Goal: Task Accomplishment & Management: Use online tool/utility

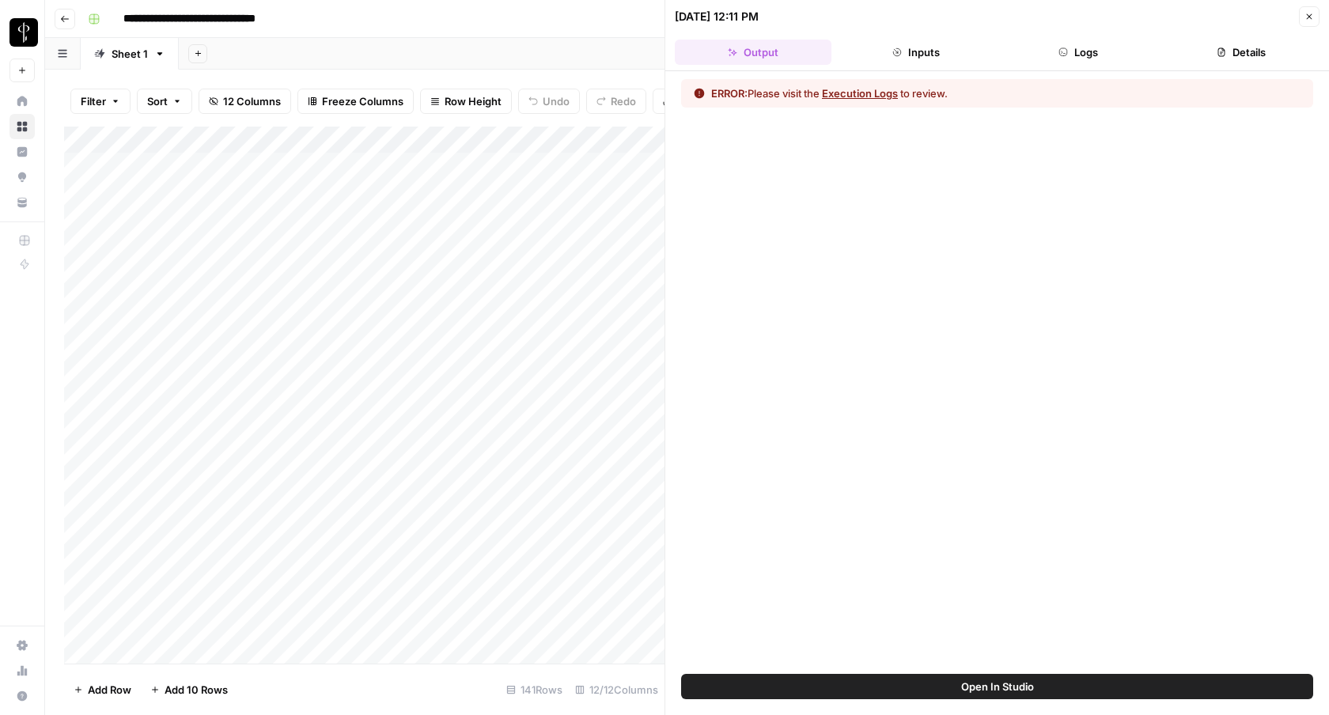
click at [1310, 13] on icon "button" at bounding box center [1308, 16] width 9 height 9
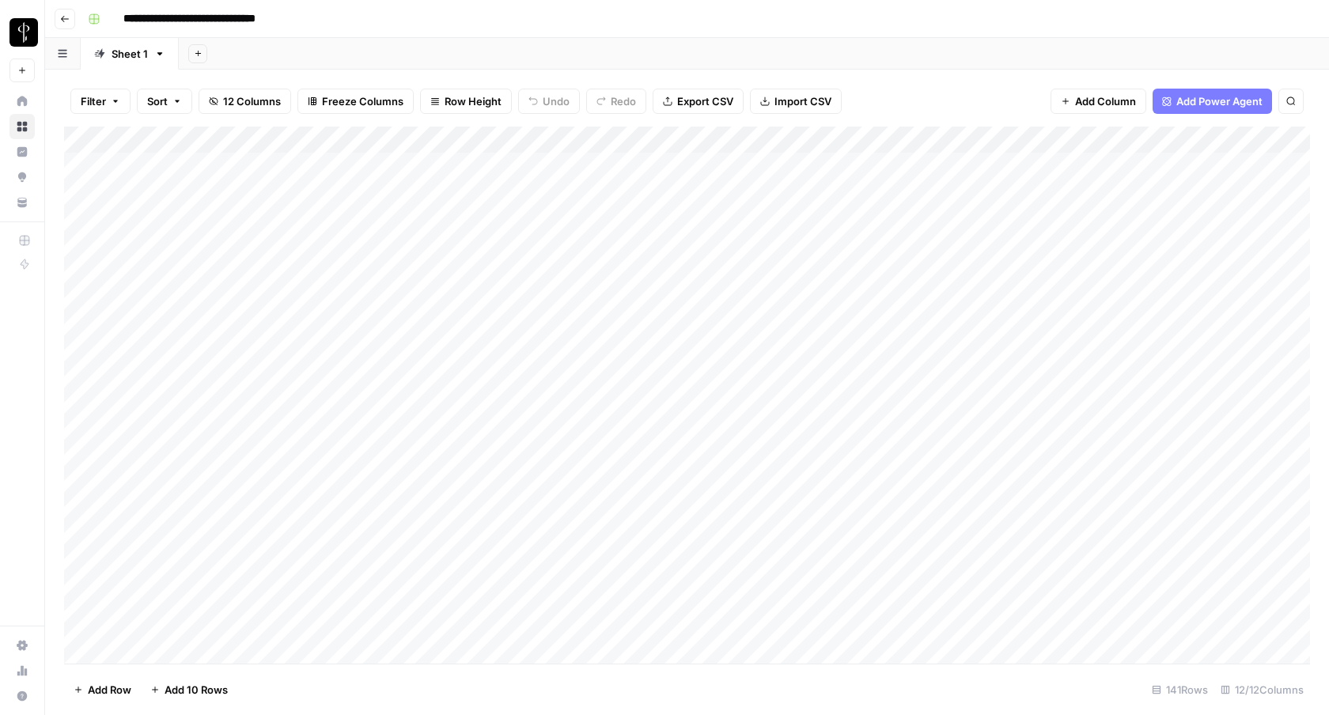
click at [1013, 139] on div "Add Column" at bounding box center [687, 395] width 1246 height 537
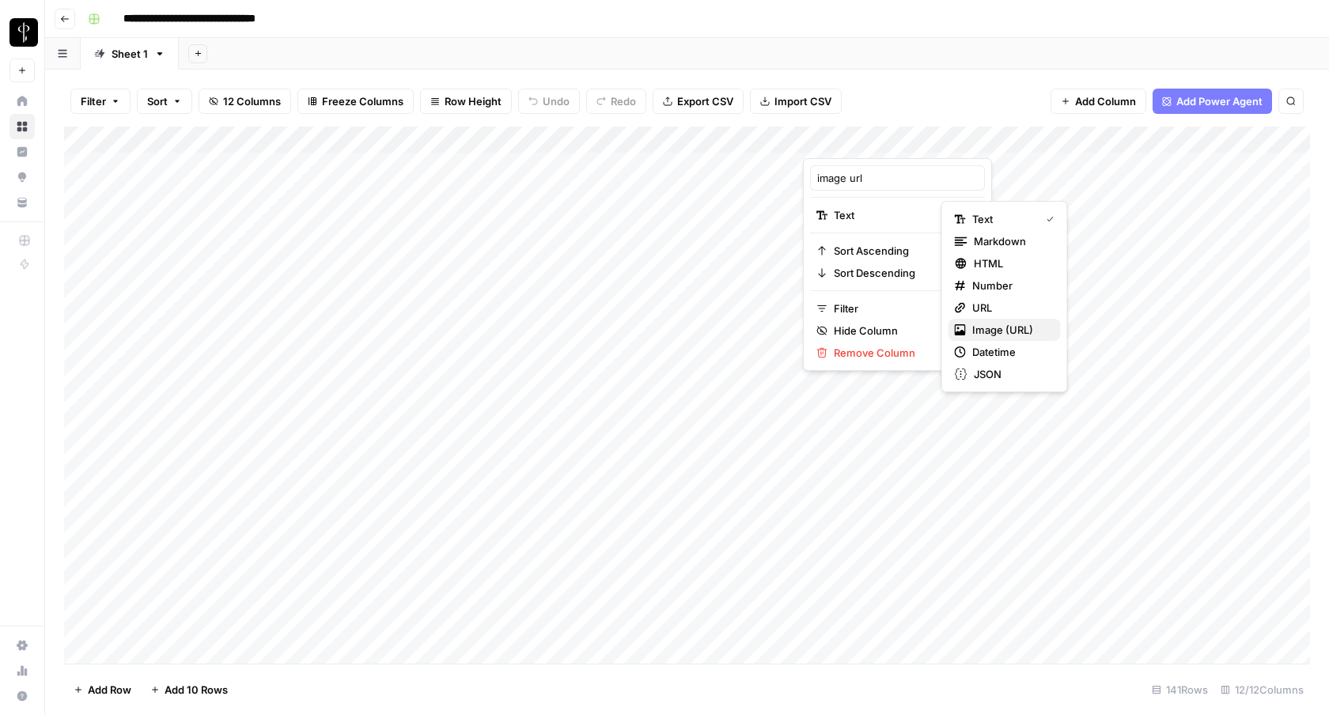
click at [974, 337] on span "Image (URL)" at bounding box center [1010, 330] width 76 height 16
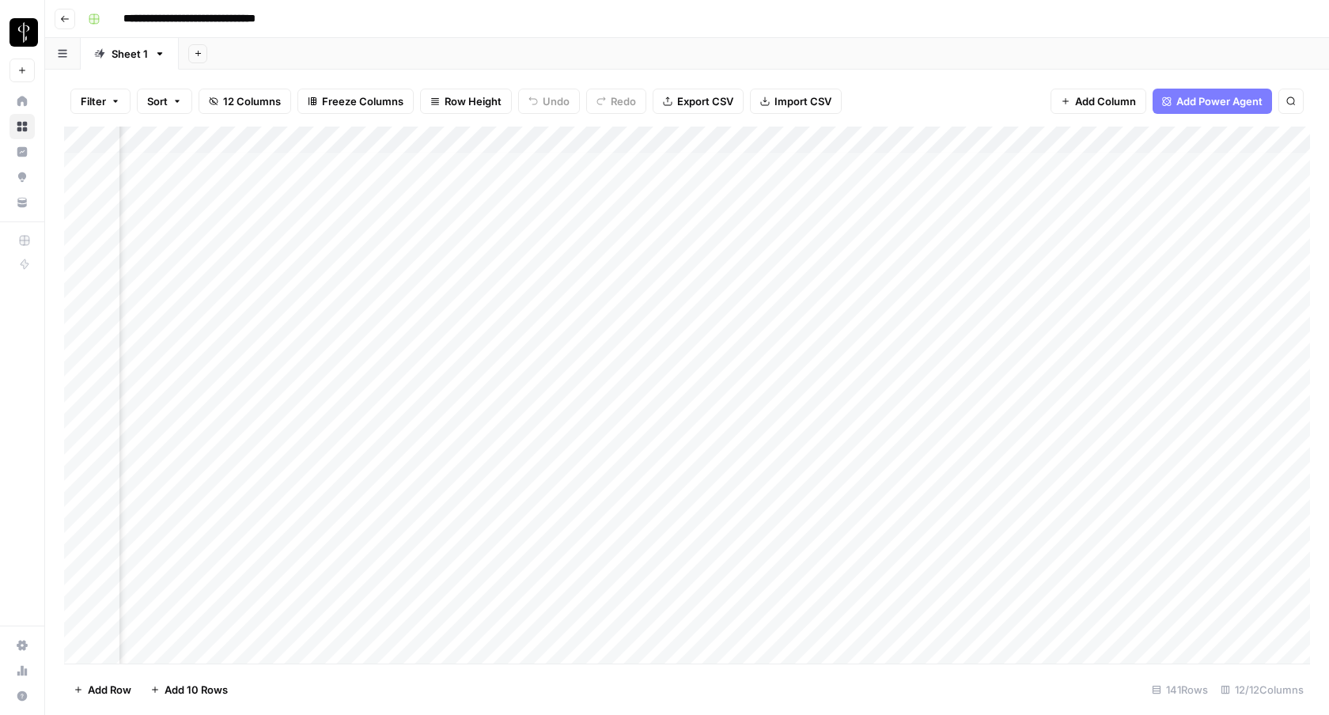
scroll to position [5, 248]
click at [1136, 377] on div "Add Column" at bounding box center [687, 395] width 1246 height 537
click at [1220, 377] on div "Add Column" at bounding box center [687, 395] width 1246 height 537
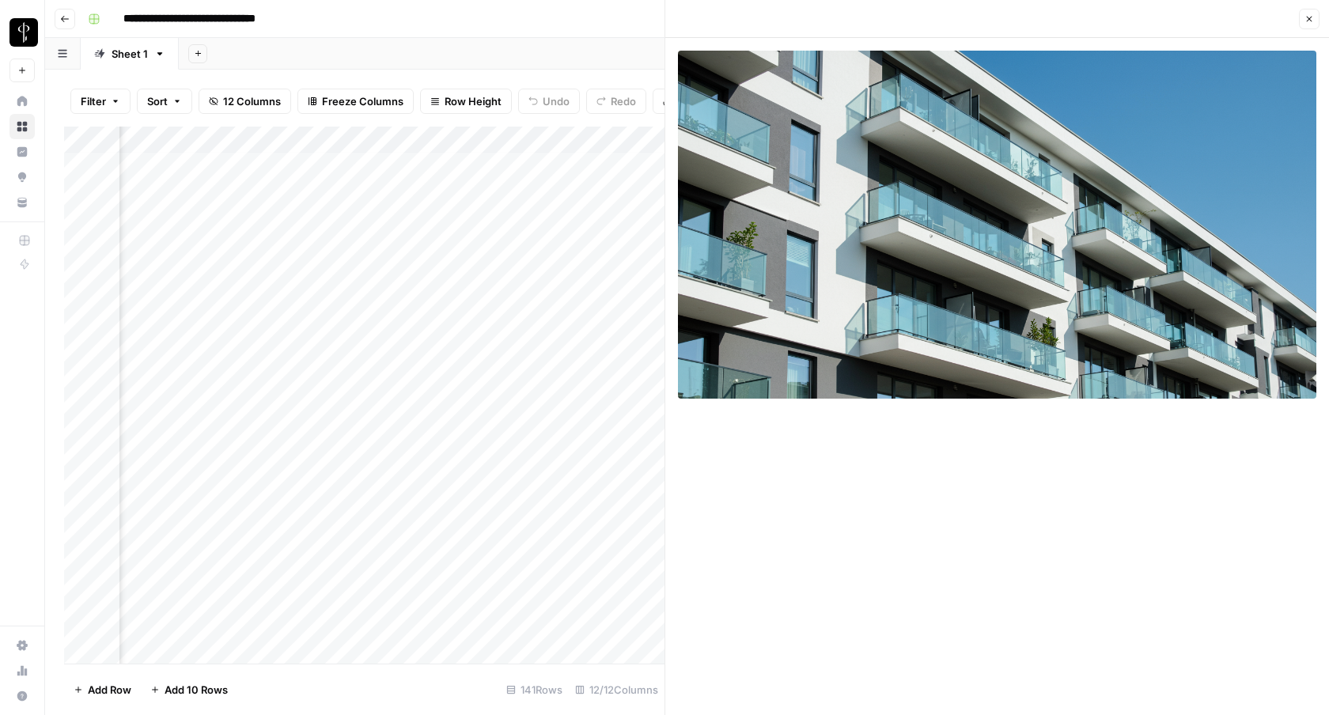
click at [1314, 19] on button "Close" at bounding box center [1309, 19] width 21 height 21
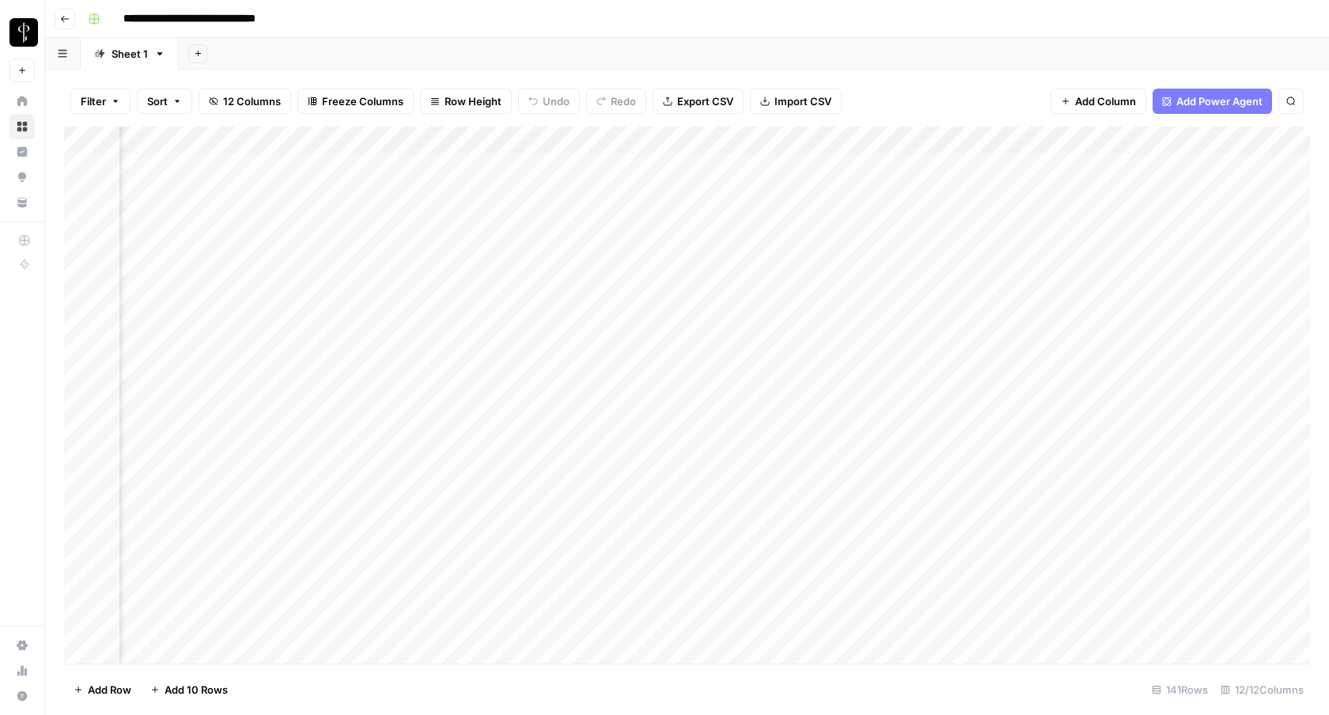
scroll to position [5, 382]
click at [635, 348] on div "Add Column" at bounding box center [687, 395] width 1246 height 537
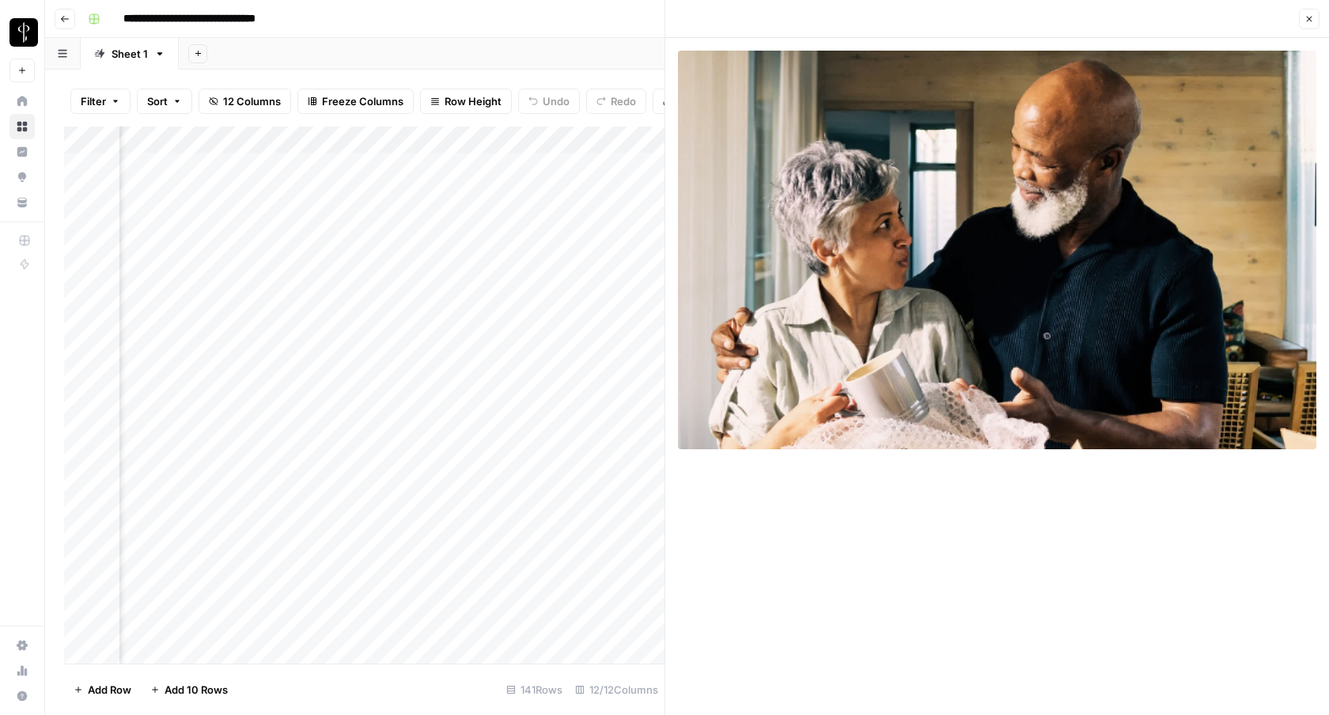
click at [1313, 17] on icon "button" at bounding box center [1308, 18] width 9 height 9
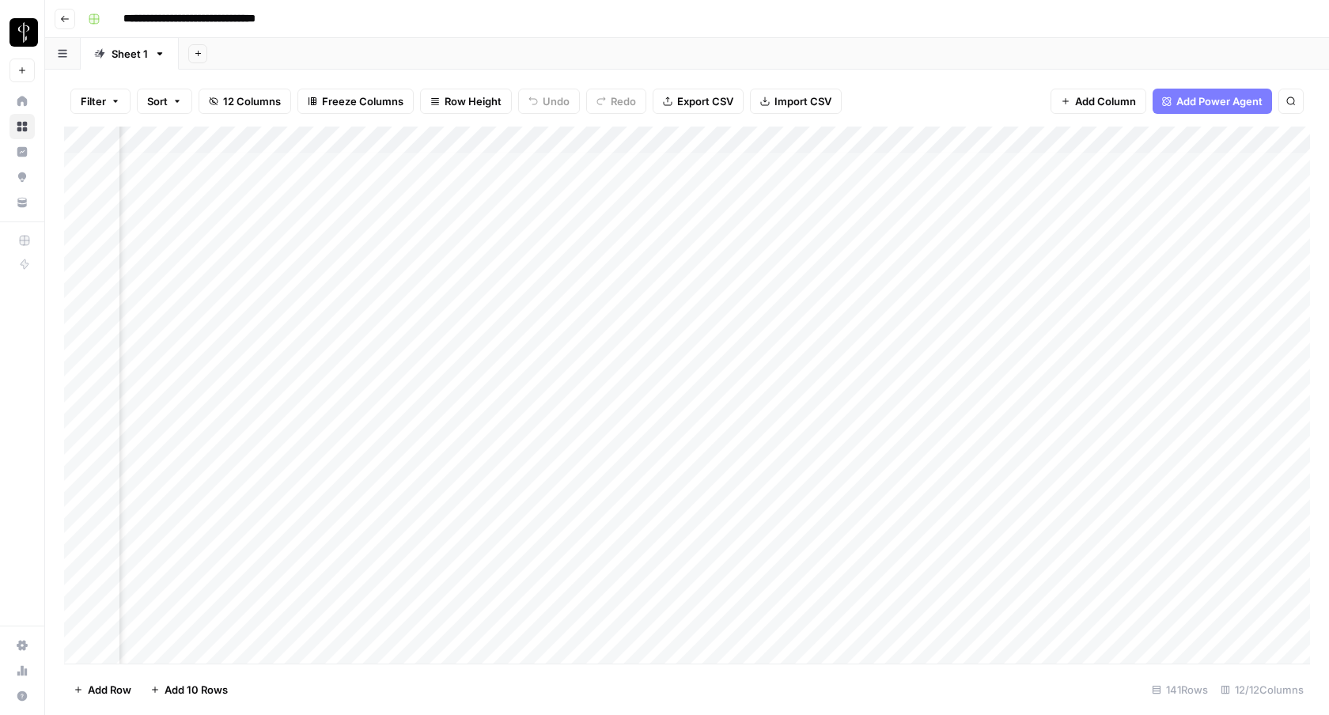
scroll to position [5, 1041]
click at [551, 140] on div "Add Column" at bounding box center [687, 395] width 1246 height 537
click at [615, 52] on div "Add Sheet" at bounding box center [754, 54] width 1150 height 32
click at [408, 357] on div "Add Column" at bounding box center [687, 395] width 1246 height 537
click at [431, 350] on div "Add Column" at bounding box center [687, 395] width 1246 height 537
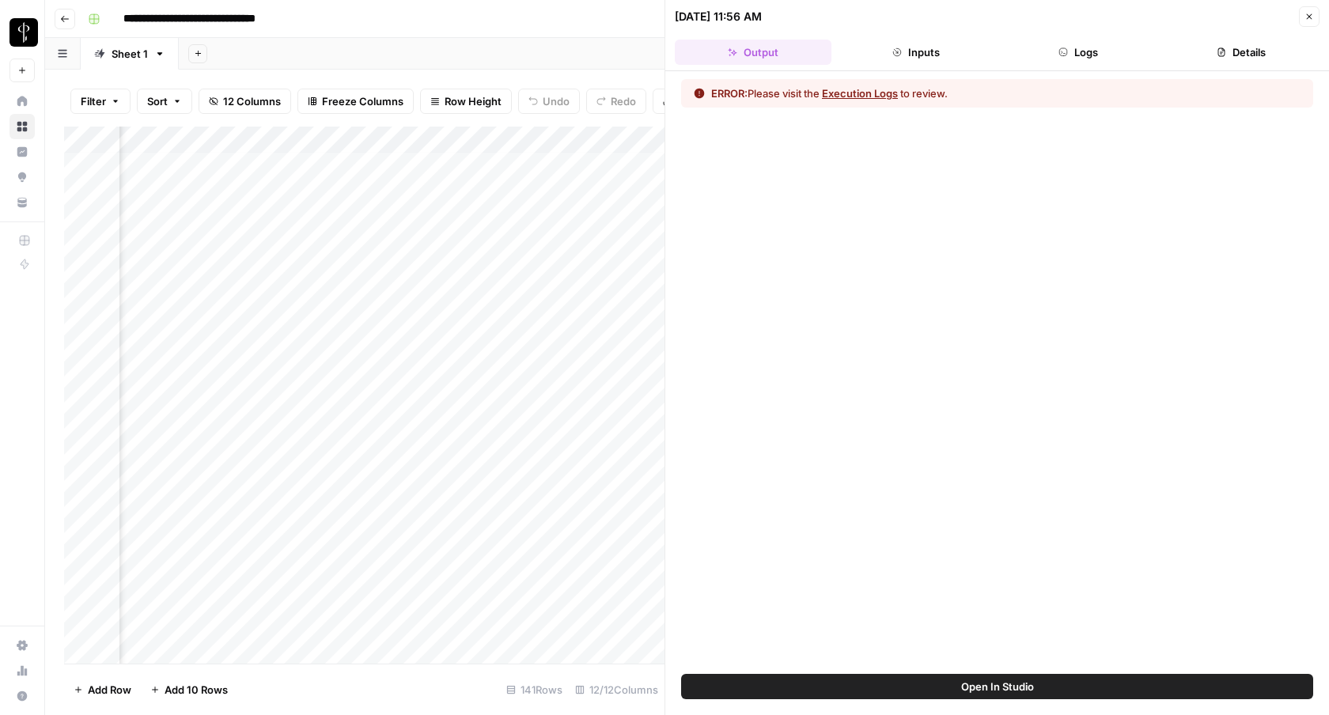
click at [1062, 55] on icon "button" at bounding box center [1062, 51] width 9 height 9
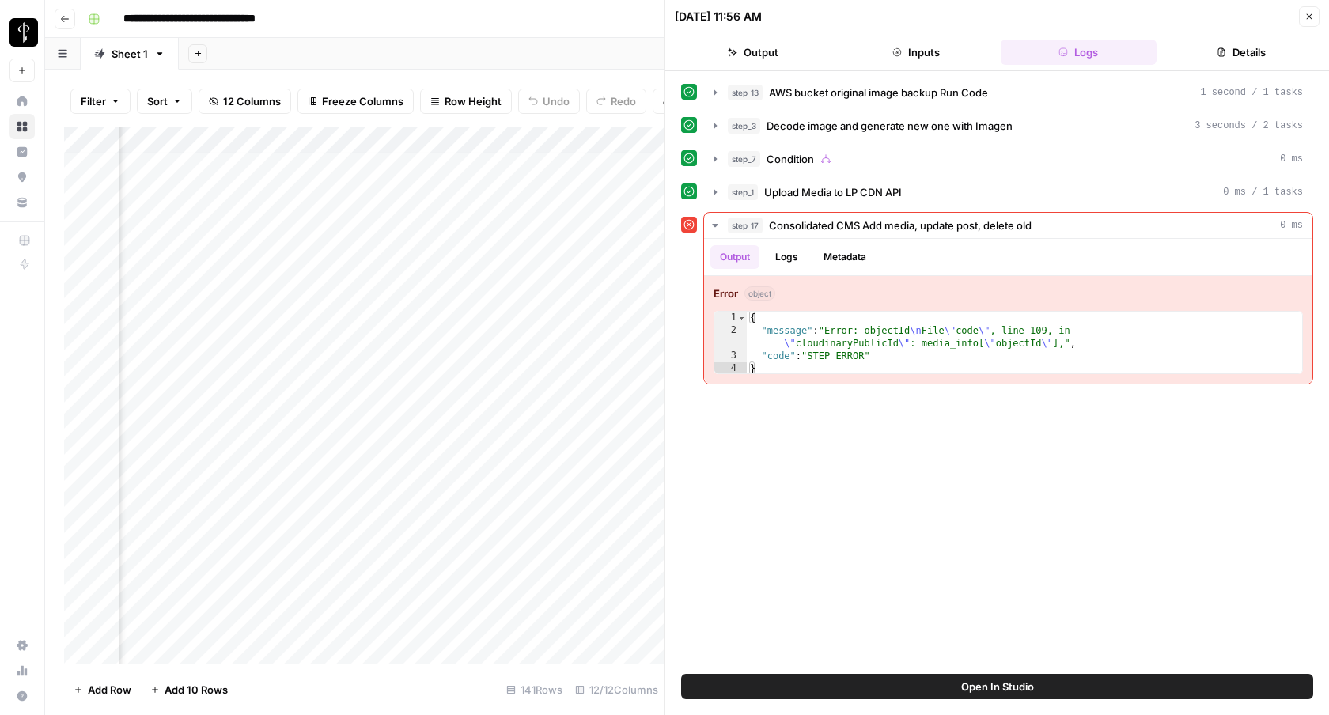
click at [685, 123] on icon at bounding box center [688, 124] width 11 height 11
click at [712, 127] on icon "button" at bounding box center [715, 125] width 13 height 13
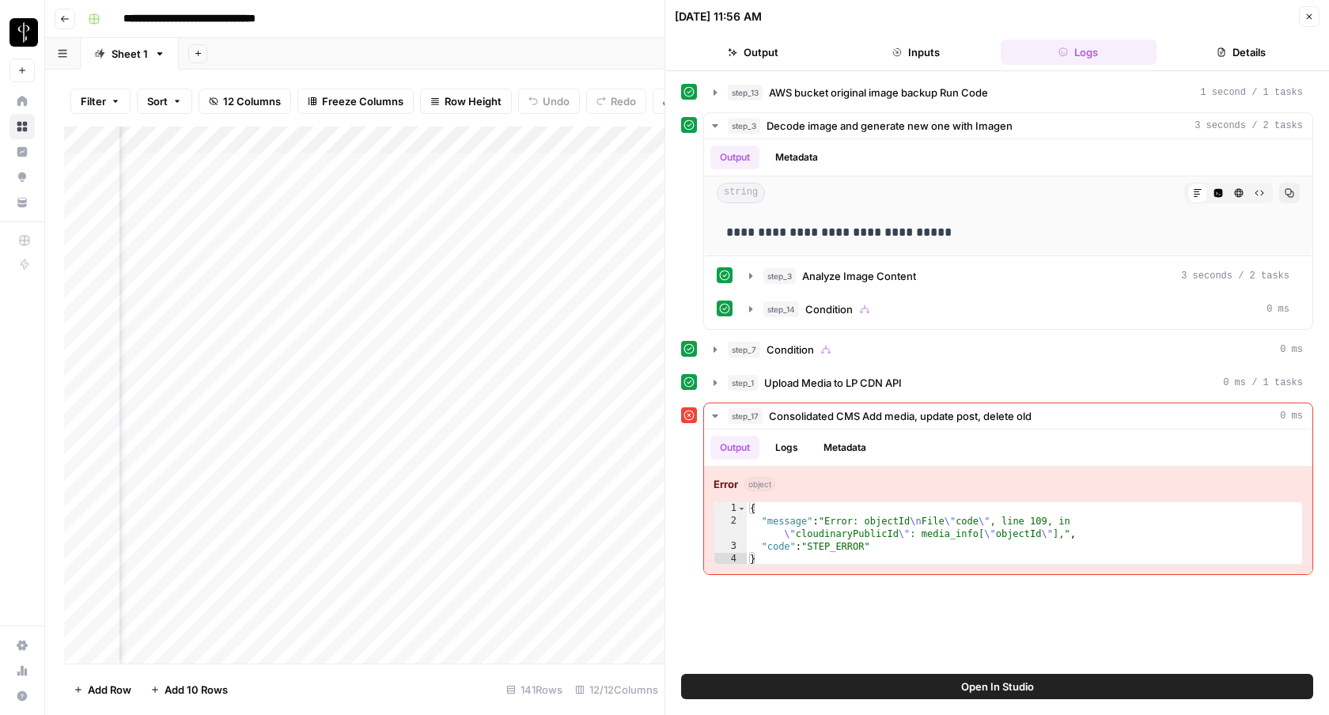
click at [548, 140] on div "Add Column" at bounding box center [364, 395] width 600 height 537
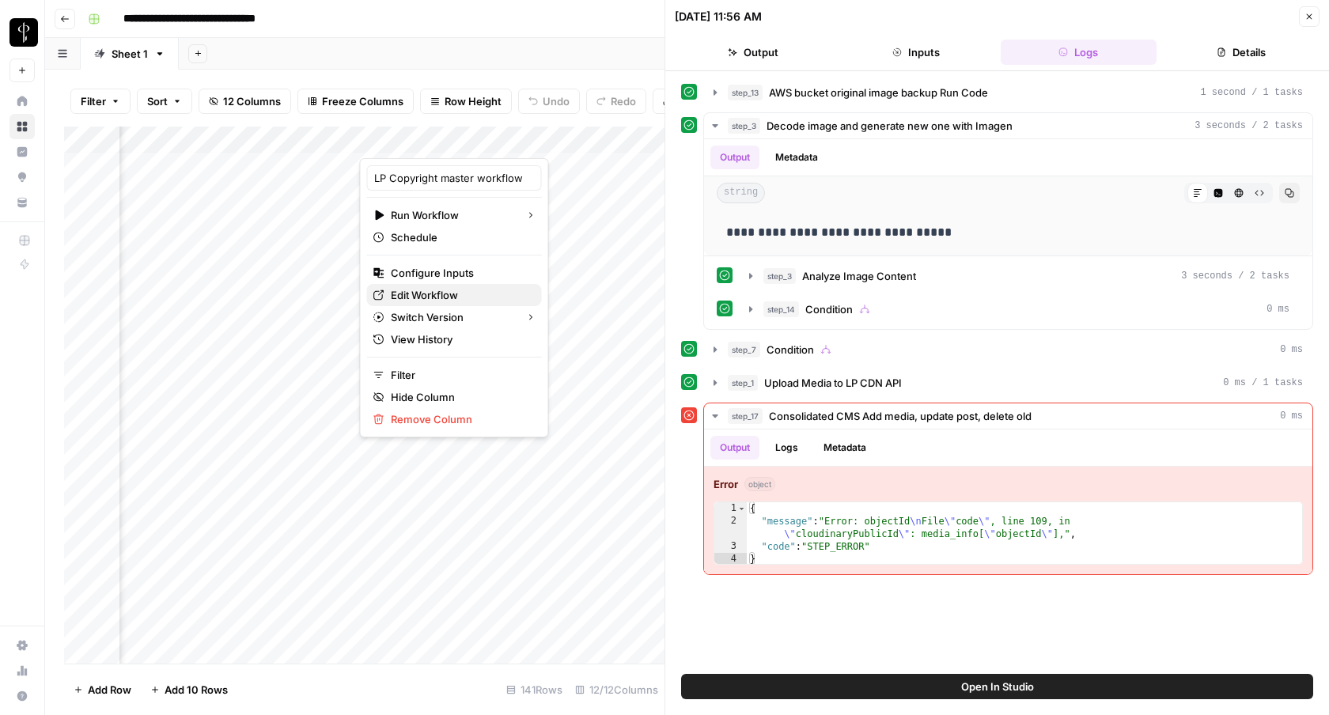
click at [450, 290] on span "Edit Workflow" at bounding box center [460, 295] width 138 height 16
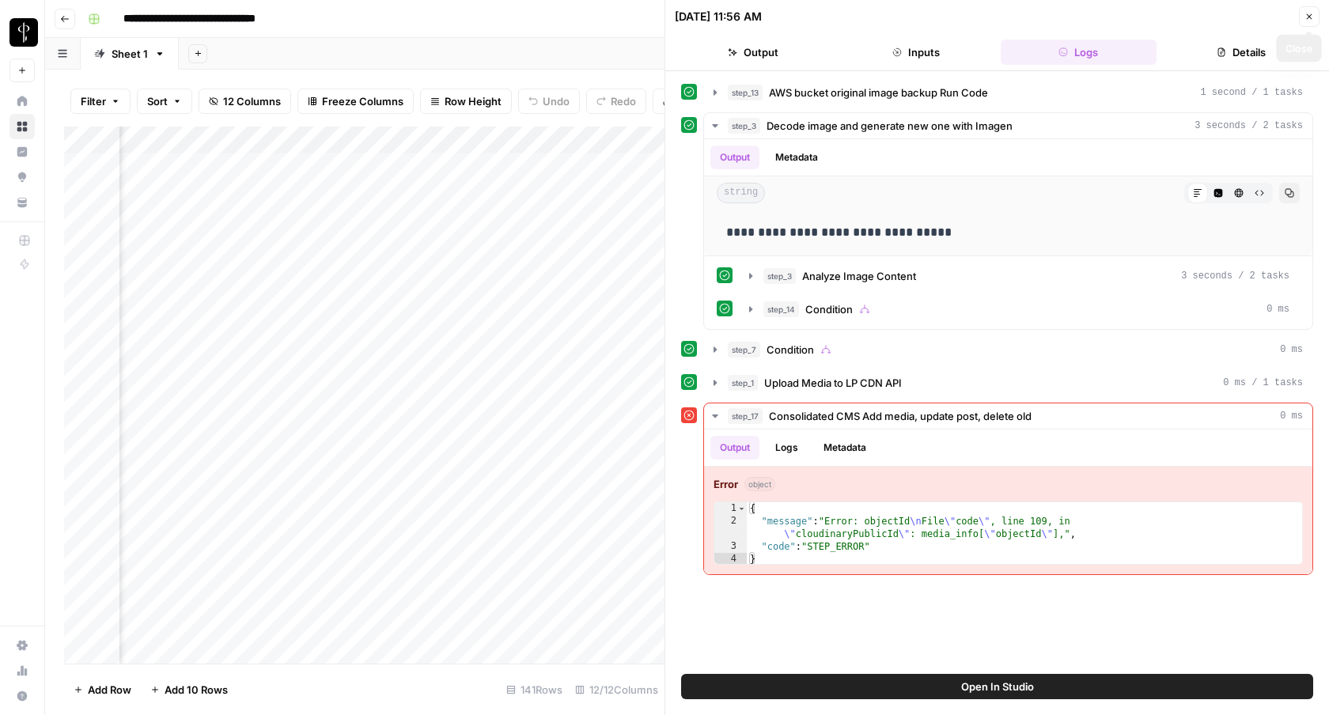
drag, startPoint x: 1306, startPoint y: 10, endPoint x: 1224, endPoint y: 55, distance: 93.8
click at [1307, 10] on button "Close" at bounding box center [1309, 16] width 21 height 21
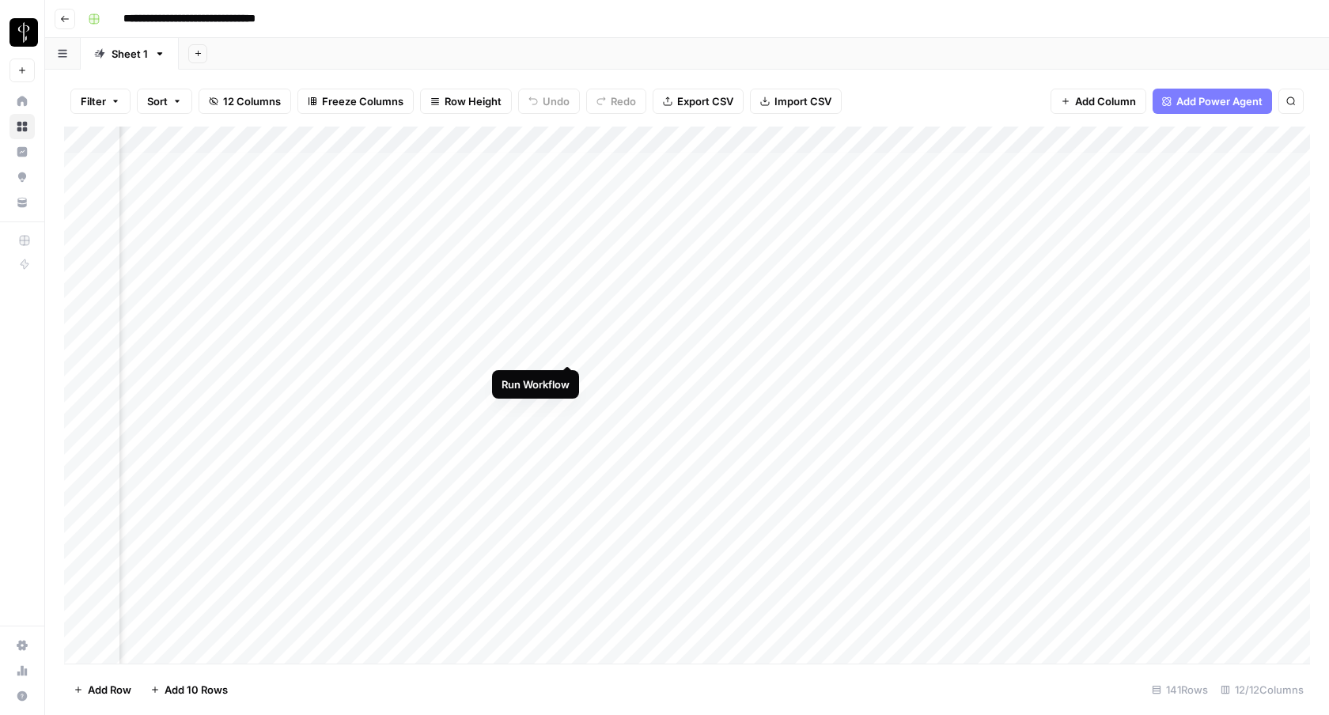
click at [568, 347] on div "Add Column" at bounding box center [687, 395] width 1246 height 537
click at [1198, 264] on div "Add Column" at bounding box center [687, 395] width 1246 height 537
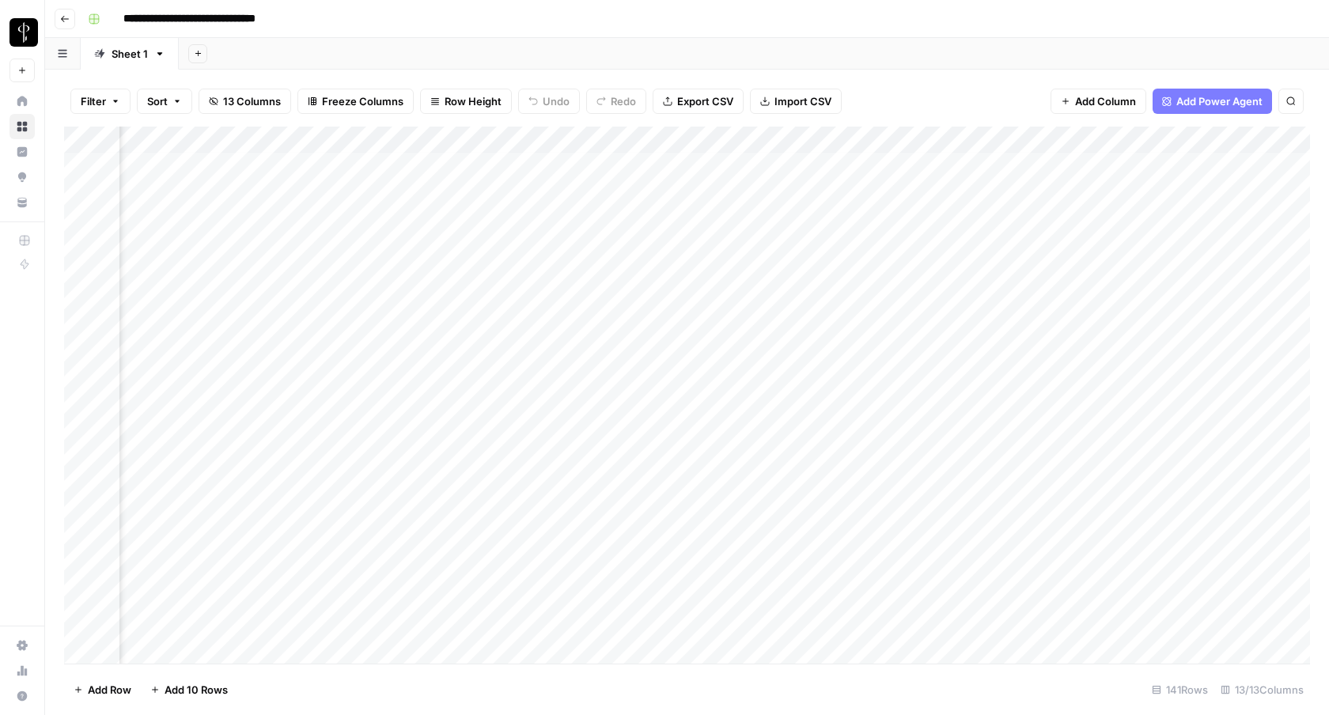
click at [1007, 114] on div "Filter Sort 13 Columns Freeze Columns Row Height Undo Redo Export CSV Import CS…" at bounding box center [687, 101] width 1246 height 51
click at [466, 547] on div "Add Column" at bounding box center [687, 395] width 1246 height 537
drag, startPoint x: 1095, startPoint y: 142, endPoint x: 610, endPoint y: 141, distance: 484.9
click at [610, 141] on div "Add Column" at bounding box center [687, 395] width 1246 height 537
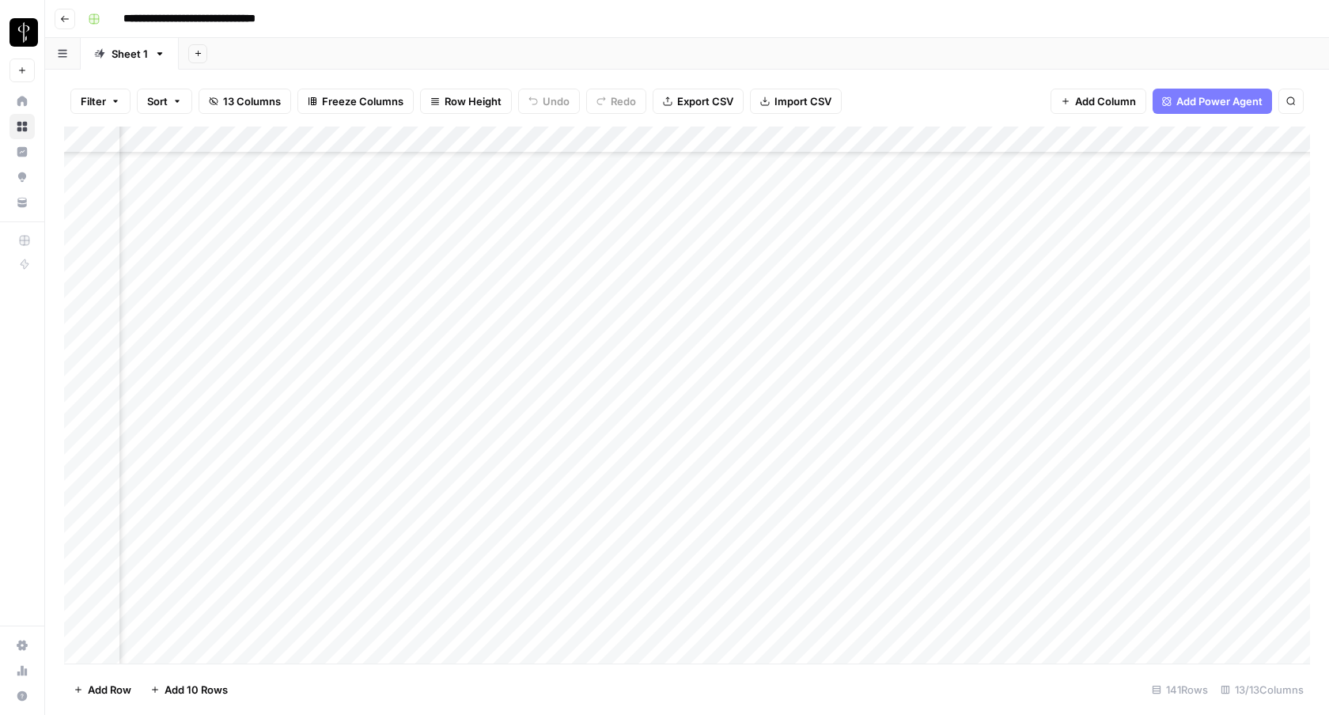
scroll to position [78, 448]
click at [568, 543] on div "Add Column" at bounding box center [687, 395] width 1246 height 537
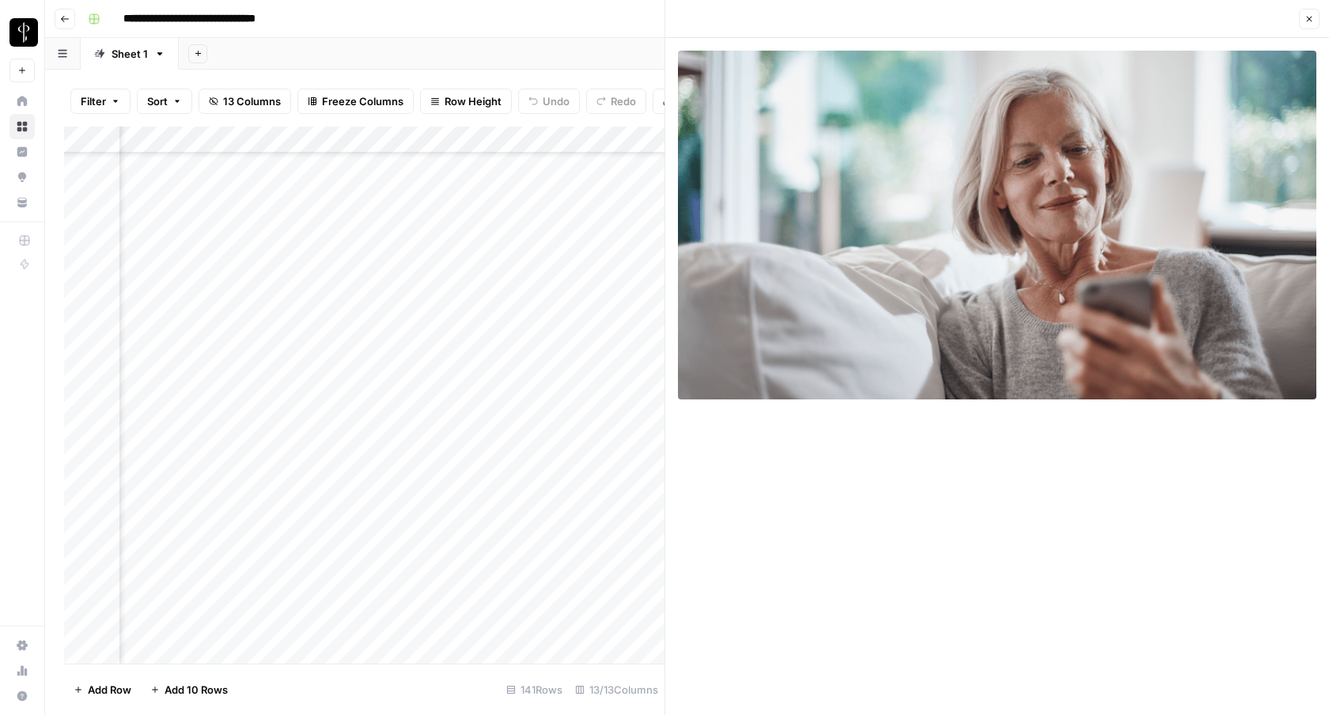
click at [1304, 28] on button "Close" at bounding box center [1309, 19] width 21 height 21
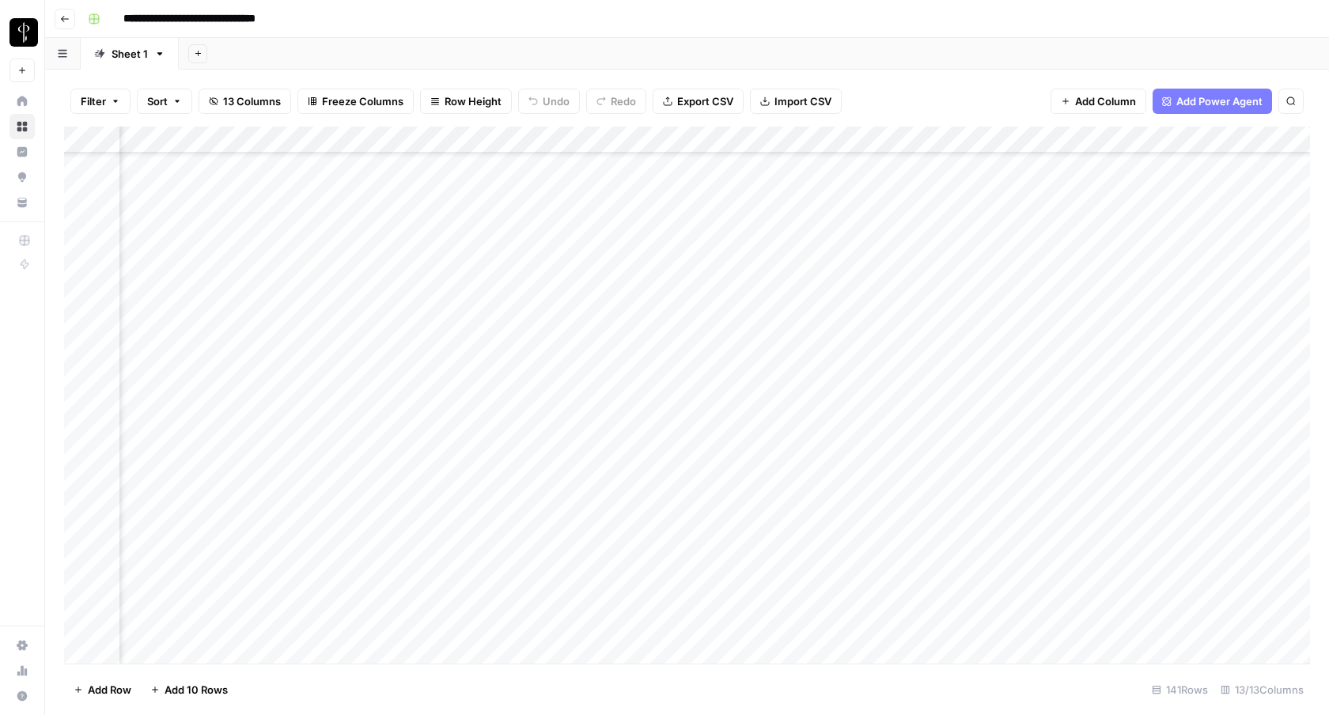
scroll to position [78, 1258]
click at [637, 435] on div "Add Column" at bounding box center [687, 395] width 1246 height 537
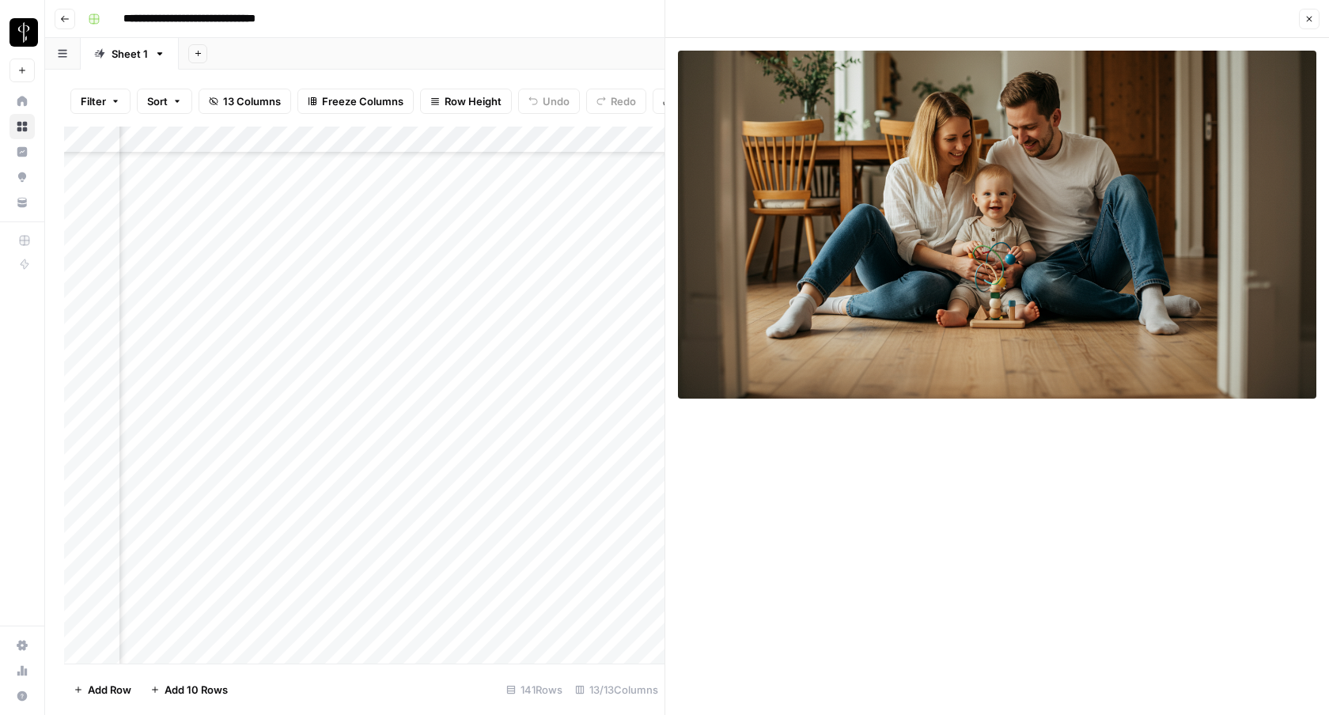
click at [1003, 248] on img at bounding box center [997, 225] width 638 height 348
click at [1305, 17] on icon "button" at bounding box center [1308, 18] width 9 height 9
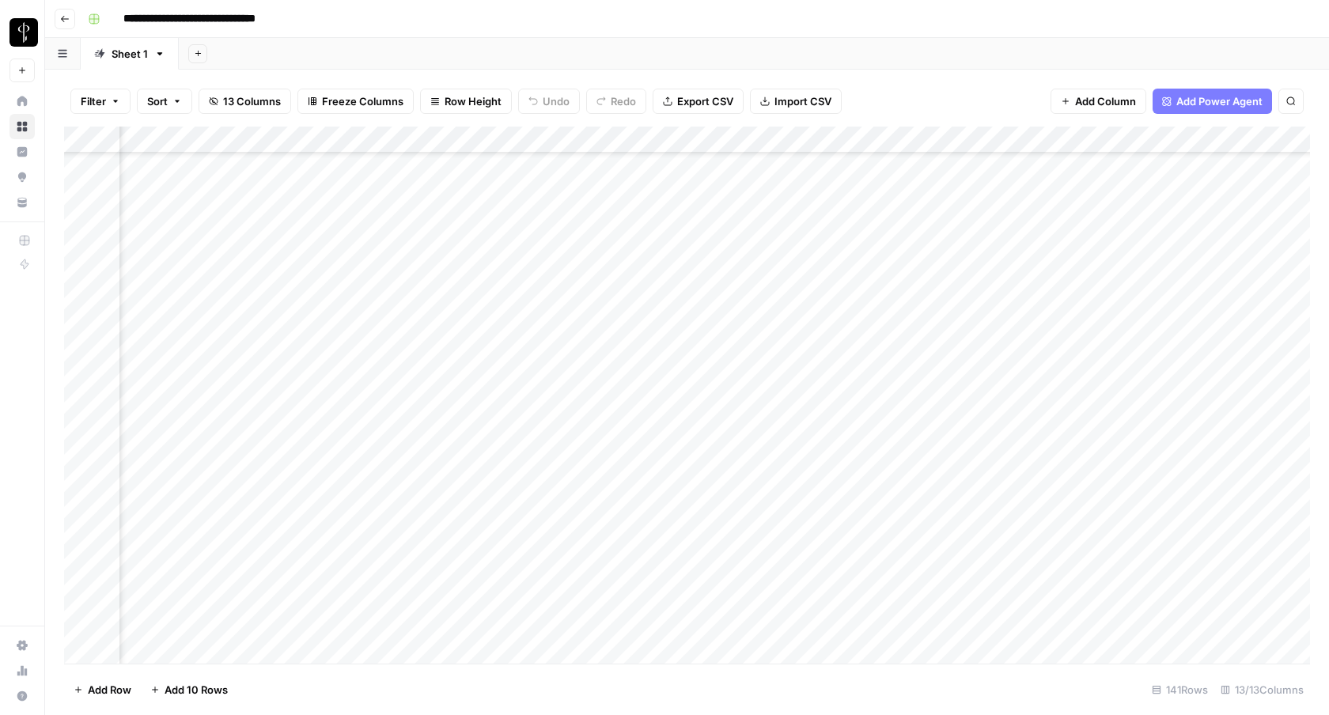
scroll to position [78, 972]
click at [636, 545] on div "Add Column" at bounding box center [687, 395] width 1246 height 537
click at [1106, 274] on div "Add Column" at bounding box center [687, 395] width 1246 height 537
click at [420, 543] on div "Add Column" at bounding box center [687, 395] width 1246 height 537
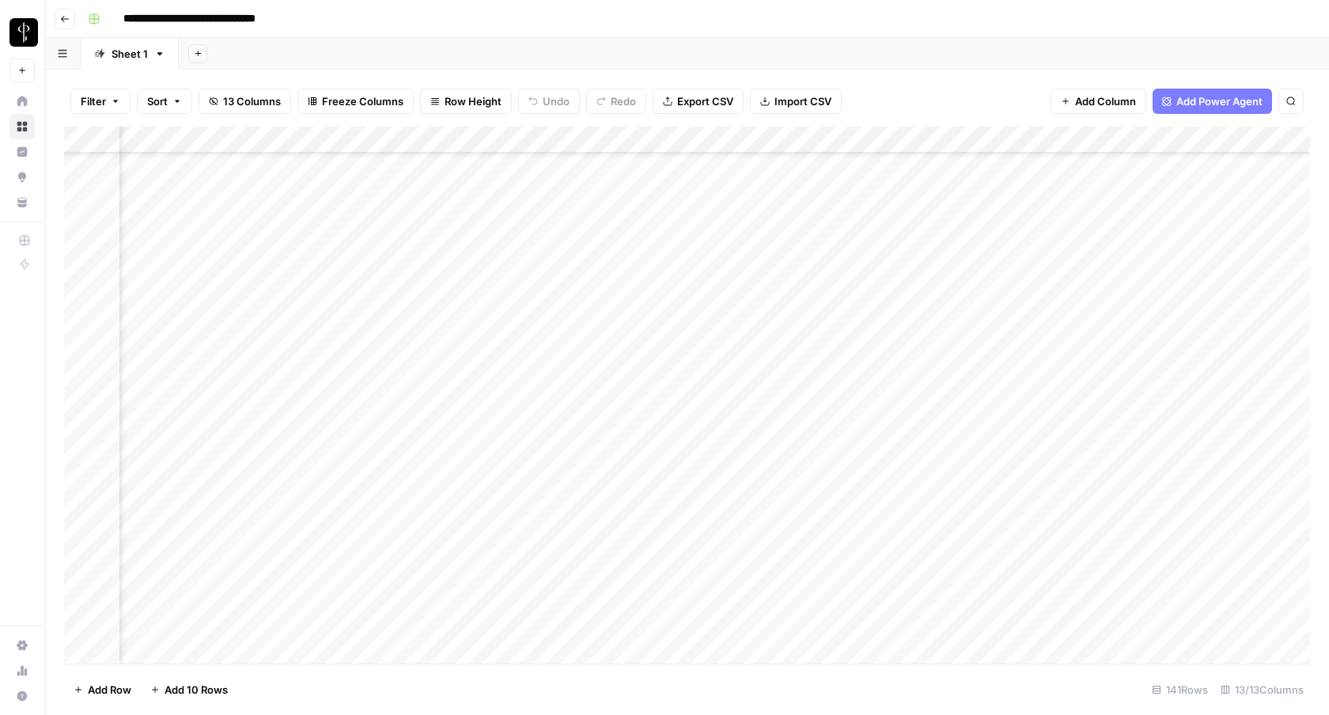
click at [316, 546] on div "Add Column" at bounding box center [687, 395] width 1246 height 537
click at [448, 509] on div "Add Column" at bounding box center [687, 395] width 1246 height 537
click at [512, 545] on div "Add Column" at bounding box center [687, 395] width 1246 height 537
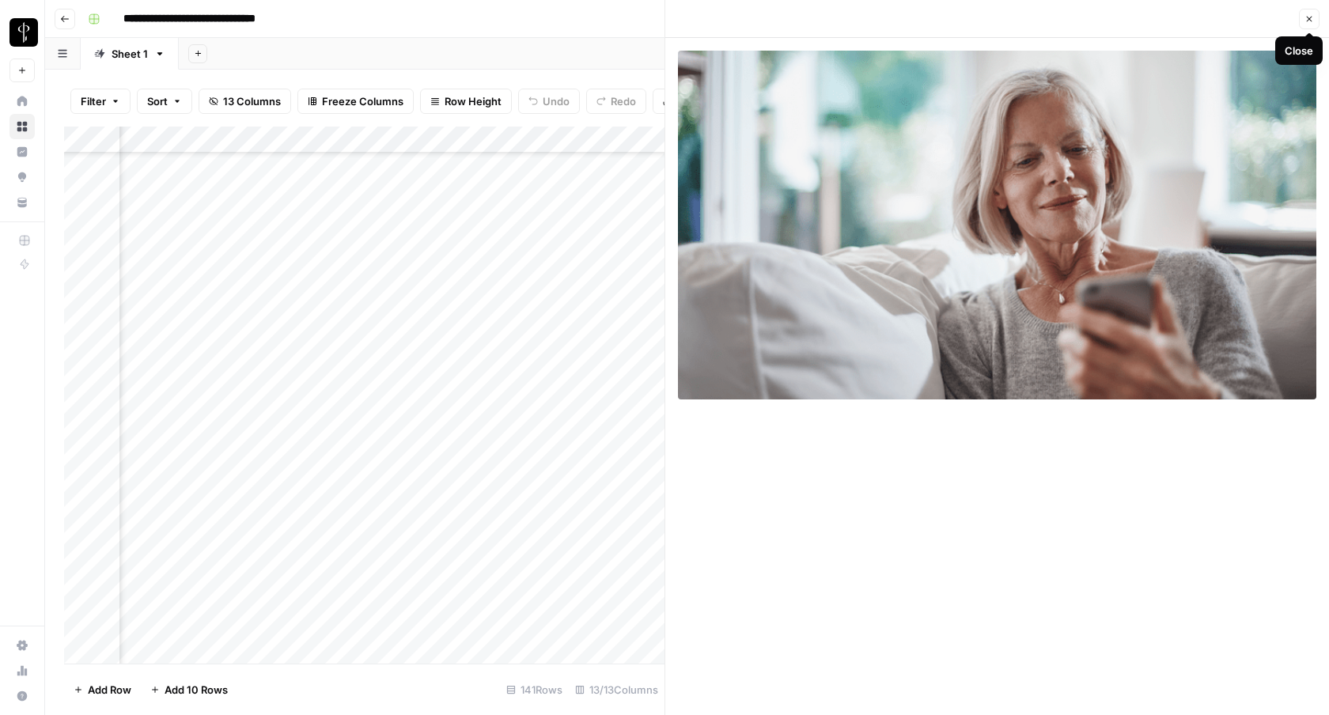
click at [1306, 25] on button "Close" at bounding box center [1309, 19] width 21 height 21
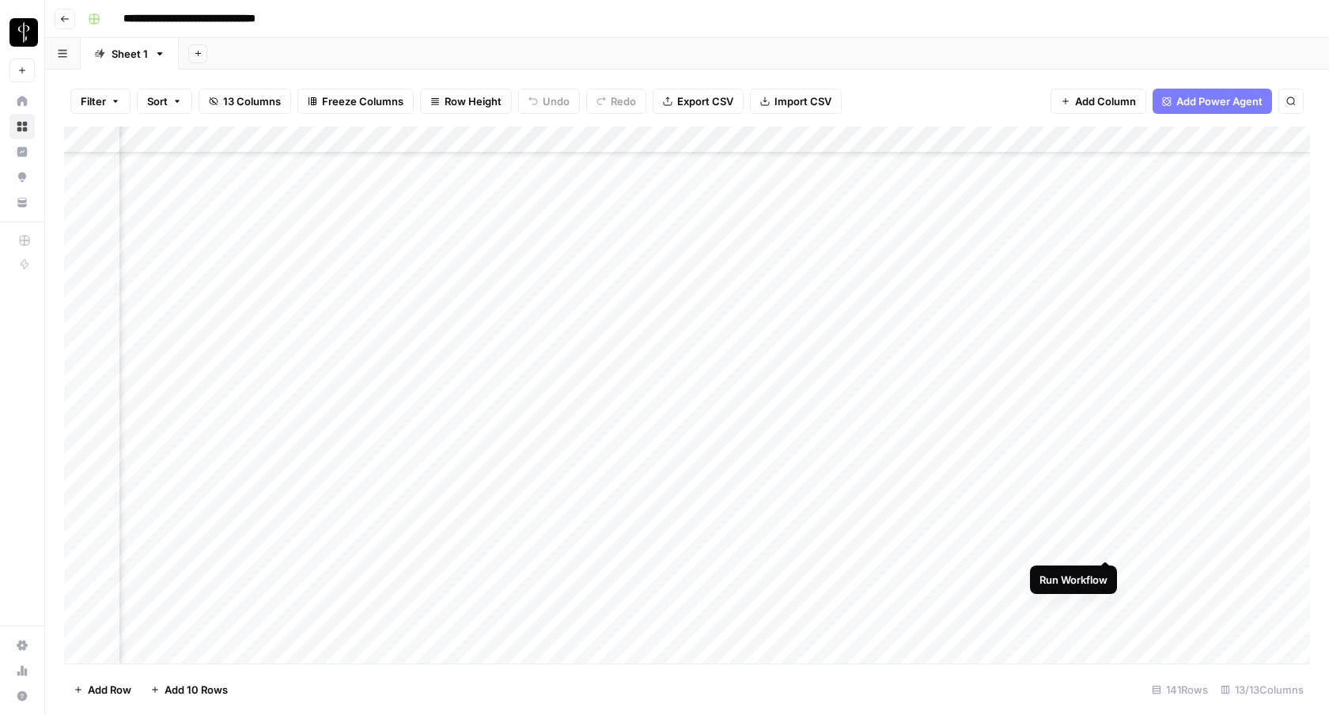
click at [1104, 543] on div "Add Column" at bounding box center [687, 395] width 1246 height 537
click at [1184, 276] on div "Add Column" at bounding box center [687, 395] width 1246 height 537
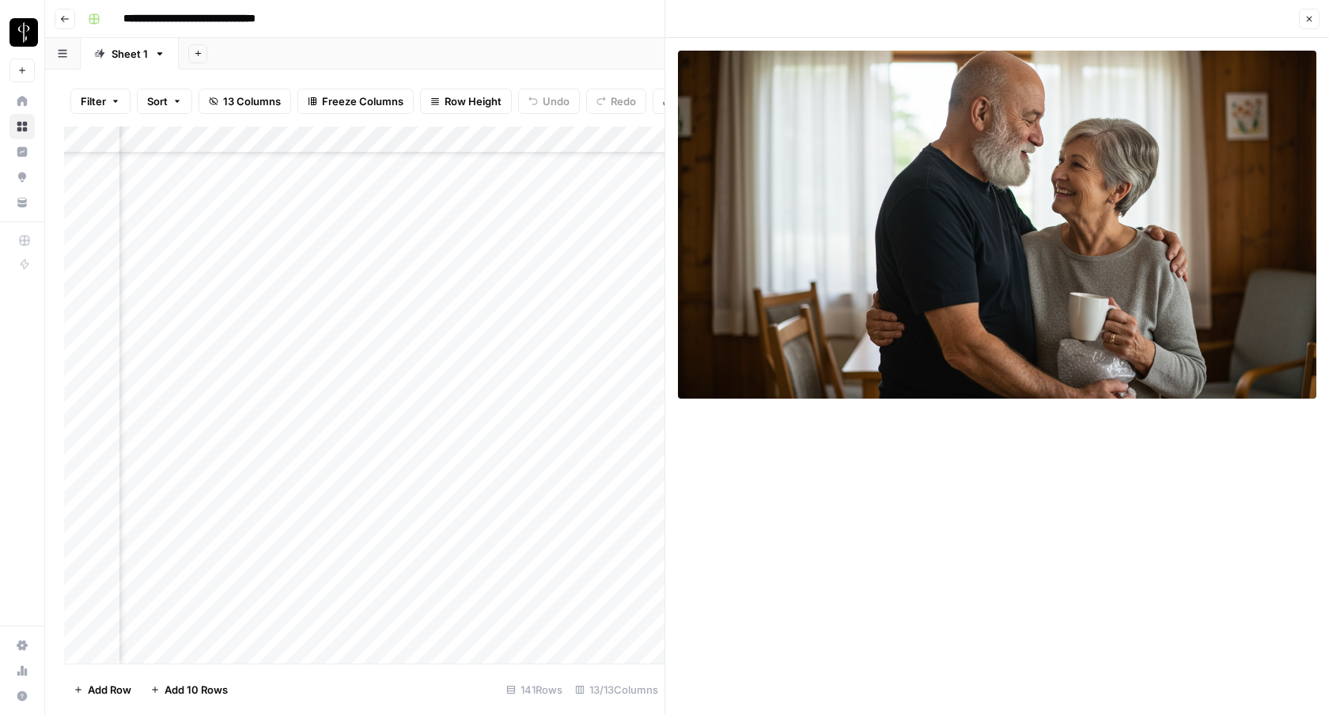
click at [1311, 12] on button "Close" at bounding box center [1309, 19] width 21 height 21
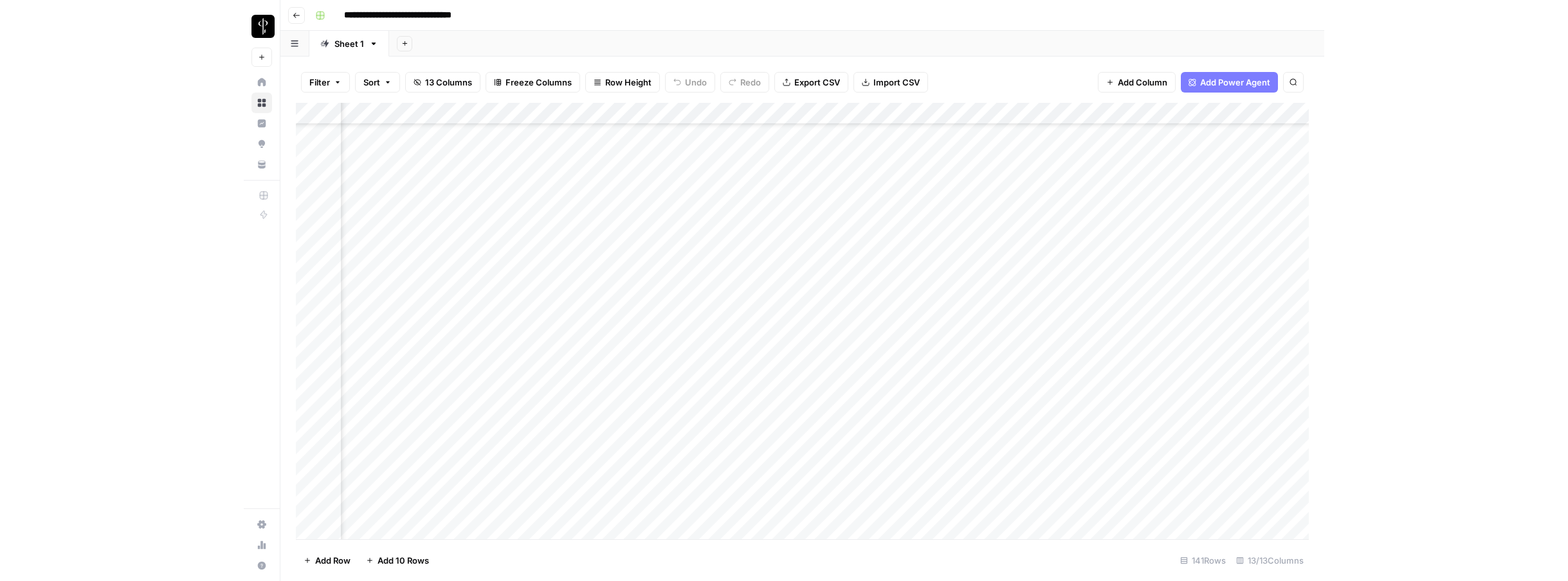
scroll to position [64, 835]
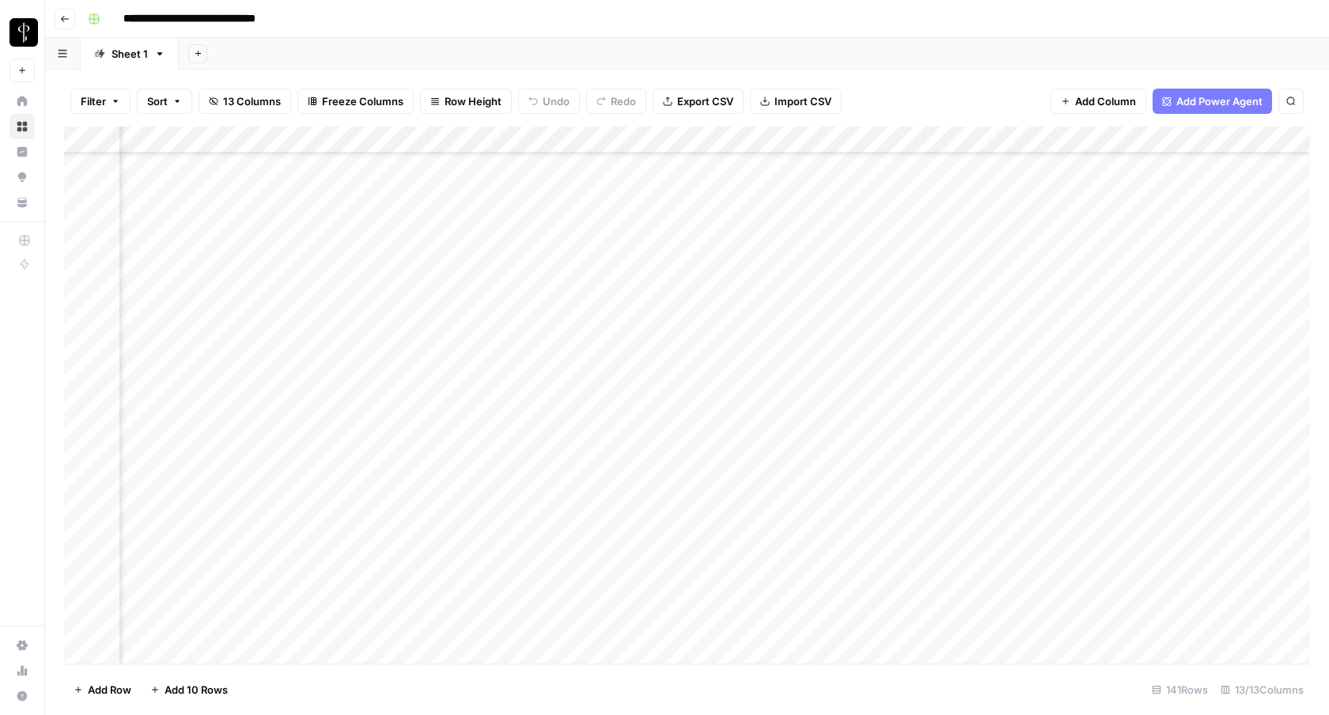
click at [517, 271] on div "Add Column" at bounding box center [687, 395] width 1246 height 537
click at [513, 273] on div "Add Column" at bounding box center [687, 395] width 1246 height 537
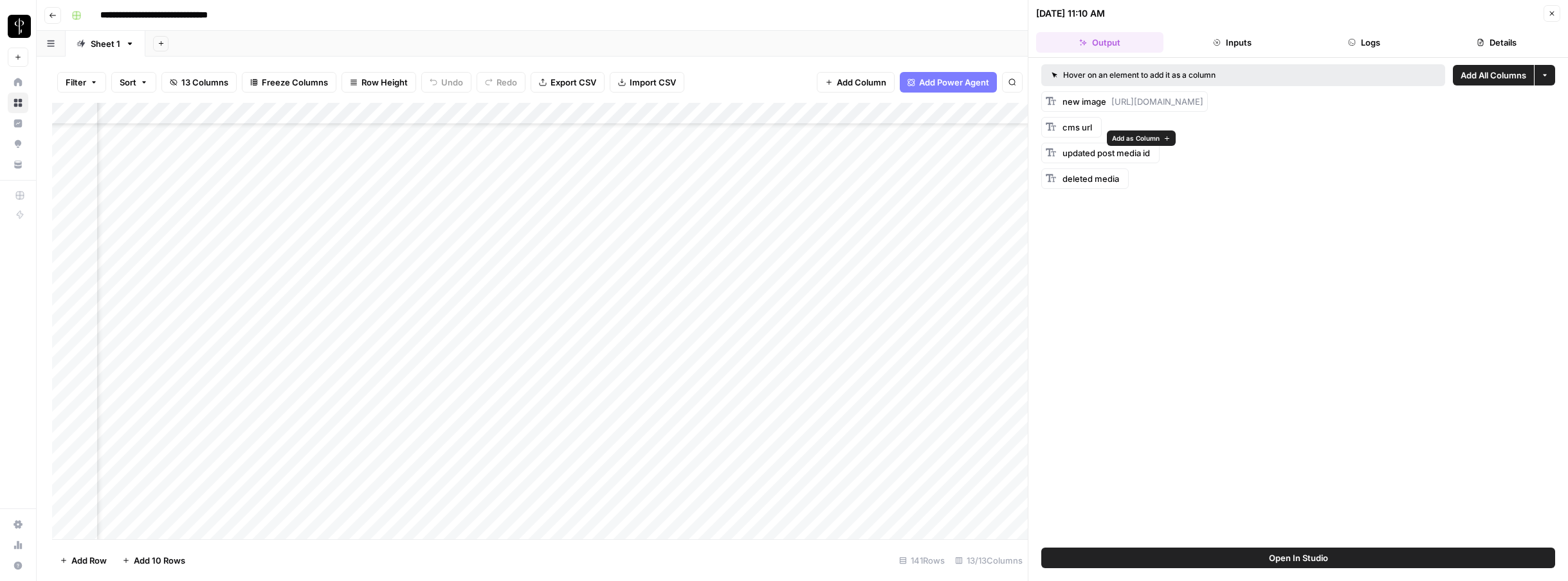
click at [1080, 138] on span "Add as Column" at bounding box center [1136, 138] width 48 height 11
click at [1080, 165] on span "Add as Column" at bounding box center [1195, 163] width 48 height 11
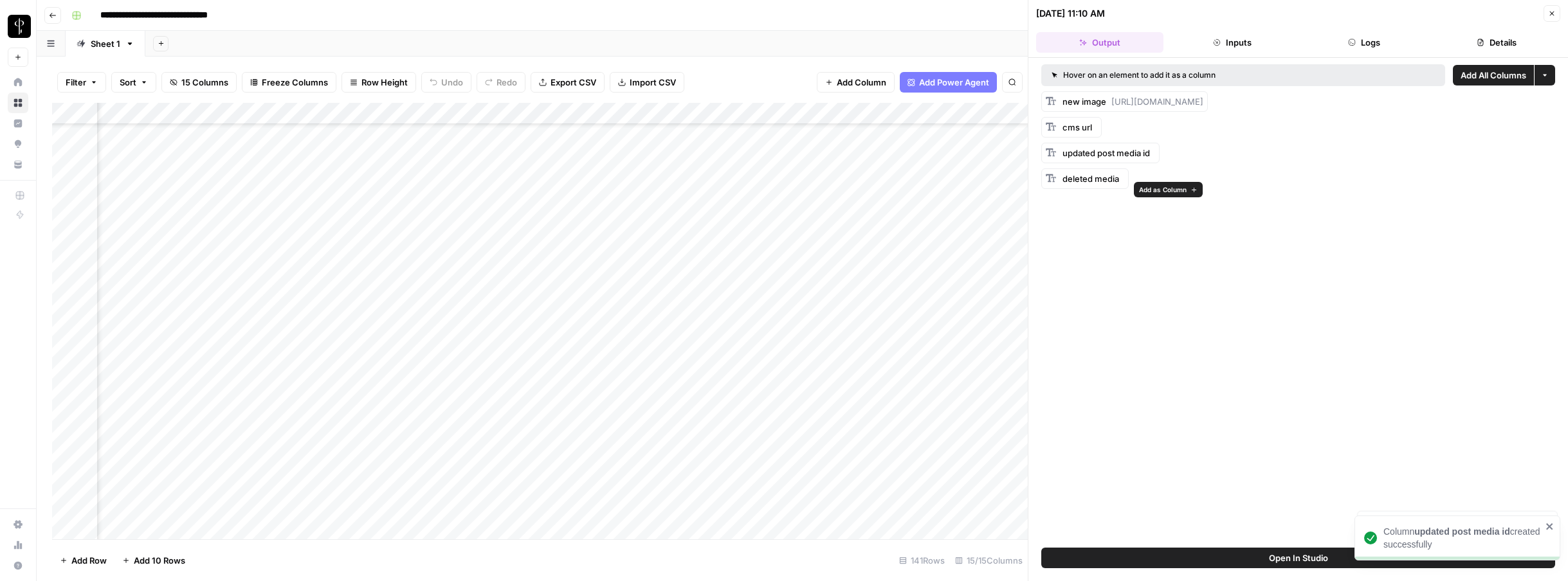
click at [1080, 191] on span "Add as Column" at bounding box center [1163, 189] width 48 height 11
click at [1080, 17] on icon "button" at bounding box center [1552, 13] width 7 height 7
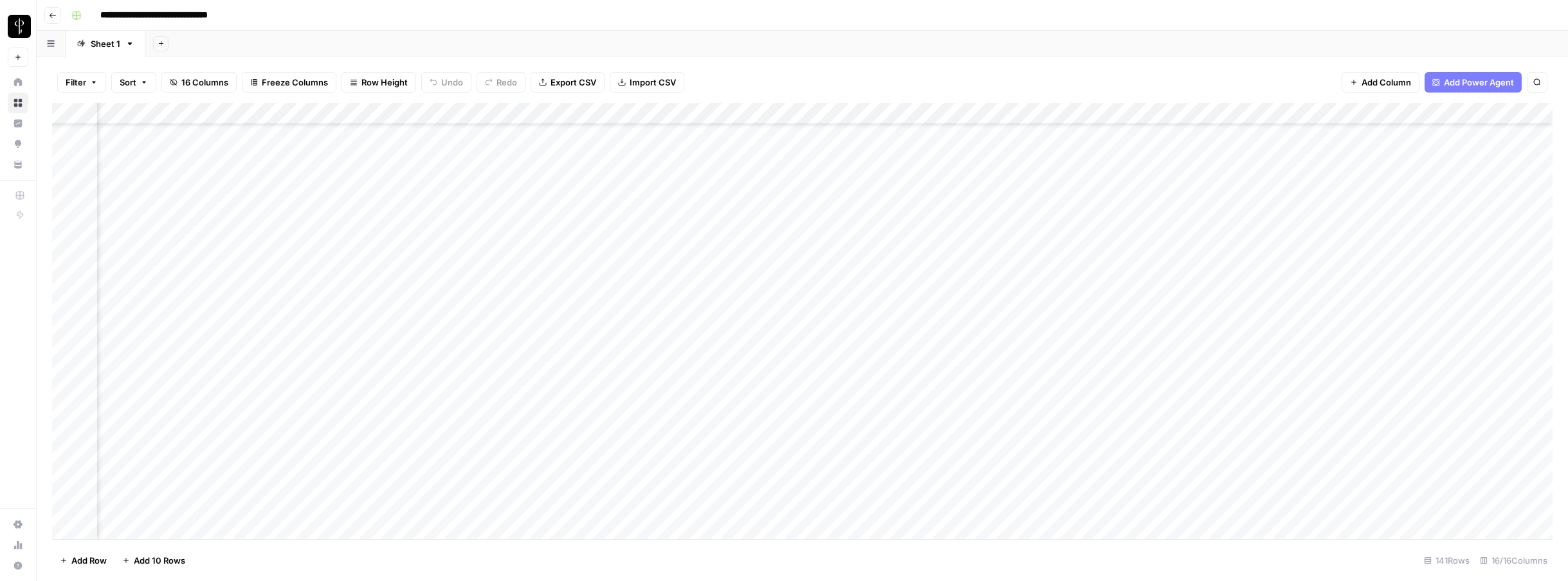
drag, startPoint x: 869, startPoint y: 115, endPoint x: 537, endPoint y: 123, distance: 332.1
click at [537, 123] on div "Add Column" at bounding box center [802, 321] width 1500 height 436
drag, startPoint x: 1001, startPoint y: 115, endPoint x: 519, endPoint y: 128, distance: 482.2
click at [519, 128] on div "Add Column" at bounding box center [802, 321] width 1500 height 436
click at [1080, 110] on div "Add Column" at bounding box center [802, 321] width 1500 height 436
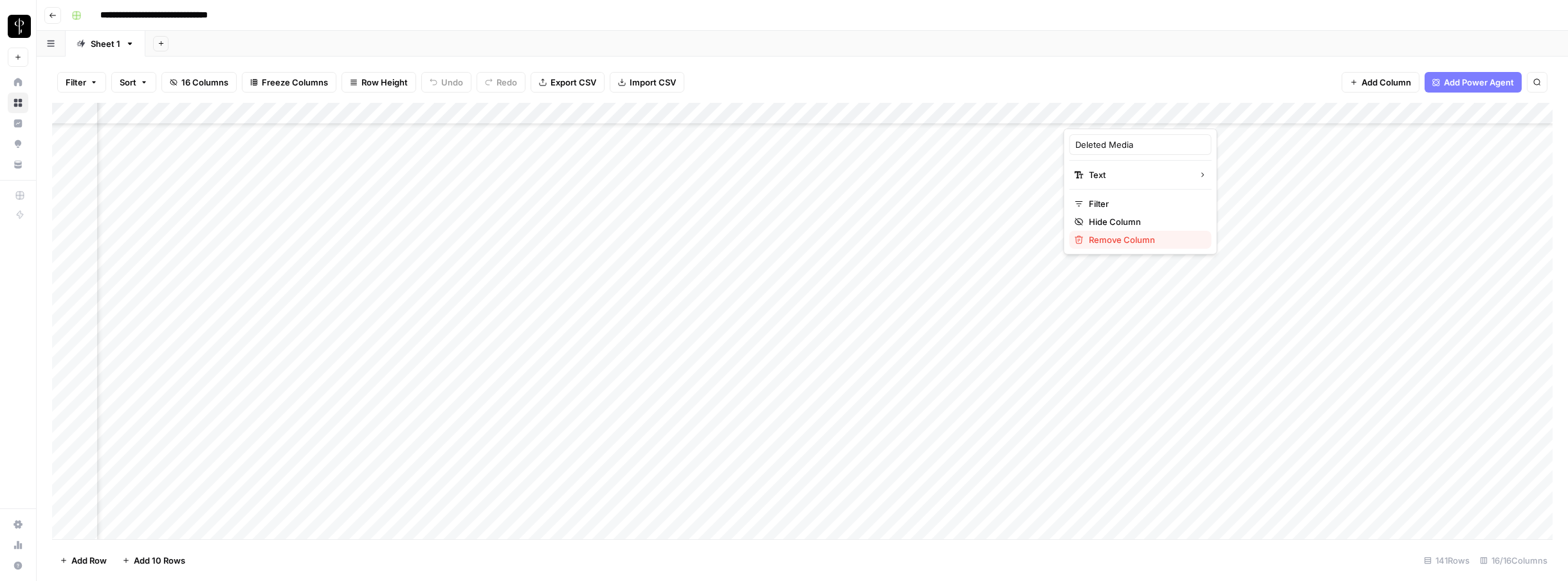
click at [1080, 236] on span "Remove Column" at bounding box center [1145, 240] width 112 height 13
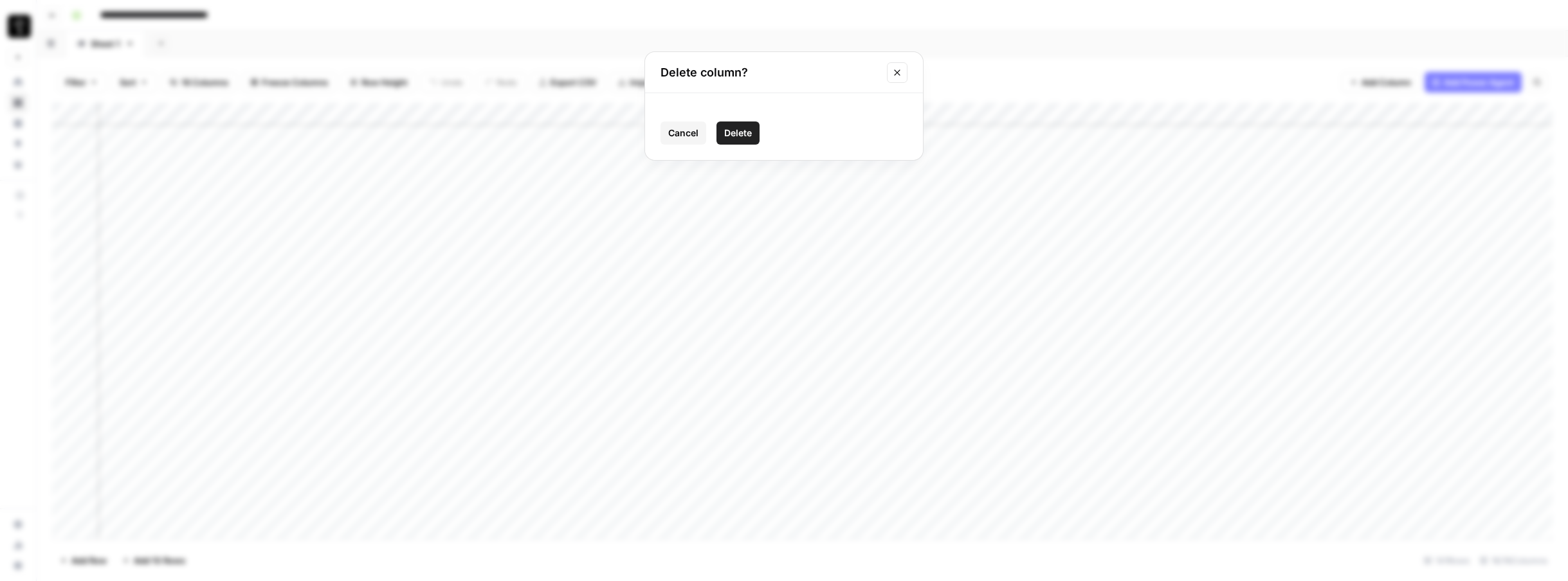
click at [727, 135] on span "Delete" at bounding box center [738, 133] width 28 height 13
click at [1080, 114] on div "Add Column" at bounding box center [802, 321] width 1500 height 436
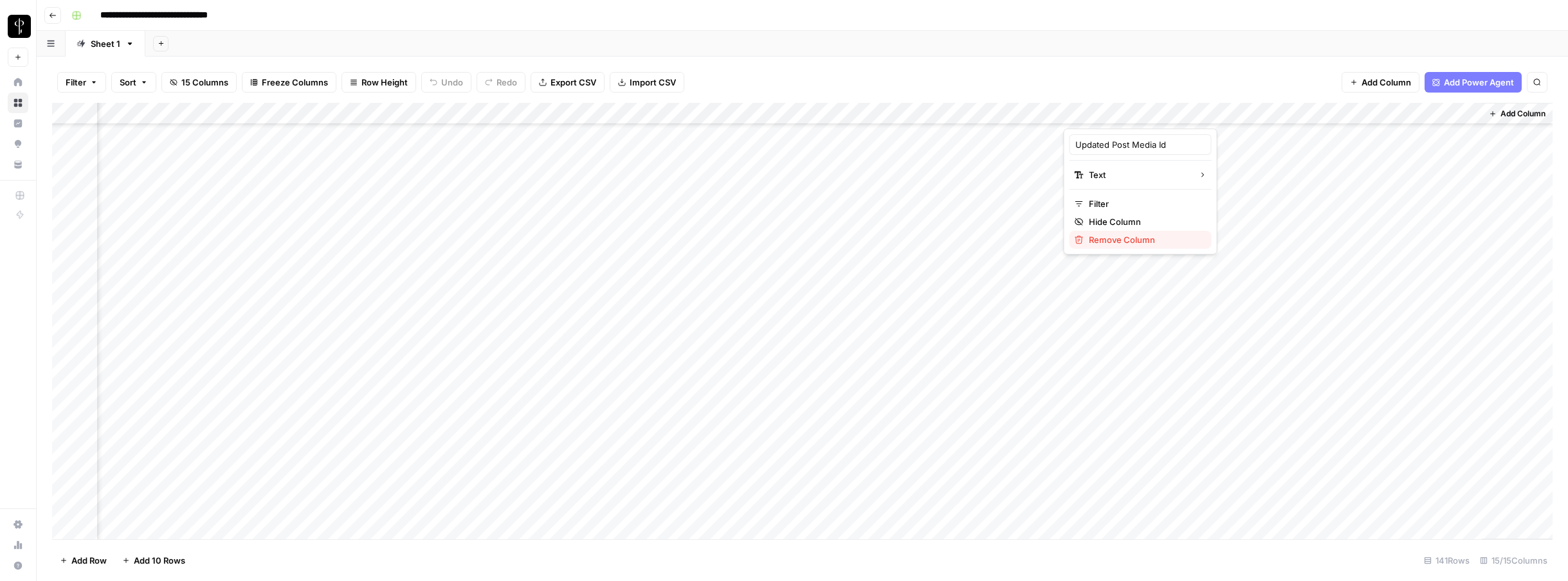
click at [1080, 236] on span "Remove Column" at bounding box center [1145, 240] width 112 height 13
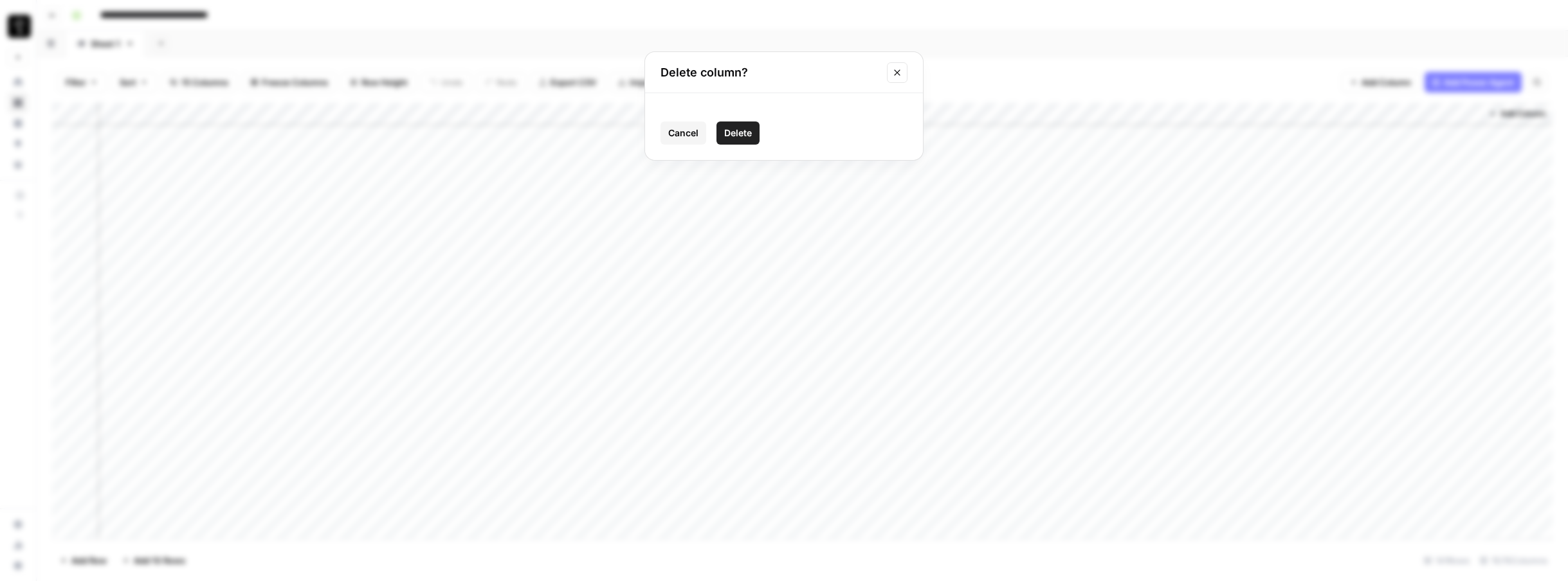
click at [734, 137] on span "Delete" at bounding box center [738, 133] width 28 height 13
click at [1080, 113] on div "Add Column" at bounding box center [802, 321] width 1500 height 436
click at [1080, 236] on span "Remove Column" at bounding box center [1261, 240] width 112 height 13
click at [749, 137] on span "Delete" at bounding box center [738, 133] width 28 height 13
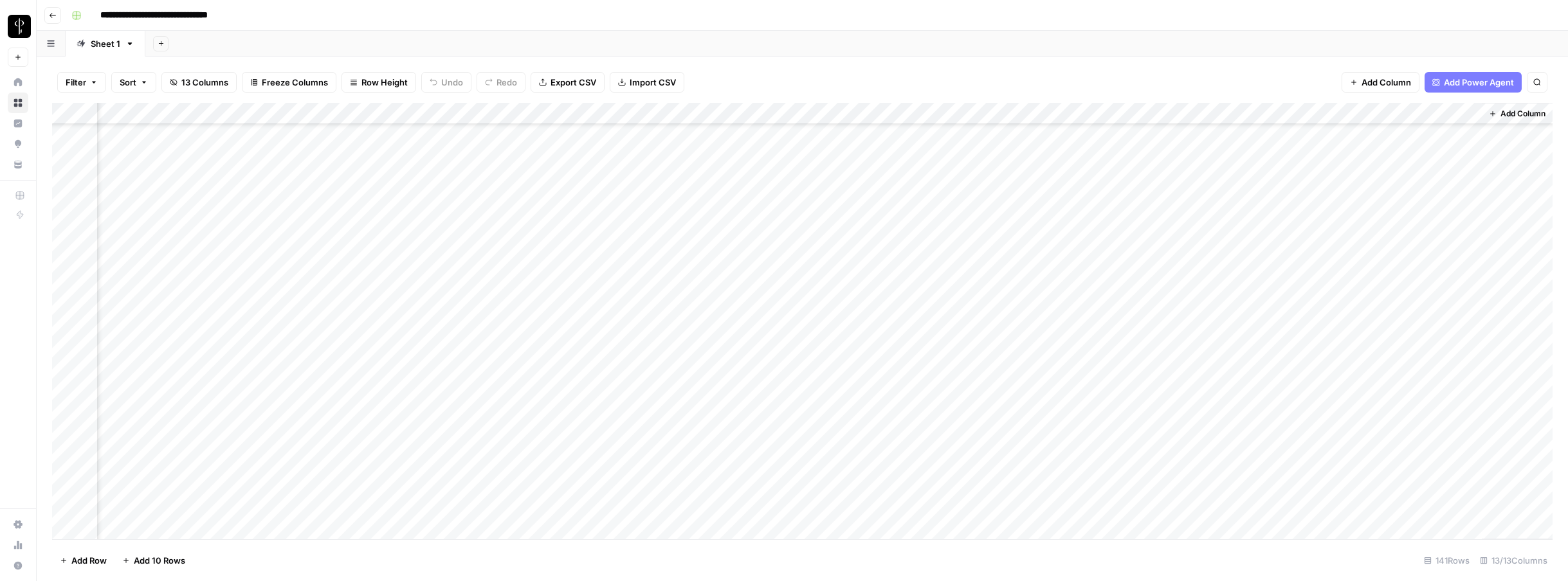
scroll to position [64, 604]
click at [709, 439] on div "Add Column" at bounding box center [802, 321] width 1500 height 436
click at [820, 362] on div "Add Column" at bounding box center [802, 321] width 1500 height 436
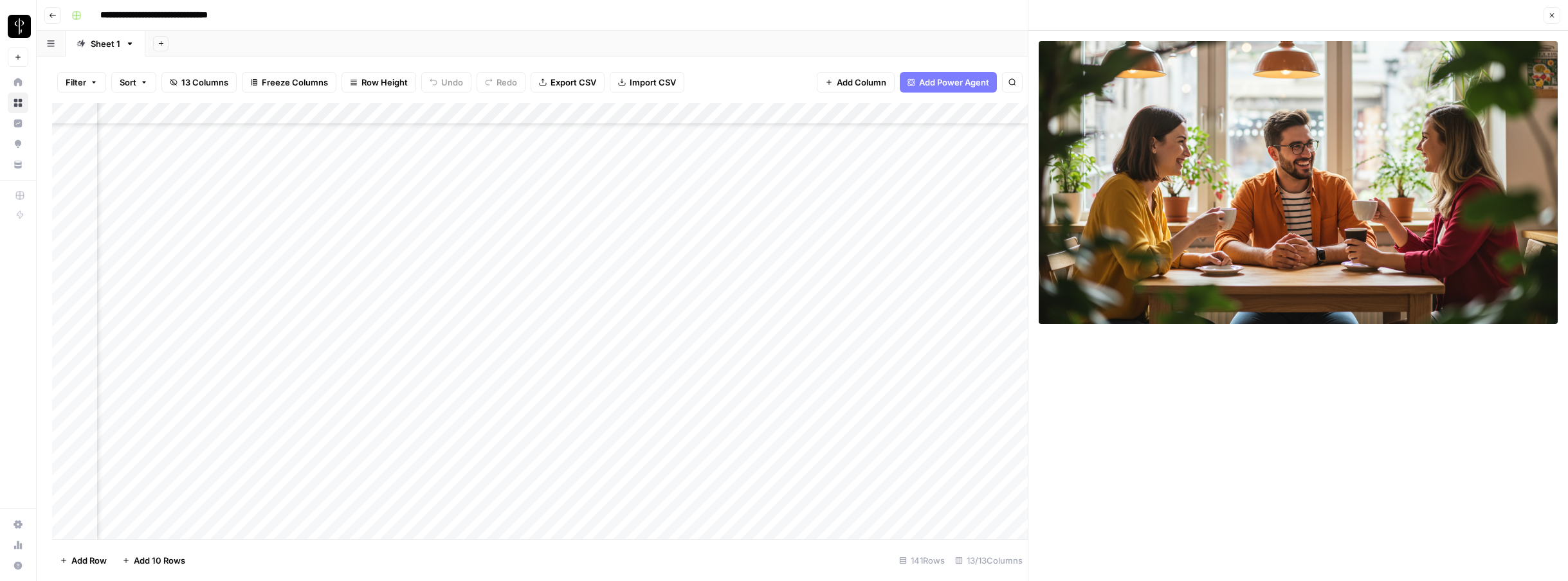
click at [1080, 12] on icon "button" at bounding box center [1552, 15] width 7 height 7
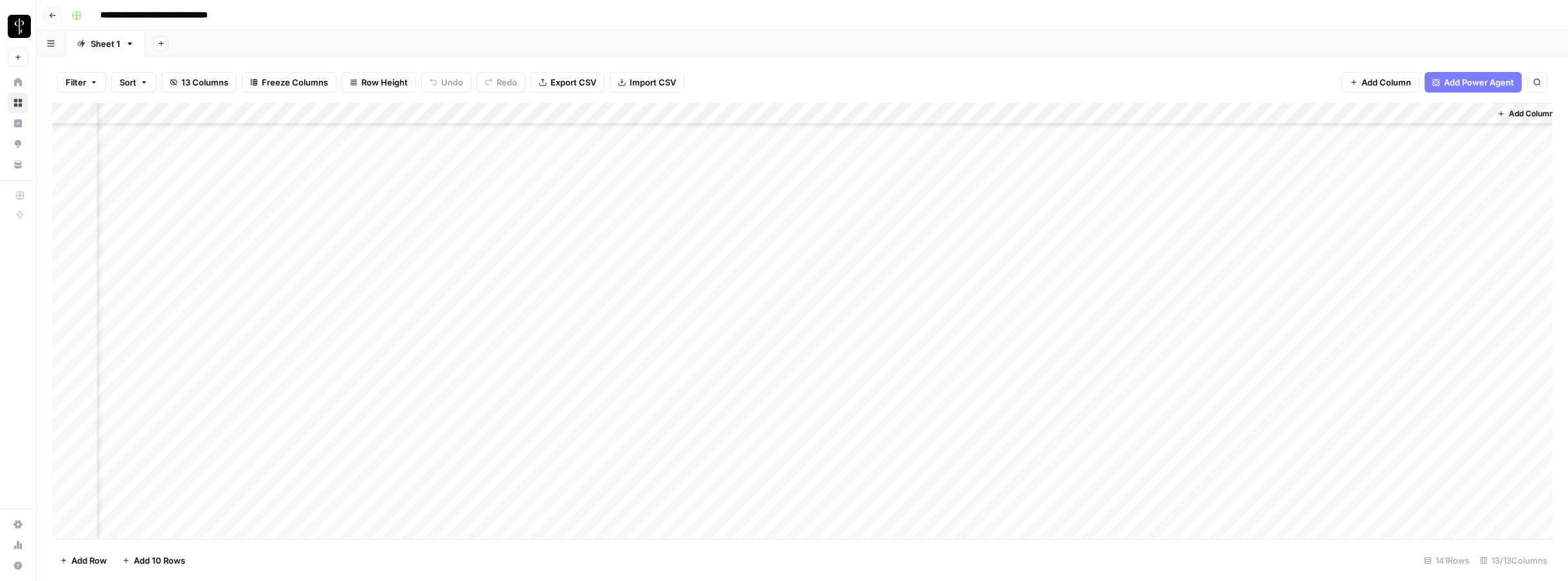
scroll to position [294, 589]
click at [837, 301] on div "Add Column" at bounding box center [802, 321] width 1500 height 436
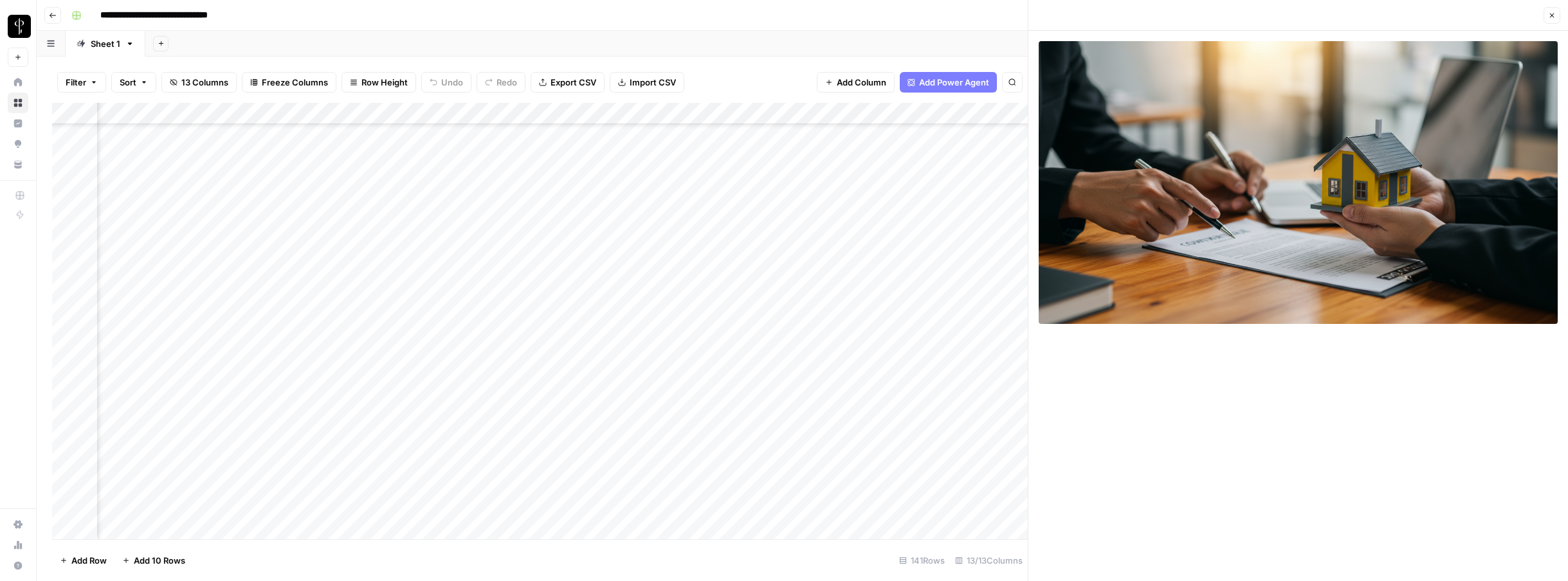
click at [1080, 11] on icon "button" at bounding box center [1552, 15] width 7 height 7
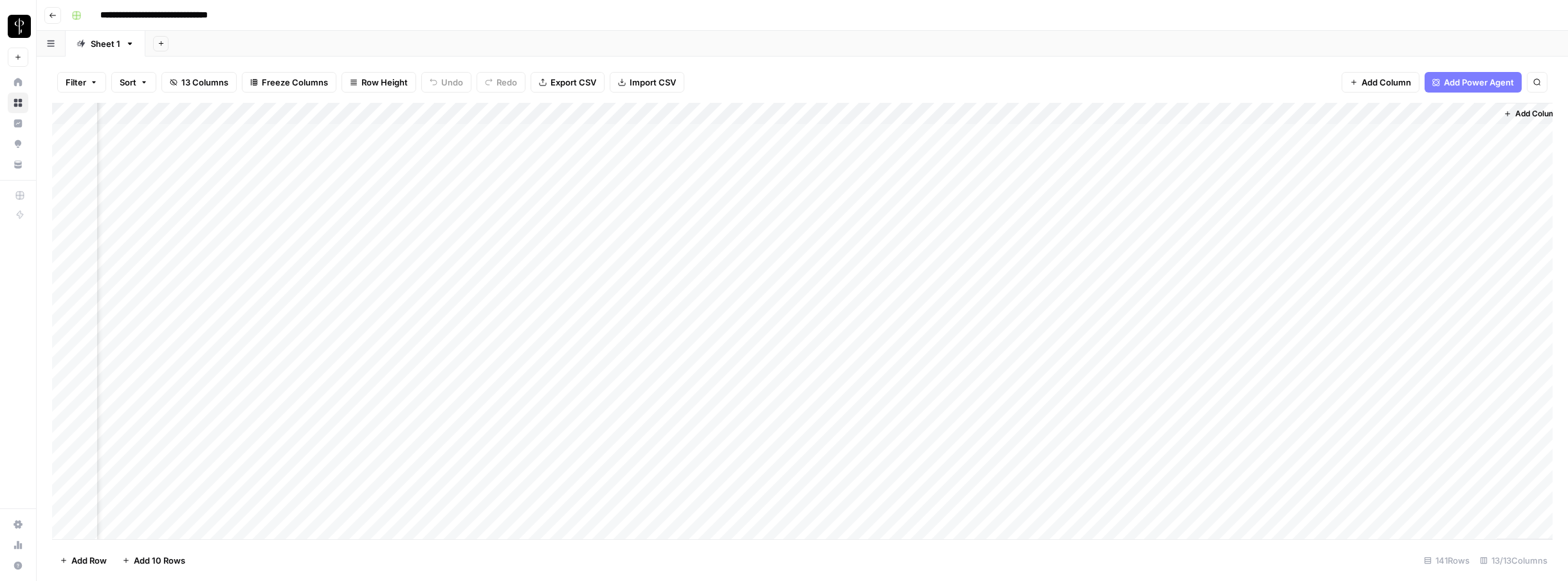
scroll to position [0, 589]
click at [835, 180] on div "Add Column" at bounding box center [802, 321] width 1500 height 436
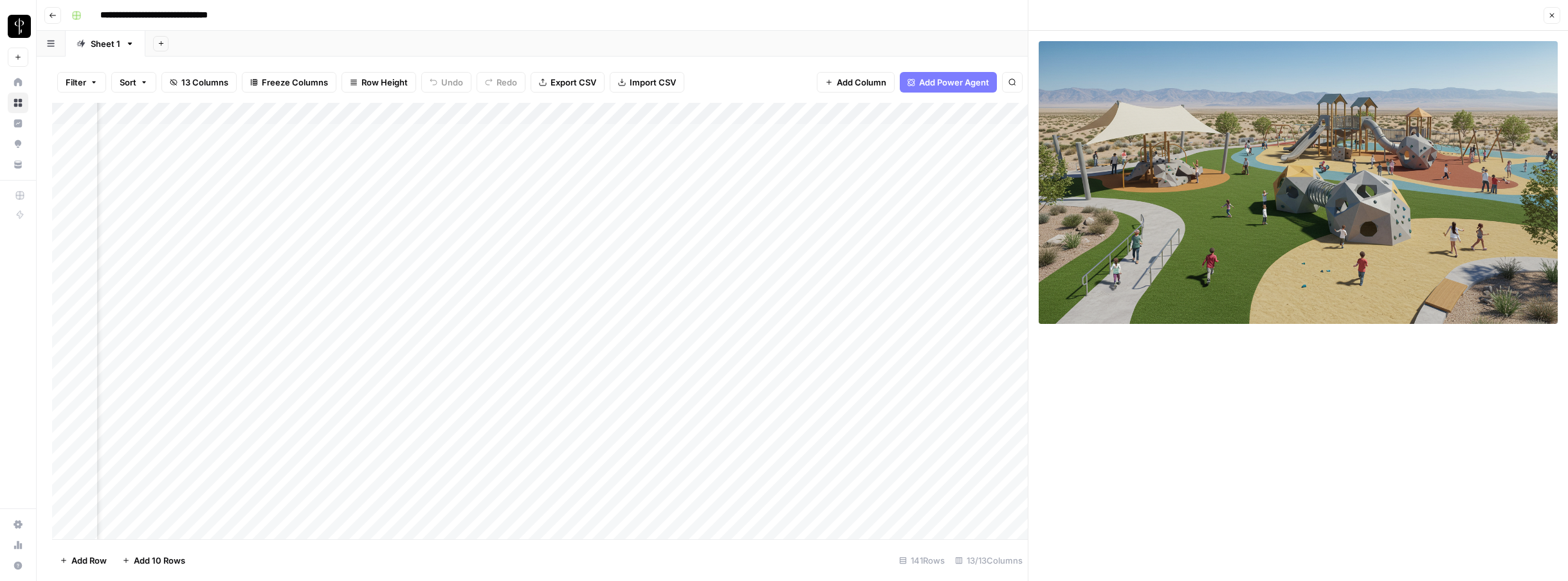
click at [1080, 23] on button "Close" at bounding box center [1552, 15] width 17 height 17
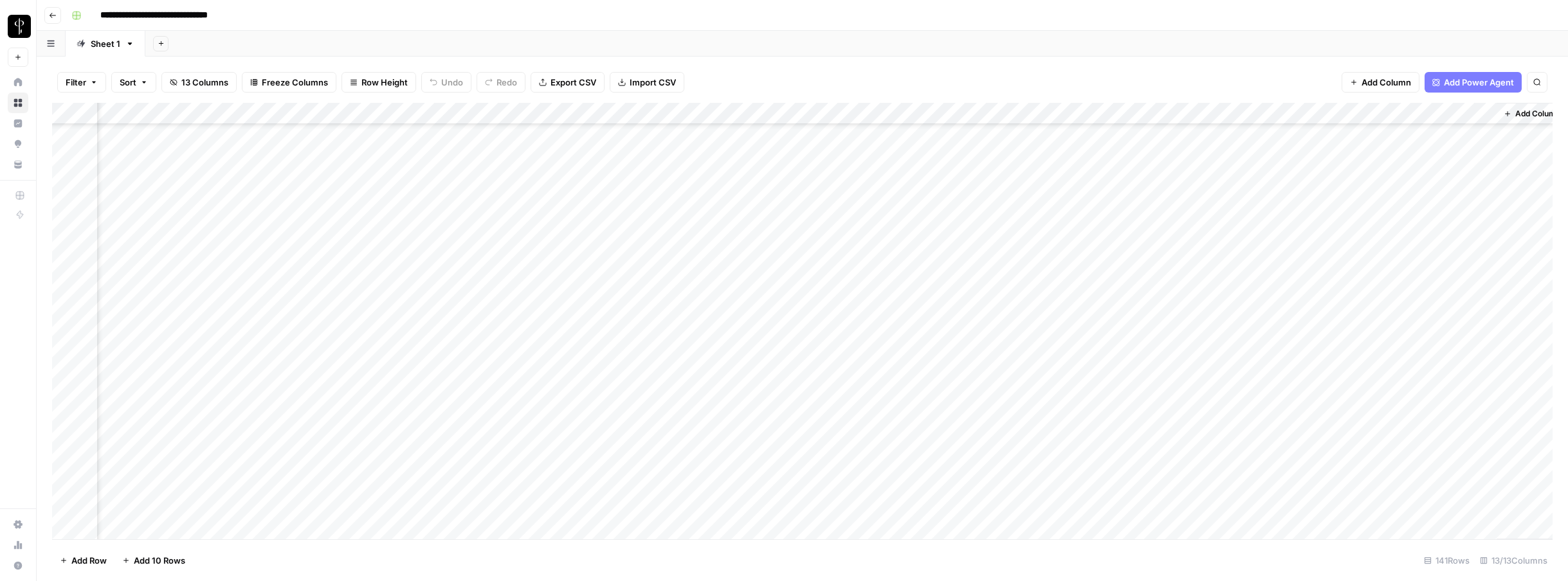
scroll to position [395, 589]
click at [1080, 349] on div "Add Column" at bounding box center [802, 321] width 1500 height 436
click at [847, 350] on div "Add Column" at bounding box center [802, 321] width 1500 height 436
click at [1027, 349] on div "Add Column" at bounding box center [802, 321] width 1500 height 436
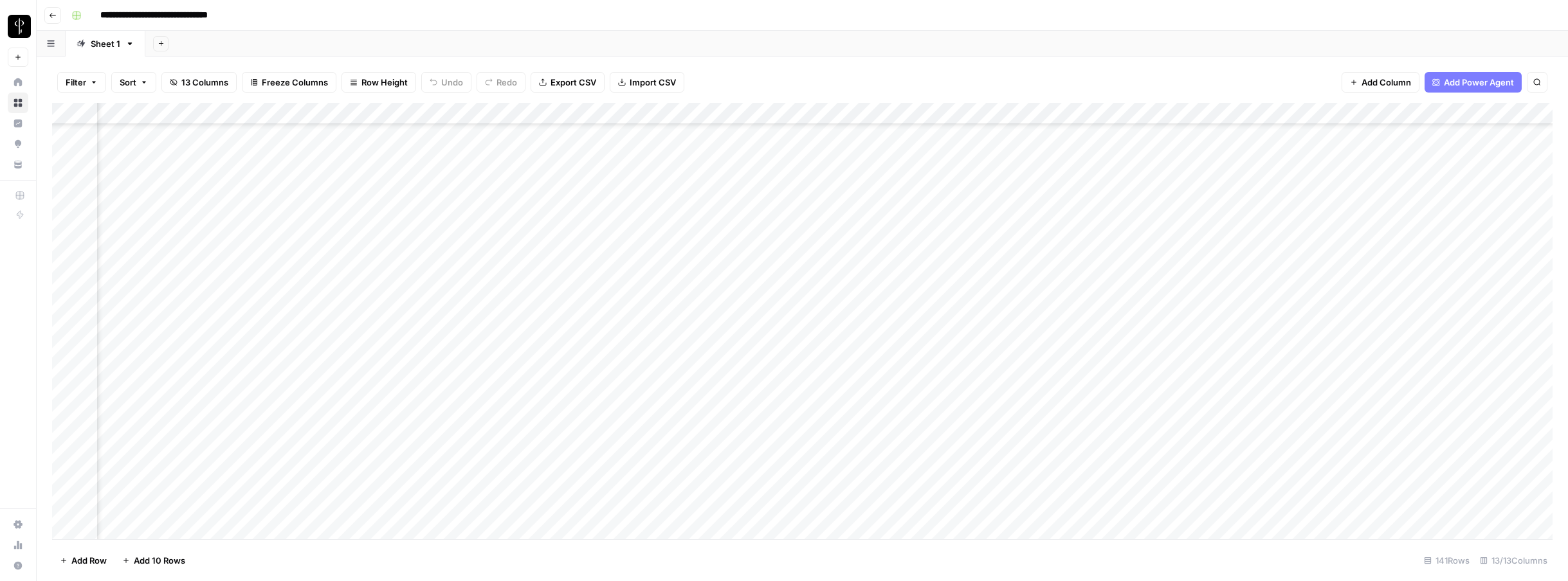
click at [1027, 112] on div "Add Column" at bounding box center [802, 321] width 1500 height 436
click at [1024, 86] on div "Filter Sort 13 Columns Freeze Columns Row Height Undo Redo Export CSV Import CS…" at bounding box center [802, 82] width 1500 height 41
click at [1029, 319] on div "Add Column" at bounding box center [802, 321] width 1500 height 436
click at [1028, 340] on div "Add Column" at bounding box center [802, 321] width 1500 height 436
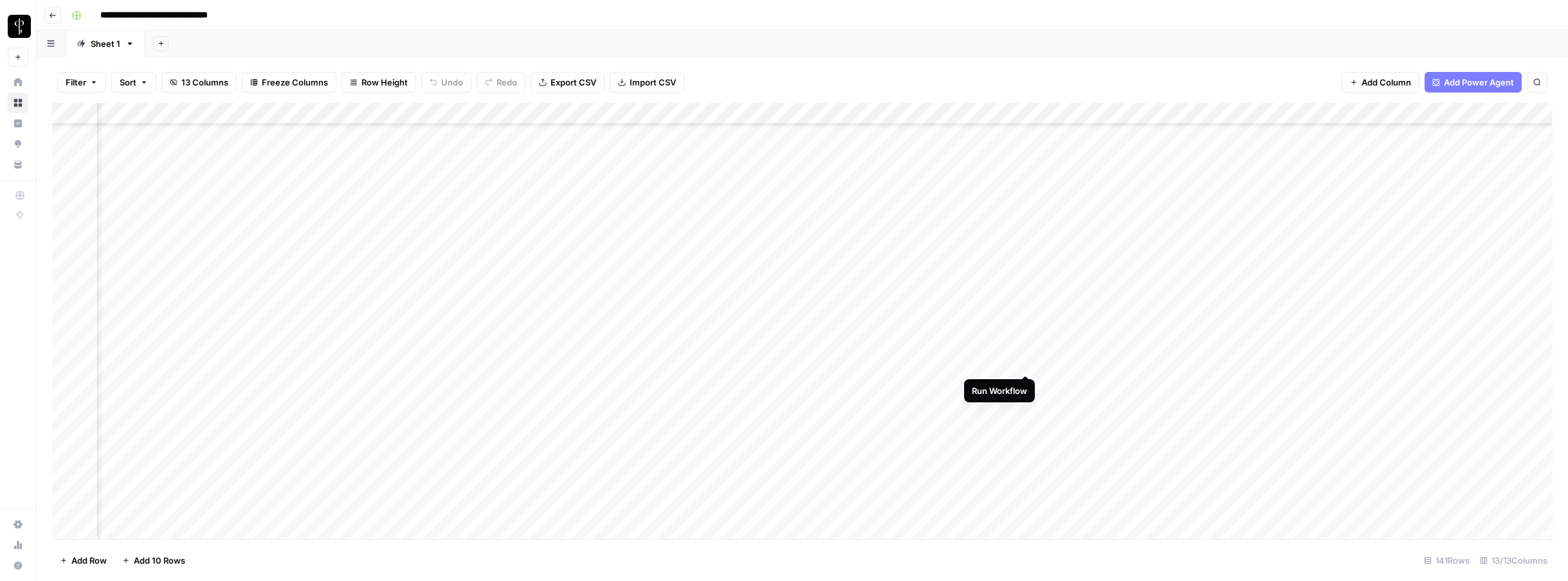
click at [1026, 362] on div "Add Column" at bounding box center [802, 321] width 1500 height 436
click at [1080, 297] on div "Add Column" at bounding box center [802, 321] width 1500 height 436
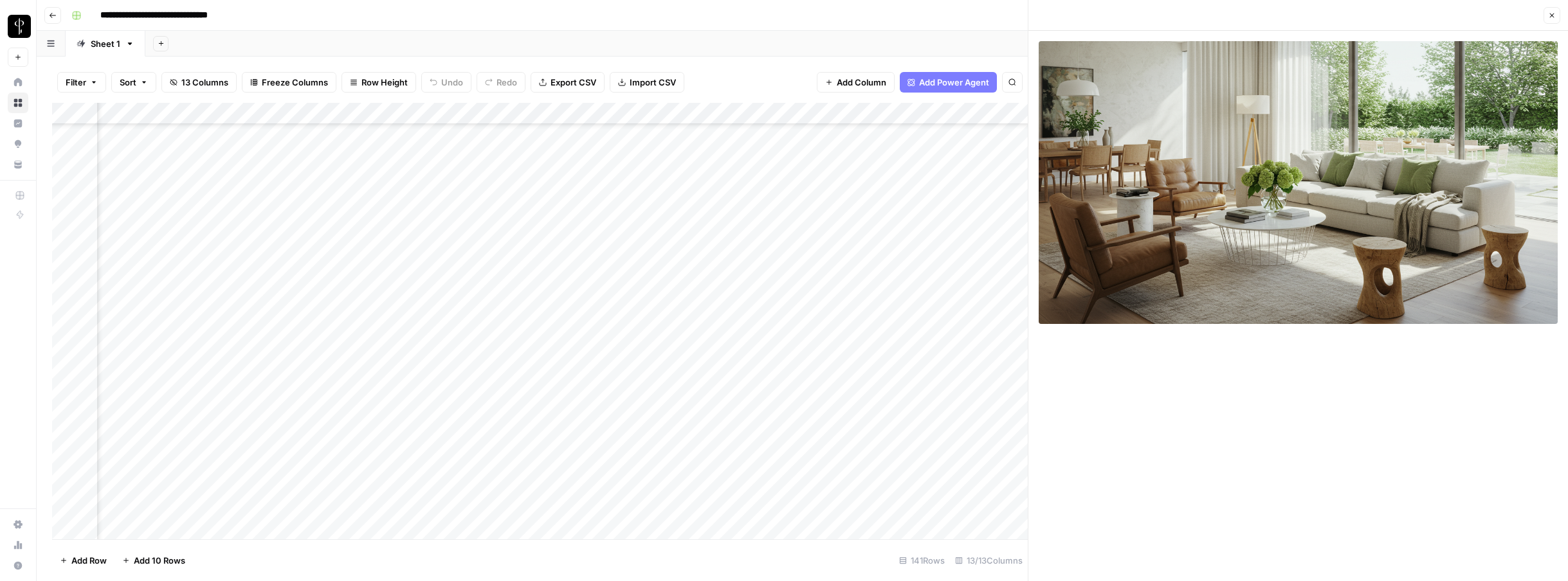
click at [1080, 15] on button "Close" at bounding box center [1552, 15] width 17 height 17
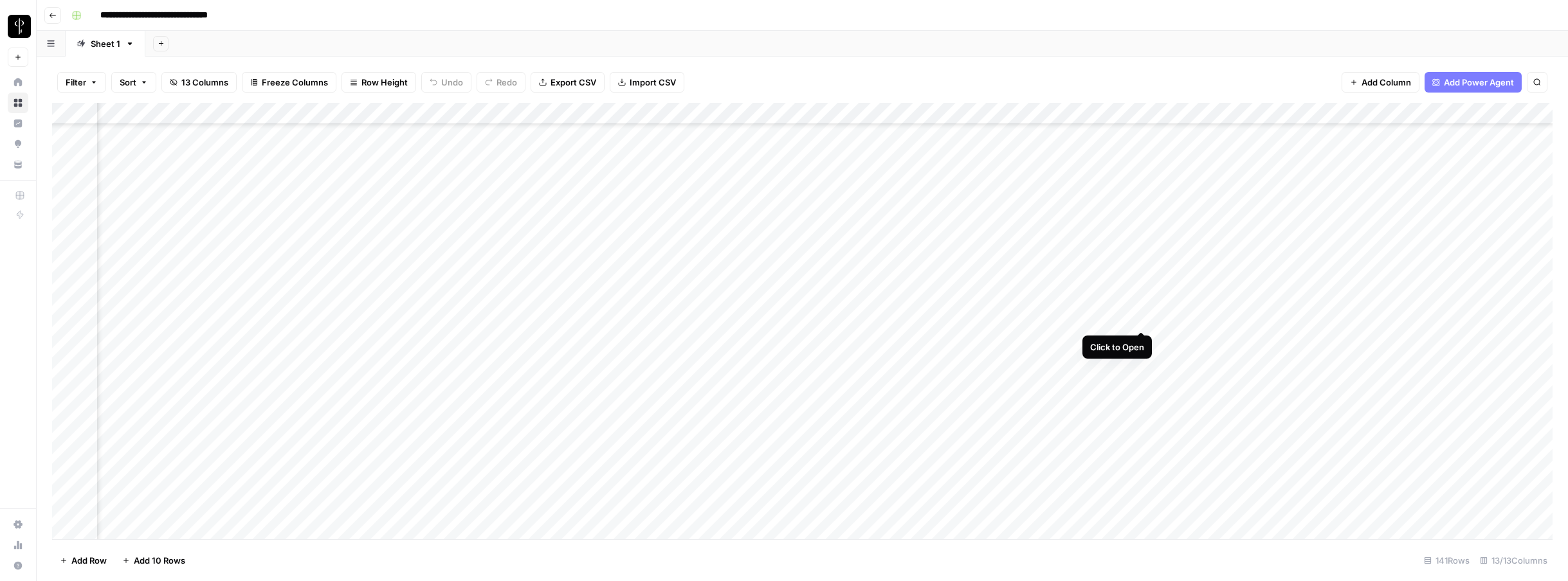
click at [1080, 319] on div "Add Column" at bounding box center [802, 321] width 1500 height 436
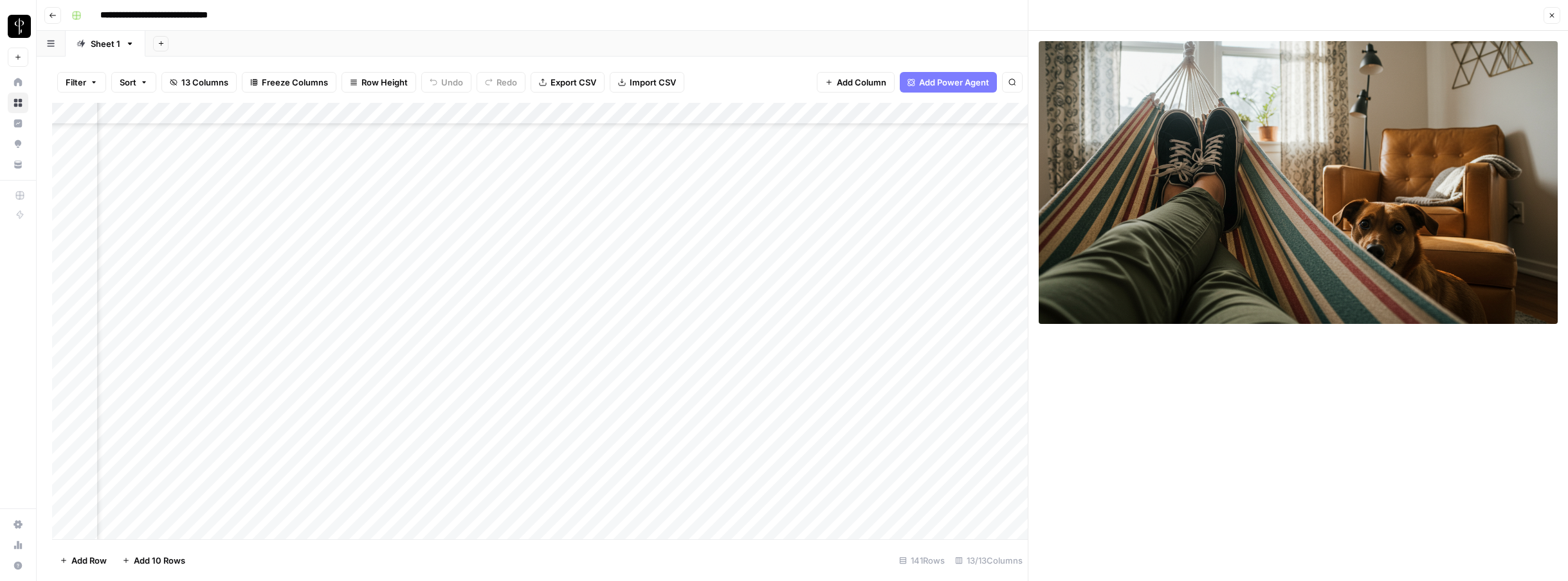
click at [1080, 14] on button "Close" at bounding box center [1552, 15] width 17 height 17
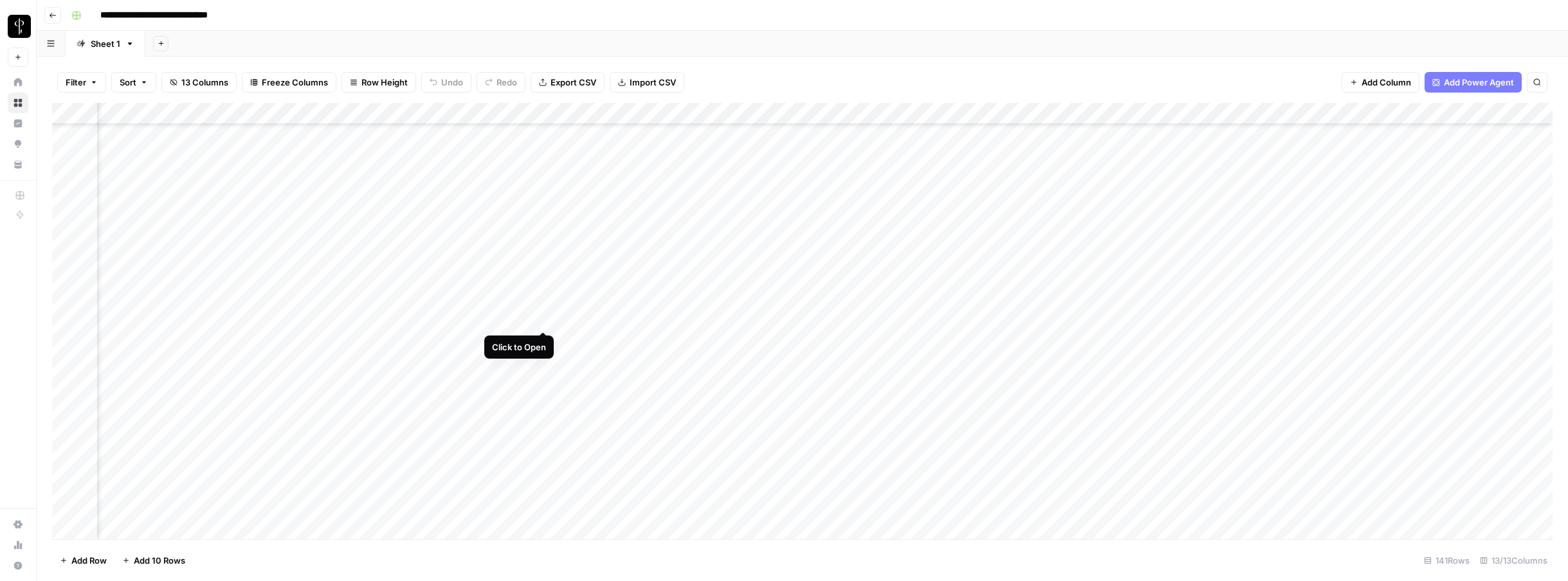
click at [543, 318] on div "Add Column" at bounding box center [802, 321] width 1500 height 436
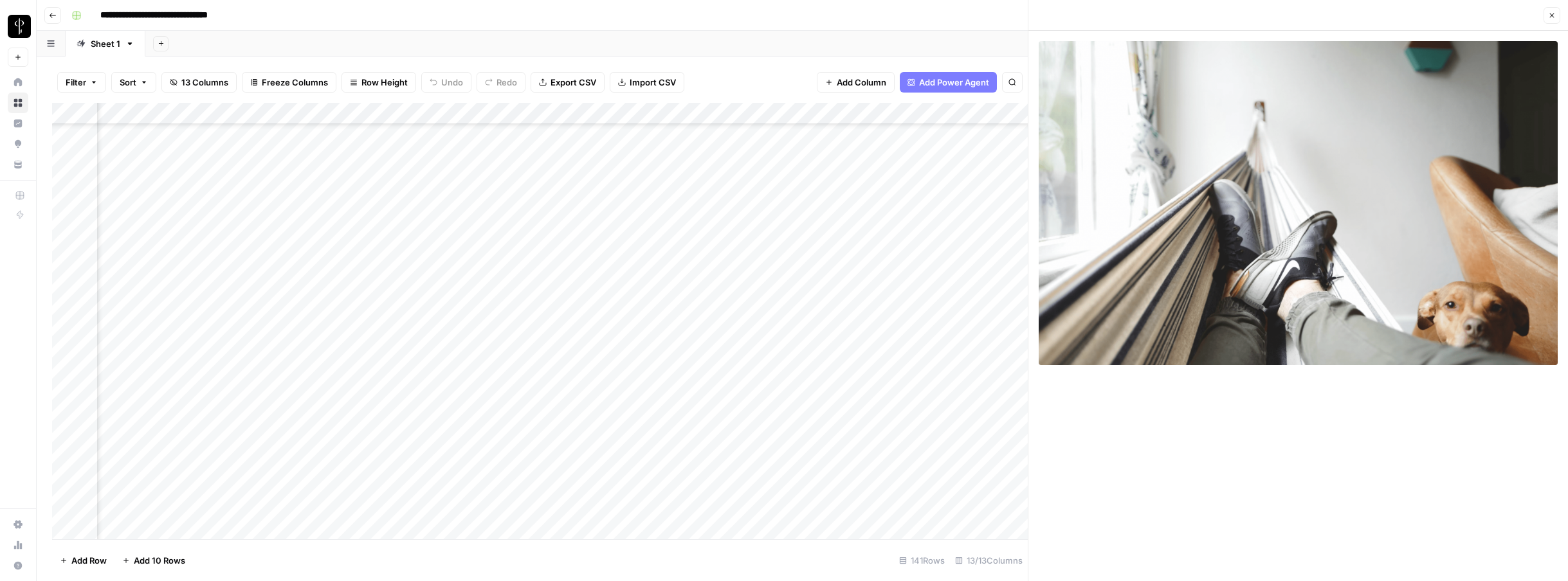
click at [1080, 22] on button "Close" at bounding box center [1552, 15] width 17 height 17
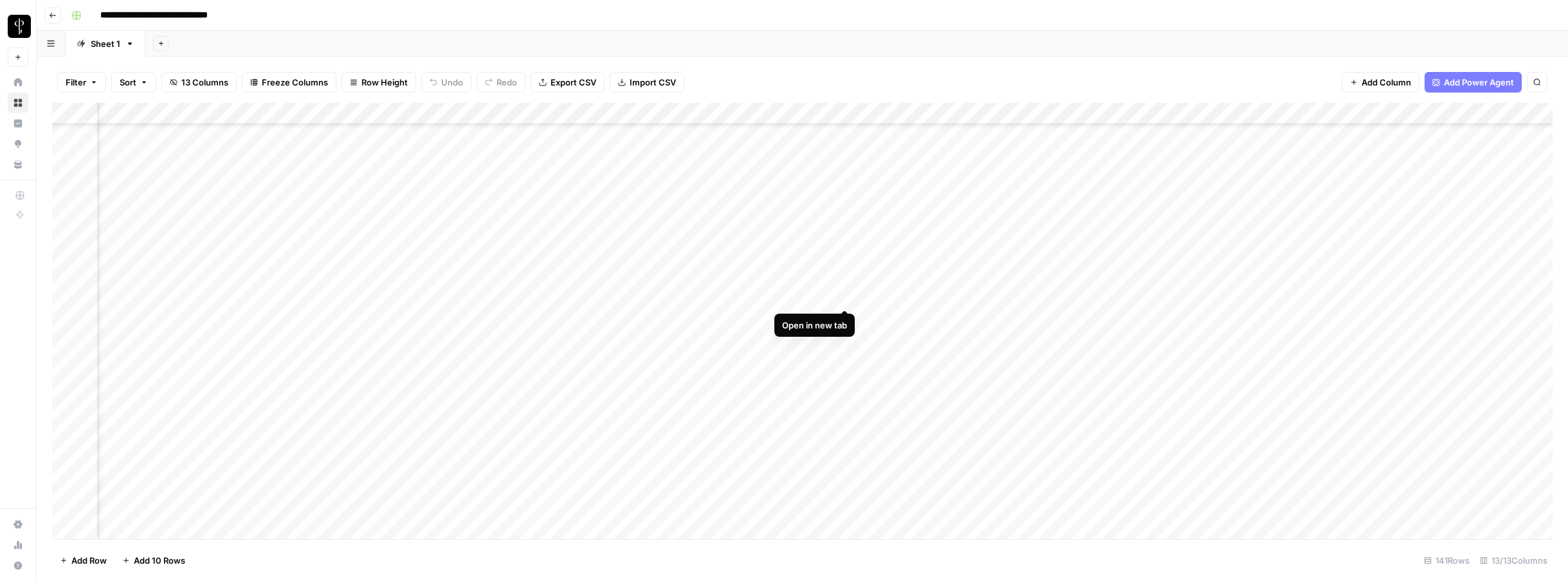
click at [847, 297] on div "Add Column" at bounding box center [802, 321] width 1500 height 436
click at [1080, 295] on div "Add Column" at bounding box center [802, 321] width 1500 height 436
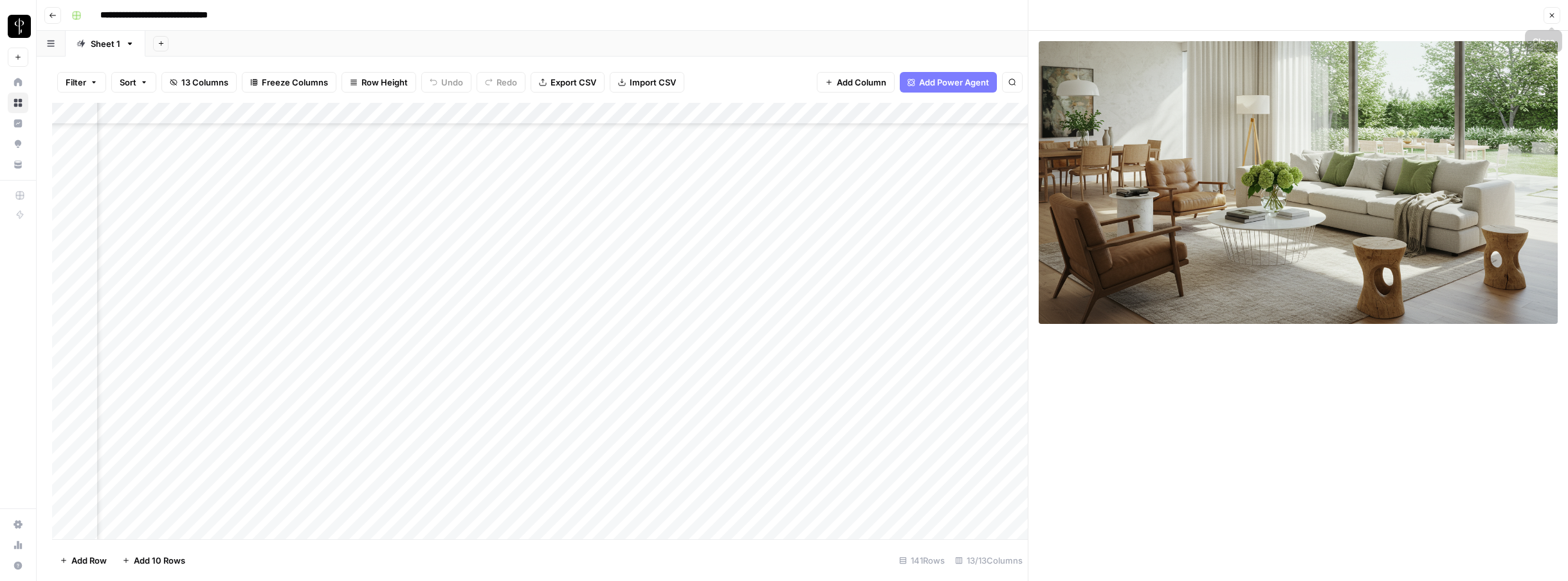
click at [1080, 20] on button "Close" at bounding box center [1552, 15] width 17 height 17
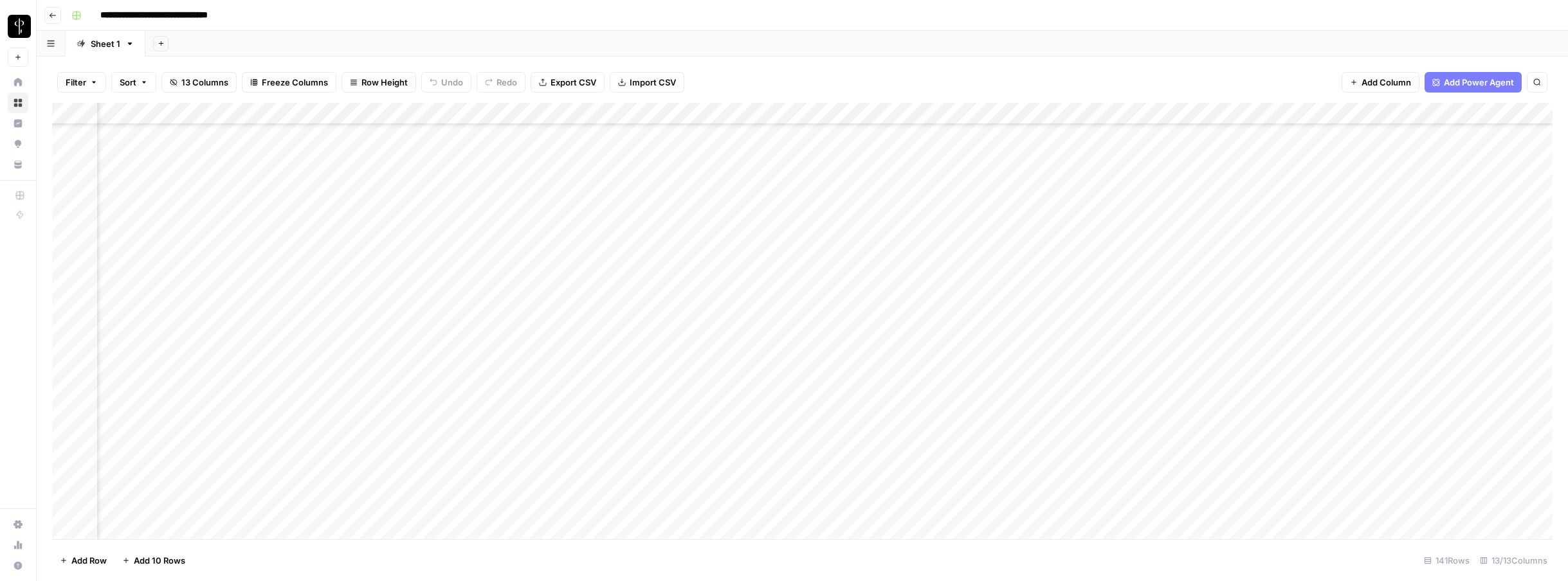
scroll to position [103, 281]
click at [847, 183] on div "Add Column" at bounding box center [802, 321] width 1500 height 436
click at [847, 291] on div "Add Column" at bounding box center [802, 321] width 1500 height 436
click at [1080, 292] on div "Add Column" at bounding box center [802, 321] width 1500 height 436
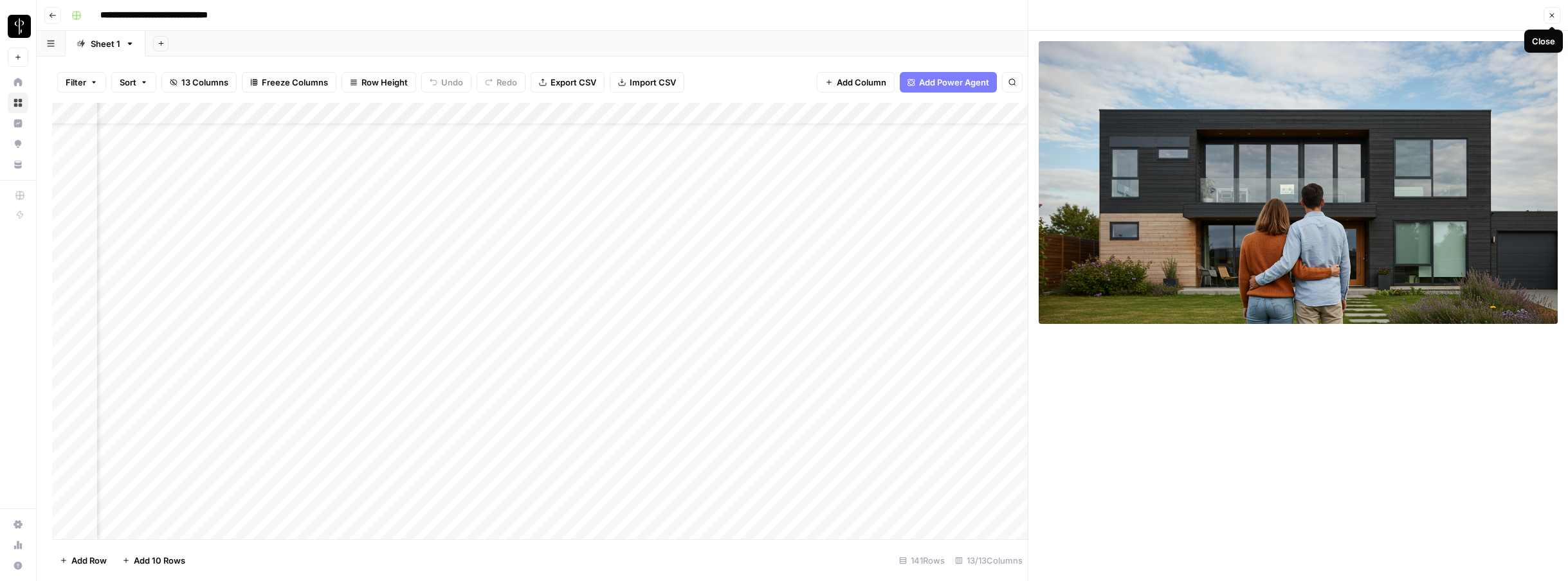
click at [1080, 14] on button "Close" at bounding box center [1552, 15] width 17 height 17
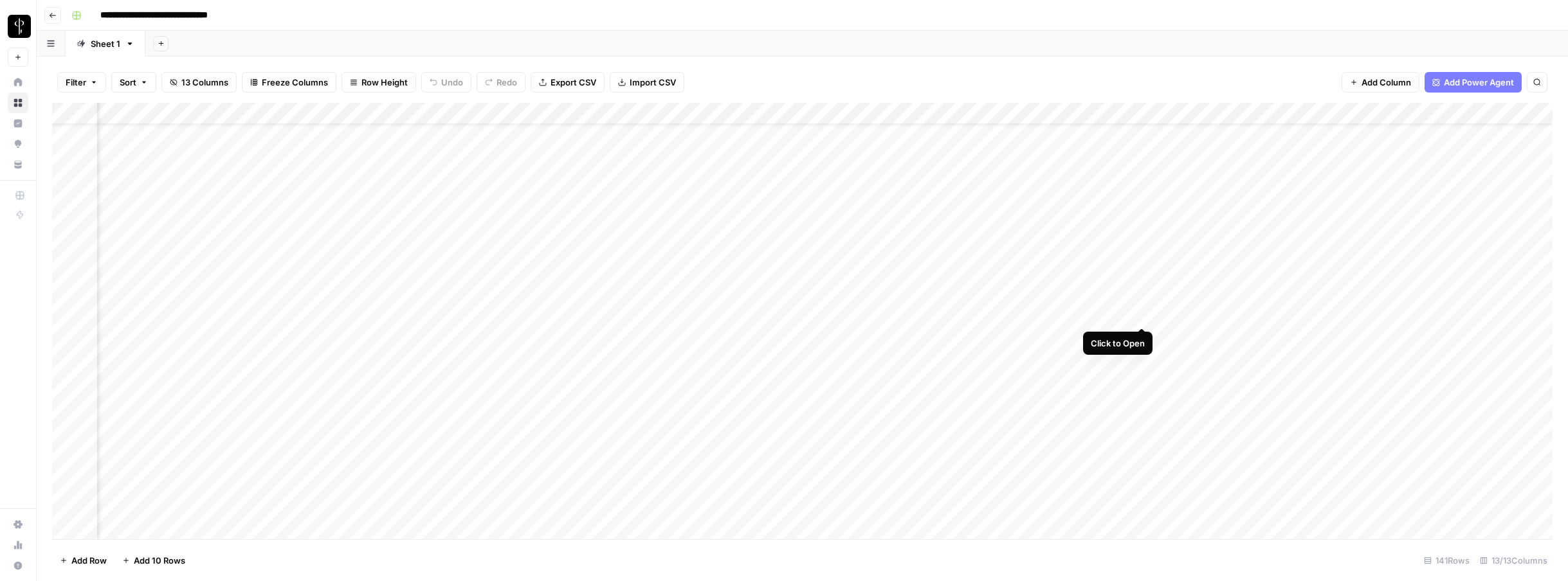
click at [1080, 315] on div "Add Column" at bounding box center [802, 321] width 1500 height 436
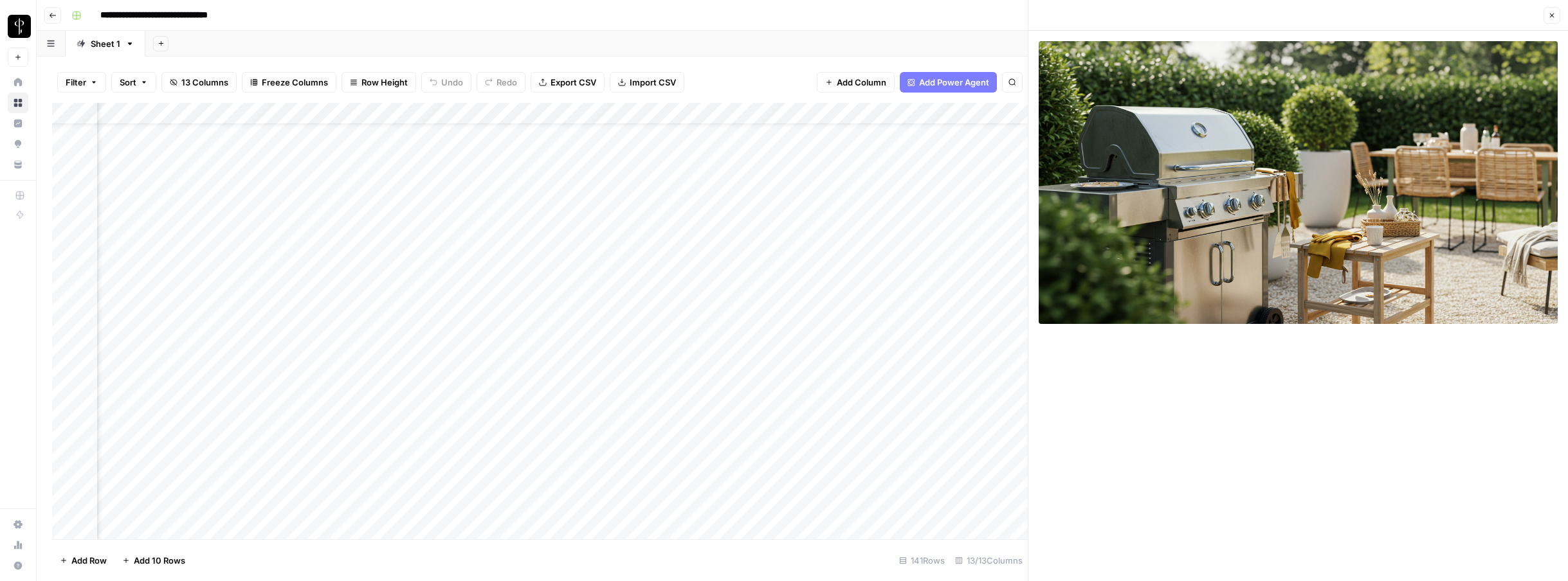
click at [1080, 17] on button "Close" at bounding box center [1552, 15] width 17 height 17
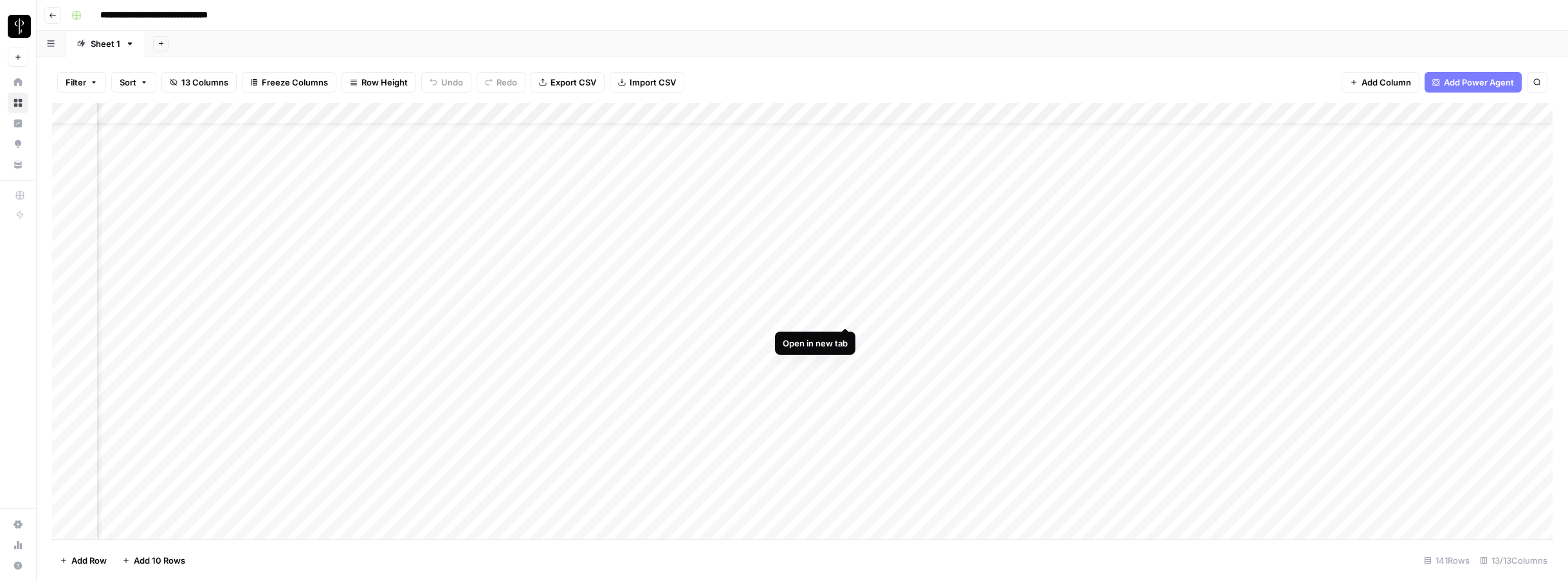
click at [848, 314] on div "Add Column" at bounding box center [802, 321] width 1500 height 436
click at [1080, 336] on div "Add Column" at bounding box center [802, 321] width 1500 height 436
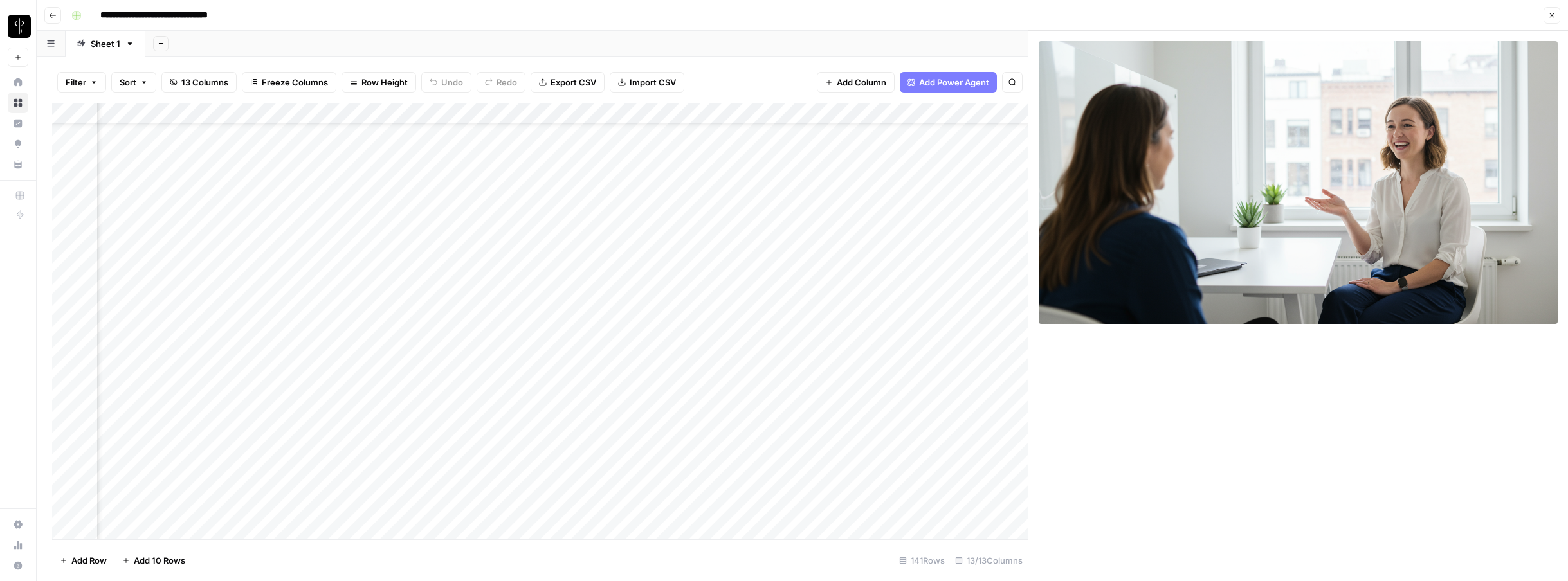
click at [1080, 21] on button "Close" at bounding box center [1552, 15] width 17 height 17
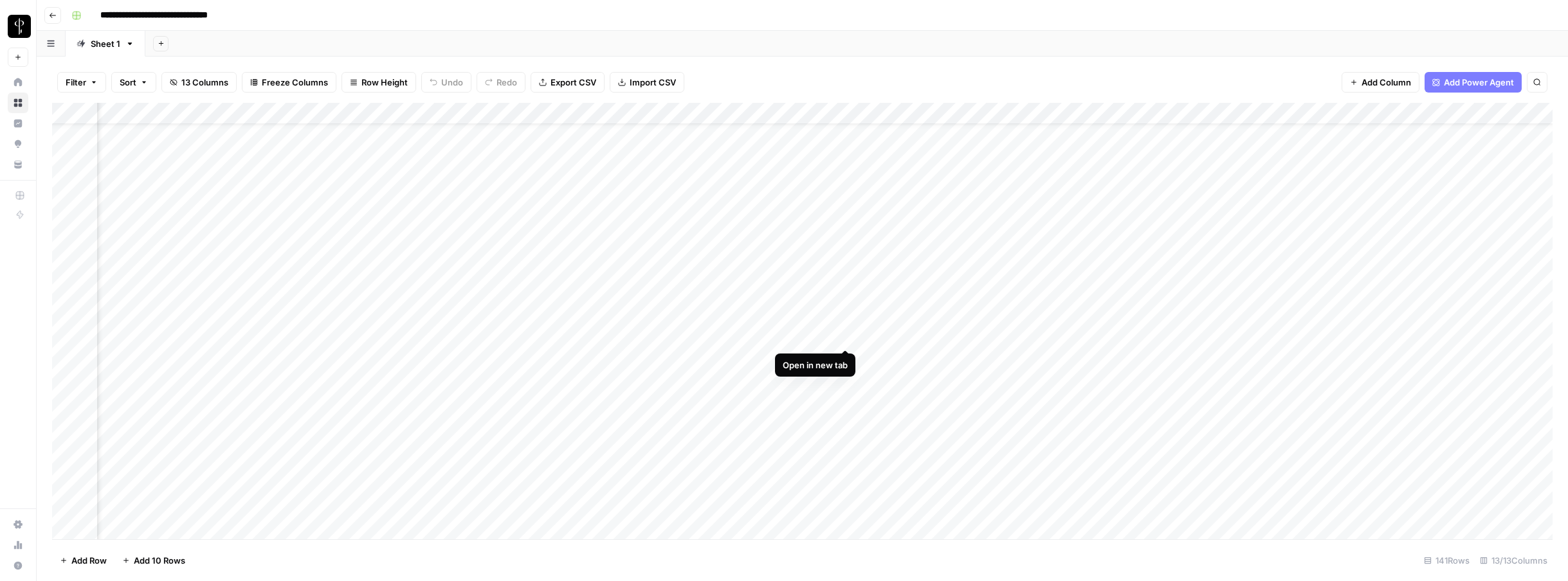
click at [846, 336] on div "Add Column" at bounding box center [802, 321] width 1500 height 436
click at [848, 263] on div "Add Column" at bounding box center [802, 321] width 1500 height 436
click at [523, 330] on div "Add Column" at bounding box center [802, 321] width 1500 height 436
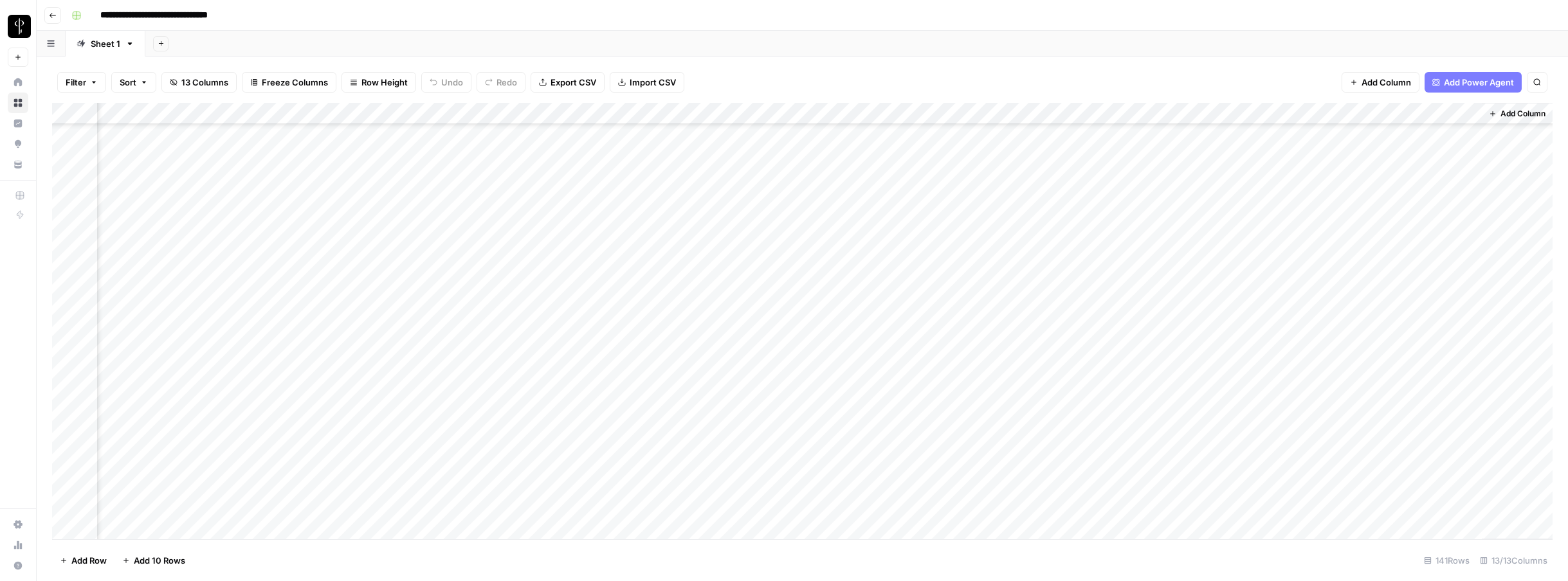
scroll to position [567, 604]
click at [524, 202] on div "Add Column" at bounding box center [802, 321] width 1500 height 436
click at [1080, 108] on span "Add Column" at bounding box center [1522, 114] width 45 height 11
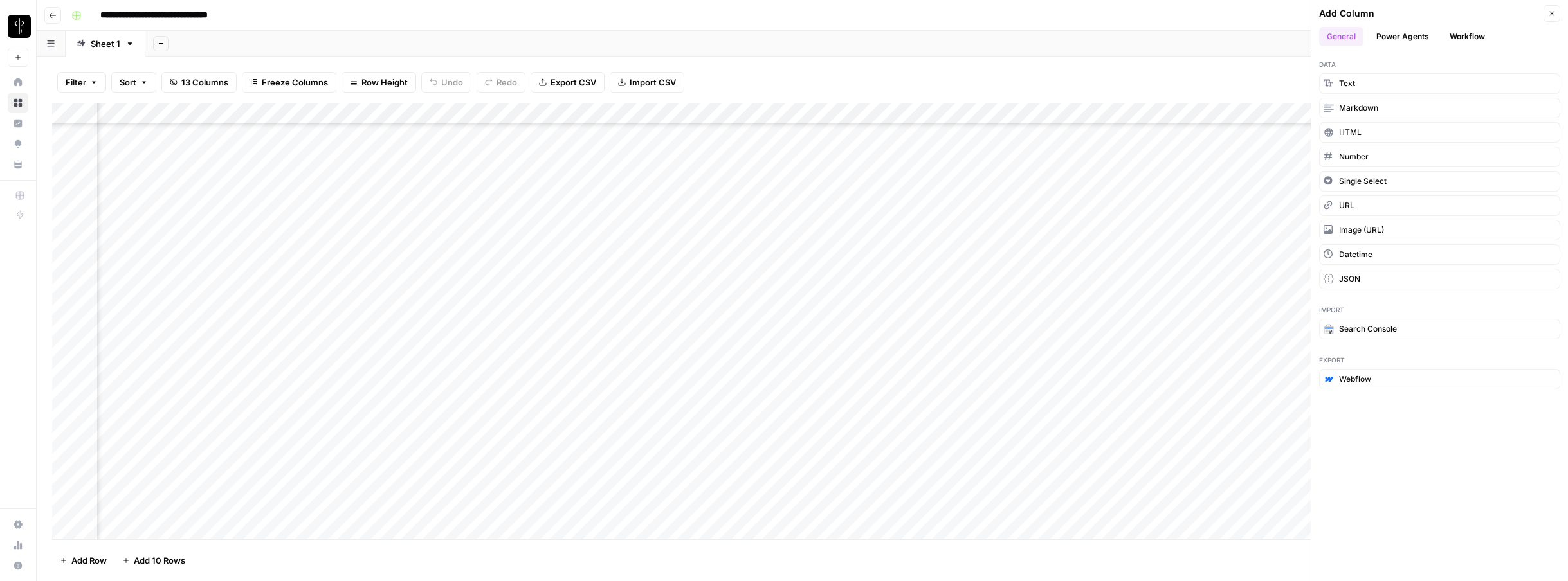
click at [1080, 31] on button "Workflow" at bounding box center [1467, 37] width 50 height 20
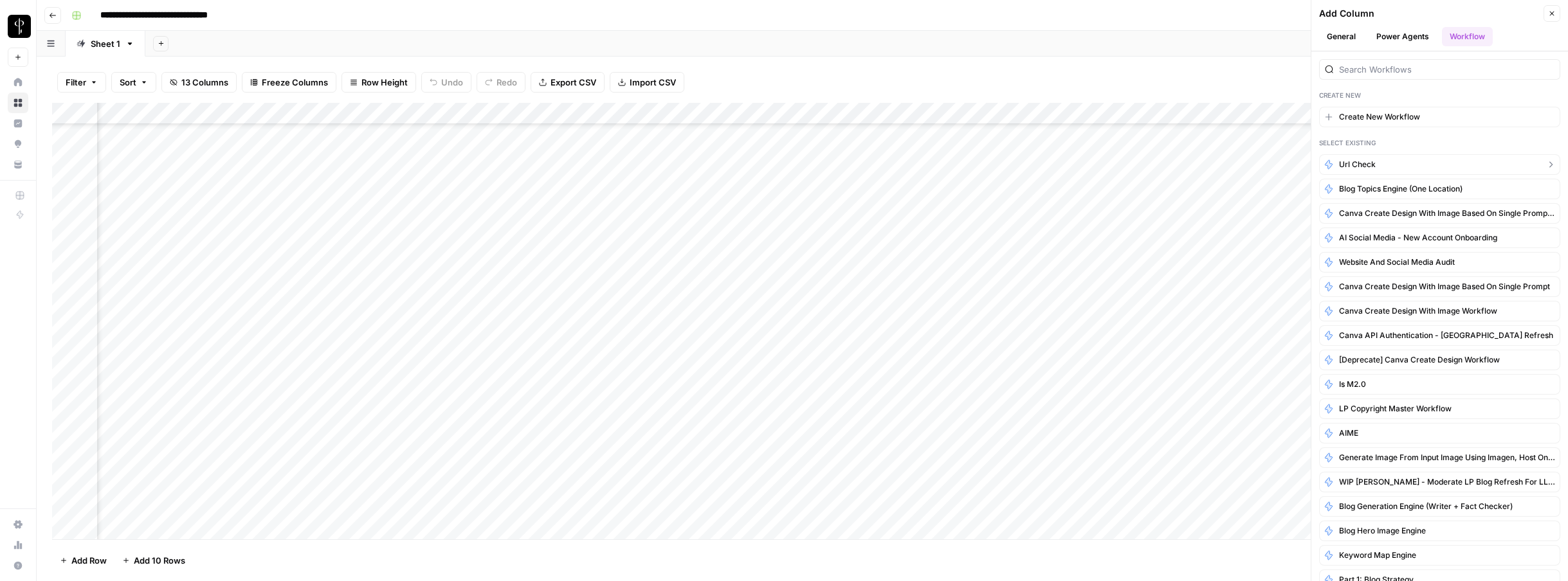
click at [1080, 164] on button "url check" at bounding box center [1440, 164] width 242 height 20
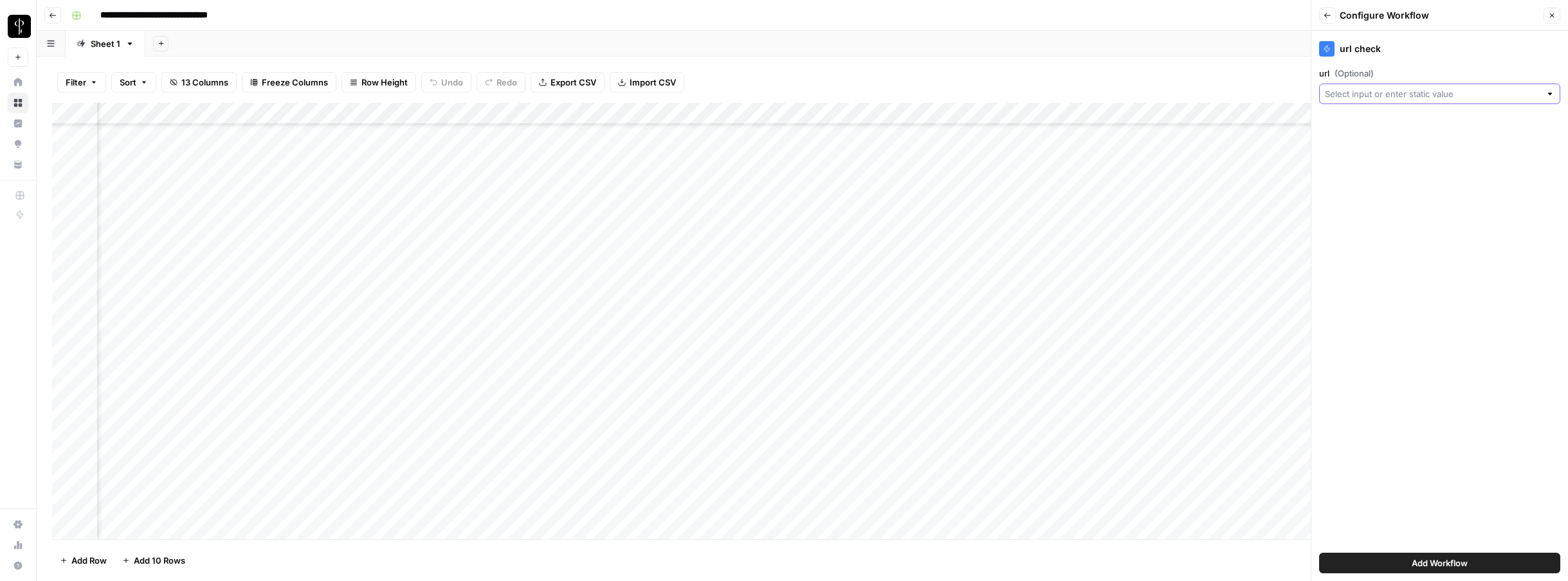
click at [1080, 95] on input "url (Optional)" at bounding box center [1432, 94] width 216 height 13
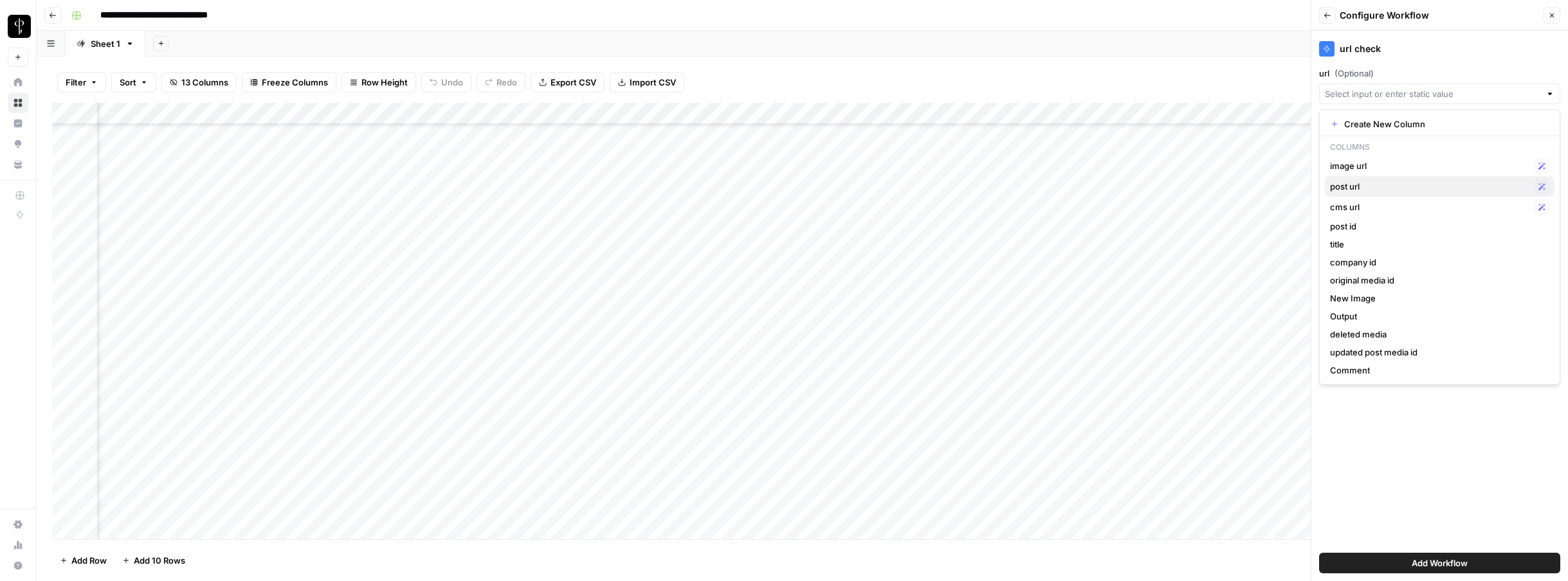
click at [1080, 194] on button "post url Possible Match" at bounding box center [1440, 186] width 229 height 20
type input "post url"
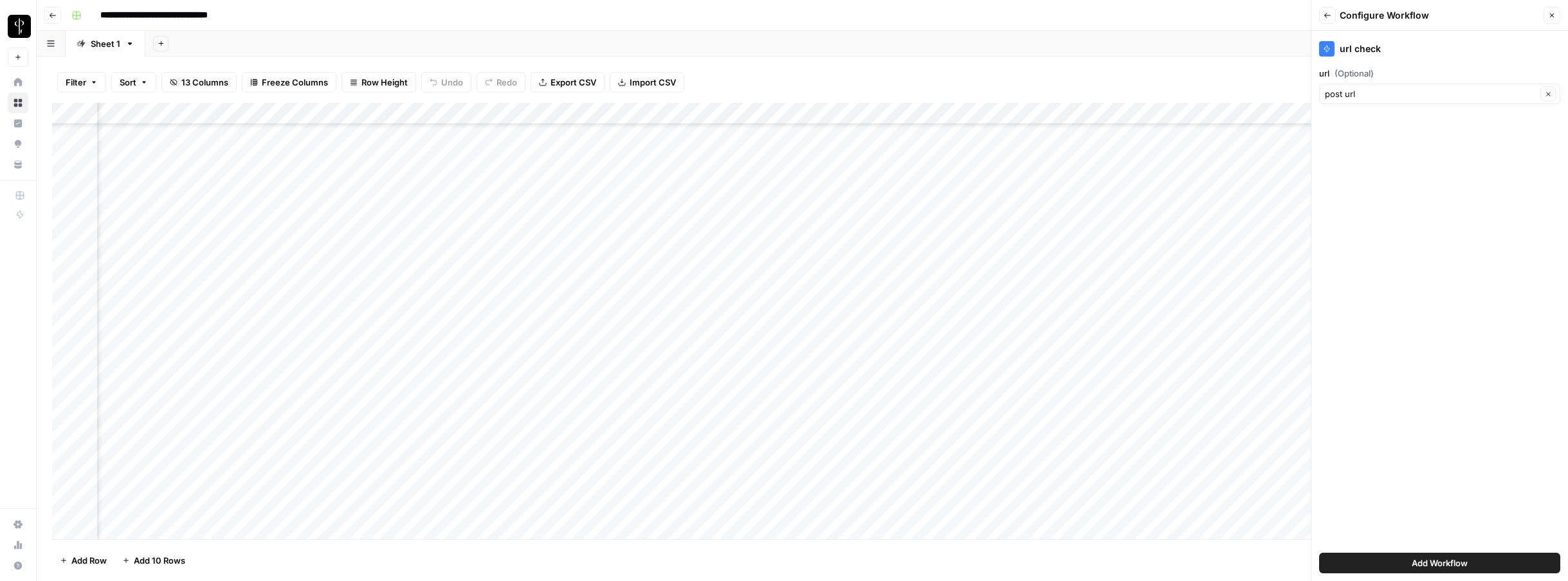
click at [1080, 567] on button "Add Workflow" at bounding box center [1440, 562] width 242 height 20
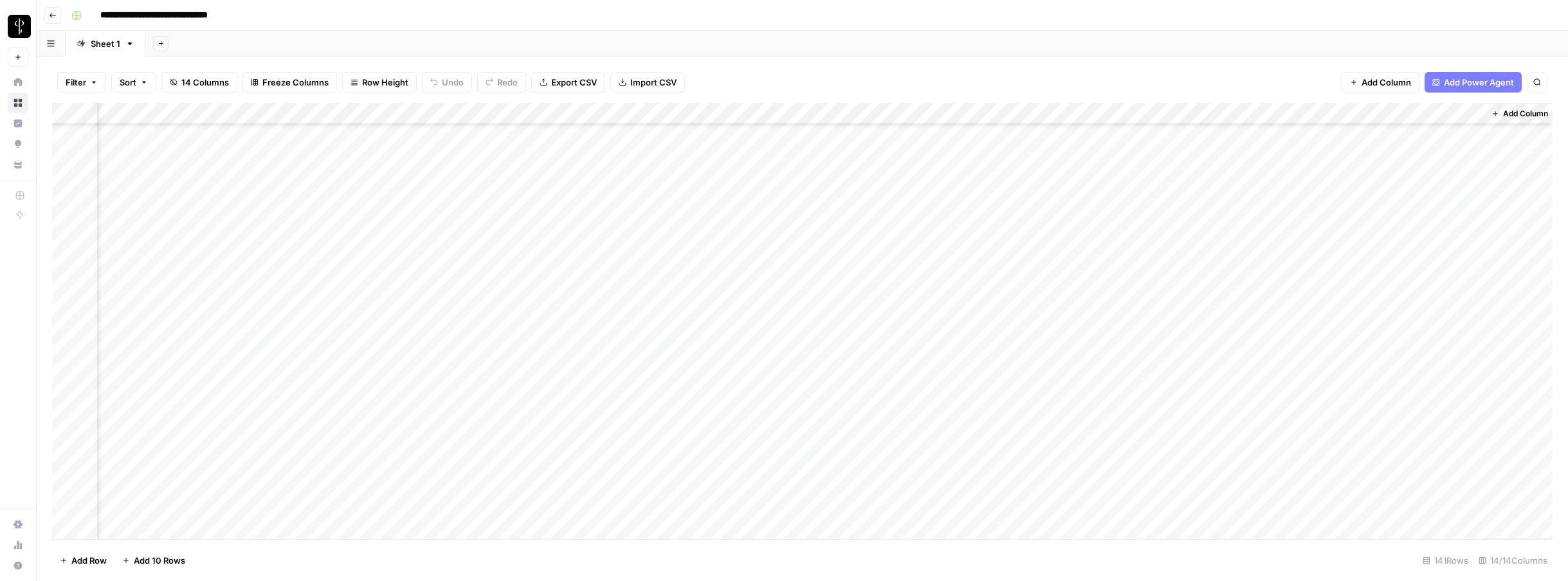
scroll to position [567, 720]
drag, startPoint x: 1402, startPoint y: 115, endPoint x: 442, endPoint y: 107, distance: 960.0
click at [442, 107] on div "Add Column" at bounding box center [802, 321] width 1500 height 436
click at [479, 135] on div "Add Column" at bounding box center [802, 321] width 1500 height 436
click at [588, 115] on div "Add Column" at bounding box center [802, 321] width 1500 height 436
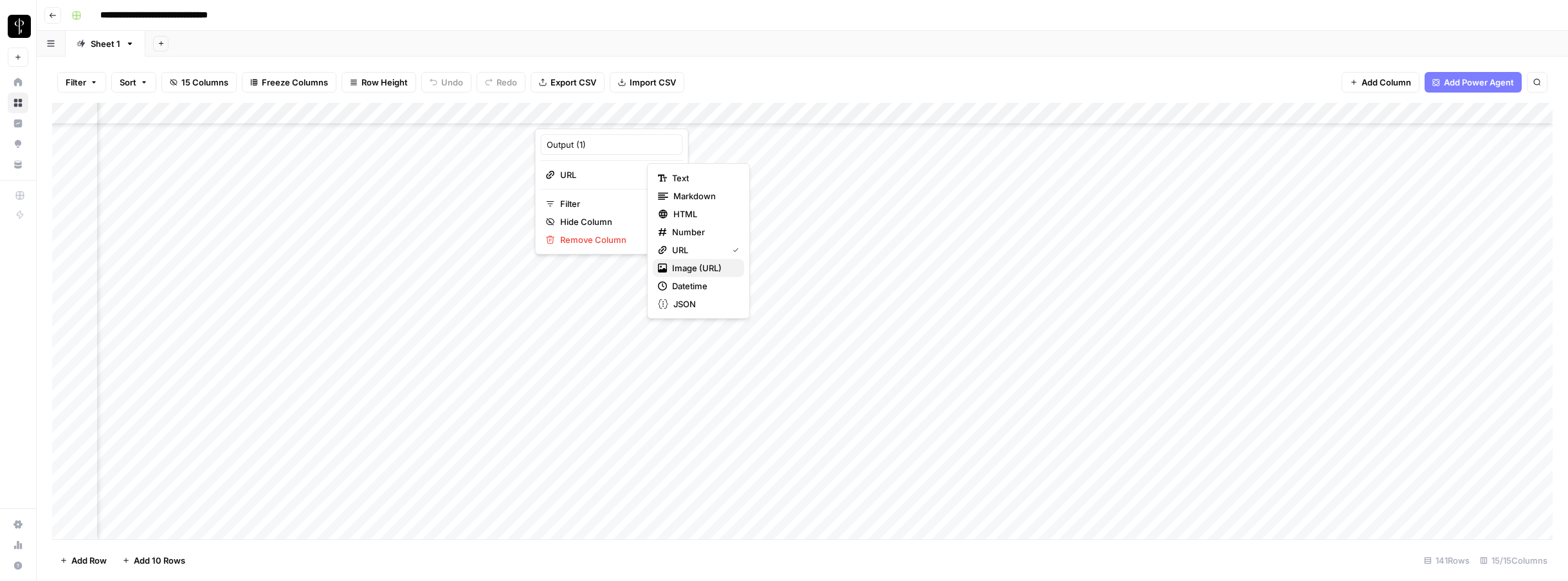
click at [695, 270] on span "Image (URL)" at bounding box center [703, 268] width 62 height 13
click at [481, 244] on div "Add Column" at bounding box center [802, 321] width 1500 height 436
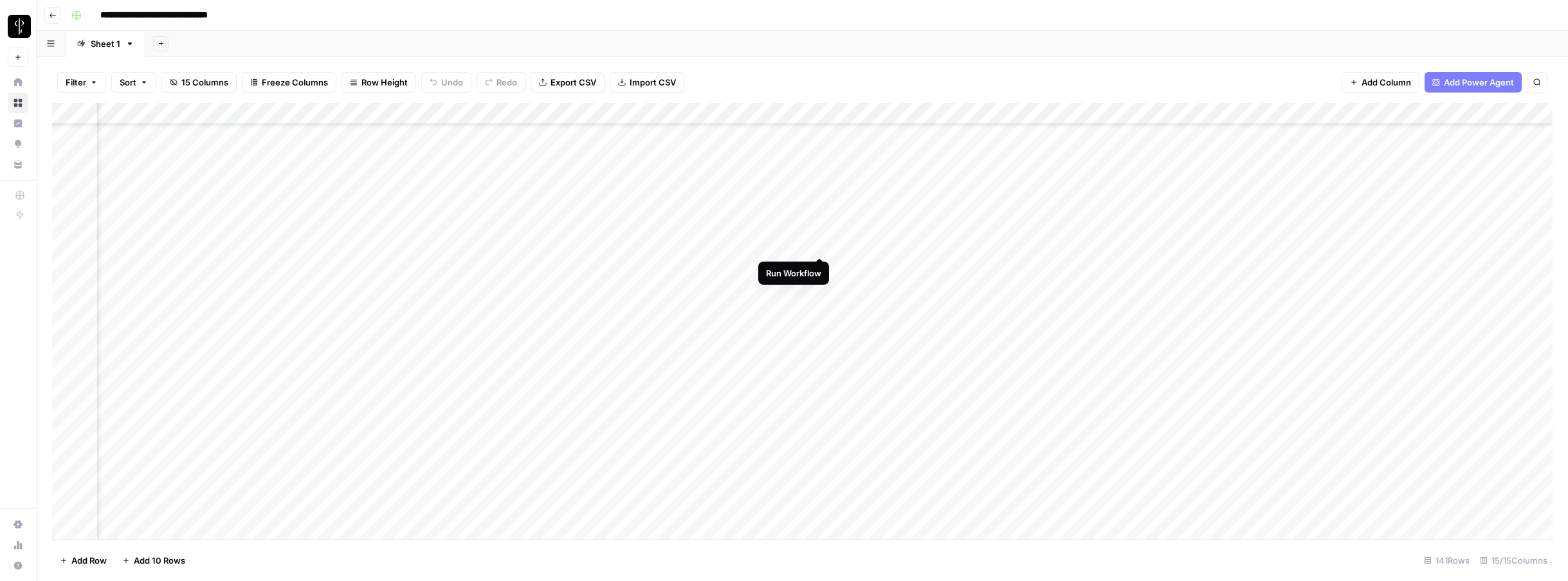
click at [824, 241] on div "Add Column" at bounding box center [802, 321] width 1500 height 436
click at [685, 248] on div "Add Column" at bounding box center [802, 321] width 1500 height 436
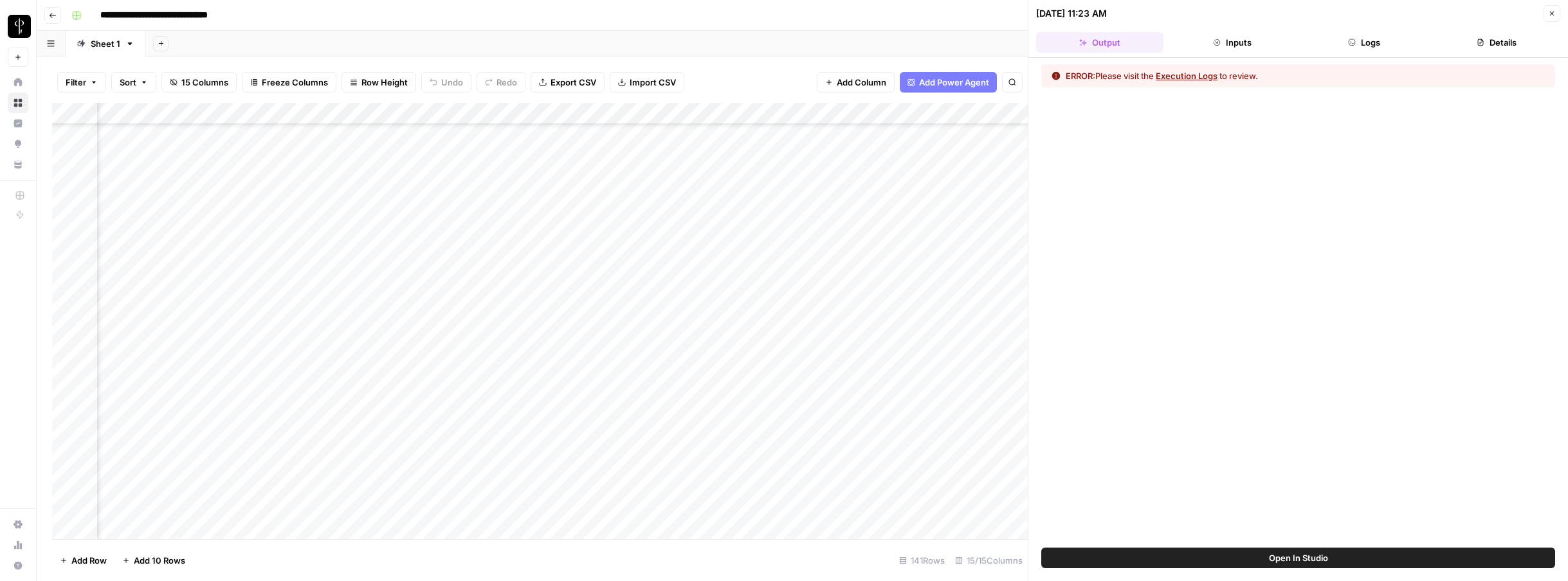
click at [1080, 41] on button "Logs" at bounding box center [1365, 42] width 128 height 20
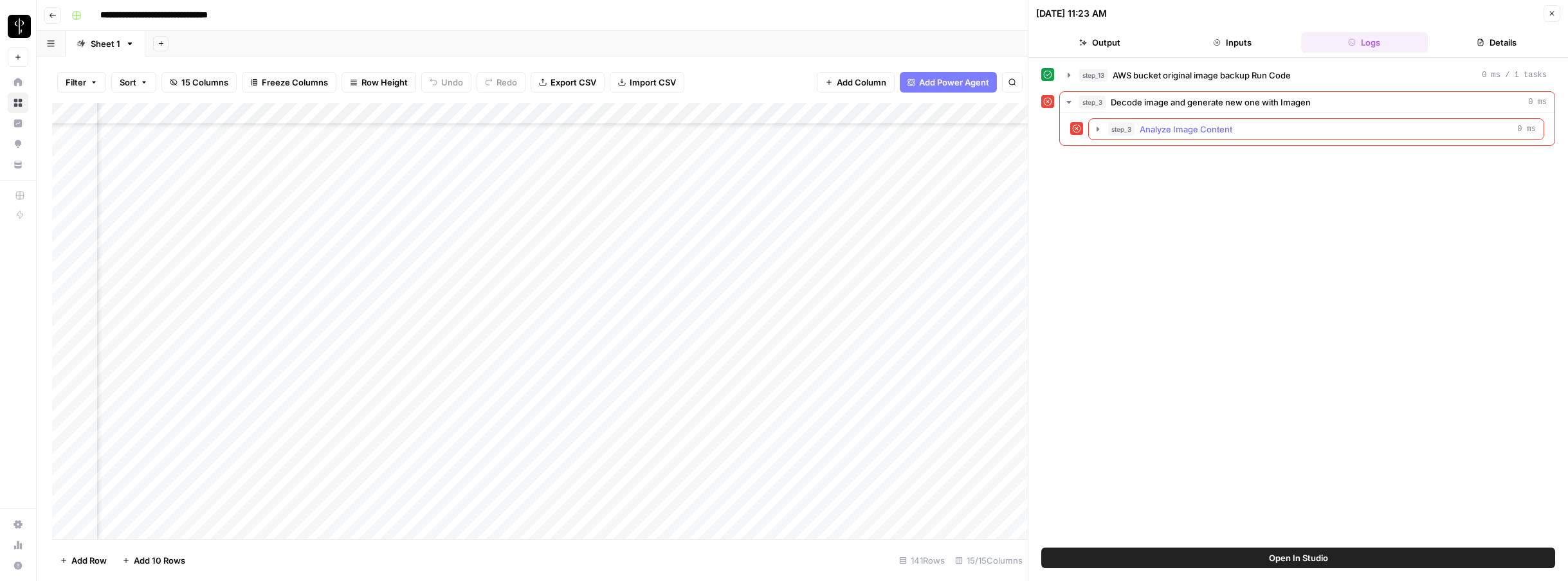
click at [1080, 129] on icon "button" at bounding box center [1098, 129] width 2 height 5
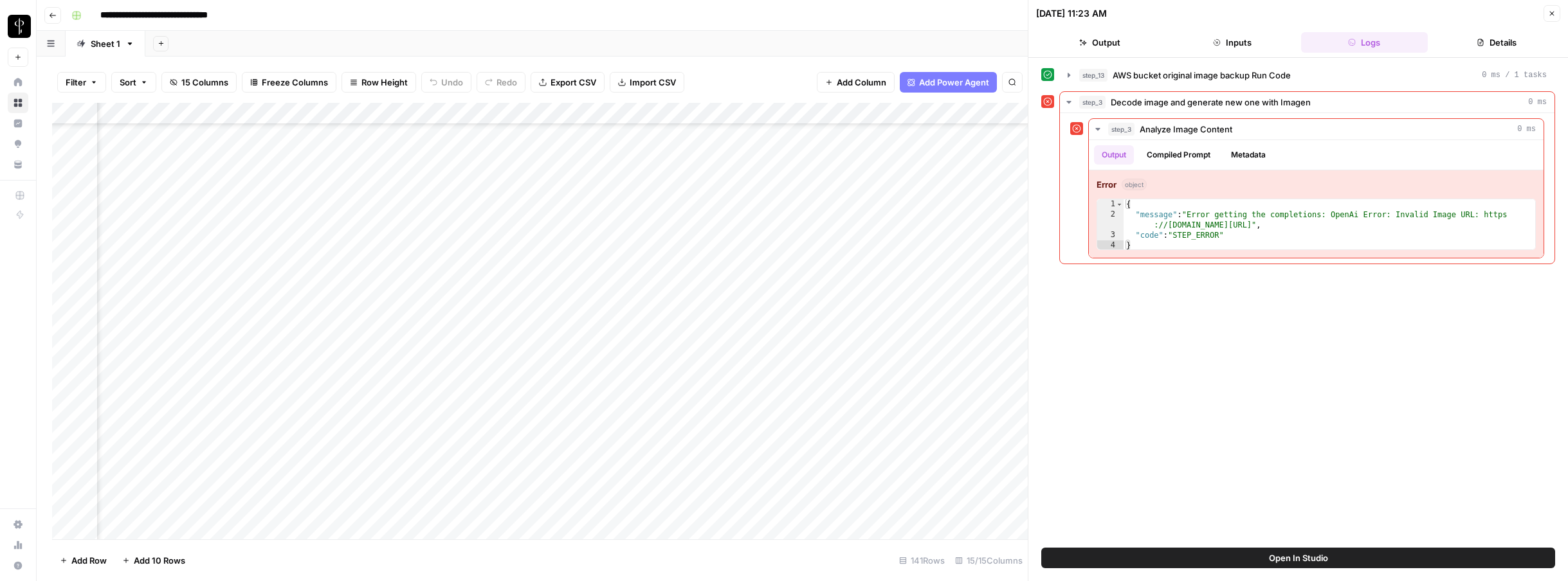
scroll to position [567, 473]
click at [852, 242] on div "Add Column" at bounding box center [540, 321] width 976 height 436
click at [280, 250] on div "Add Column" at bounding box center [540, 321] width 976 height 436
click at [901, 241] on div "Add Column" at bounding box center [540, 321] width 976 height 436
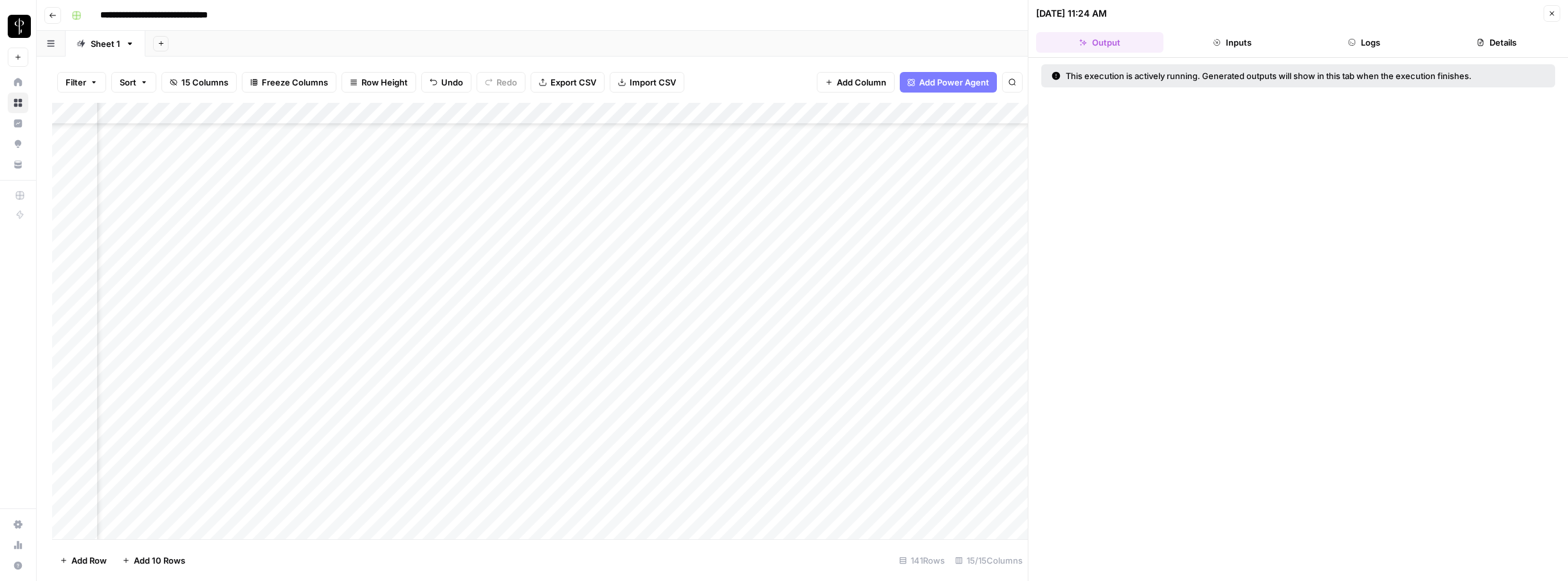
scroll to position [1073, 643]
click at [895, 115] on div "Add Column" at bounding box center [540, 321] width 976 height 436
click at [937, 228] on span "Rows with Errors" at bounding box center [944, 225] width 81 height 13
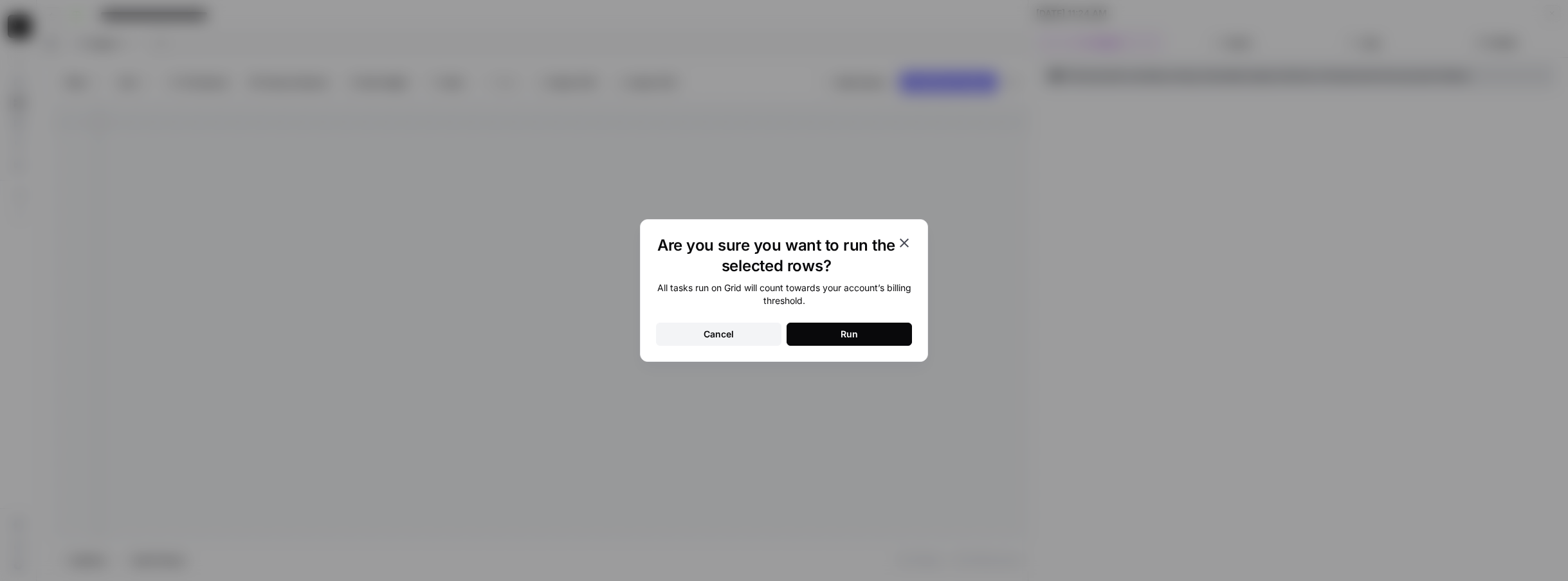
click at [882, 327] on button "Run" at bounding box center [849, 334] width 125 height 23
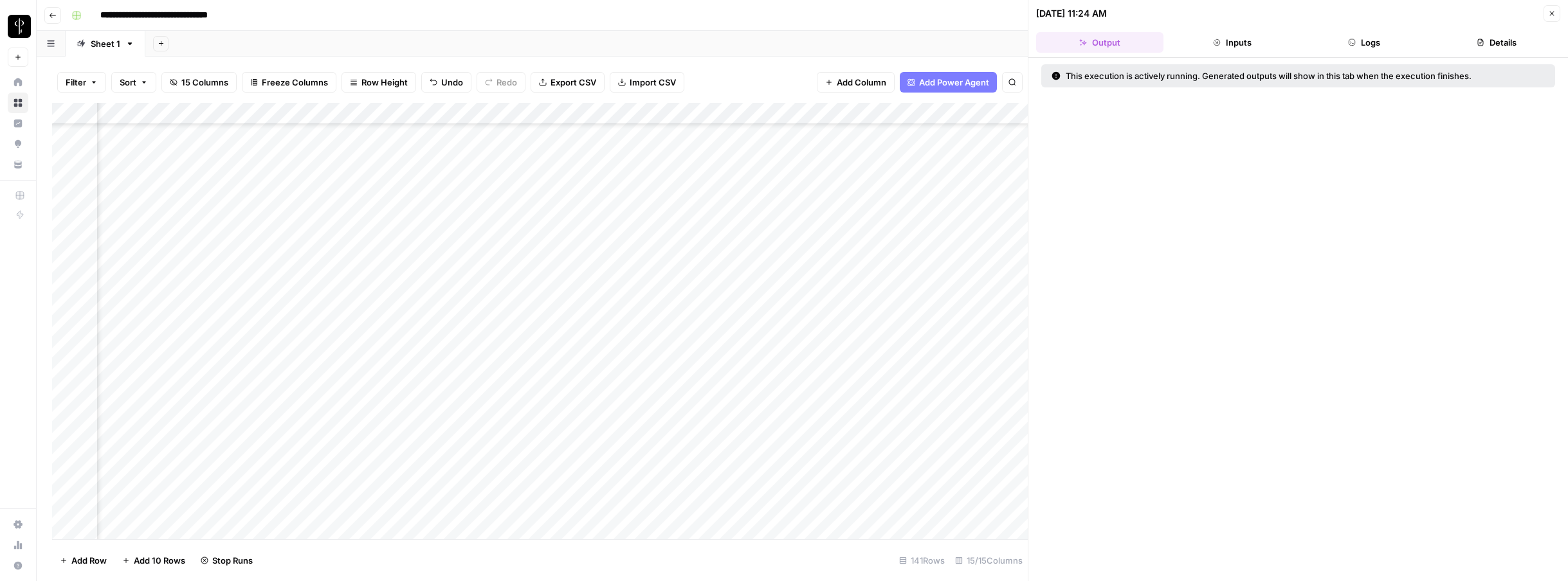
scroll to position [265, 645]
click at [1080, 14] on button "Close" at bounding box center [1552, 13] width 17 height 17
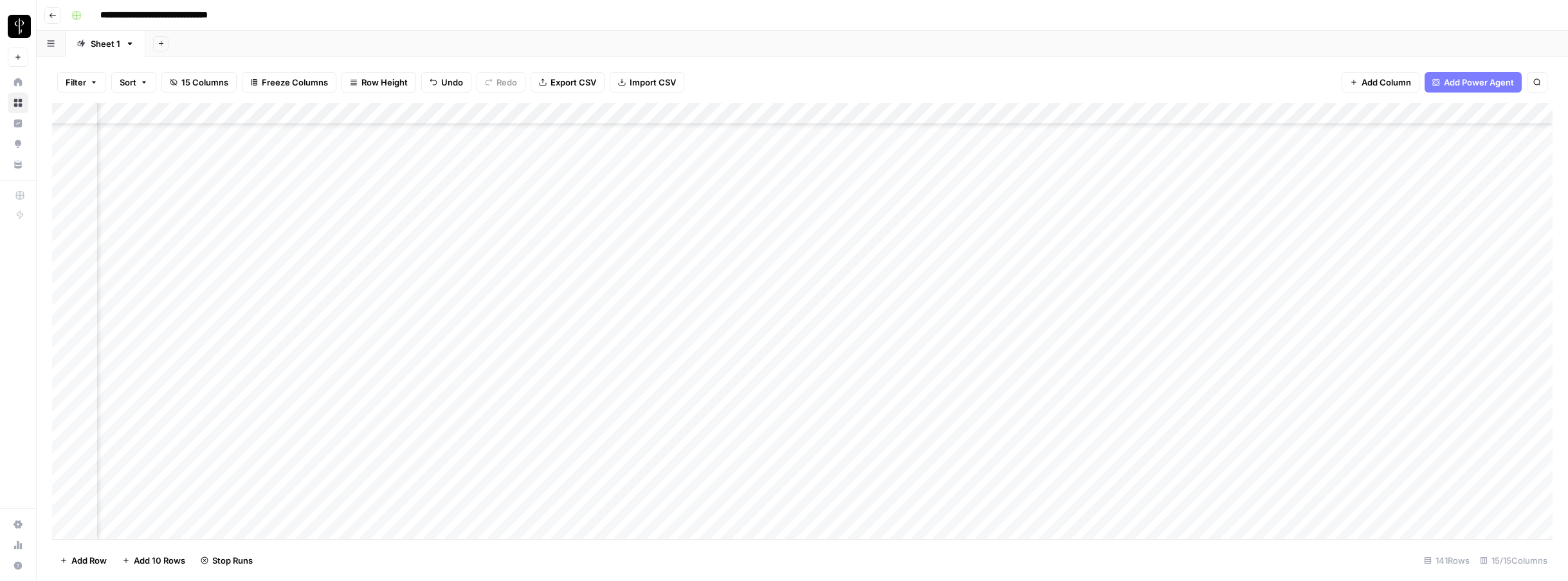
click at [669, 119] on div "Add Column" at bounding box center [802, 321] width 1500 height 436
click at [731, 96] on div "Filter Sort 15 Columns Freeze Columns Row Height Undo Redo Export CSV Import CS…" at bounding box center [802, 82] width 1500 height 41
click at [554, 357] on div "Add Column" at bounding box center [802, 321] width 1500 height 436
click at [551, 379] on div "Add Column" at bounding box center [802, 321] width 1500 height 436
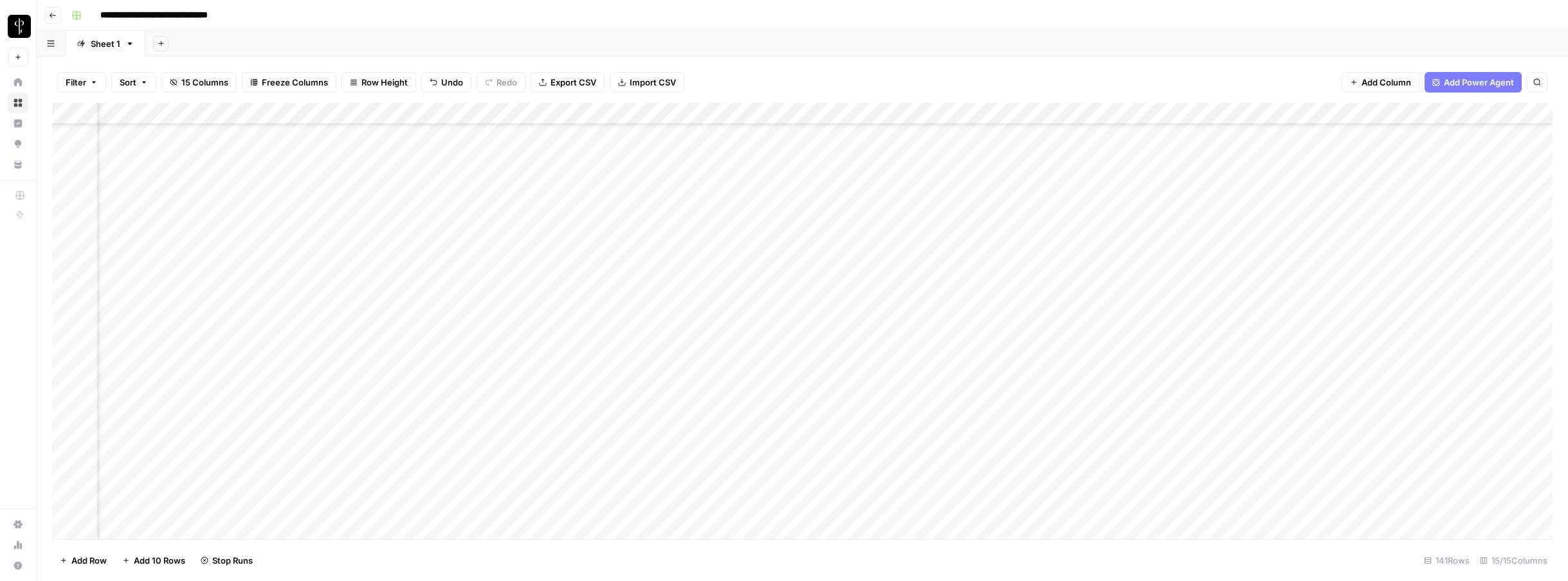
scroll to position [747, 645]
click at [550, 197] on div "Add Column" at bounding box center [802, 321] width 1500 height 436
click at [552, 219] on div "Add Column" at bounding box center [802, 321] width 1500 height 436
click at [553, 237] on div "Add Column" at bounding box center [802, 321] width 1500 height 436
click at [555, 261] on div "Add Column" at bounding box center [802, 321] width 1500 height 436
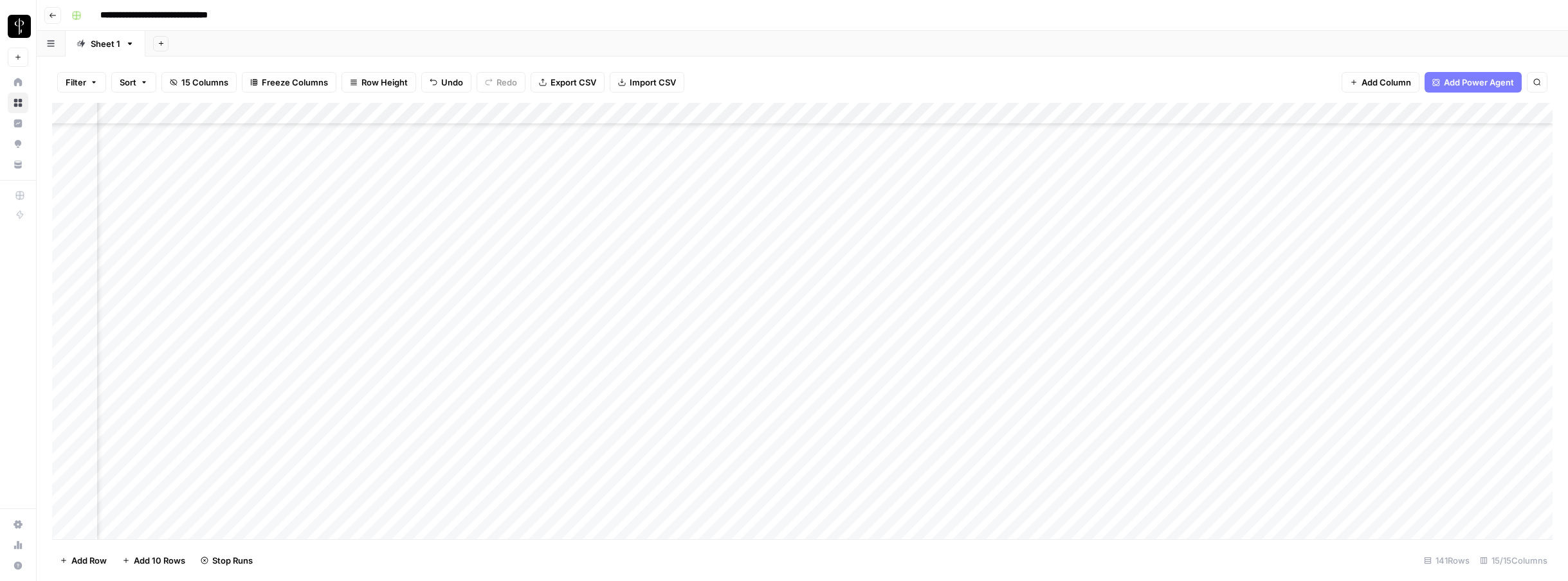
click at [554, 284] on div "Add Column" at bounding box center [802, 321] width 1500 height 436
click at [552, 306] on div "Add Column" at bounding box center [802, 321] width 1500 height 436
click at [551, 327] on div "Add Column" at bounding box center [802, 321] width 1500 height 436
click at [551, 349] on div "Add Column" at bounding box center [802, 321] width 1500 height 436
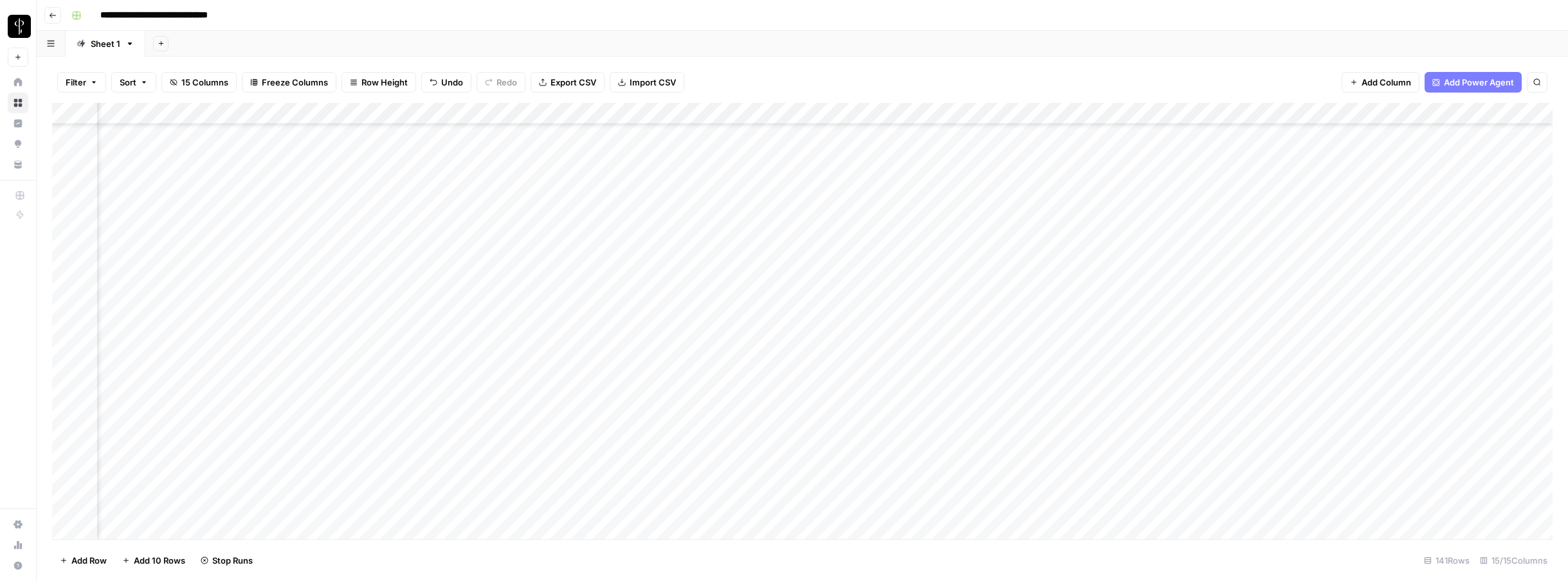
click at [555, 195] on div "Add Column" at bounding box center [802, 321] width 1500 height 436
click at [694, 215] on div "Add Column" at bounding box center [802, 321] width 1500 height 436
click at [346, 240] on div "Add Column" at bounding box center [802, 321] width 1500 height 436
click at [1073, 261] on div "Add Column" at bounding box center [802, 321] width 1500 height 436
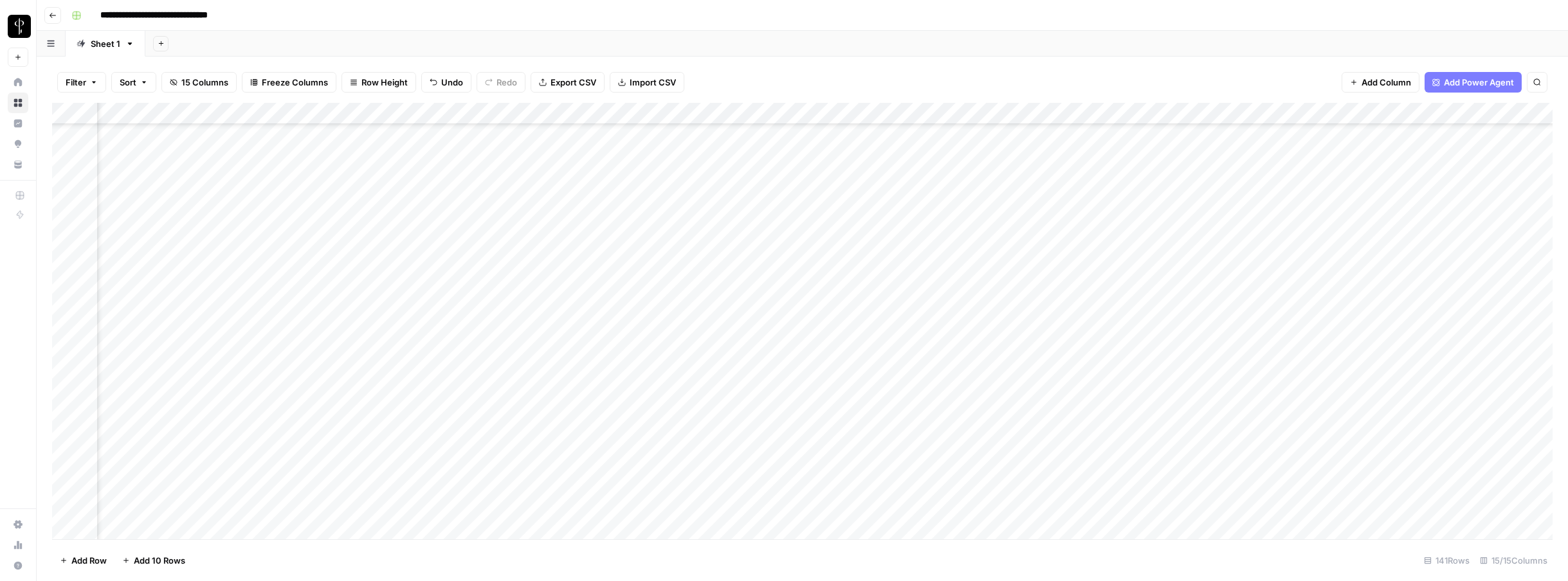
click at [1073, 261] on div "Add Column" at bounding box center [802, 321] width 1500 height 436
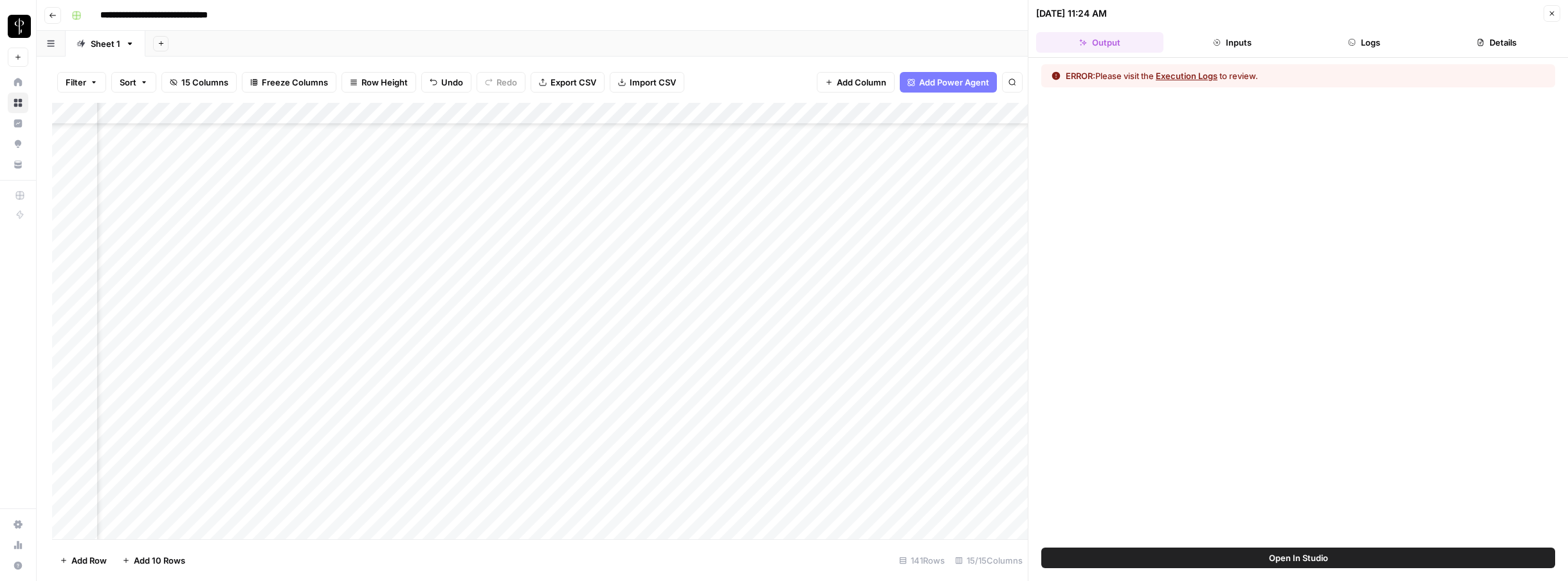
click at [1080, 51] on button "Logs" at bounding box center [1365, 42] width 128 height 20
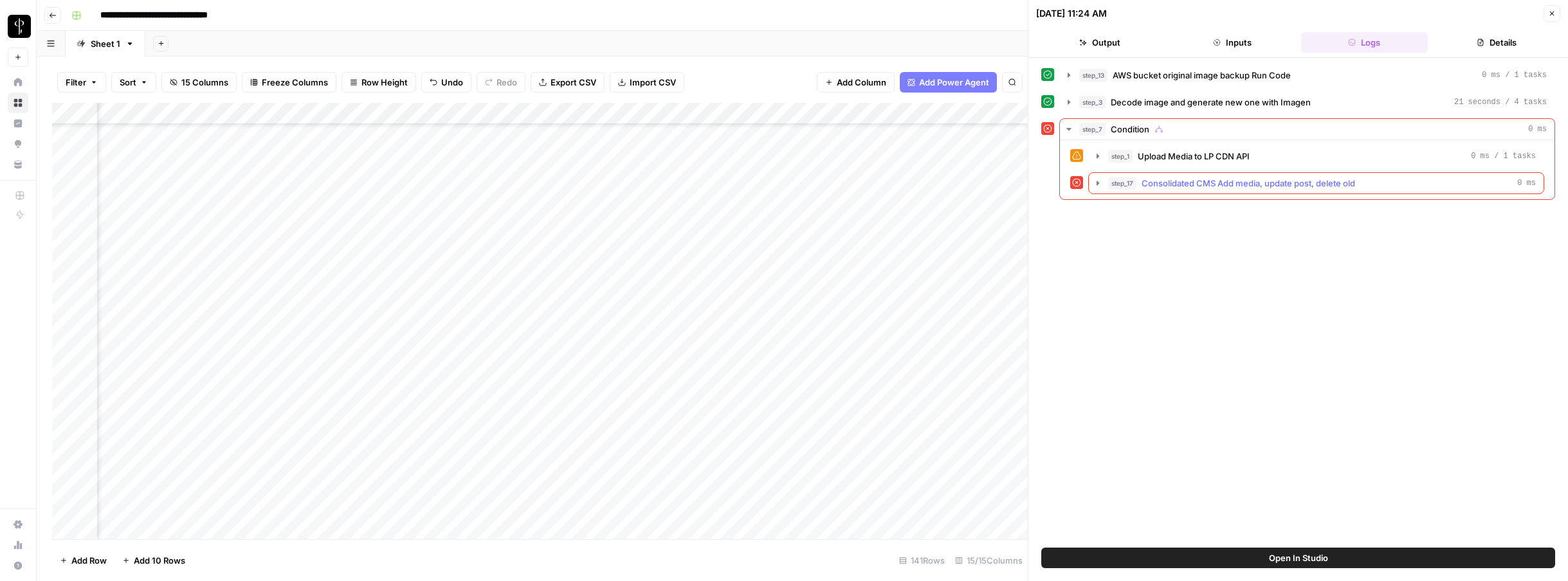
click at [1080, 184] on icon "button" at bounding box center [1098, 183] width 2 height 5
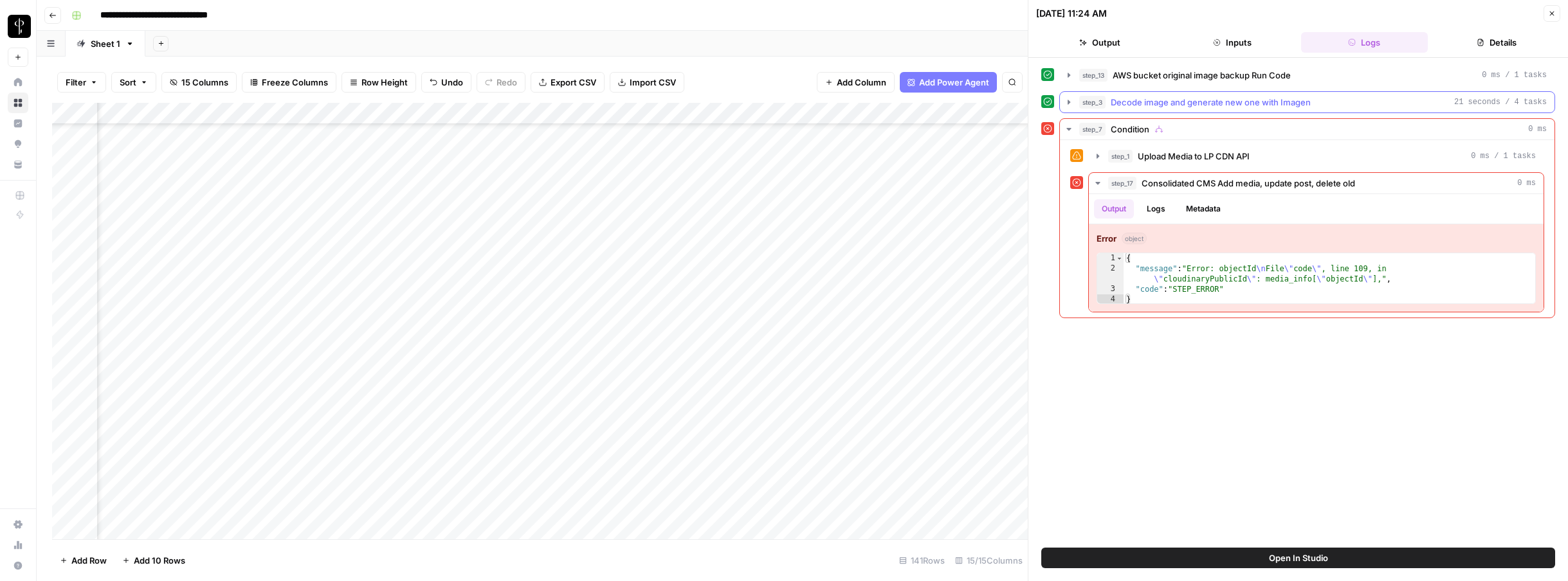
click at [1069, 102] on icon "button" at bounding box center [1069, 102] width 2 height 5
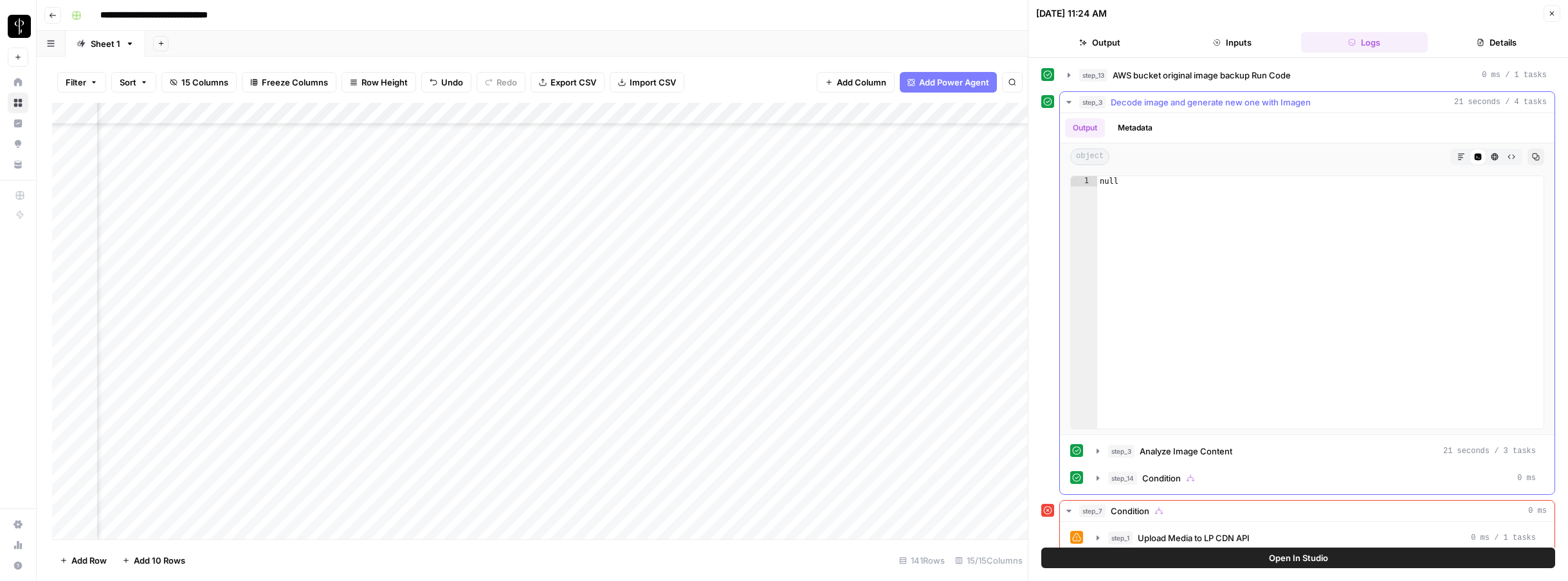
click at [1080, 129] on button "Metadata" at bounding box center [1135, 128] width 50 height 20
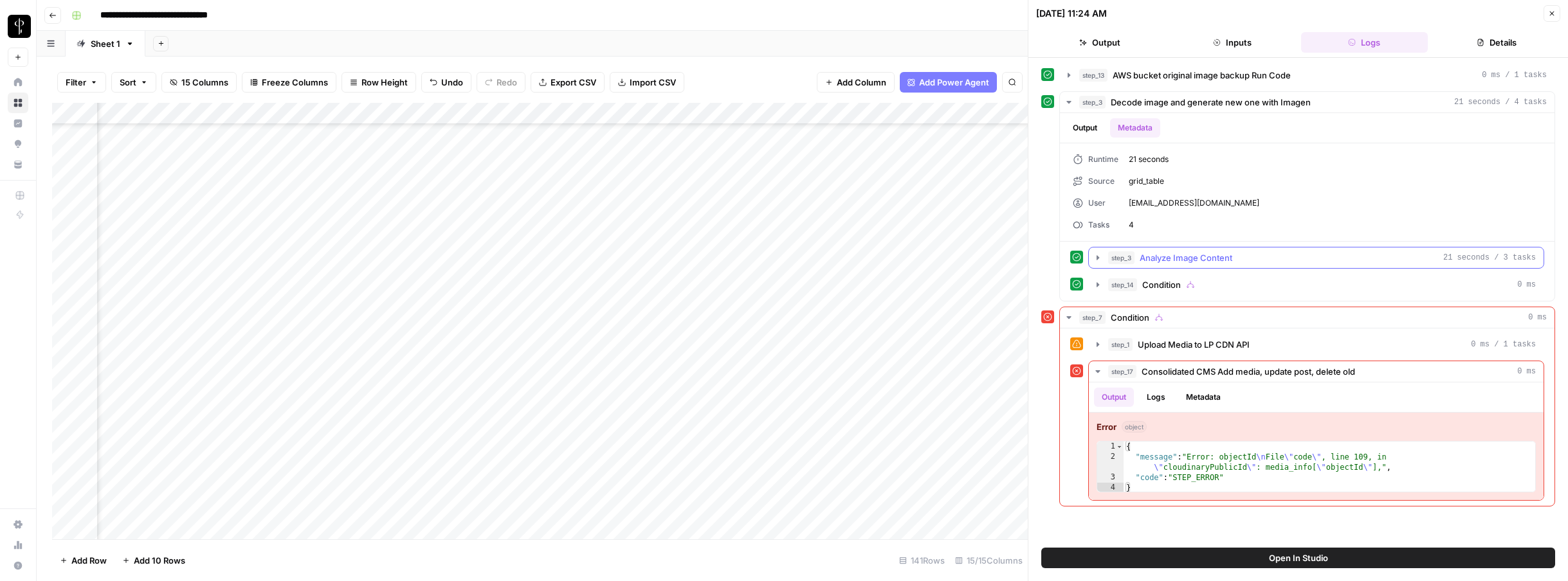
click at [1080, 257] on icon "button" at bounding box center [1098, 258] width 2 height 5
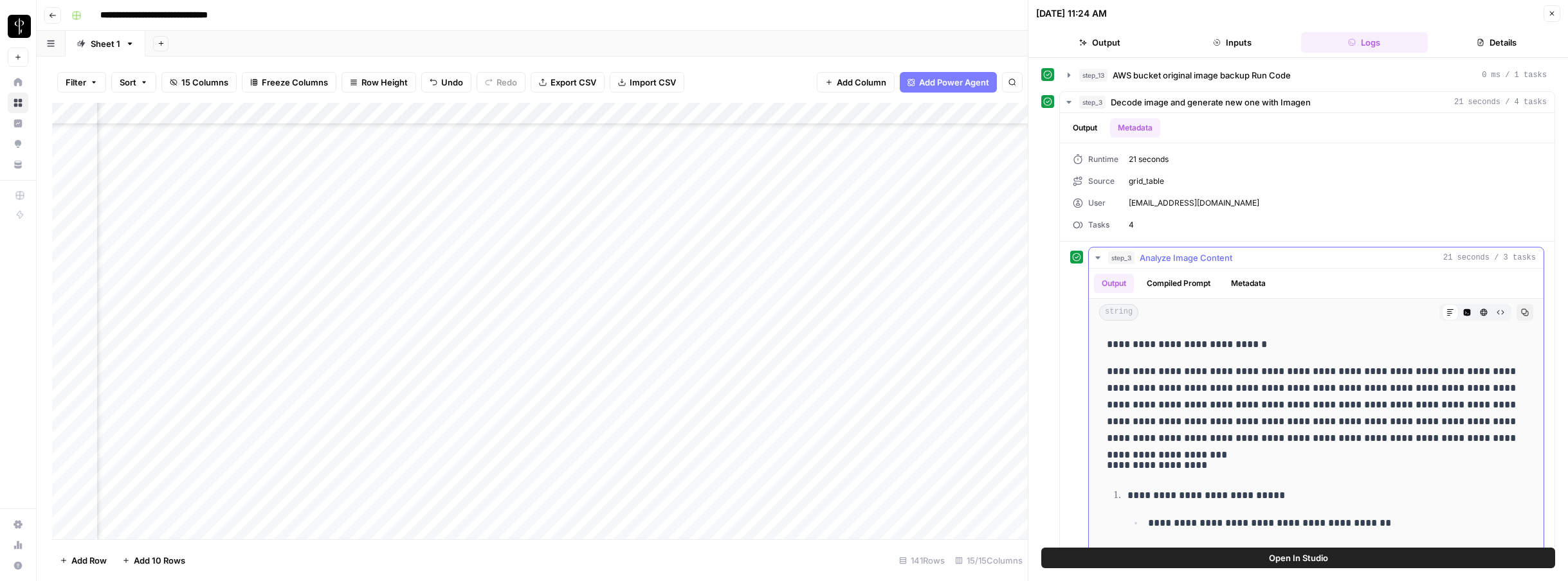
click at [1080, 257] on icon "button" at bounding box center [1098, 258] width 5 height 2
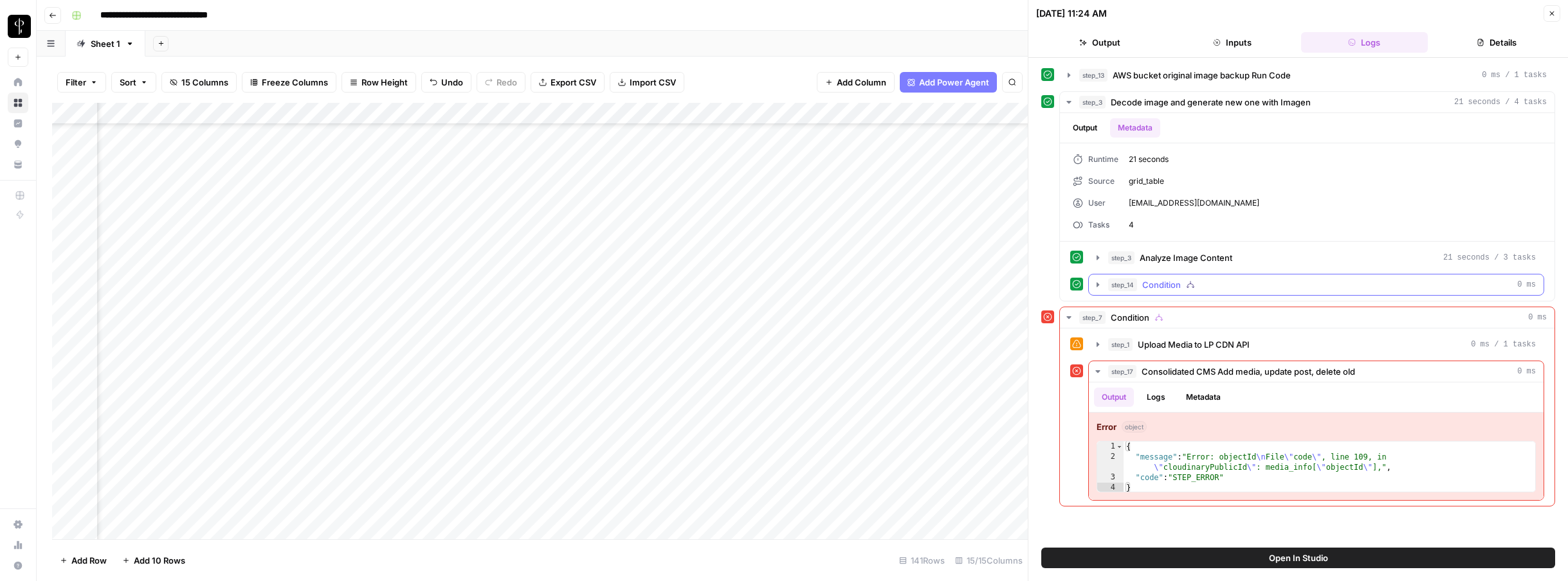
click at [1080, 288] on icon "button" at bounding box center [1098, 284] width 11 height 11
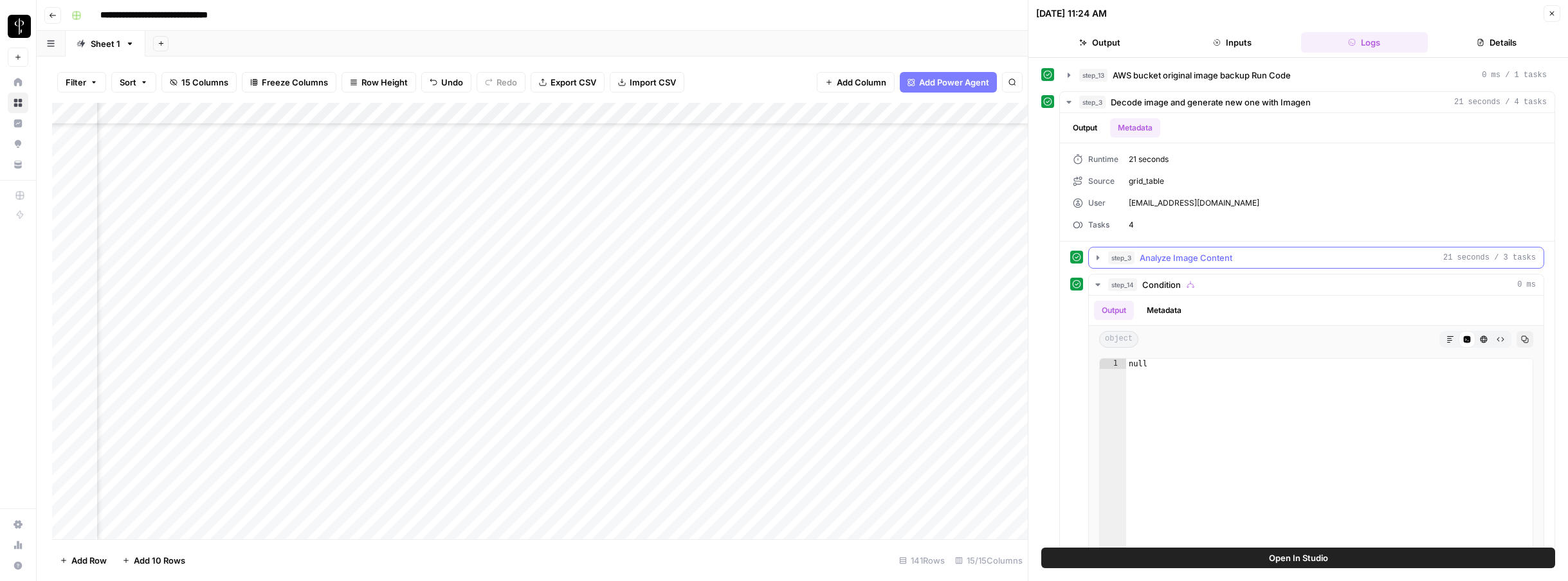
click at [1080, 254] on button "step_3 Analyze Image Content 21 seconds / 3 tasks" at bounding box center [1316, 258] width 455 height 20
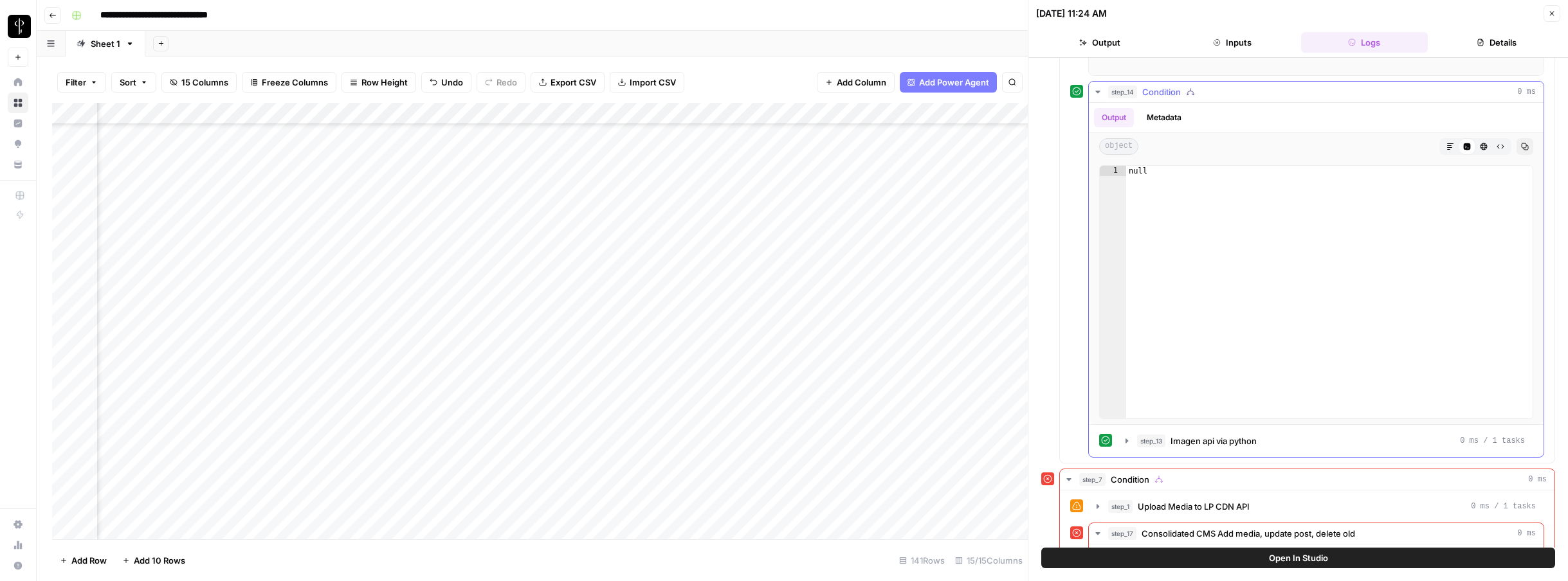
scroll to position [531, 0]
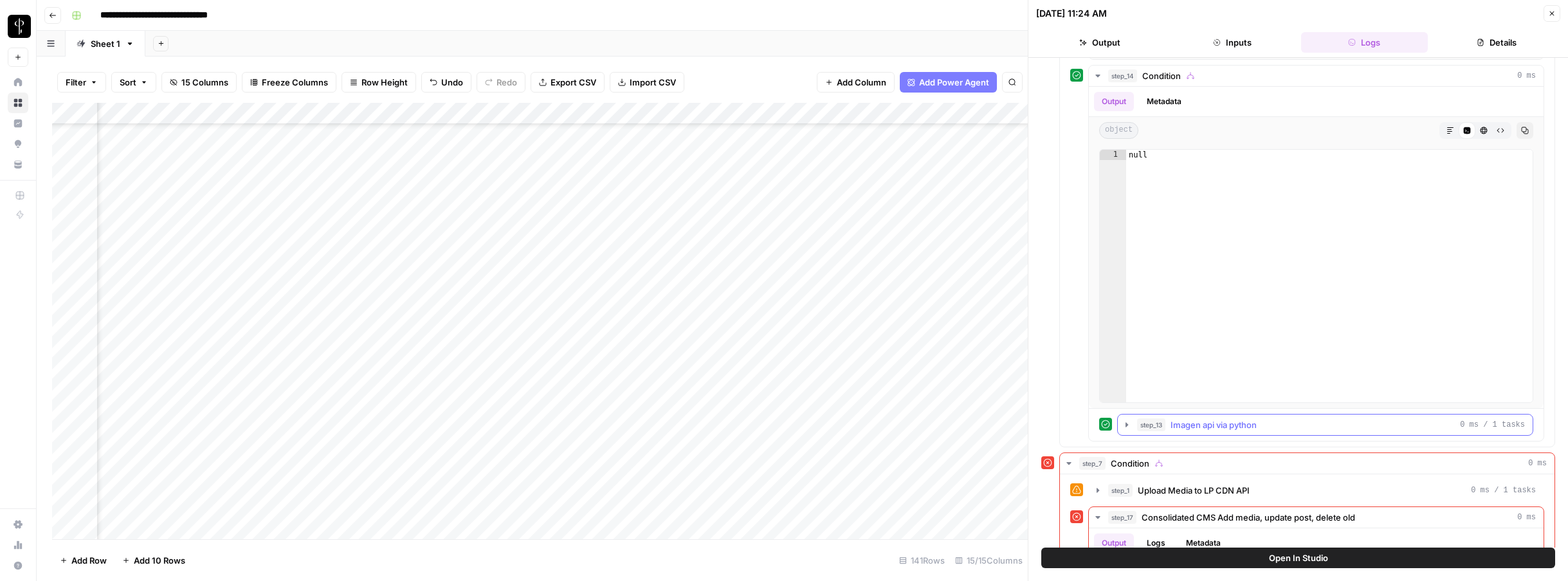
click at [1080, 425] on icon "button" at bounding box center [1126, 425] width 11 height 11
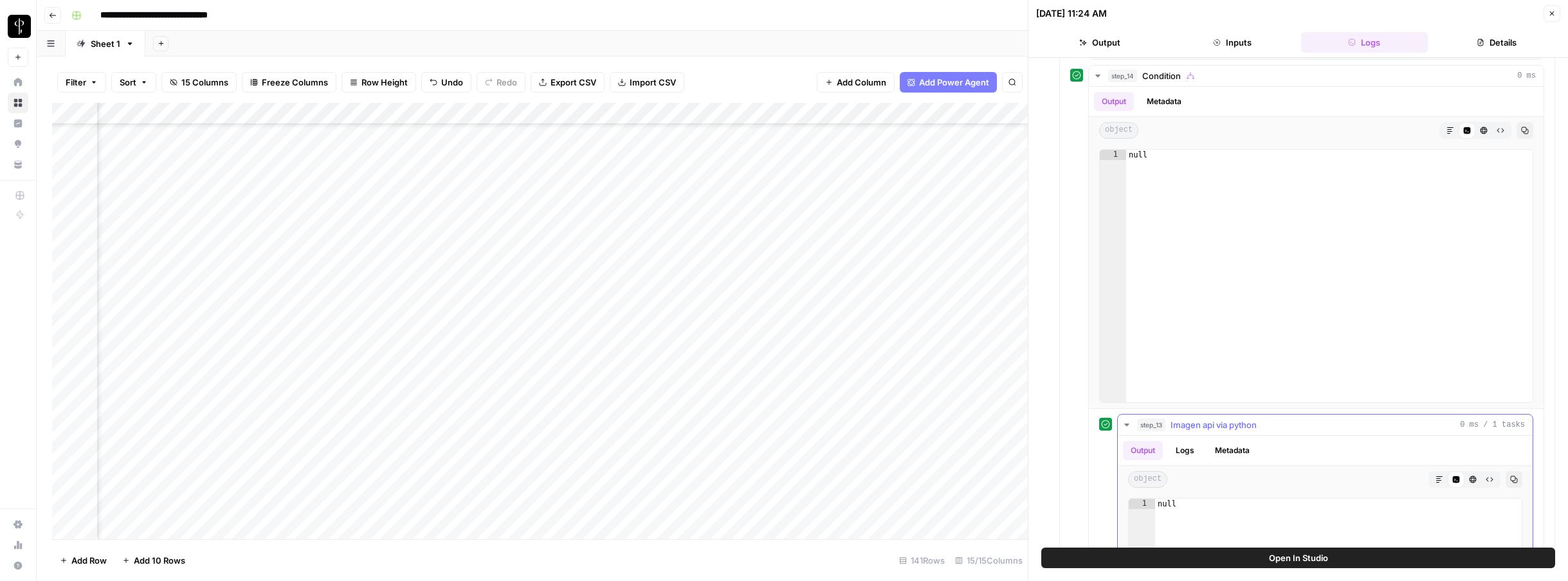
click at [1080, 453] on button "Logs" at bounding box center [1185, 451] width 34 height 20
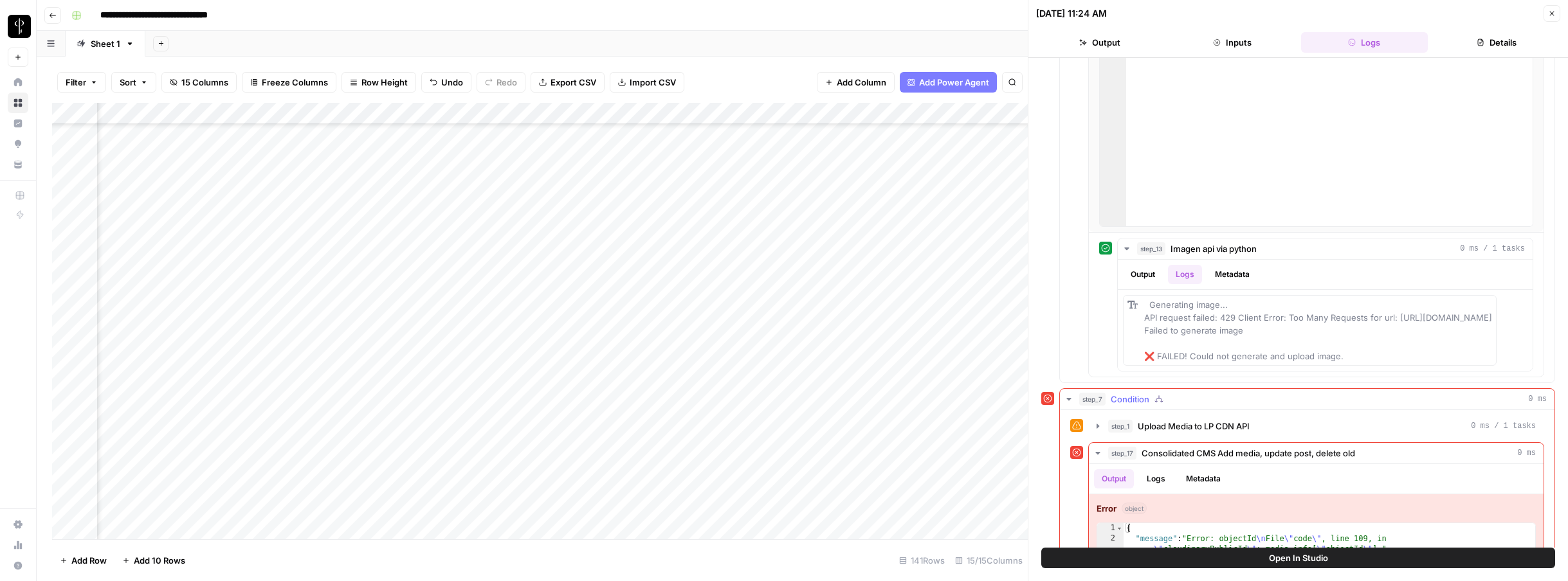
scroll to position [699, 0]
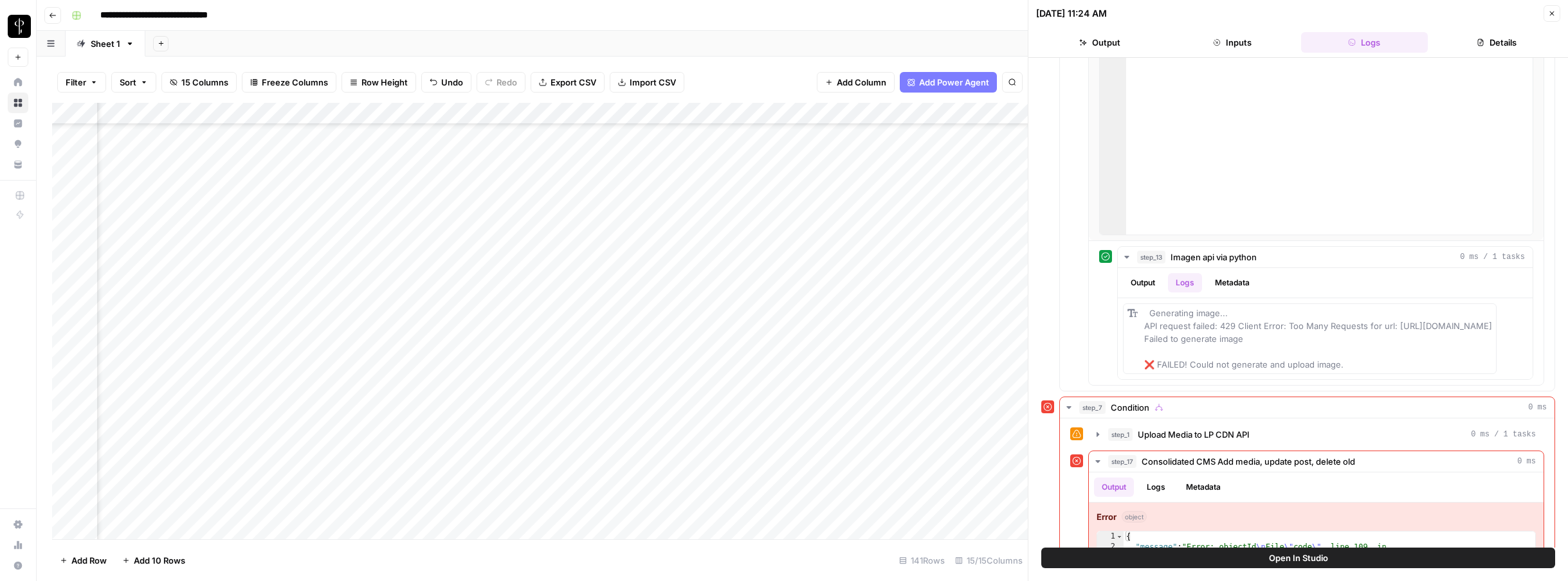
click at [1080, 15] on icon "button" at bounding box center [1552, 13] width 7 height 7
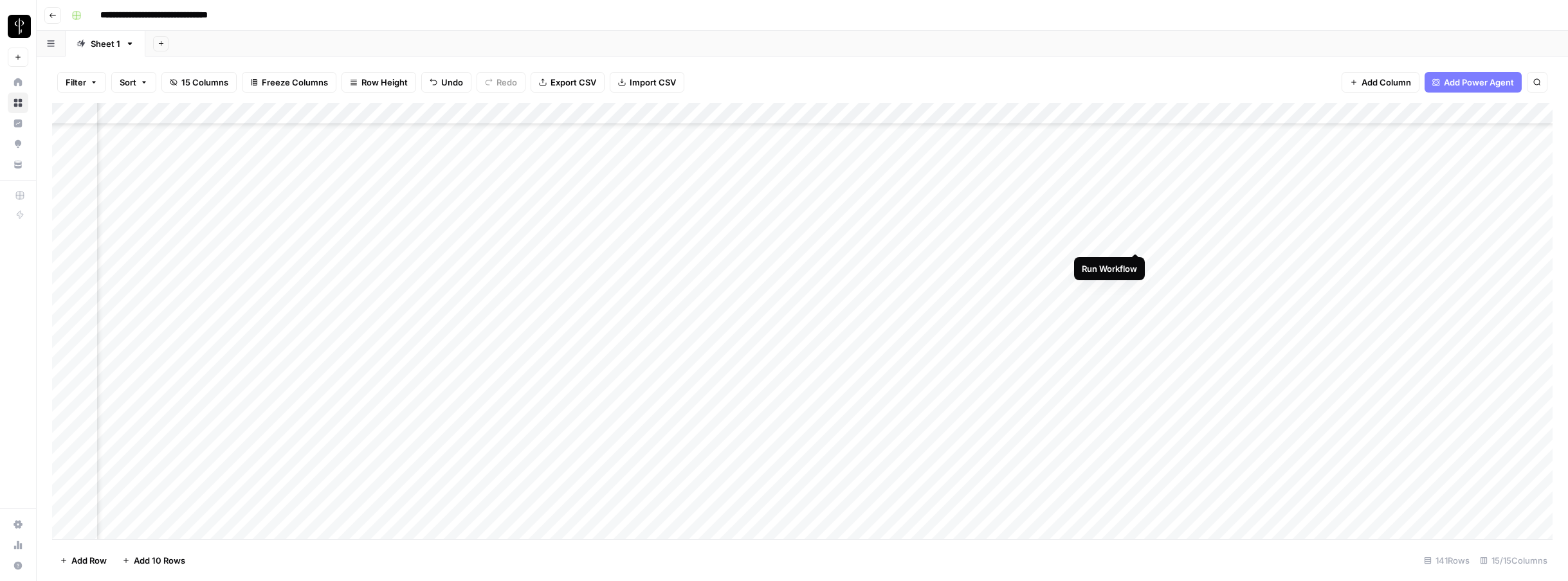
click at [1080, 239] on div "Add Column" at bounding box center [802, 321] width 1500 height 436
click at [1051, 196] on div "Add Column" at bounding box center [802, 321] width 1500 height 436
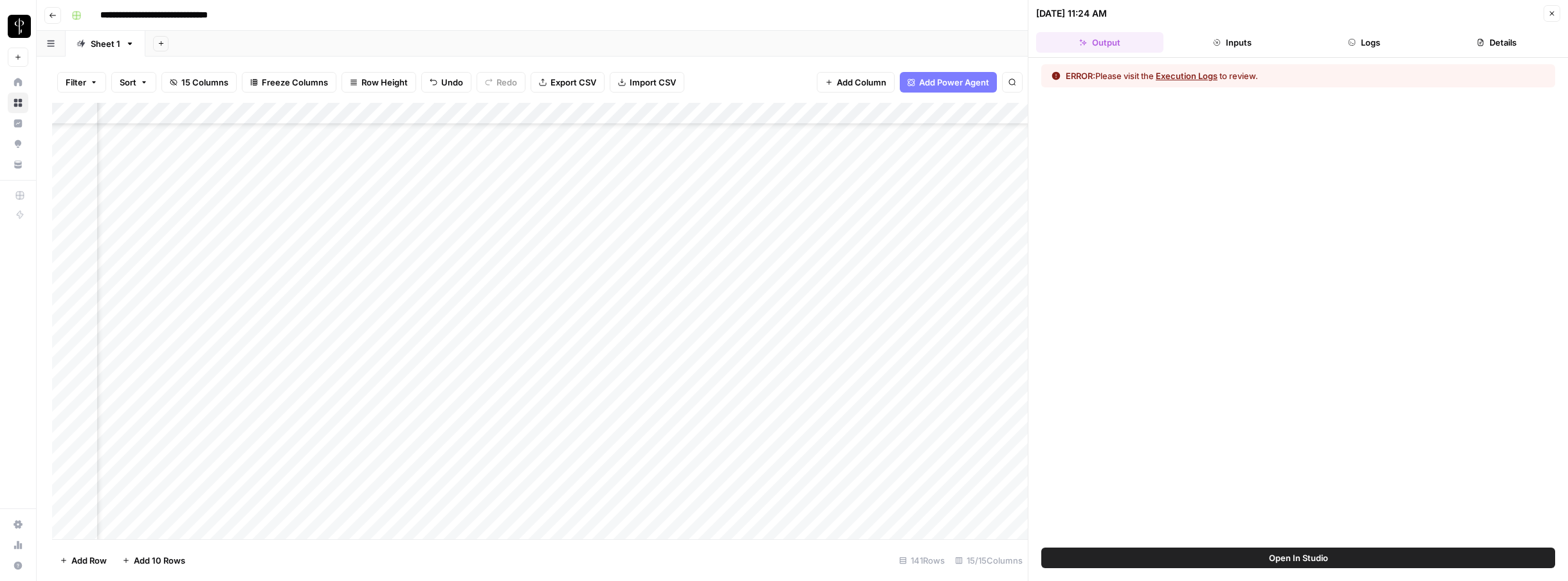
click at [1080, 38] on button "Logs" at bounding box center [1365, 42] width 128 height 20
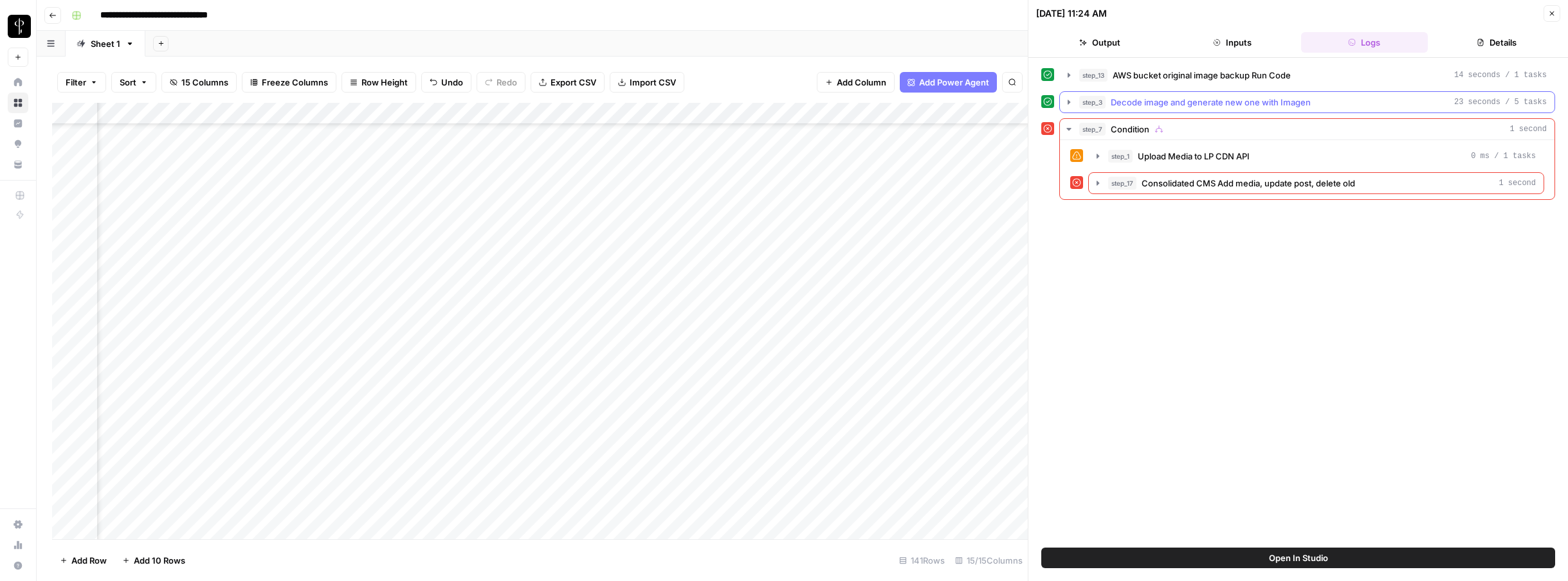
click at [1073, 101] on icon "button" at bounding box center [1069, 102] width 11 height 11
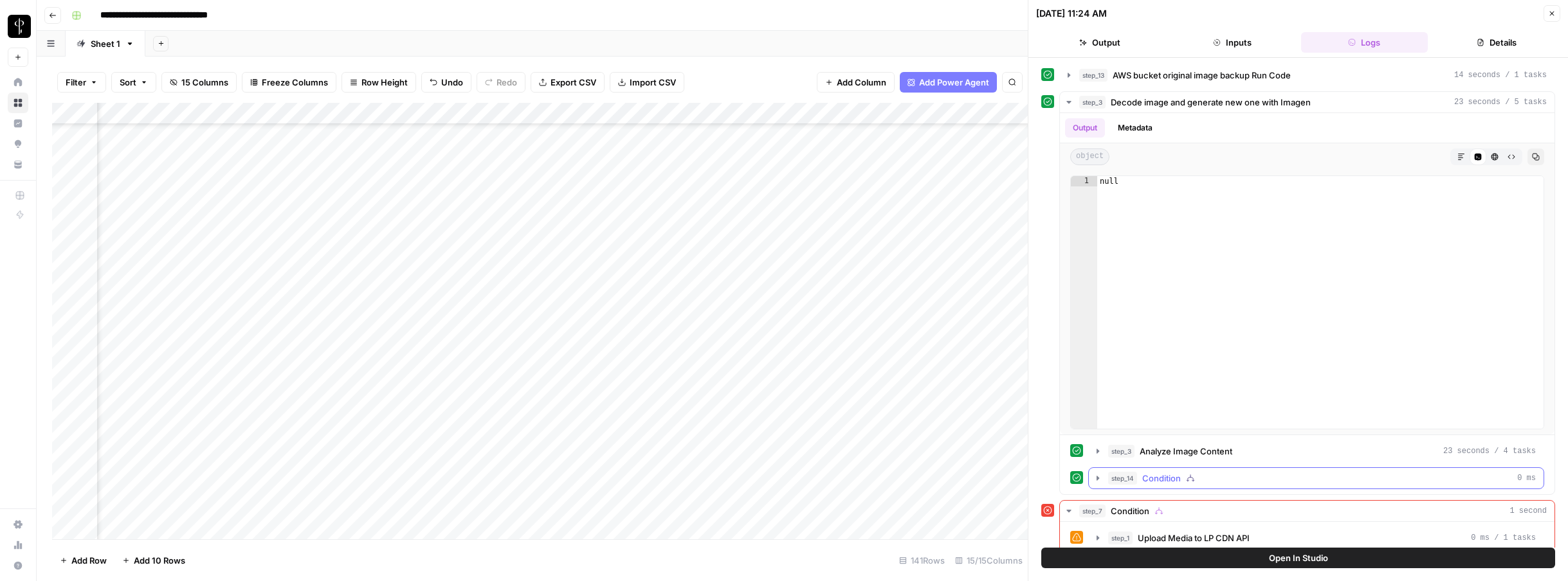
click at [1080, 475] on icon "button" at bounding box center [1098, 478] width 11 height 11
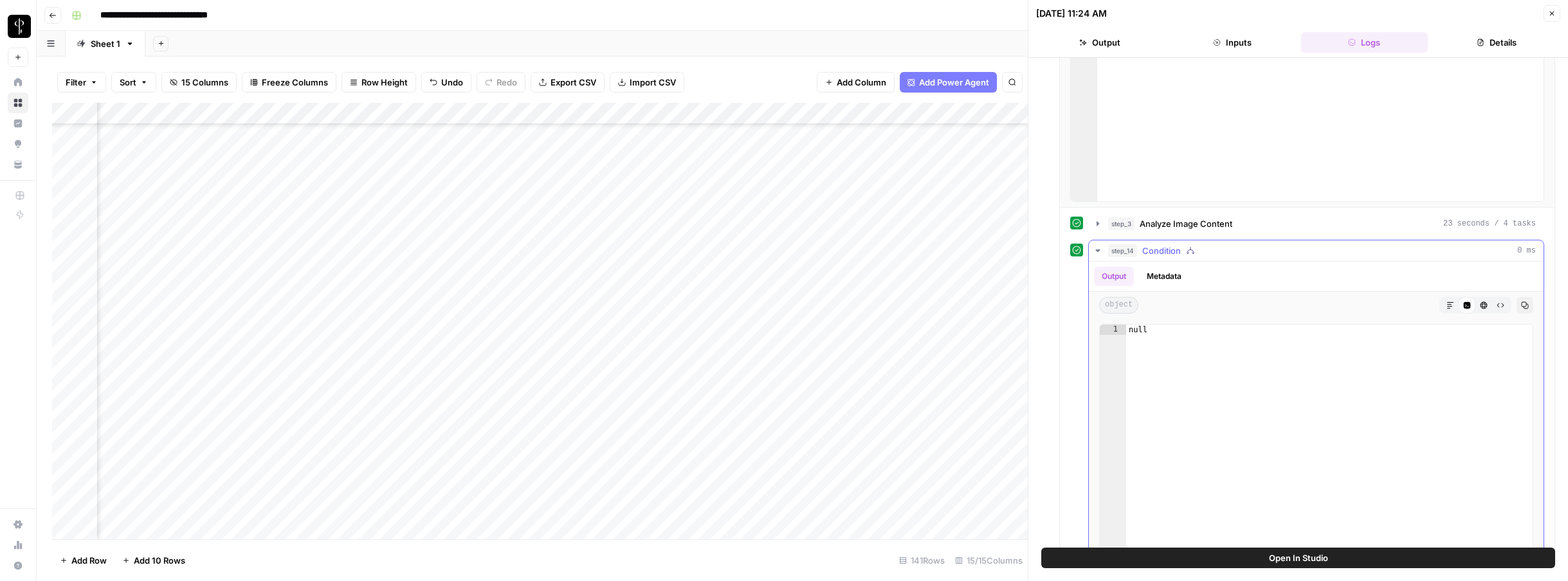
scroll to position [395, 0]
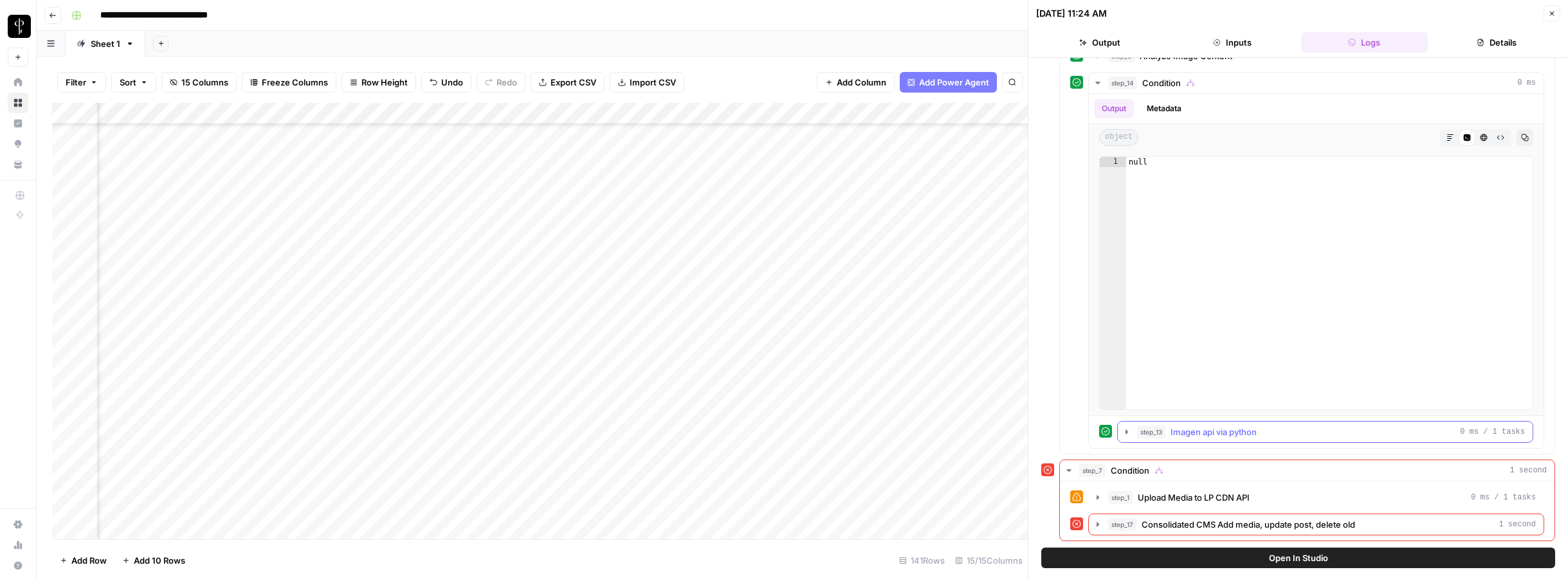
click at [1080, 428] on span "Imagen api via python" at bounding box center [1214, 432] width 86 height 13
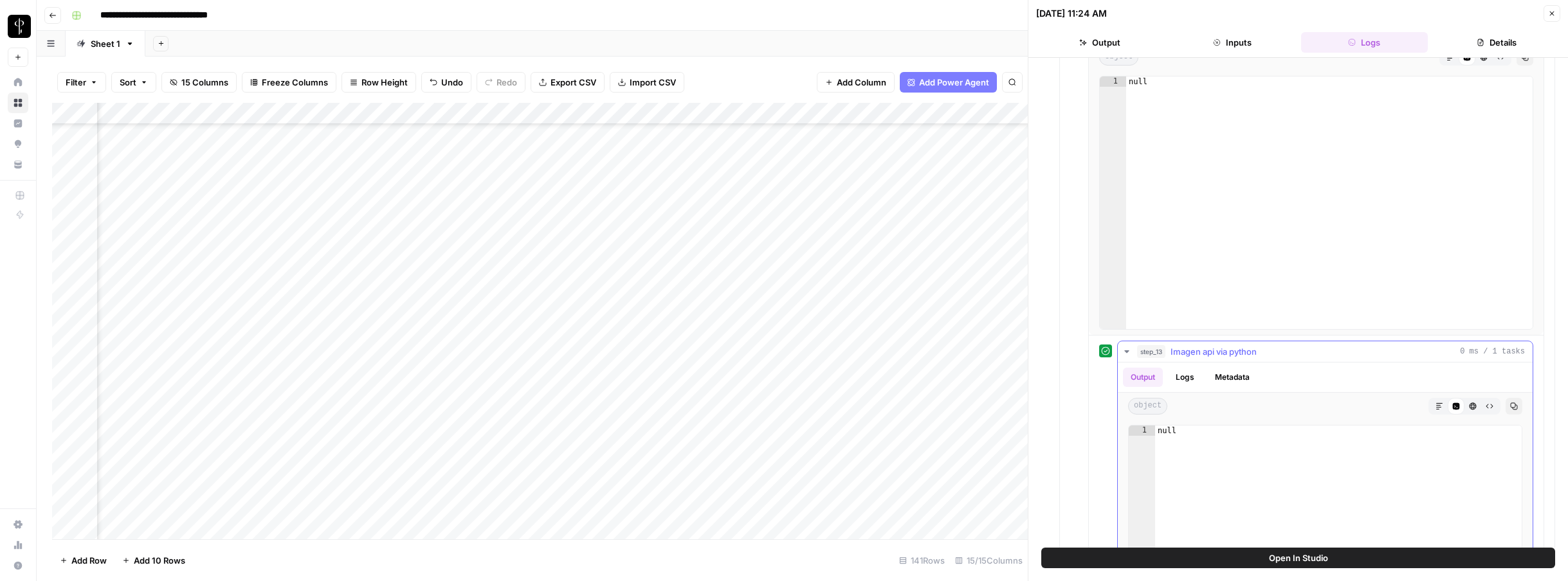
scroll to position [479, 0]
click at [1080, 378] on button "Logs" at bounding box center [1185, 374] width 34 height 20
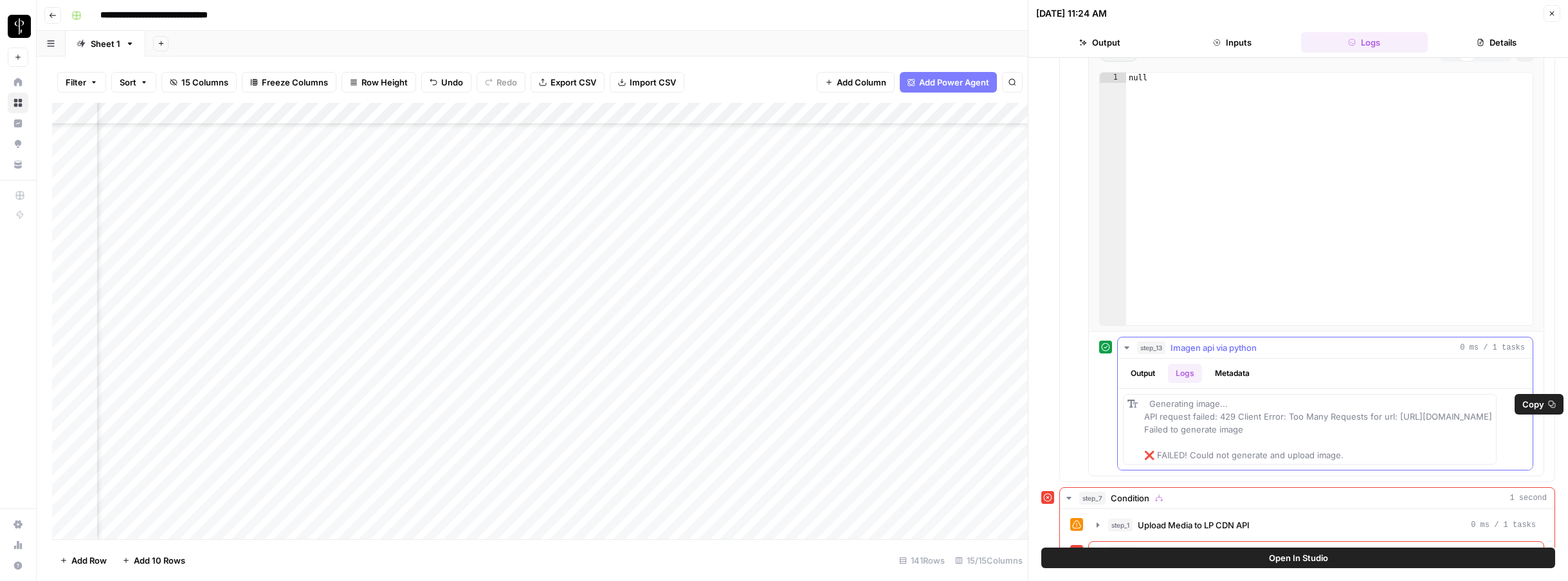
drag, startPoint x: 1147, startPoint y: 417, endPoint x: 1390, endPoint y: 429, distance: 243.3
click at [1080, 429] on div "Generating image... API request failed: 429 Client Error: Too Many Requests for…" at bounding box center [1318, 429] width 348 height 64
copy span "API request failed: 429 Client Error: Too Many Requests for url: [URL][DOMAIN_N…"
click at [1080, 17] on icon "button" at bounding box center [1552, 13] width 7 height 7
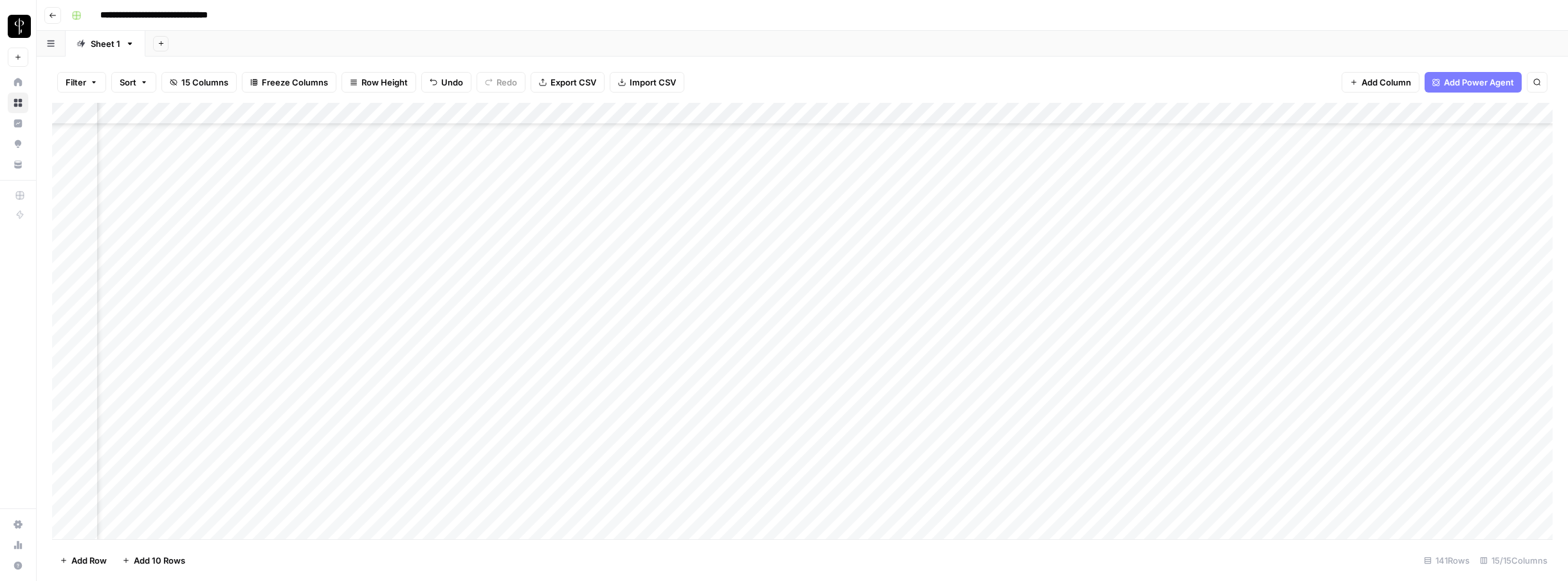
click at [1057, 193] on div "Add Column" at bounding box center [802, 321] width 1500 height 436
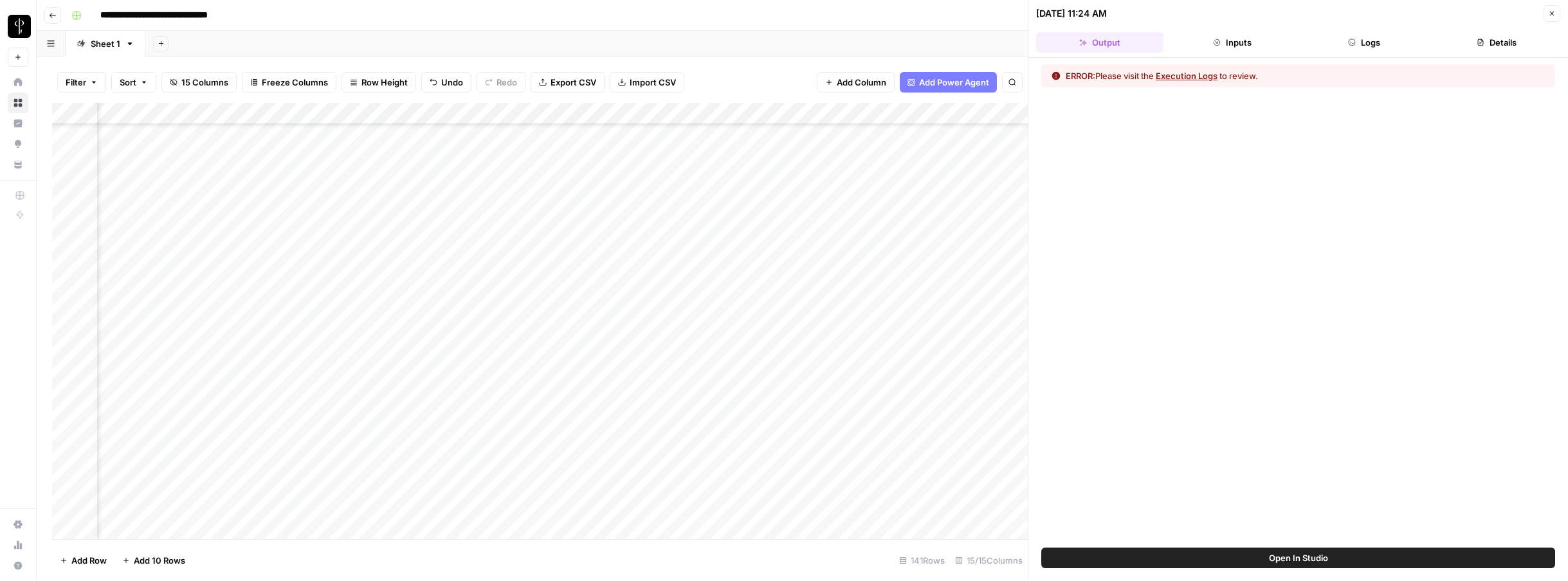
click at [1080, 46] on button "Logs" at bounding box center [1365, 42] width 128 height 20
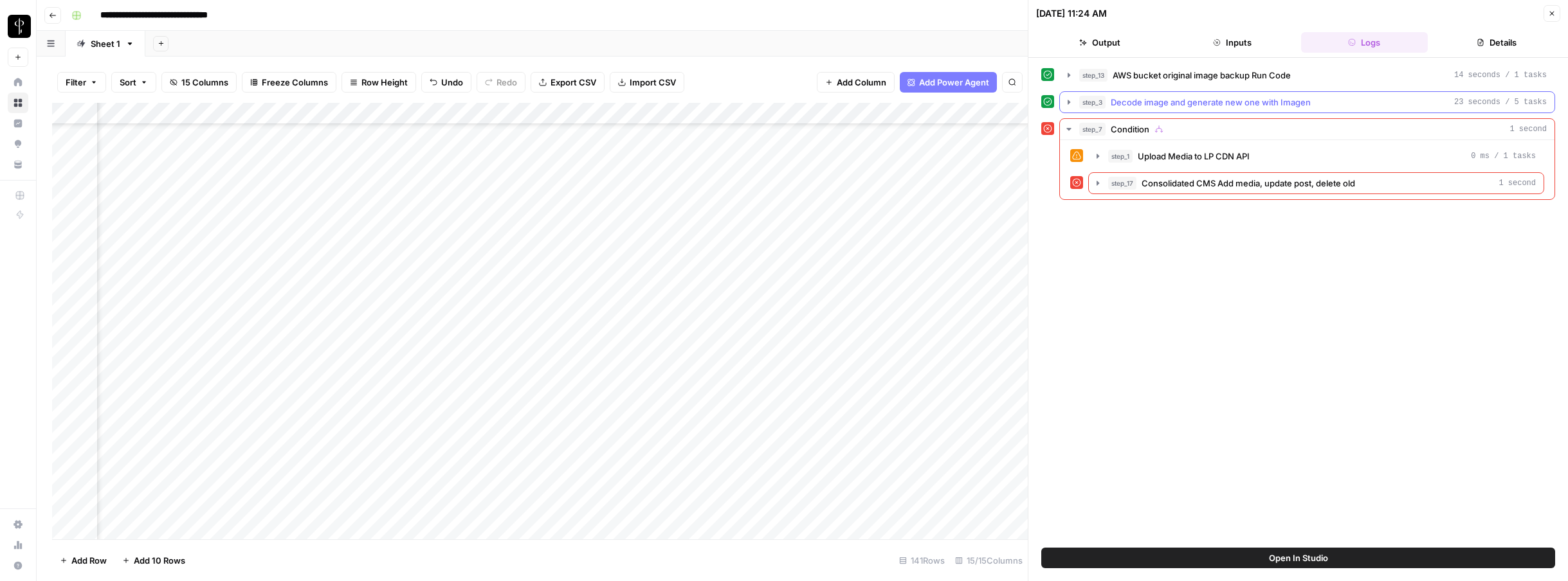
click at [1080, 106] on span "Decode image and generate new one with Imagen" at bounding box center [1211, 102] width 200 height 13
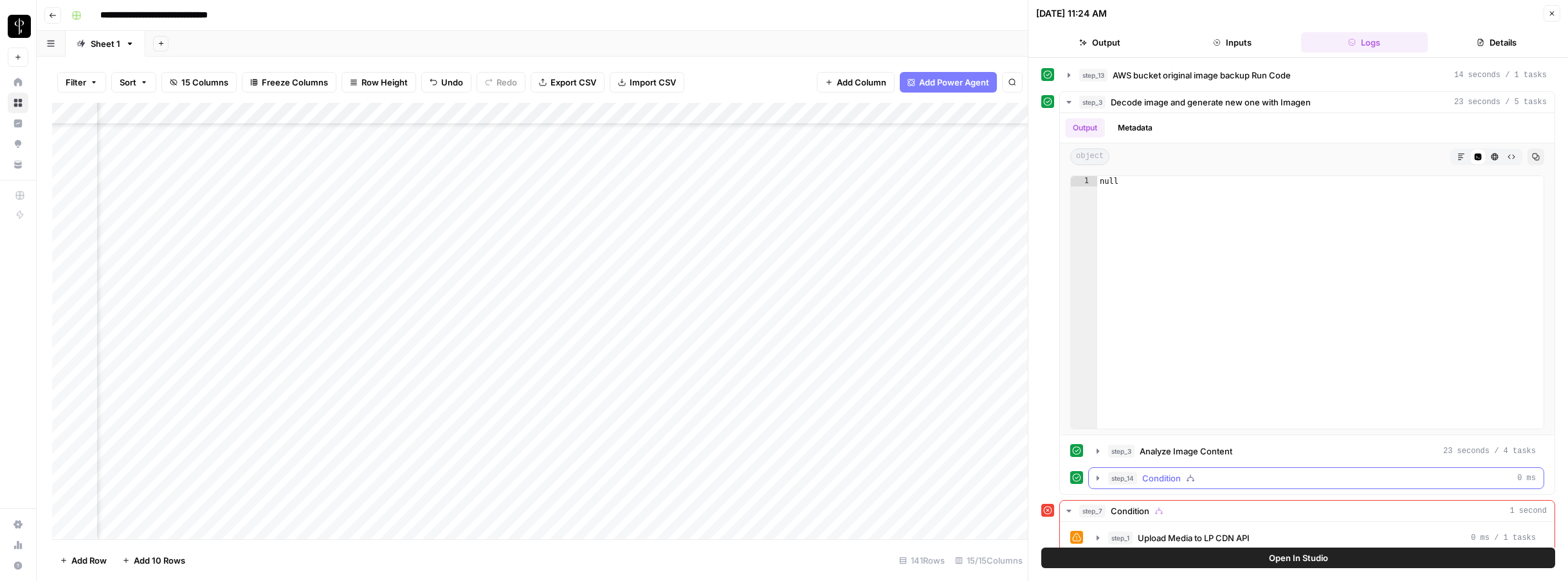
click at [1080, 476] on div "step_14 Condition 0 ms" at bounding box center [1322, 479] width 428 height 13
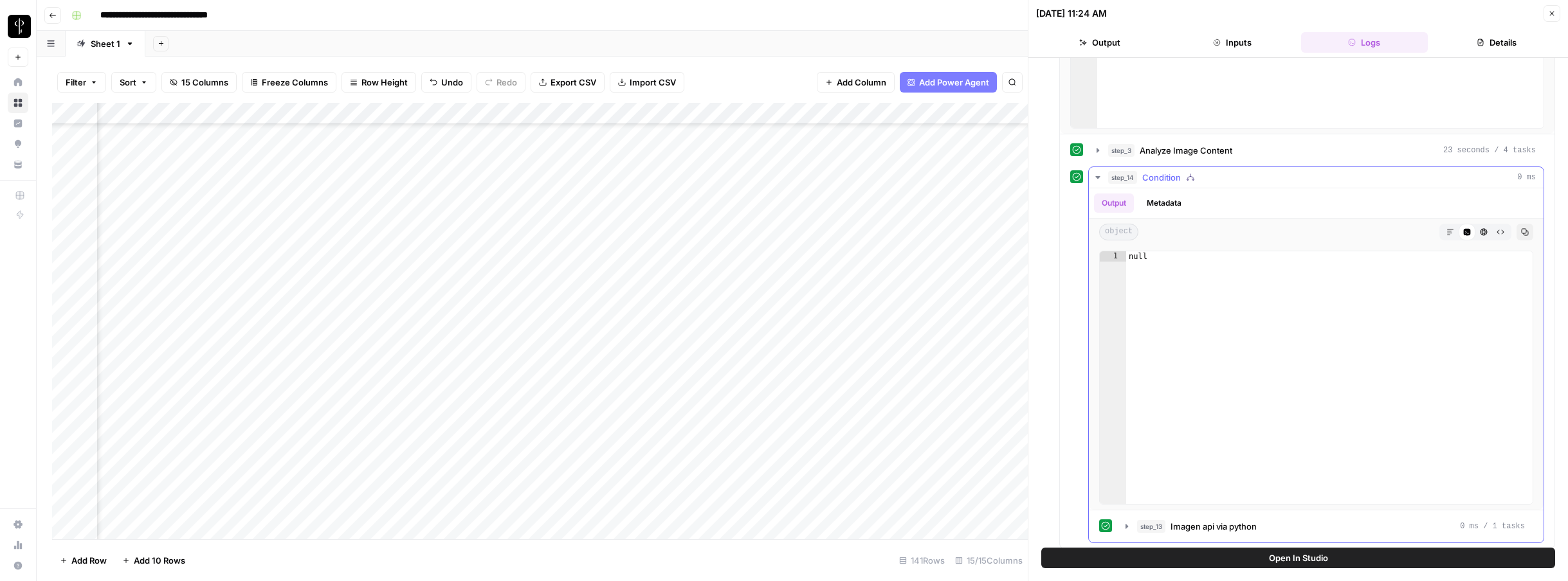
scroll to position [395, 0]
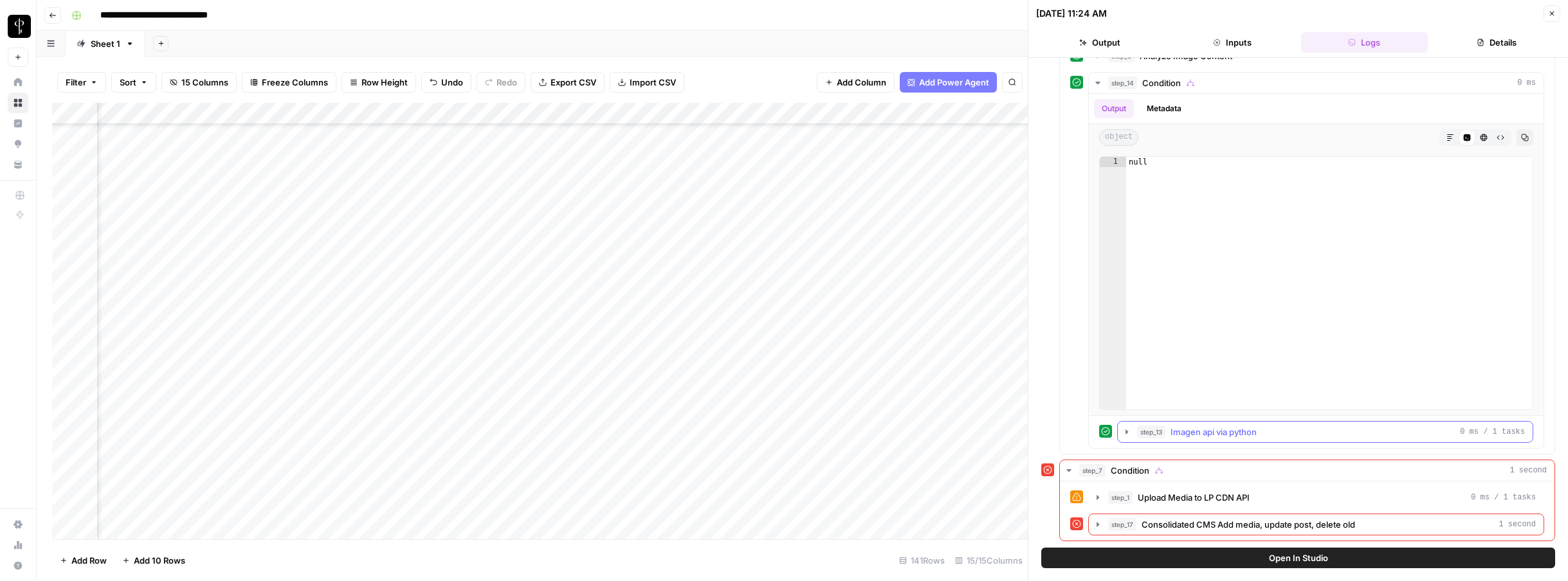
click at [1080, 431] on span "Imagen api via python" at bounding box center [1214, 432] width 86 height 13
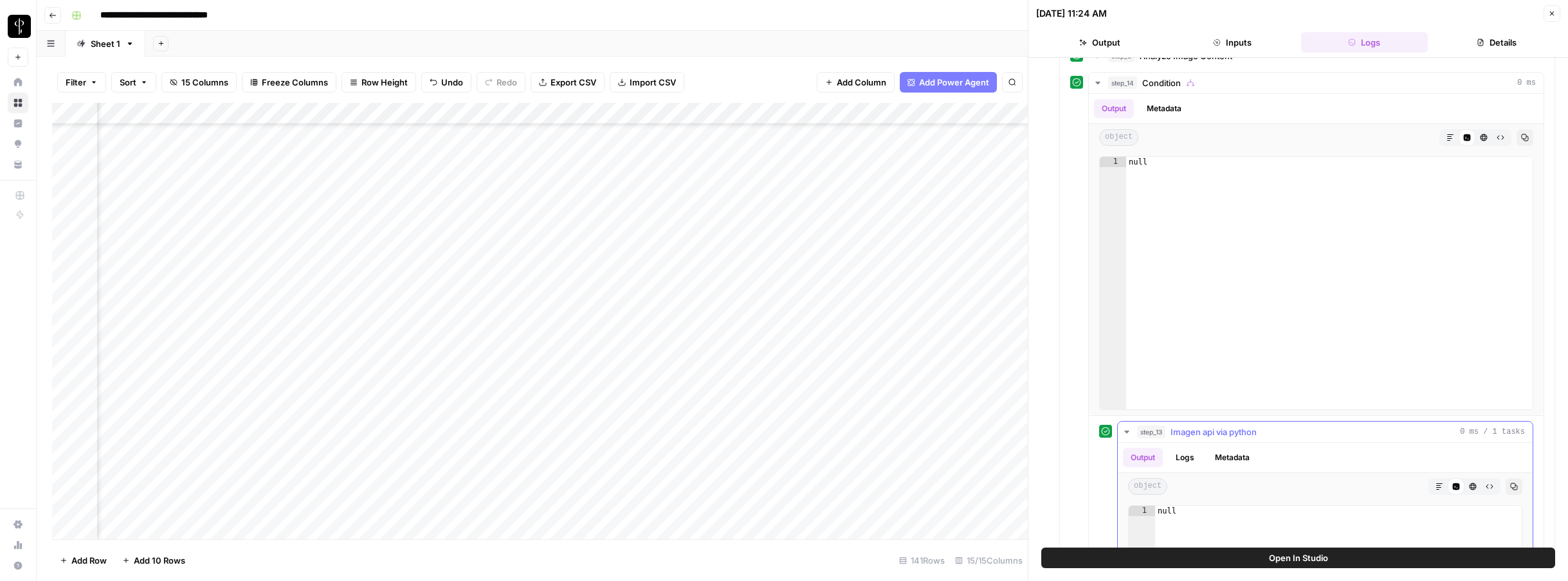
click at [1080, 453] on button "Logs" at bounding box center [1185, 457] width 34 height 20
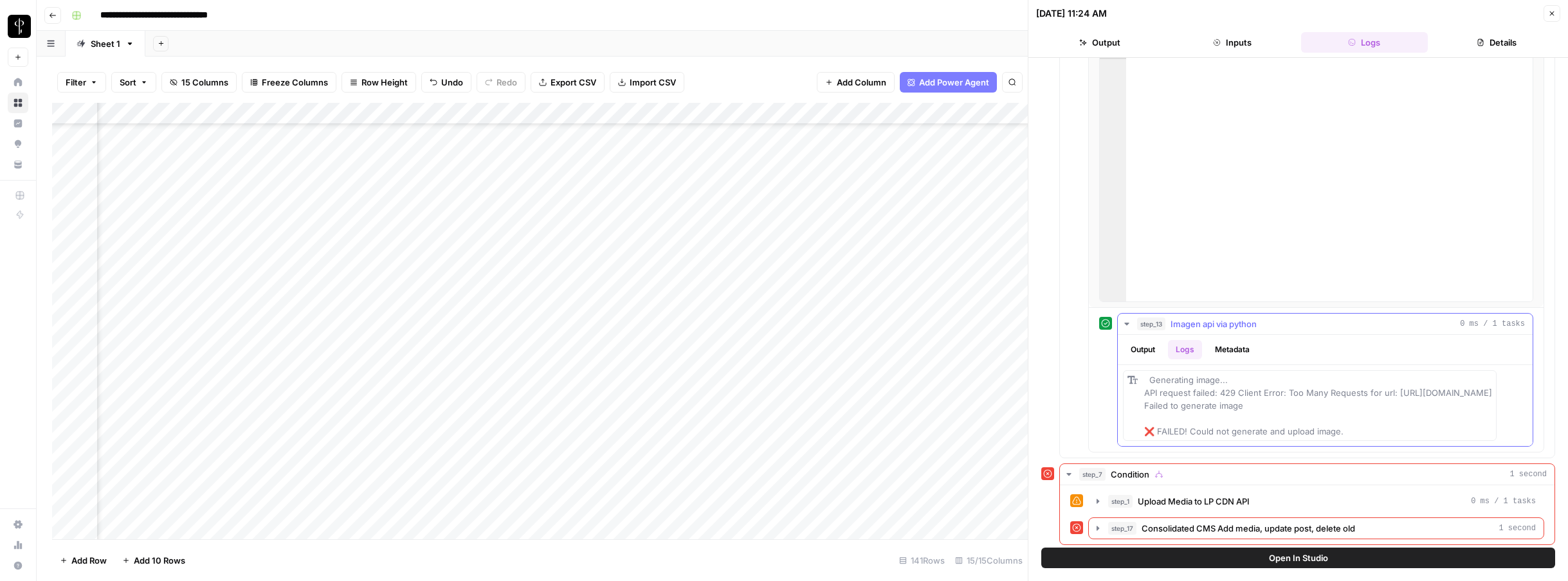
scroll to position [520, 0]
click at [1080, 17] on icon "button" at bounding box center [1552, 13] width 7 height 7
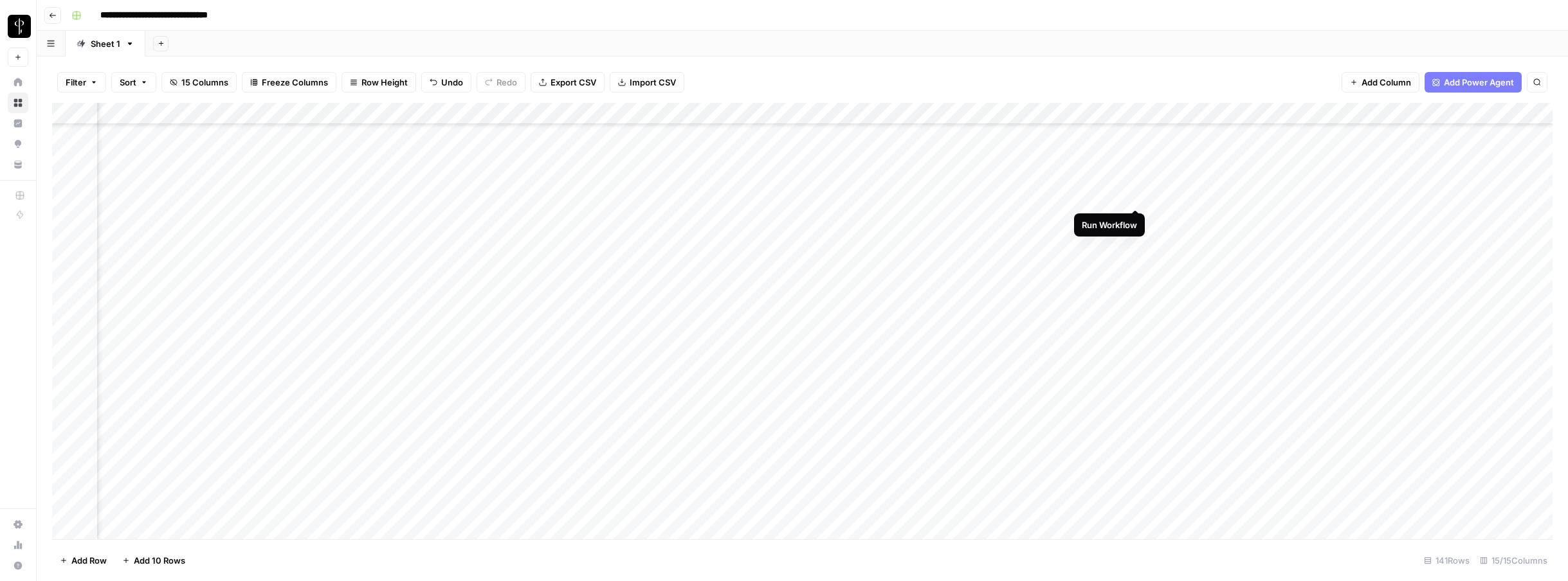
click at [1080, 193] on div "Add Column" at bounding box center [802, 321] width 1500 height 436
click at [1080, 262] on div "Add Column" at bounding box center [802, 321] width 1500 height 436
click at [1080, 283] on div "Add Column" at bounding box center [802, 321] width 1500 height 436
click at [1080, 306] on div "Add Column" at bounding box center [802, 321] width 1500 height 436
click at [1080, 325] on div "Add Column" at bounding box center [802, 321] width 1500 height 436
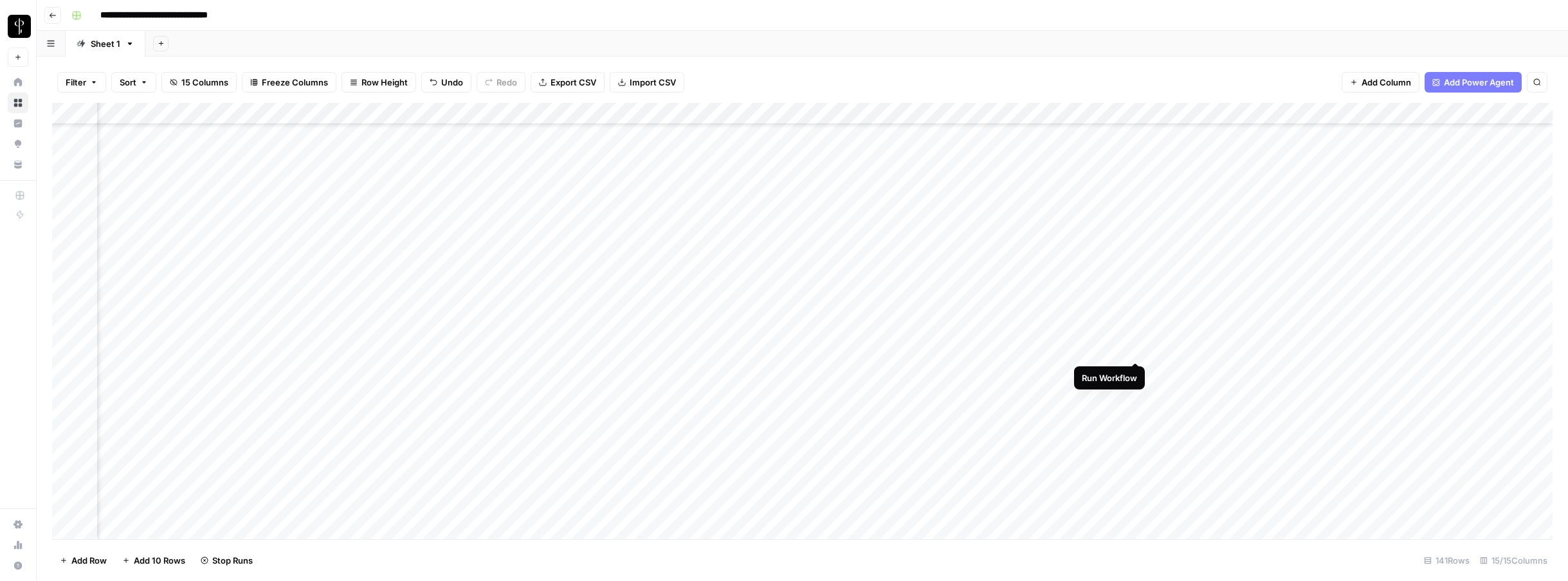
click at [1080, 346] on div "Add Column" at bounding box center [802, 321] width 1500 height 436
click at [1080, 371] on div "Add Column" at bounding box center [802, 321] width 1500 height 436
click at [1080, 397] on div "Add Column" at bounding box center [802, 321] width 1500 height 436
click at [1080, 414] on div "Add Column" at bounding box center [802, 321] width 1500 height 436
click at [1080, 436] on div "Add Column" at bounding box center [802, 321] width 1500 height 436
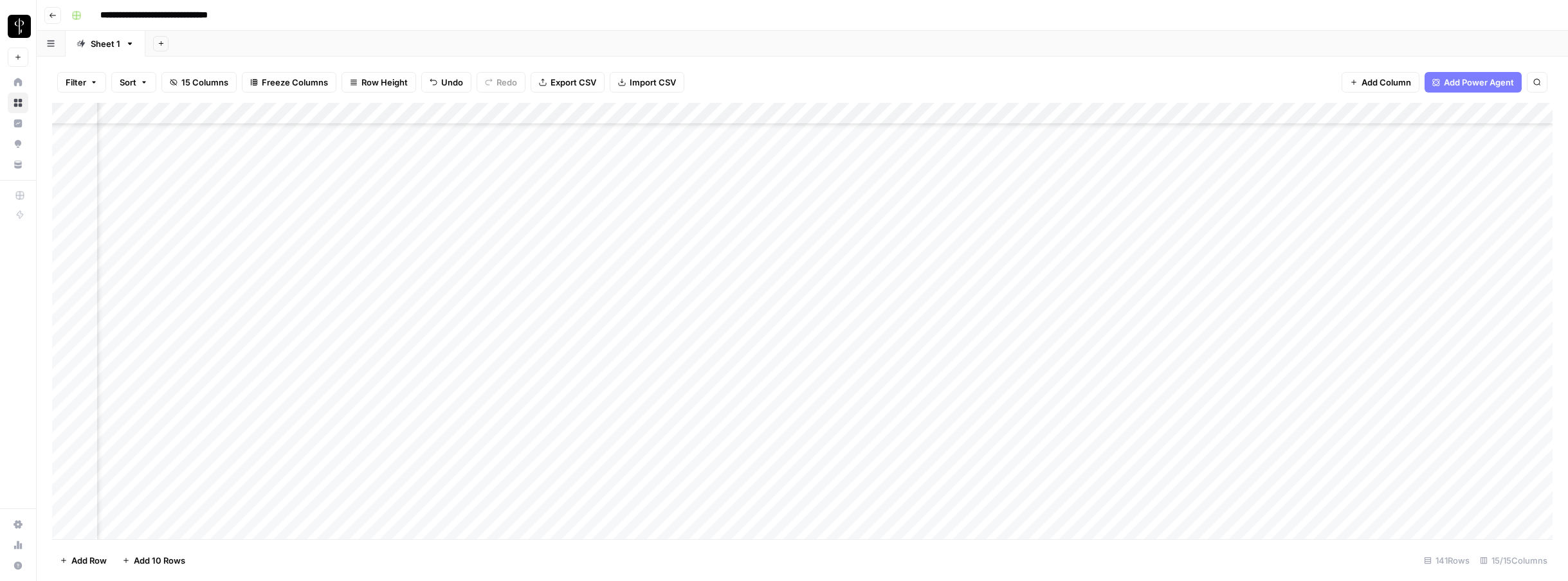
scroll to position [861, 399]
click at [1080, 258] on div "Add Column" at bounding box center [802, 321] width 1500 height 436
click at [1080, 278] on div "Add Column" at bounding box center [802, 321] width 1500 height 436
click at [1080, 298] on div "Add Column" at bounding box center [802, 321] width 1500 height 436
click at [1080, 323] on div "Add Column" at bounding box center [802, 321] width 1500 height 436
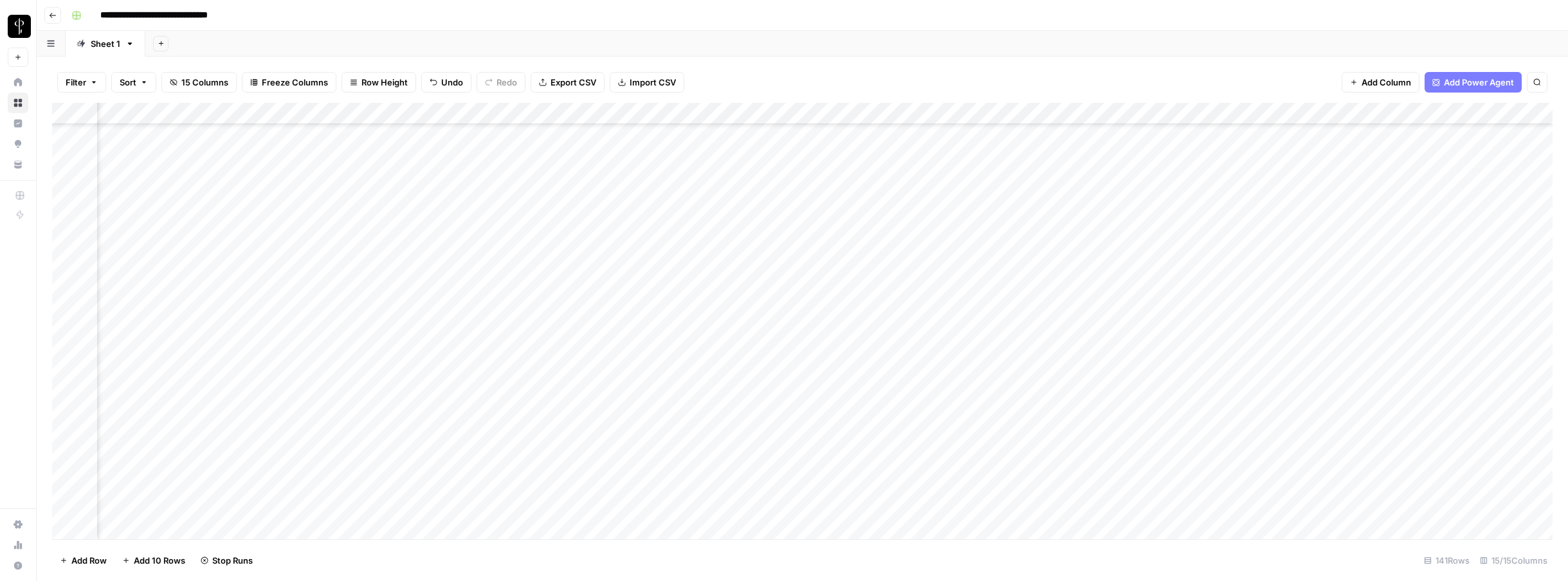
click at [1080, 347] on div "Add Column" at bounding box center [802, 321] width 1500 height 436
click at [1080, 365] on div "Add Column" at bounding box center [802, 321] width 1500 height 436
click at [1080, 387] on div "Add Column" at bounding box center [802, 321] width 1500 height 436
click at [1080, 408] on div "Add Column" at bounding box center [802, 321] width 1500 height 436
click at [802, 278] on div "Add Column" at bounding box center [802, 321] width 1500 height 436
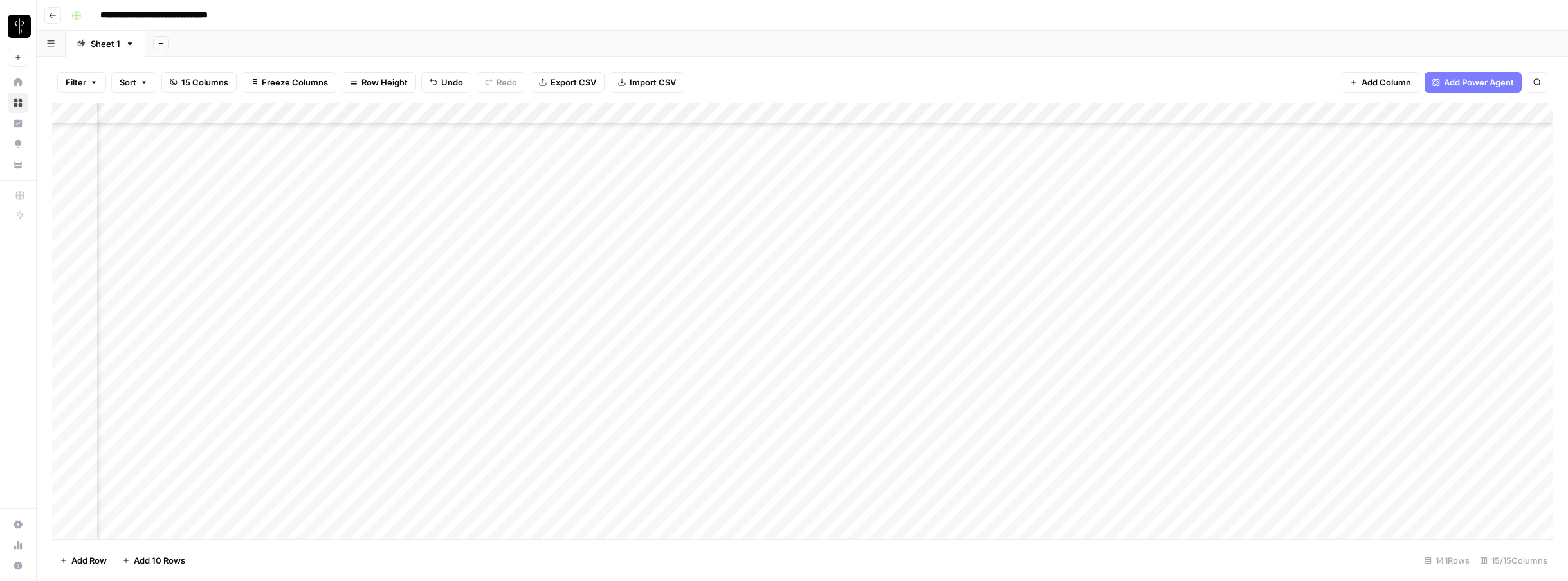
scroll to position [948, 399]
click at [796, 215] on div "Add Column" at bounding box center [802, 321] width 1500 height 436
click at [800, 167] on div "Add Column" at bounding box center [802, 321] width 1500 height 436
click at [795, 236] on div "Add Column" at bounding box center [802, 321] width 1500 height 436
click at [797, 257] on div "Add Column" at bounding box center [802, 321] width 1500 height 436
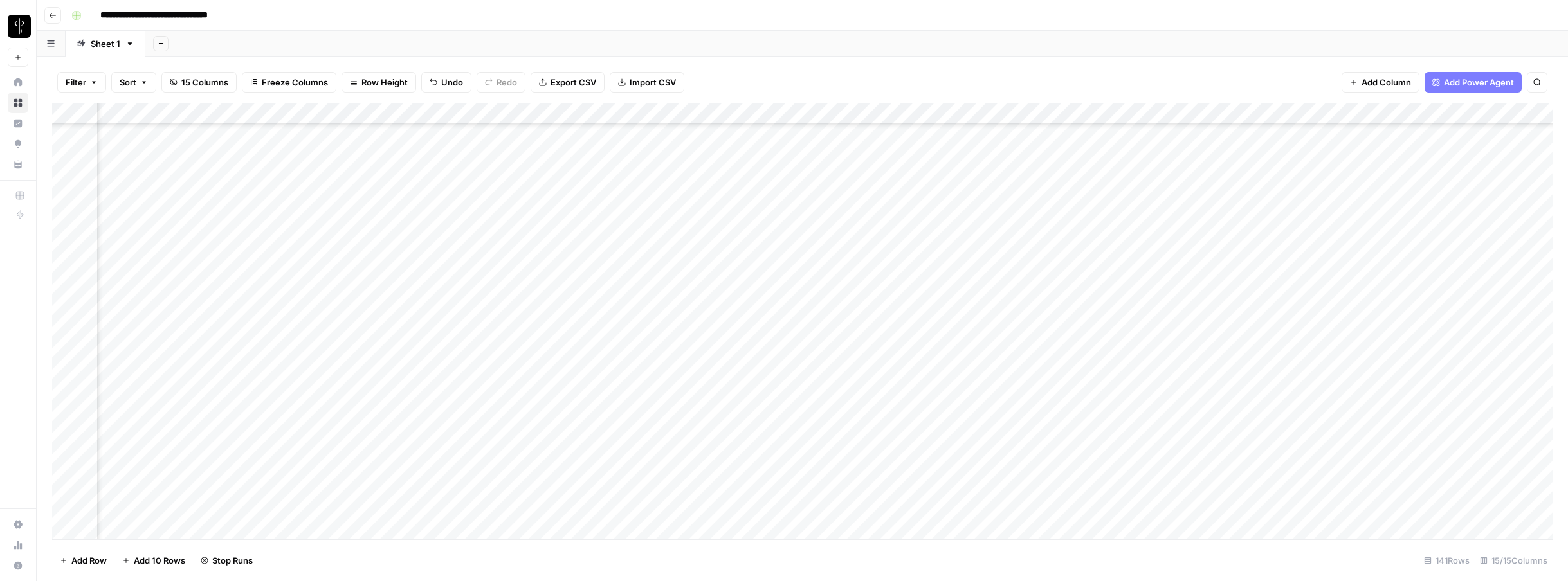
click at [802, 279] on div "Add Column" at bounding box center [802, 321] width 1500 height 436
click at [801, 306] on div "Add Column" at bounding box center [802, 321] width 1500 height 436
click at [801, 323] on div "Add Column" at bounding box center [802, 321] width 1500 height 436
click at [799, 343] on div "Add Column" at bounding box center [802, 321] width 1500 height 436
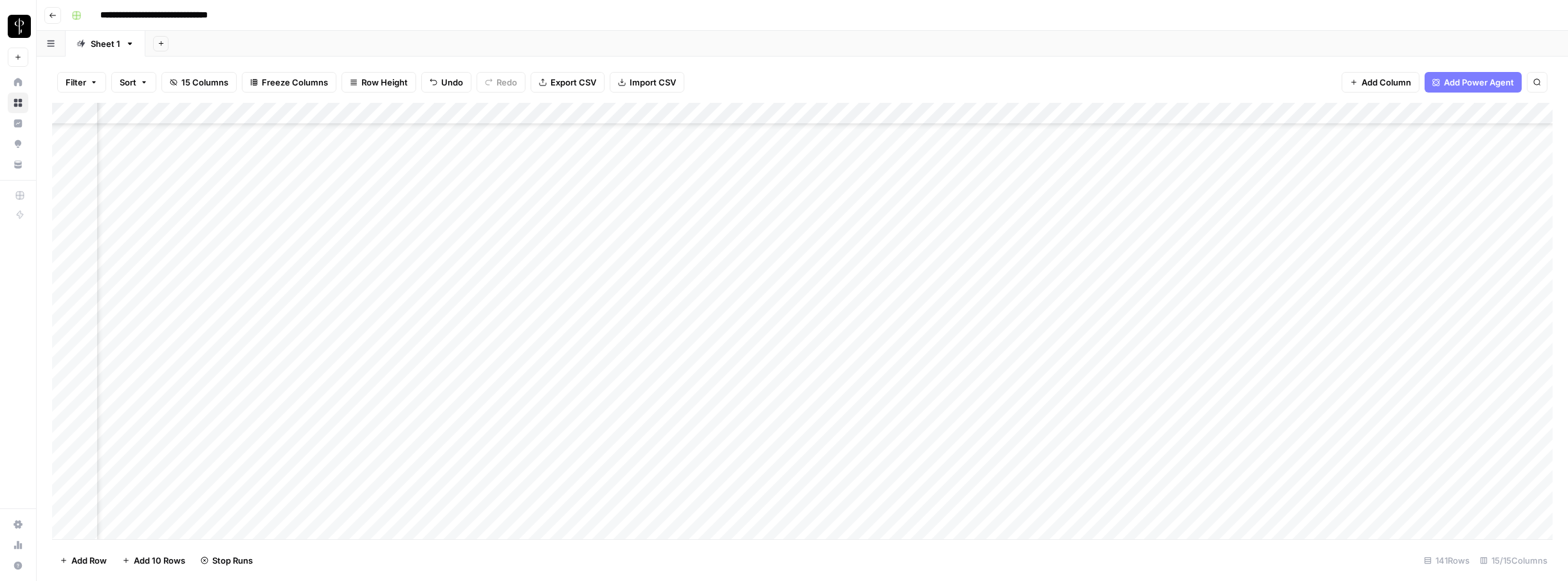
click at [801, 319] on div "Add Column" at bounding box center [802, 321] width 1500 height 436
click at [799, 337] on div "Add Column" at bounding box center [802, 321] width 1500 height 436
click at [801, 358] on div "Add Column" at bounding box center [802, 321] width 1500 height 436
click at [800, 379] on div "Add Column" at bounding box center [802, 321] width 1500 height 436
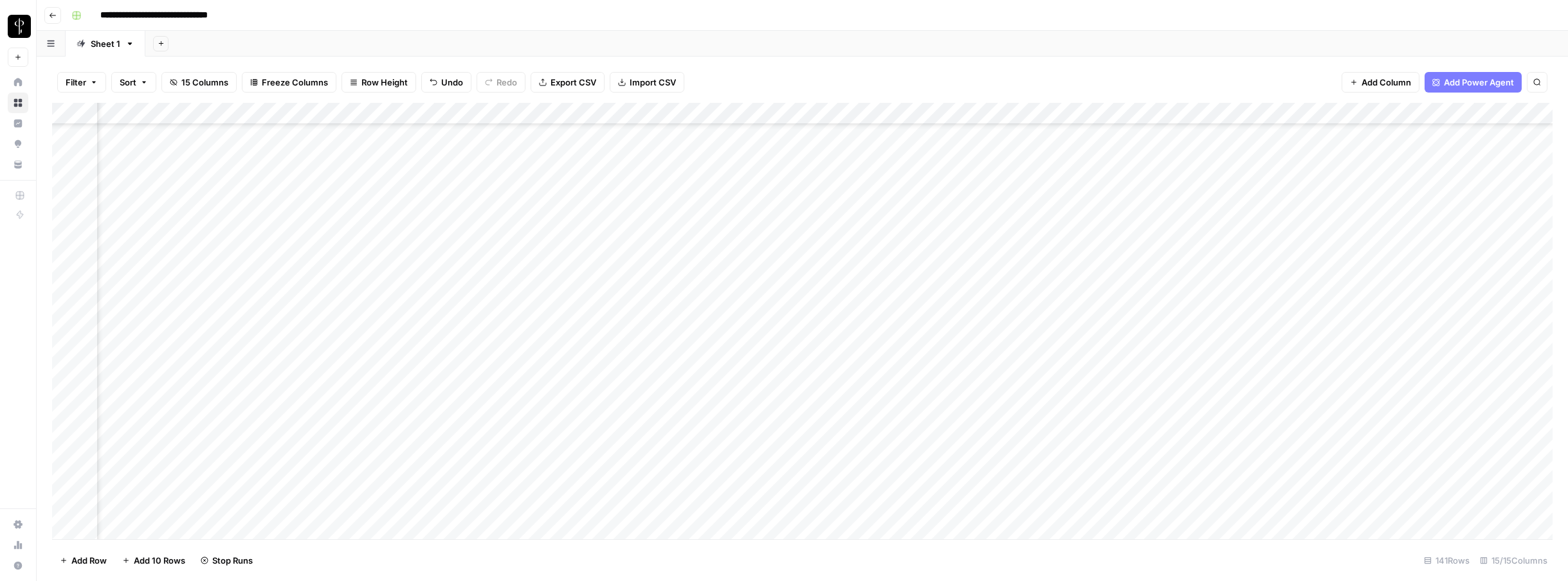
click at [799, 405] on div "Add Column" at bounding box center [802, 321] width 1500 height 436
click at [801, 424] on div "Add Column" at bounding box center [802, 321] width 1500 height 436
click at [802, 450] on div "Add Column" at bounding box center [802, 321] width 1500 height 436
click at [804, 468] on div "Add Column" at bounding box center [802, 321] width 1500 height 436
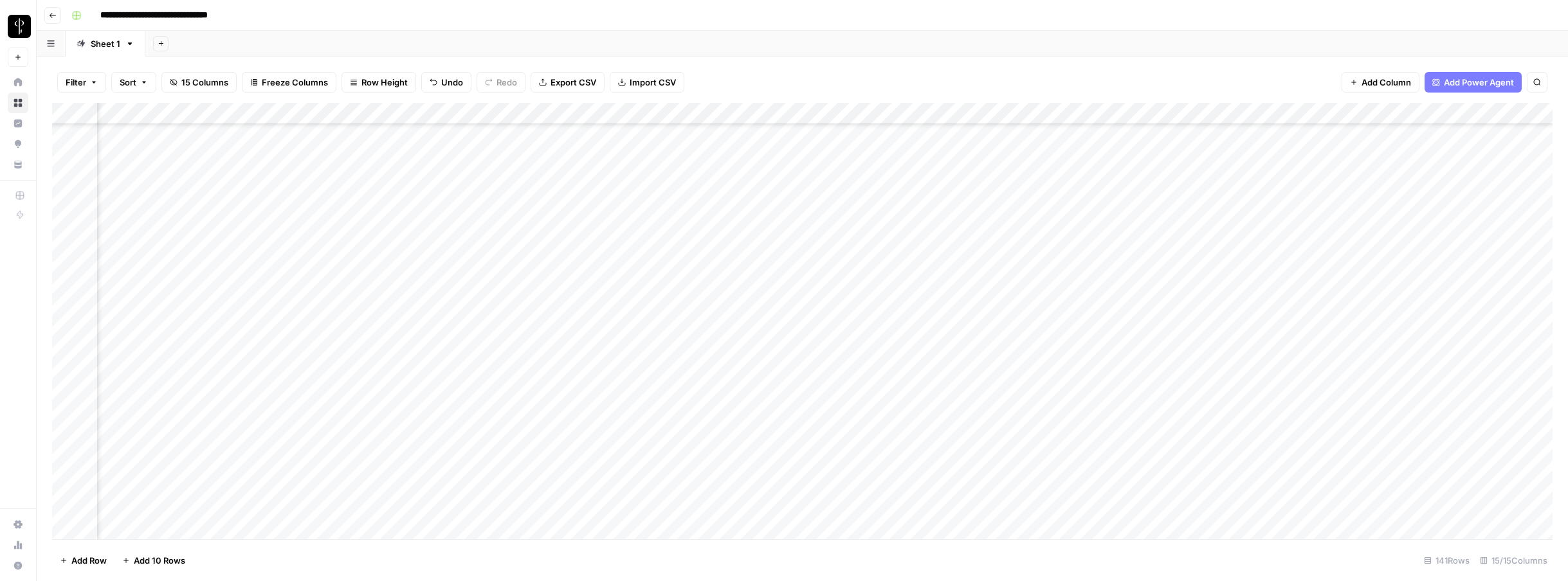
click at [800, 210] on div "Add Column" at bounding box center [802, 321] width 1500 height 436
click at [802, 227] on div "Add Column" at bounding box center [802, 321] width 1500 height 436
drag, startPoint x: 242, startPoint y: 212, endPoint x: 1047, endPoint y: 213, distance: 805.0
click at [1047, 213] on div "Add Column" at bounding box center [802, 321] width 1500 height 436
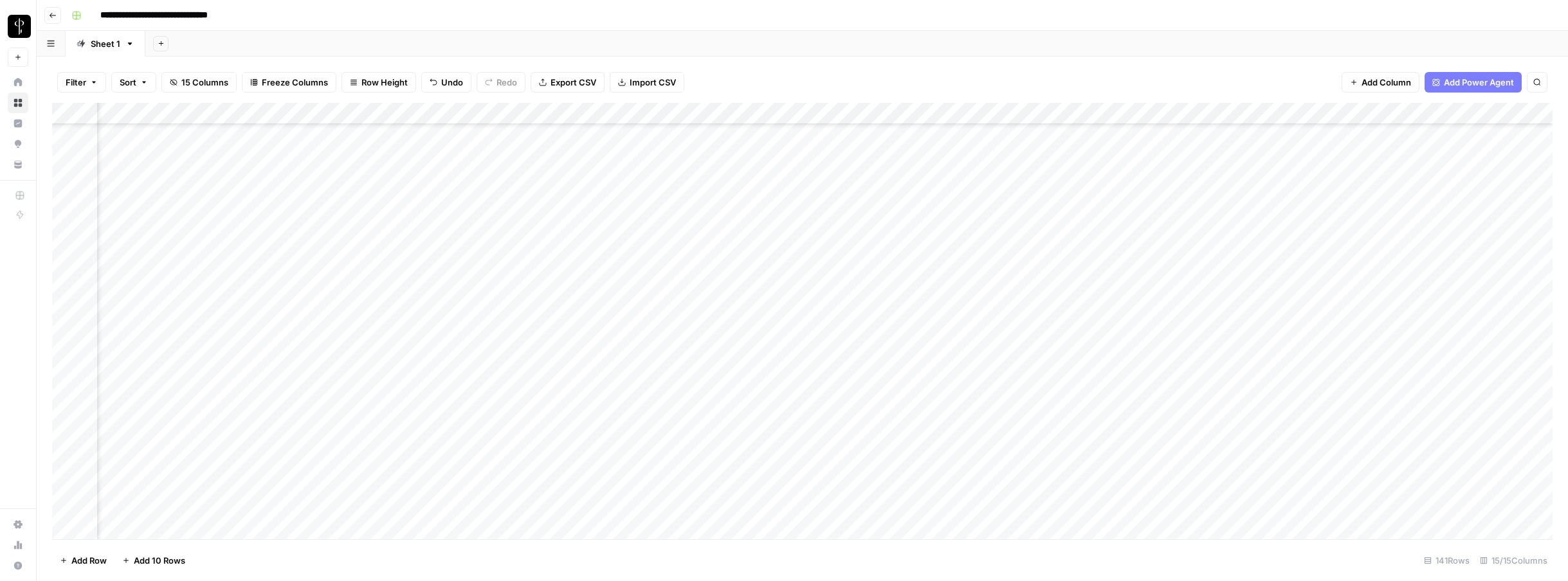
scroll to position [1292, 207]
click at [990, 241] on div "Add Column" at bounding box center [802, 321] width 1500 height 436
click at [987, 259] on div "Add Column" at bounding box center [802, 321] width 1500 height 436
click at [989, 284] on div "Add Column" at bounding box center [802, 321] width 1500 height 436
click at [990, 305] on div "Add Column" at bounding box center [802, 321] width 1500 height 436
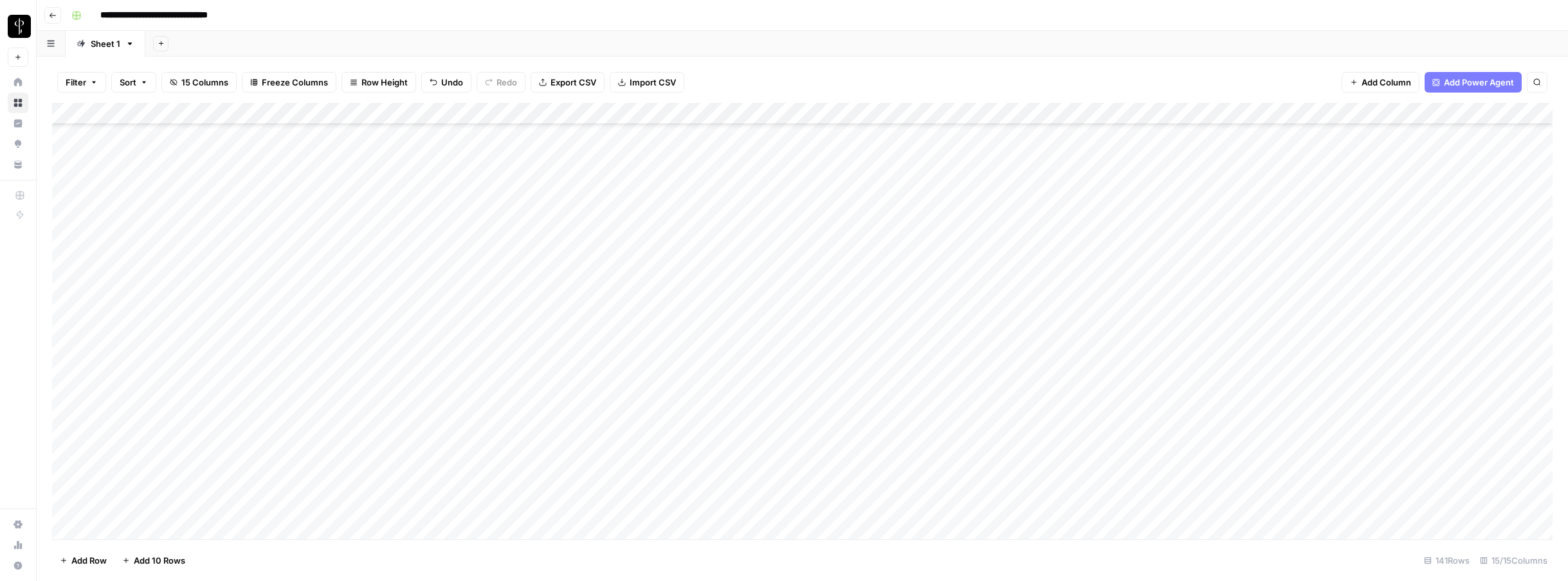
scroll to position [789, 0]
click at [64, 331] on div "Add Column" at bounding box center [802, 321] width 1500 height 436
click at [66, 417] on div "Add Column" at bounding box center [802, 321] width 1500 height 436
click at [63, 414] on div "Add Column" at bounding box center [802, 321] width 1500 height 436
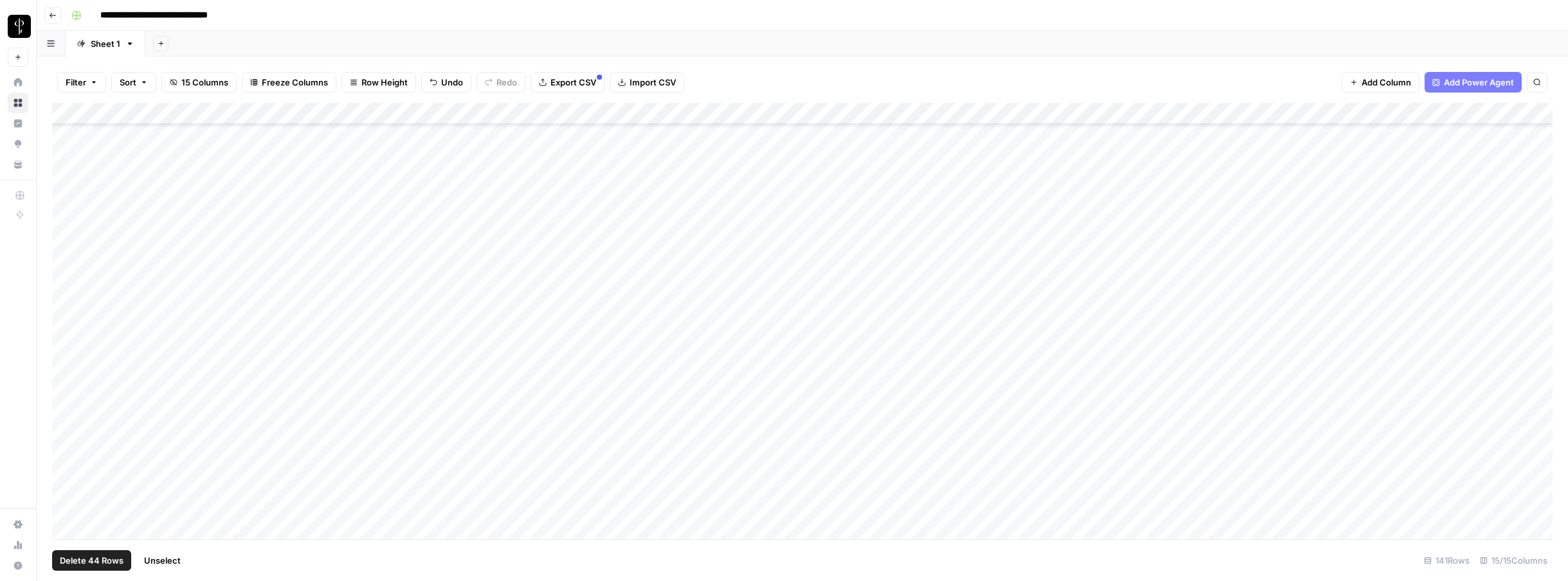
click at [97, 555] on span "Delete 44 Rows" at bounding box center [92, 561] width 63 height 13
click at [737, 152] on span "Delete" at bounding box center [738, 149] width 28 height 13
click at [1080, 248] on div "Add Column" at bounding box center [802, 321] width 1500 height 436
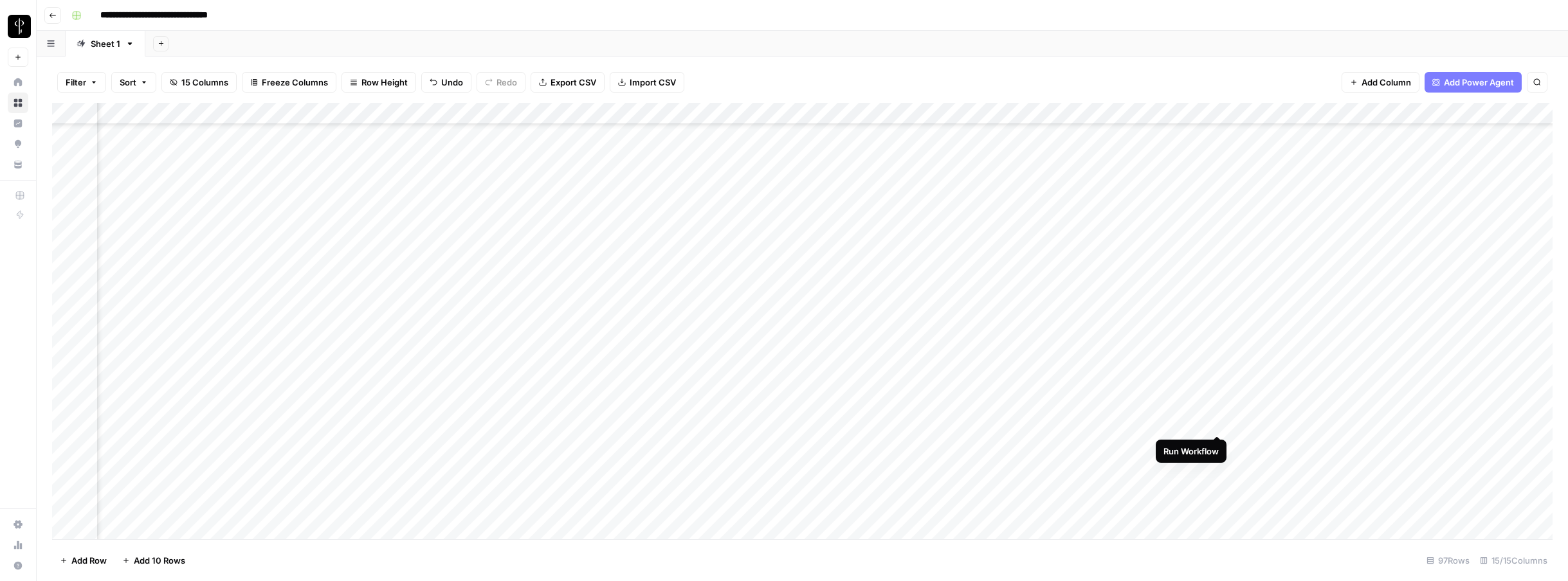
click at [1080, 420] on div "Add Column" at bounding box center [802, 321] width 1500 height 436
click at [1080, 401] on div "Add Column" at bounding box center [802, 321] width 1500 height 436
click at [1080, 444] on div "Add Column" at bounding box center [802, 321] width 1500 height 436
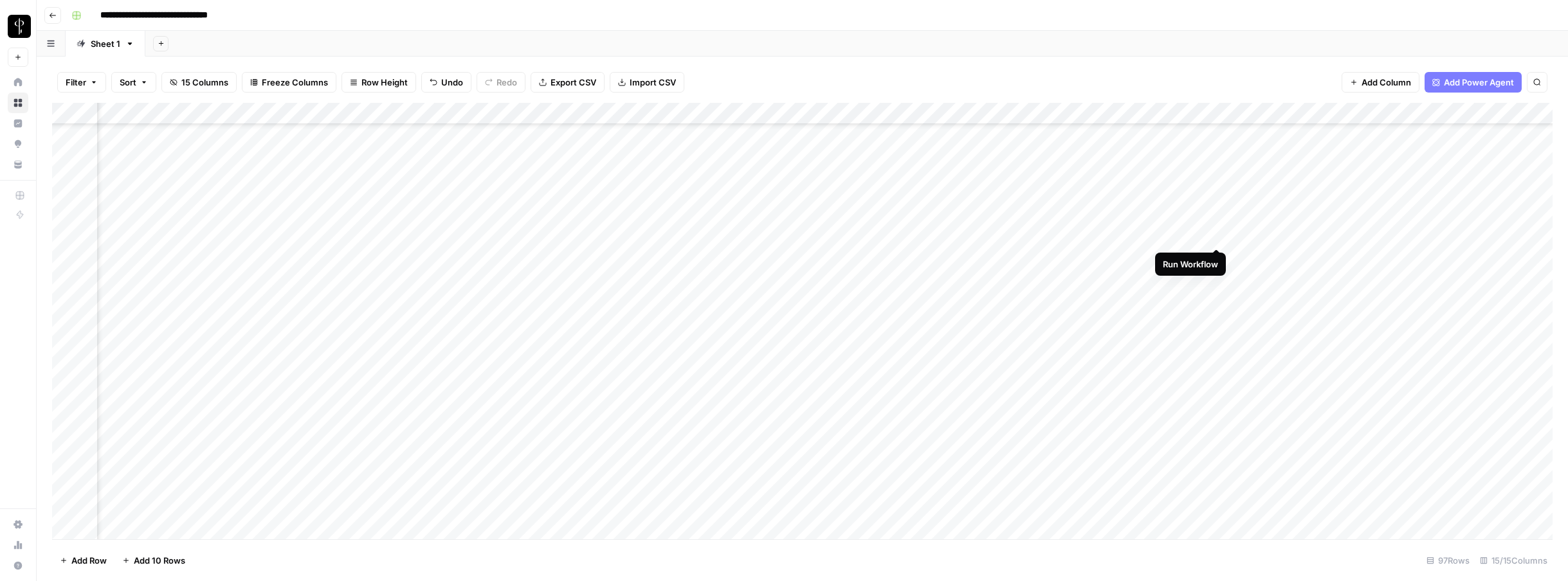
click at [1080, 236] on div "Add Column" at bounding box center [802, 321] width 1500 height 436
click at [1080, 298] on div "Add Column" at bounding box center [802, 321] width 1500 height 436
click at [1080, 318] on div "Add Column" at bounding box center [802, 321] width 1500 height 436
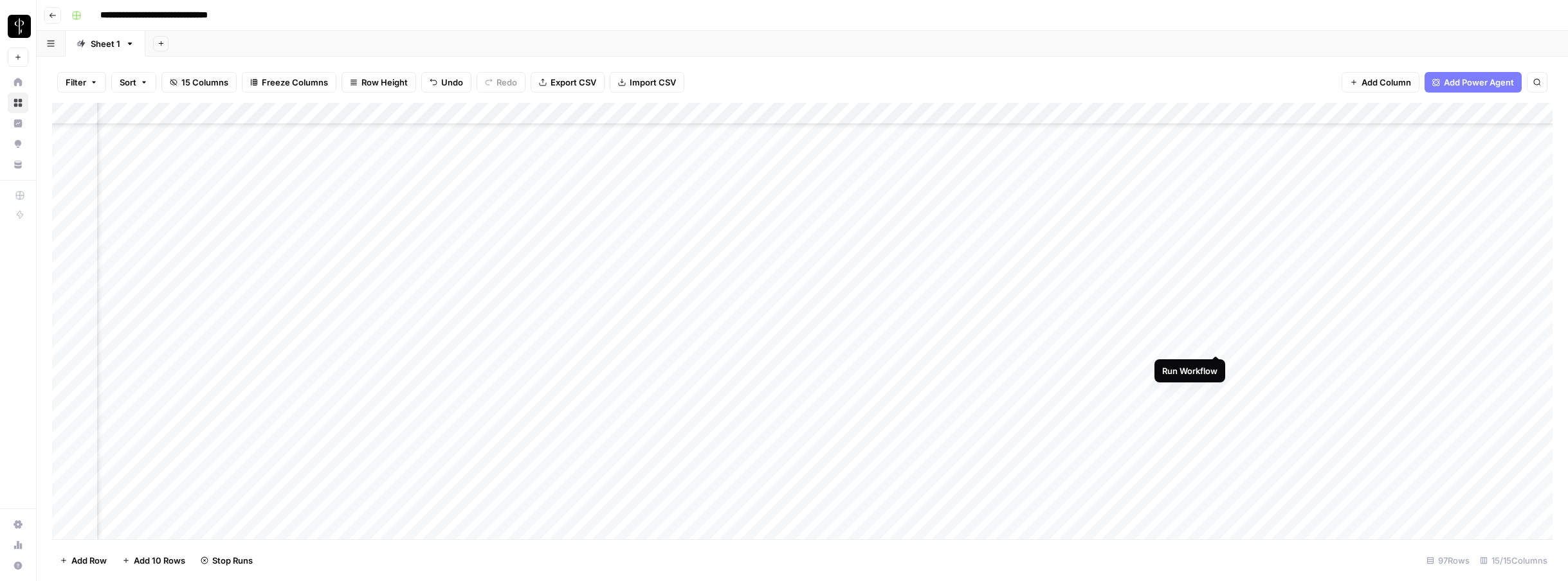
click at [1080, 343] on div "Add Column" at bounding box center [802, 321] width 1500 height 436
click at [871, 232] on div "Add Column" at bounding box center [802, 321] width 1500 height 436
click at [871, 296] on div "Add Column" at bounding box center [802, 321] width 1500 height 436
click at [872, 321] on div "Add Column" at bounding box center [802, 321] width 1500 height 436
click at [872, 340] on div "Add Column" at bounding box center [802, 321] width 1500 height 436
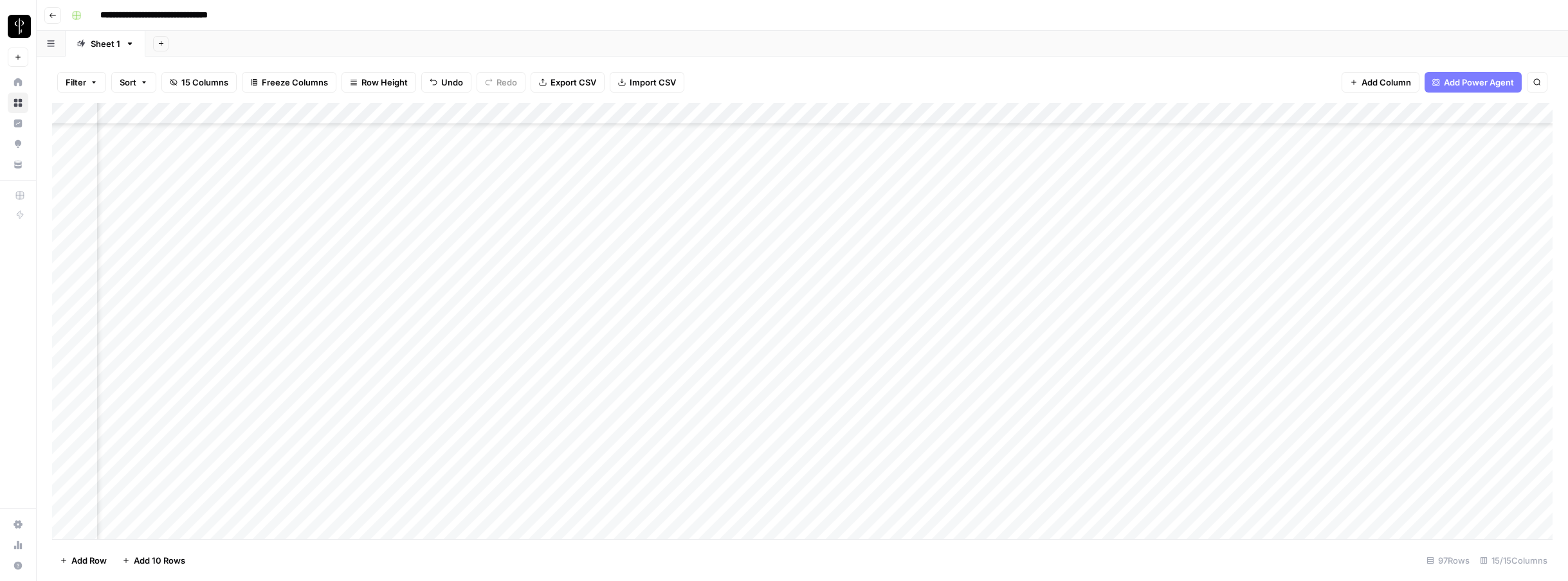
scroll to position [881, 160]
click at [259, 234] on div "Add Column" at bounding box center [802, 321] width 1500 height 436
click at [1080, 226] on div "Add Column" at bounding box center [802, 321] width 1500 height 436
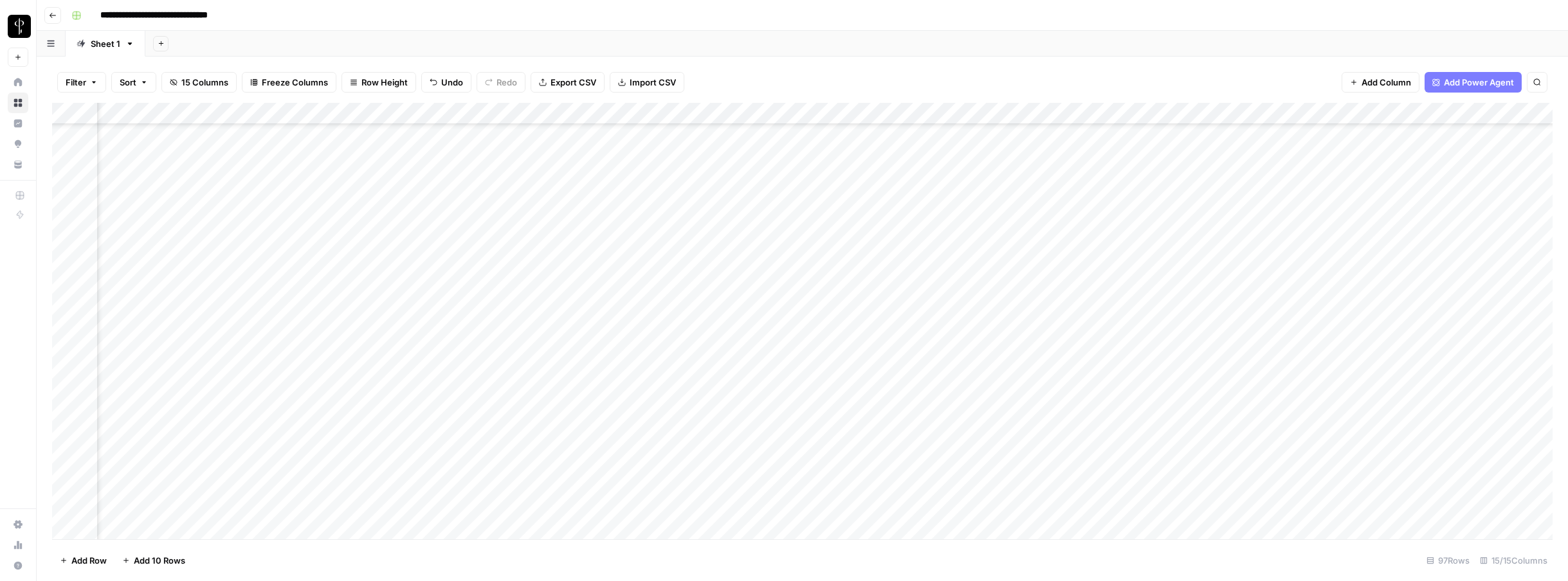
click at [1080, 226] on div "Add Column" at bounding box center [802, 321] width 1500 height 436
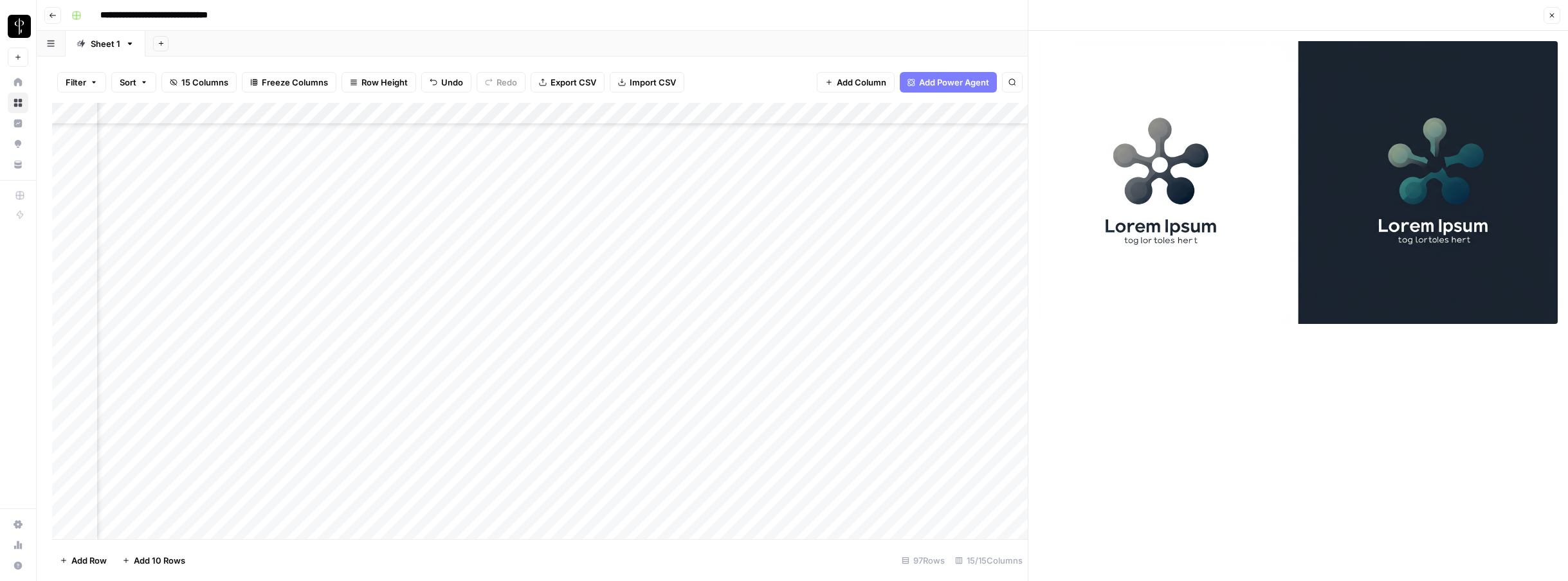
click at [1080, 12] on icon "button" at bounding box center [1552, 15] width 7 height 7
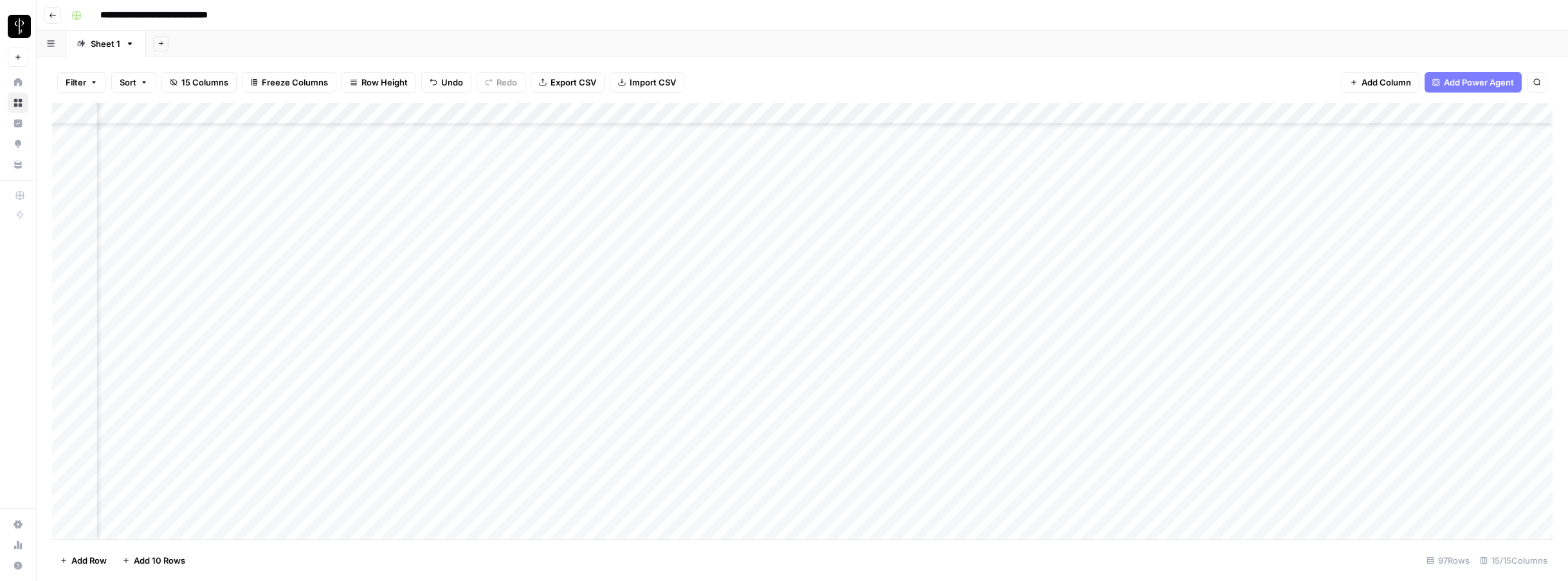
click at [1080, 228] on div "Add Column" at bounding box center [802, 321] width 1500 height 436
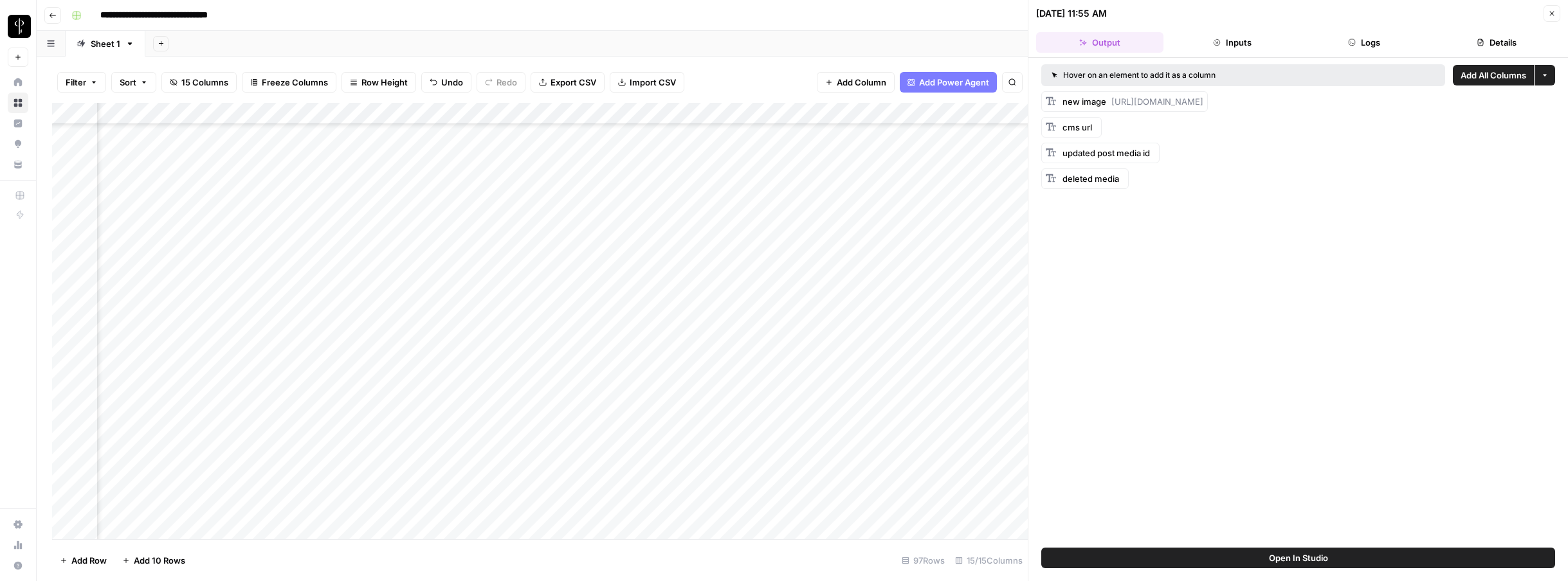
click at [1080, 40] on button "Logs" at bounding box center [1365, 42] width 128 height 20
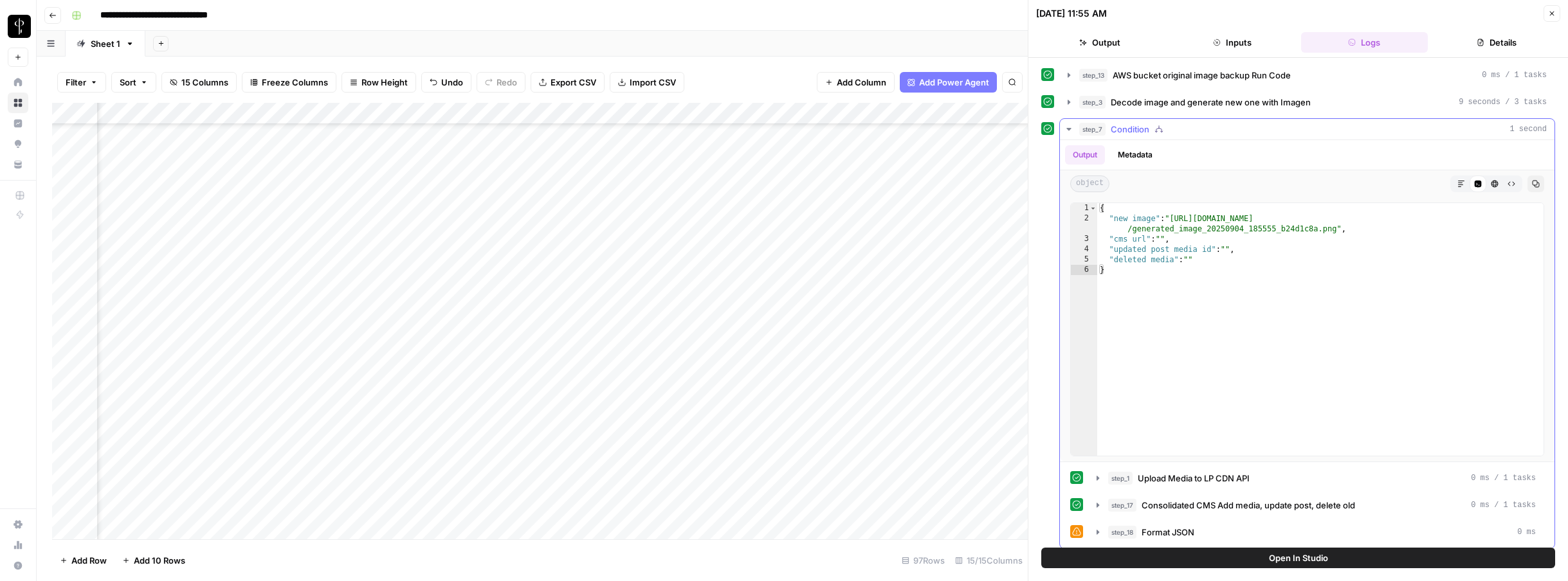
scroll to position [7, 0]
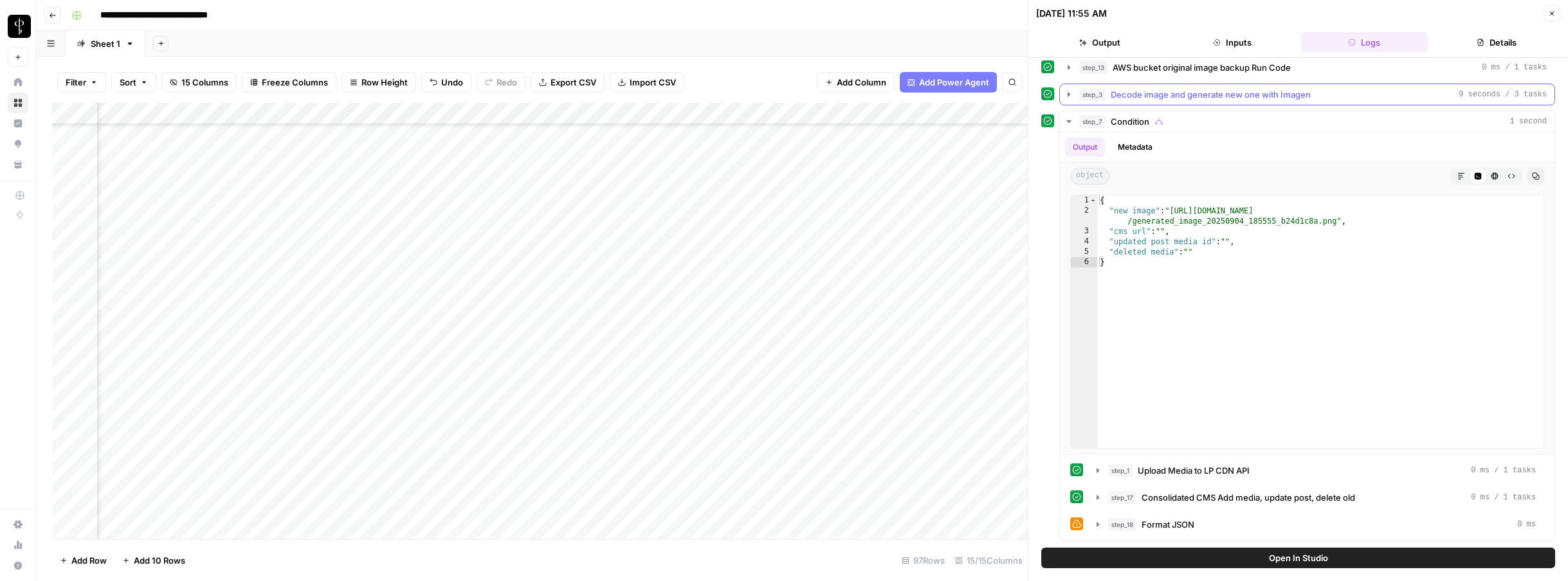
click at [1071, 93] on icon "button" at bounding box center [1069, 94] width 11 height 11
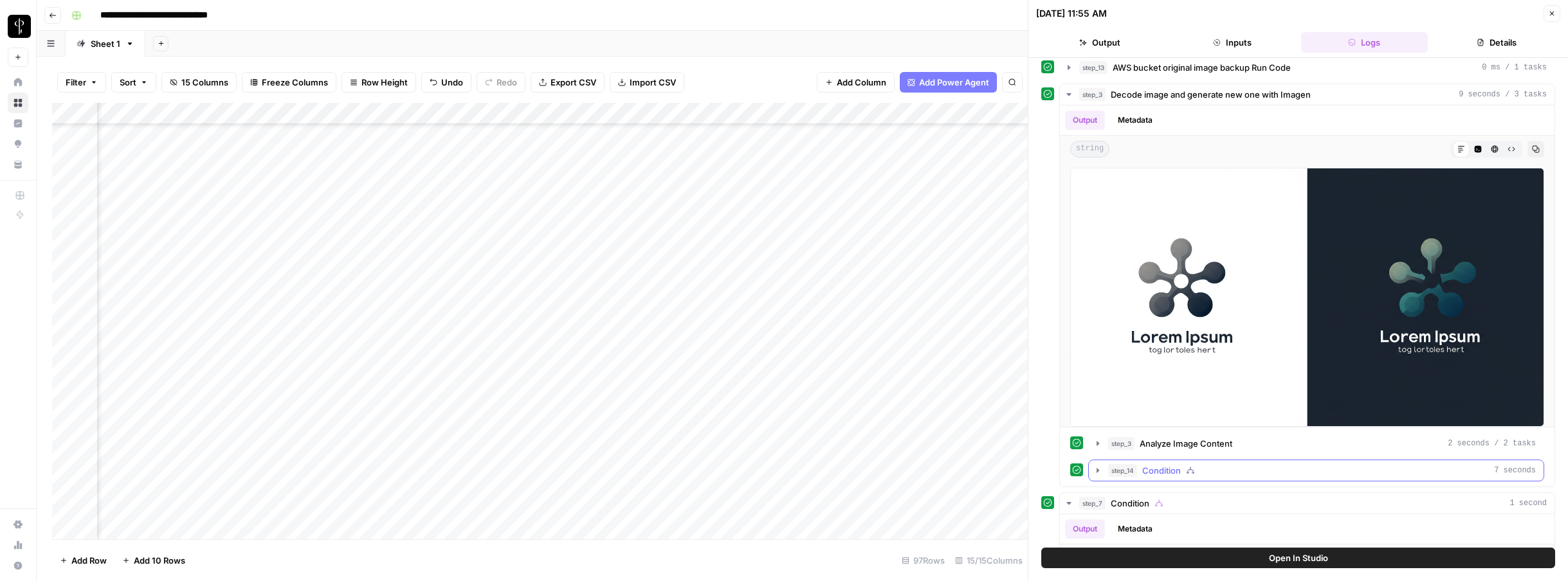
click at [1080, 468] on icon "button" at bounding box center [1098, 470] width 11 height 11
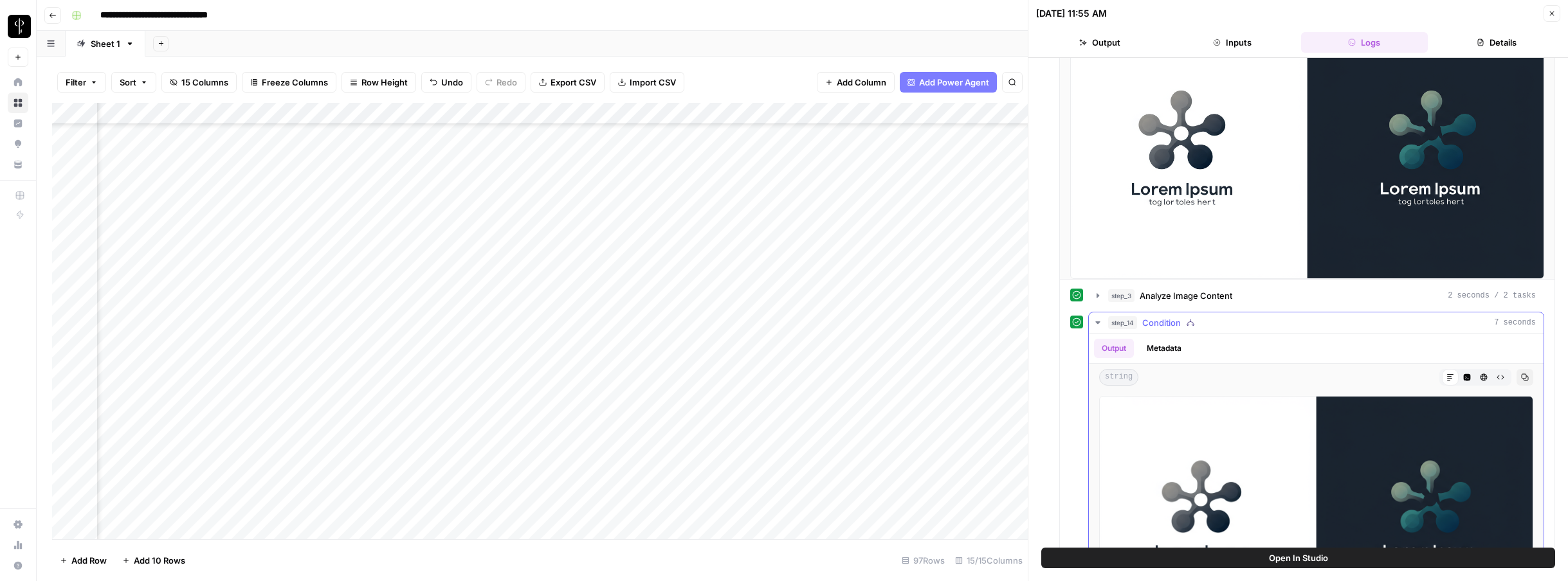
scroll to position [112, 0]
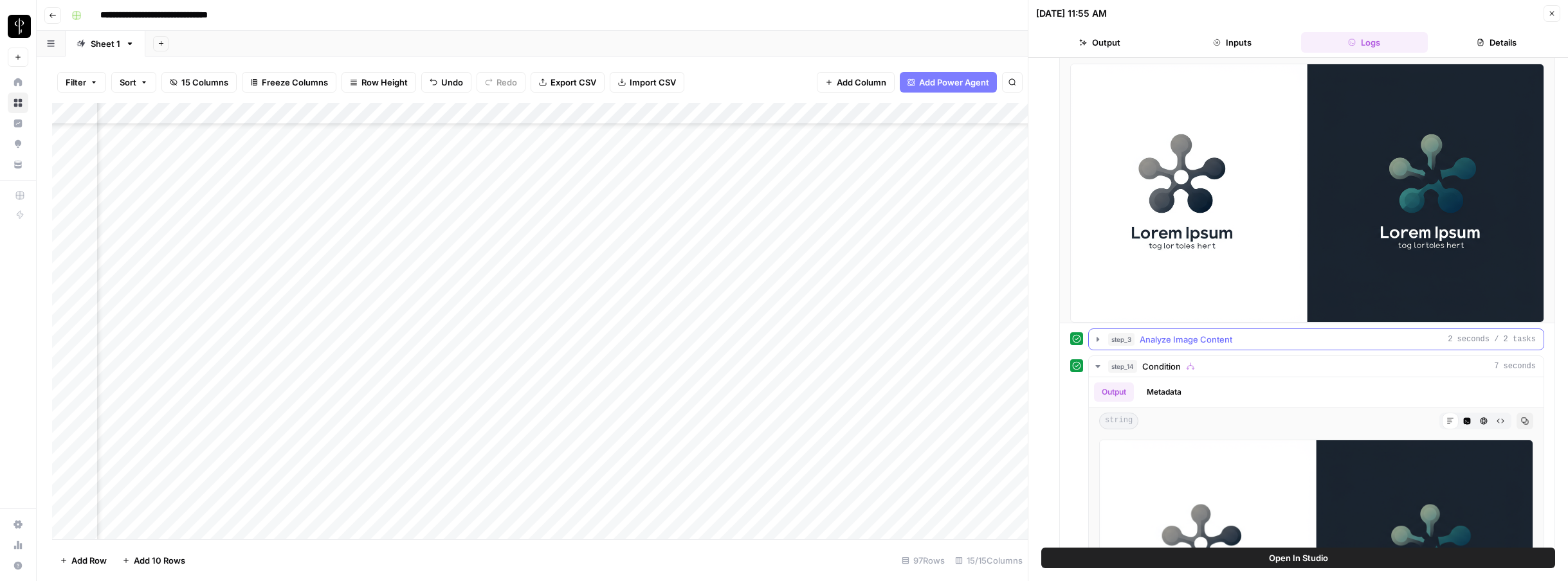
click at [1080, 339] on icon "button" at bounding box center [1098, 339] width 11 height 11
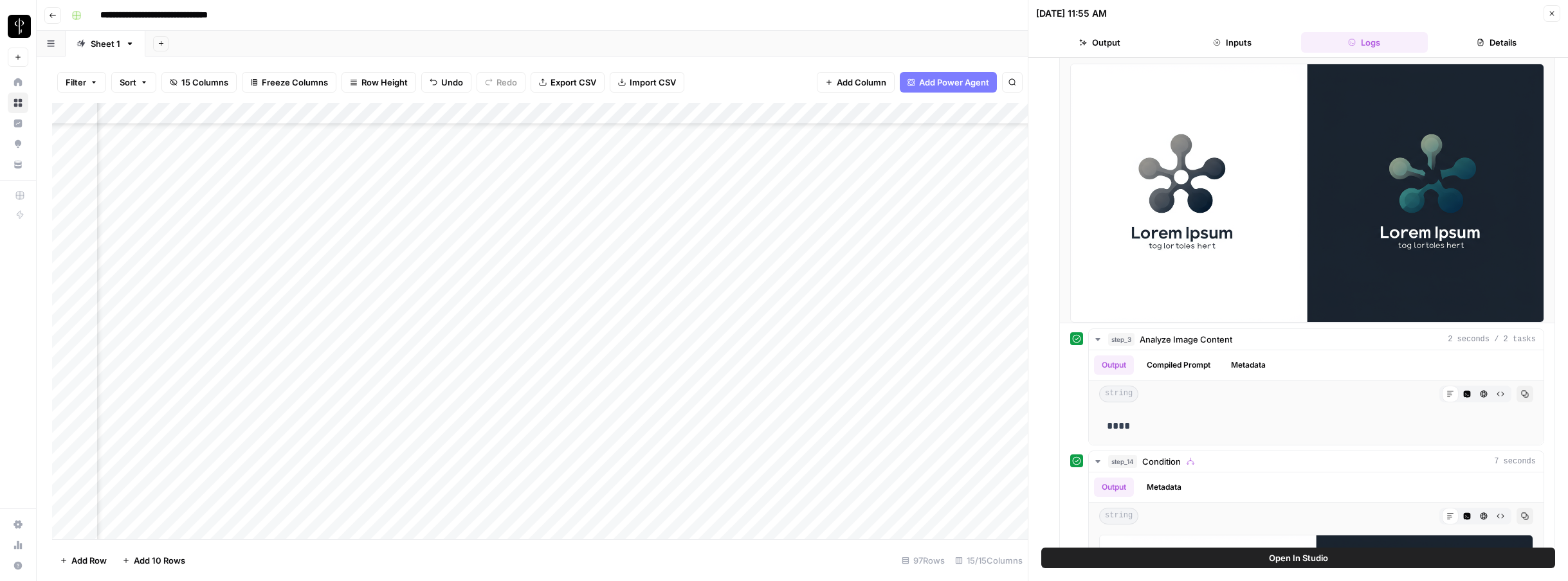
click at [1080, 14] on icon "button" at bounding box center [1552, 13] width 7 height 7
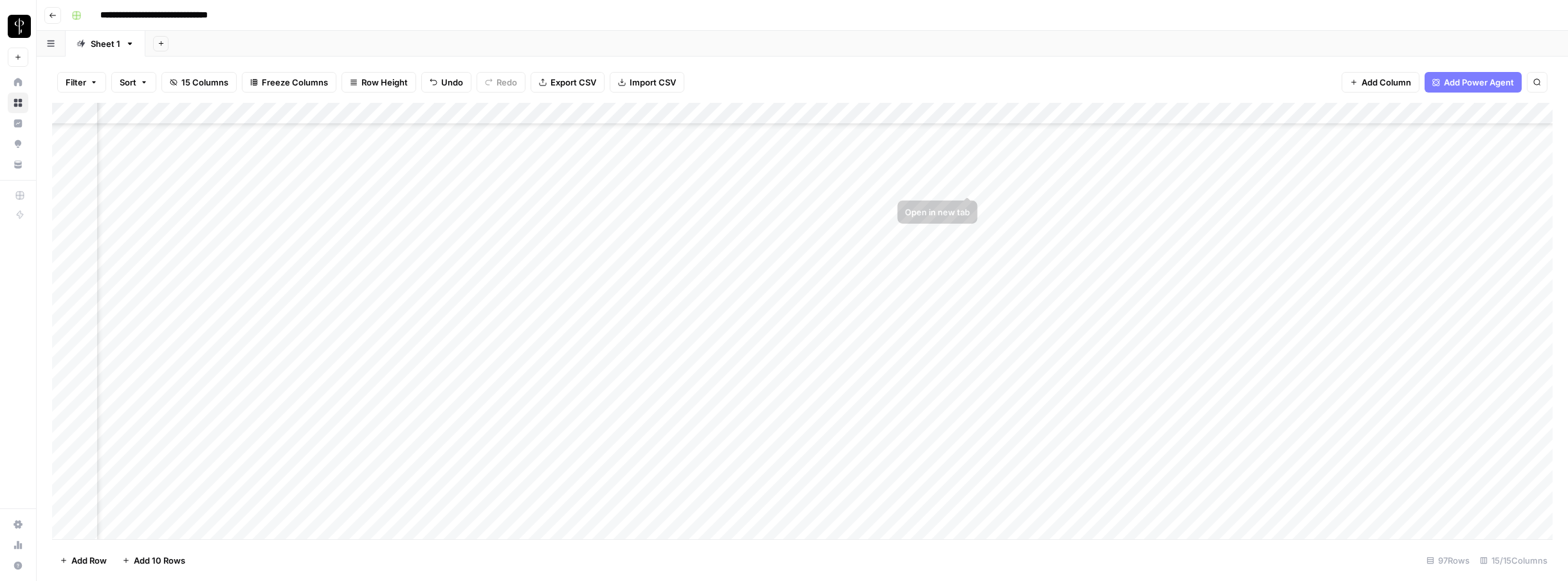
scroll to position [891, 162]
click at [1080, 227] on div "Add Column" at bounding box center [802, 321] width 1500 height 436
click at [1080, 228] on div "Add Column" at bounding box center [802, 321] width 1500 height 436
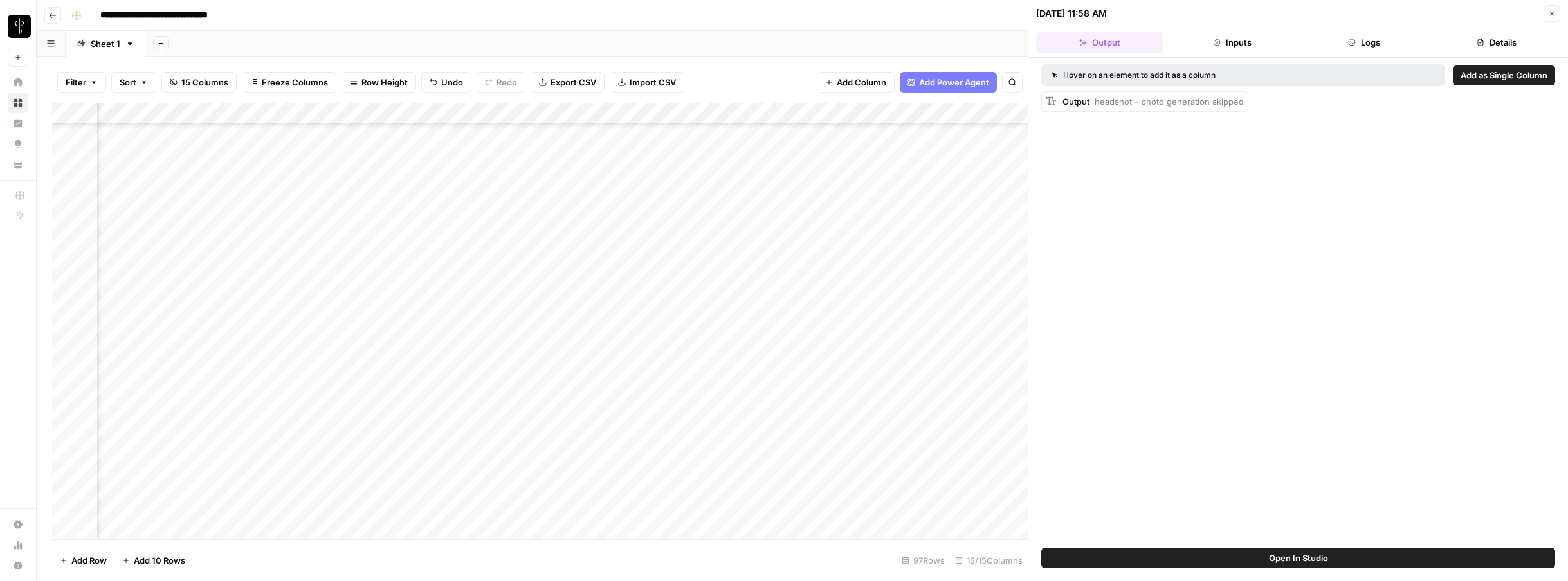
click at [1080, 41] on button "Logs" at bounding box center [1365, 42] width 128 height 20
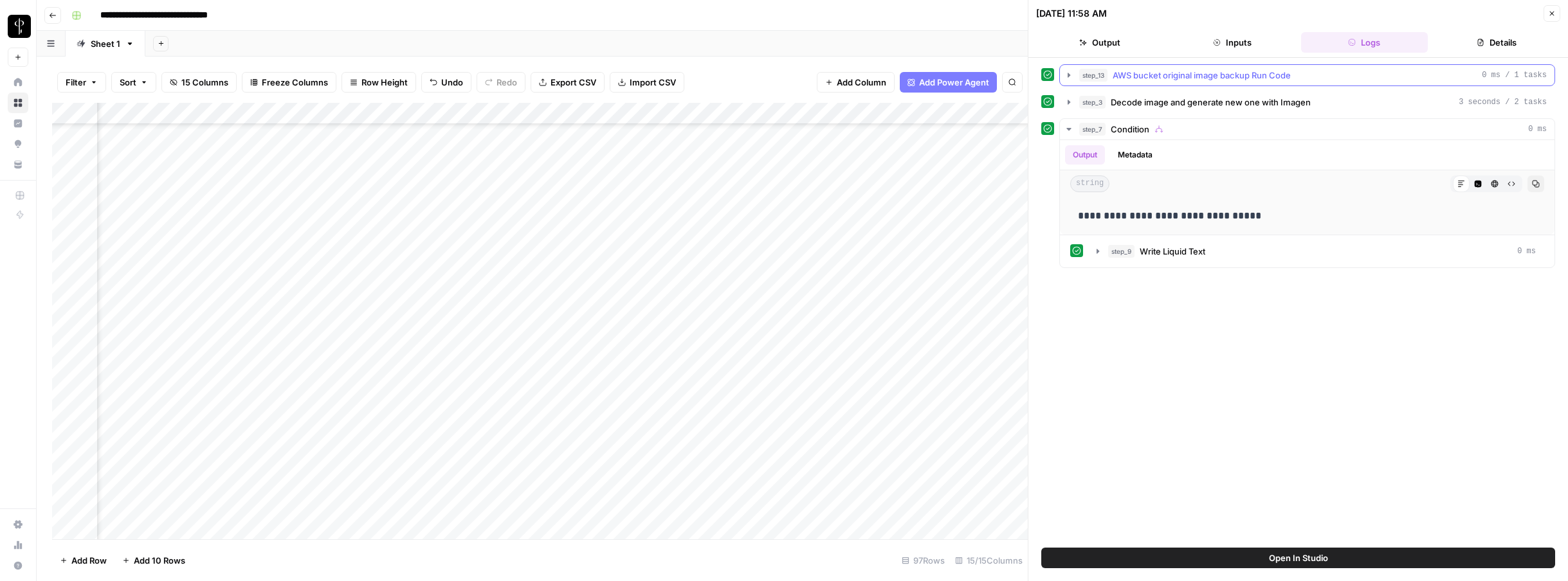
click at [1072, 77] on icon "button" at bounding box center [1069, 75] width 11 height 11
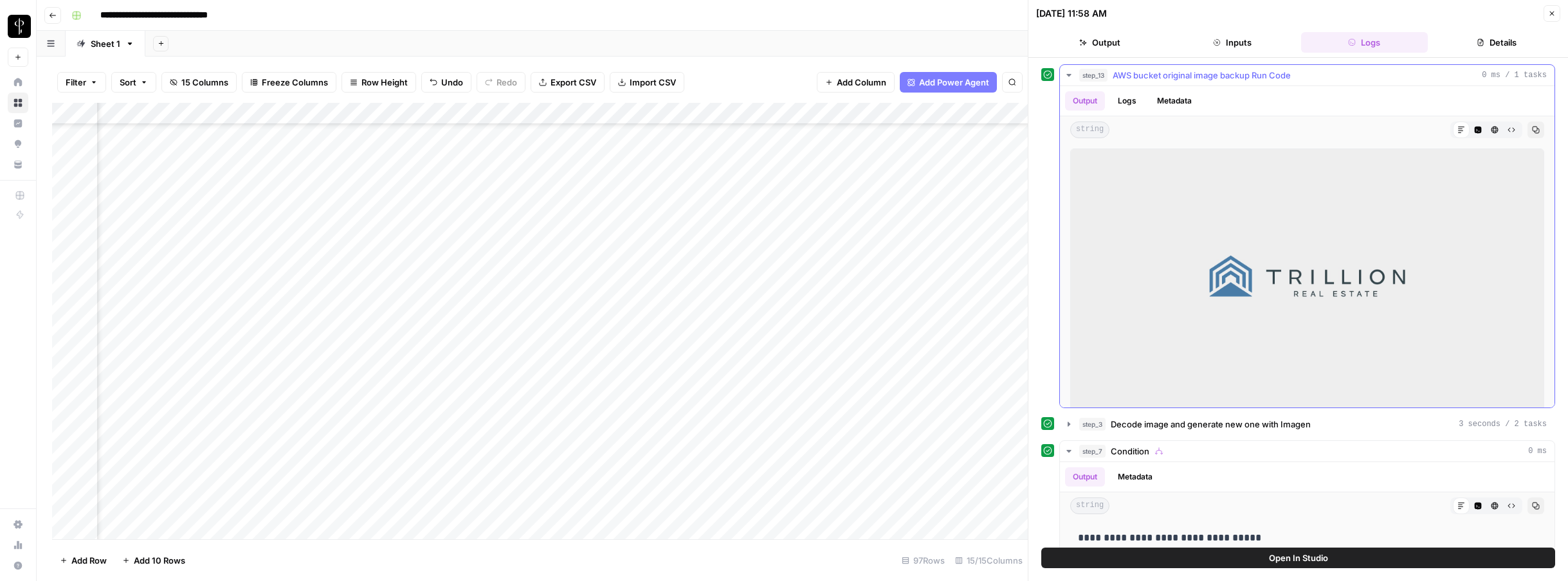
click at [1071, 78] on icon "button" at bounding box center [1069, 75] width 11 height 11
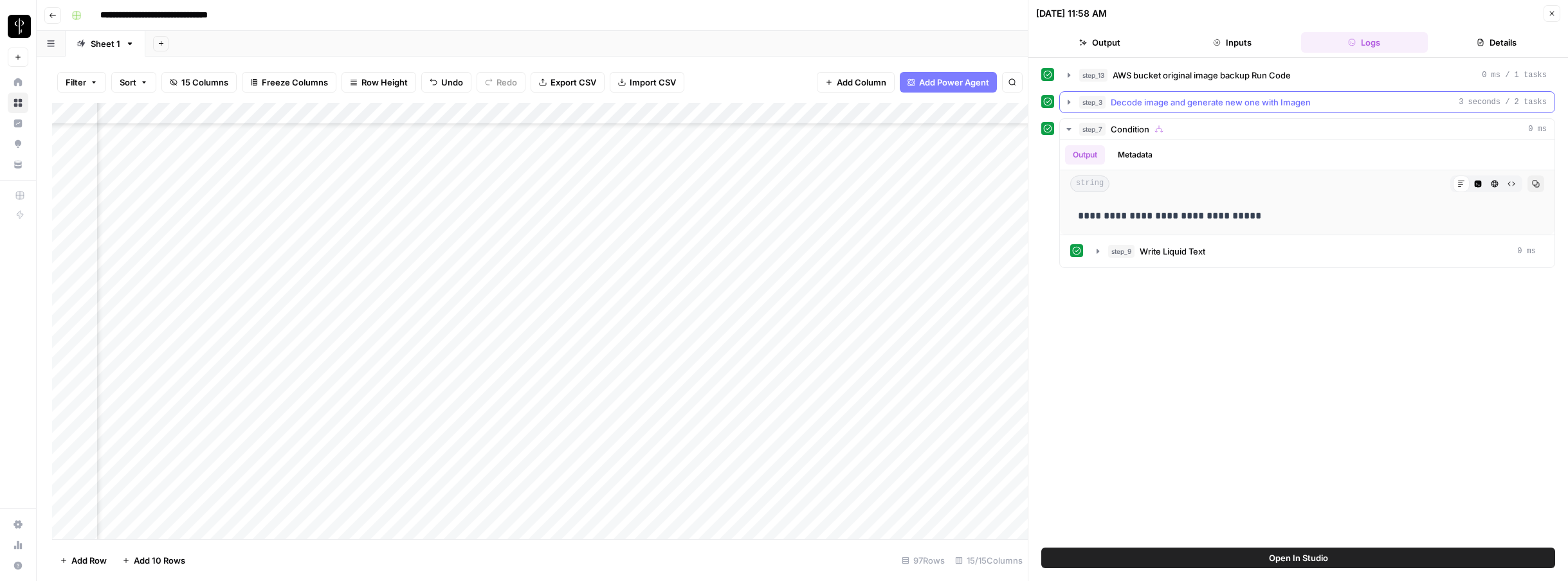
click at [1069, 106] on icon "button" at bounding box center [1069, 102] width 11 height 11
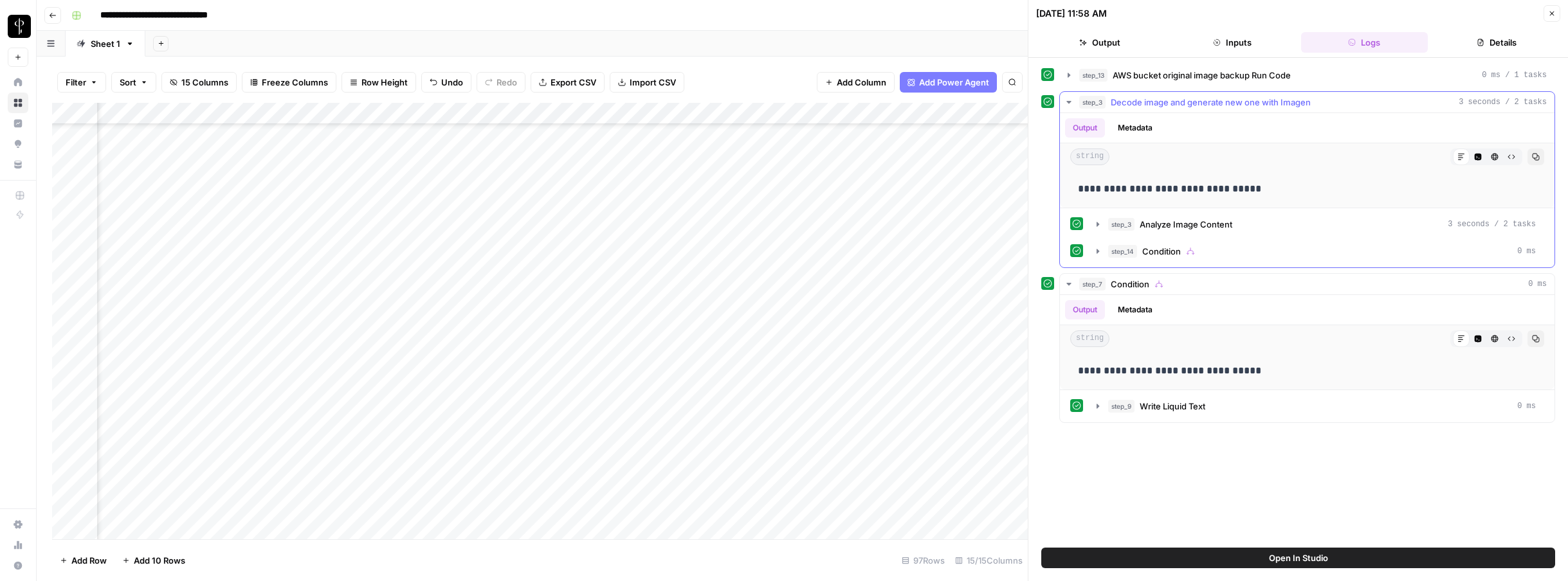
click at [1069, 106] on icon "button" at bounding box center [1069, 102] width 11 height 11
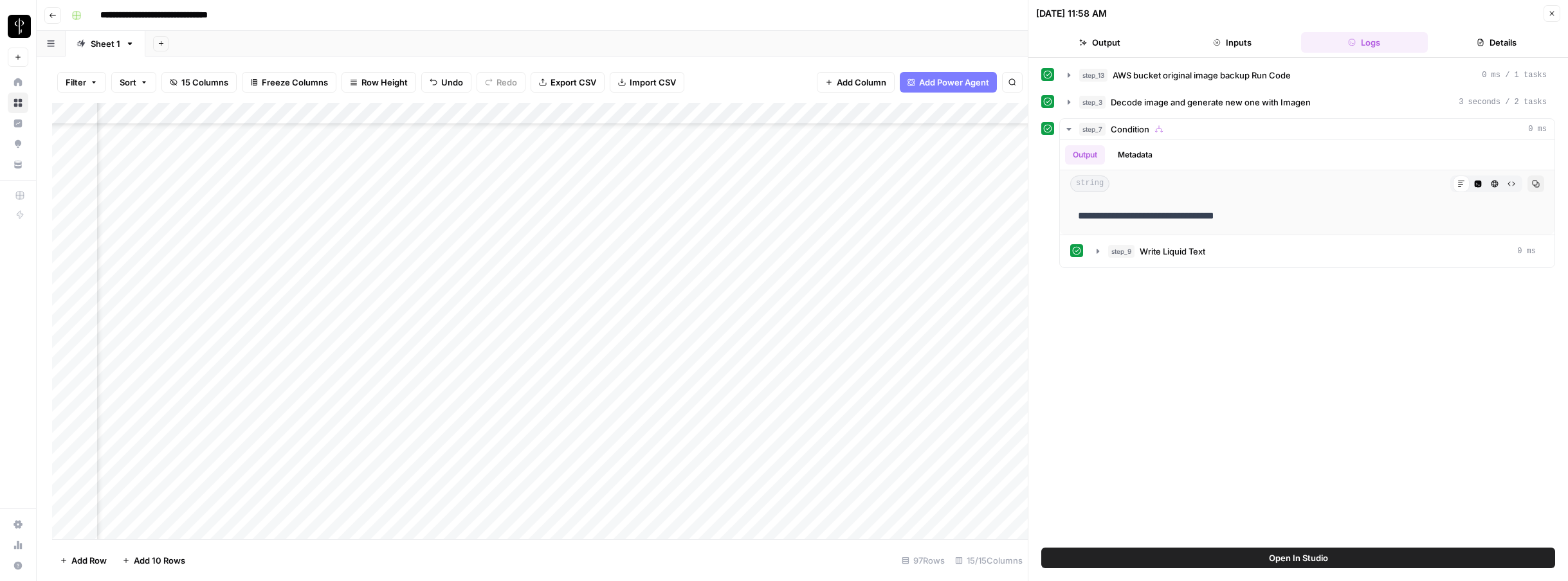
click at [1080, 13] on icon "button" at bounding box center [1552, 13] width 7 height 7
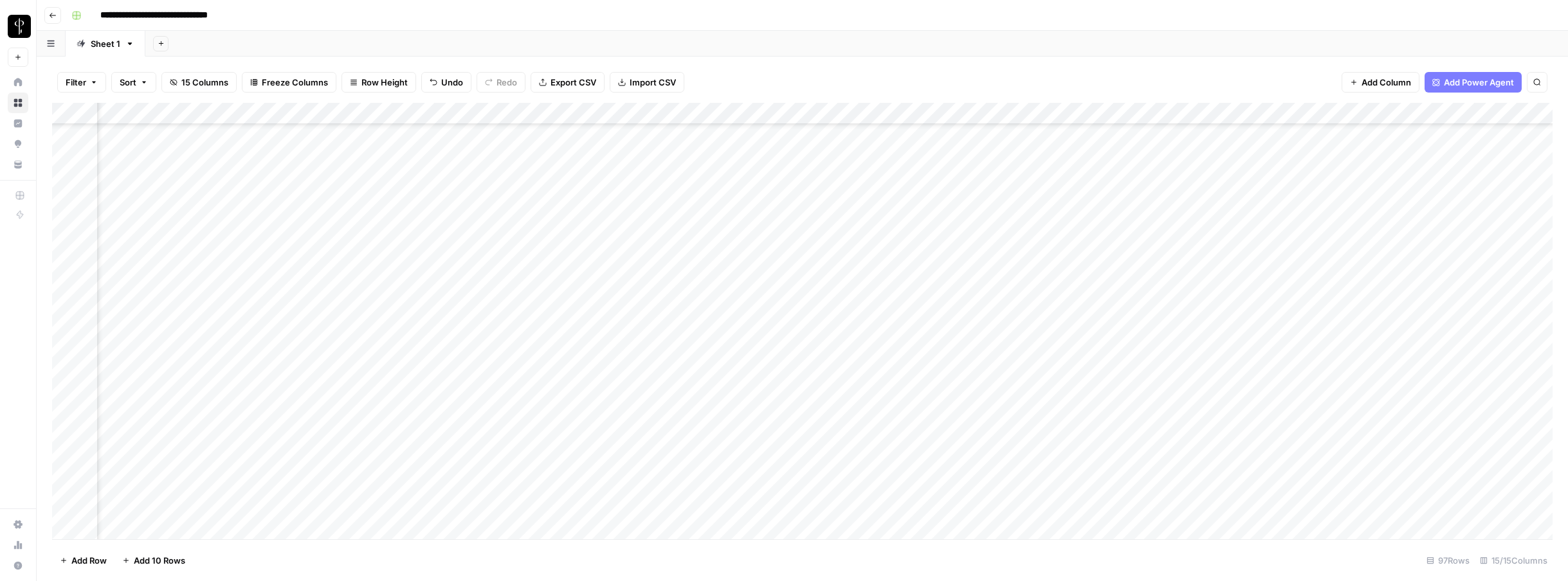
click at [1080, 227] on div "Add Column" at bounding box center [802, 321] width 1500 height 436
click at [1080, 228] on div "Add Column" at bounding box center [802, 321] width 1500 height 436
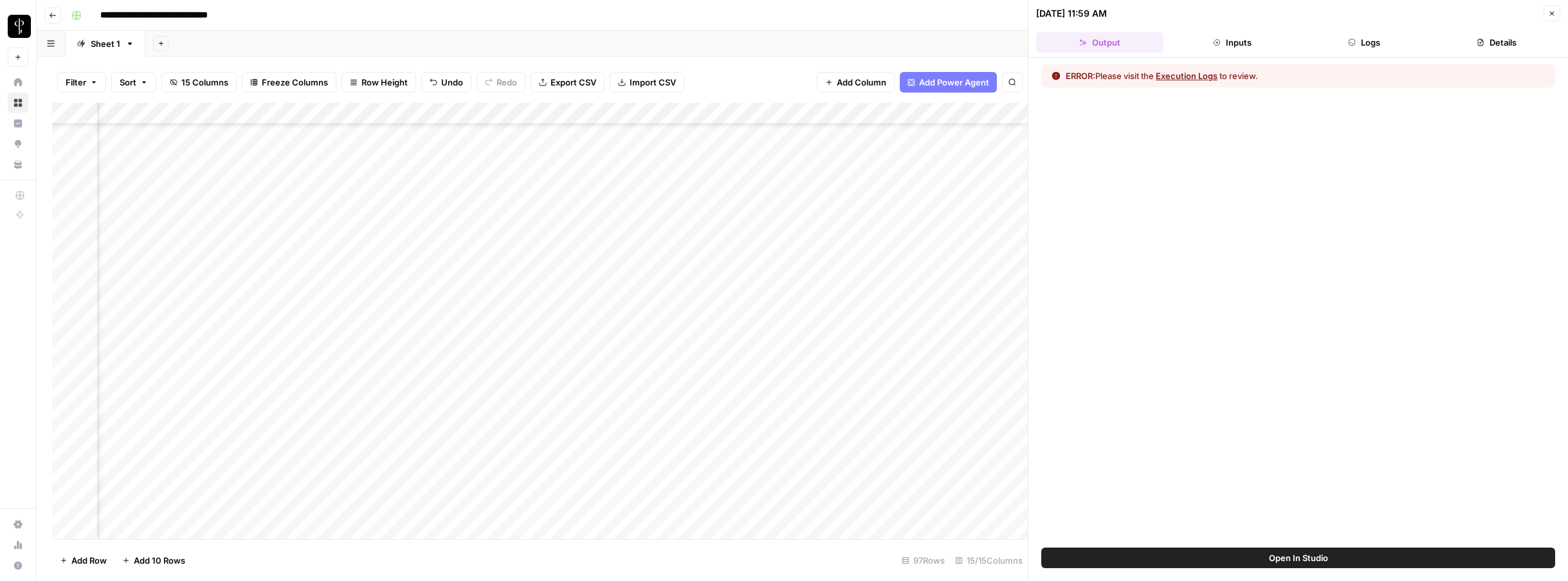
click at [1080, 46] on button "Logs" at bounding box center [1365, 42] width 128 height 20
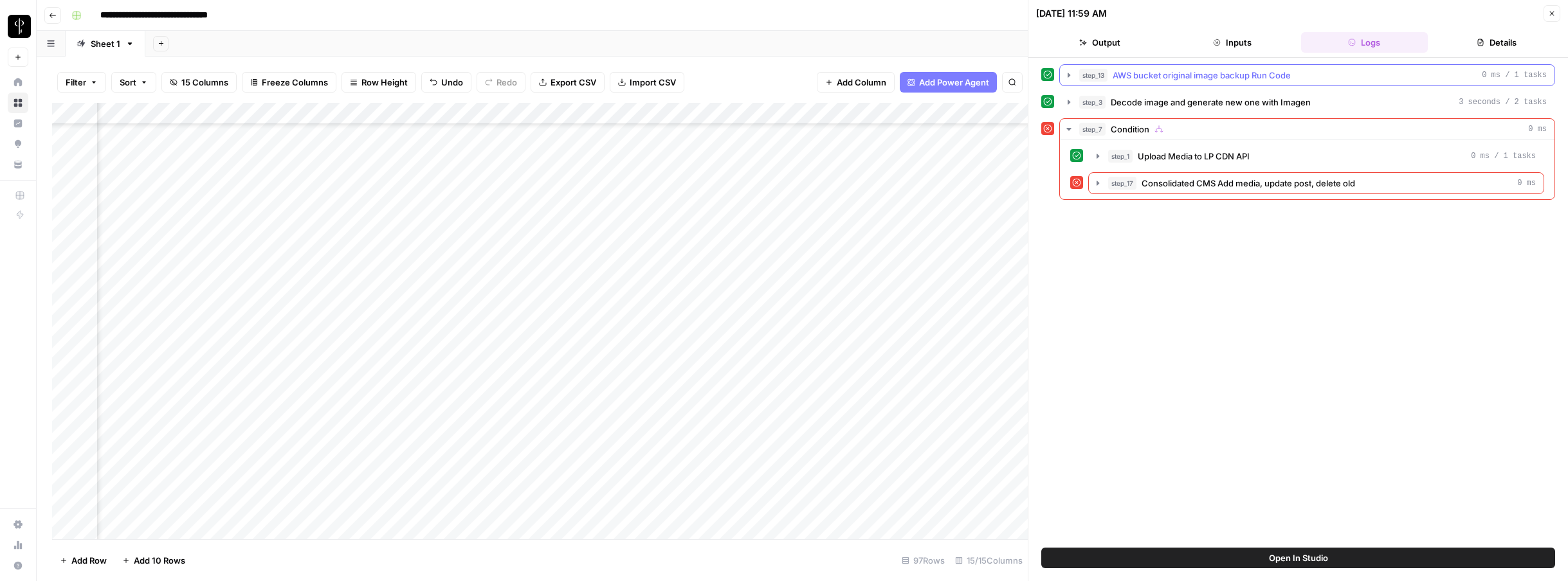
click at [1074, 75] on button "step_13 AWS bucket original image backup Run Code 0 ms / 1 tasks" at bounding box center [1308, 75] width 494 height 20
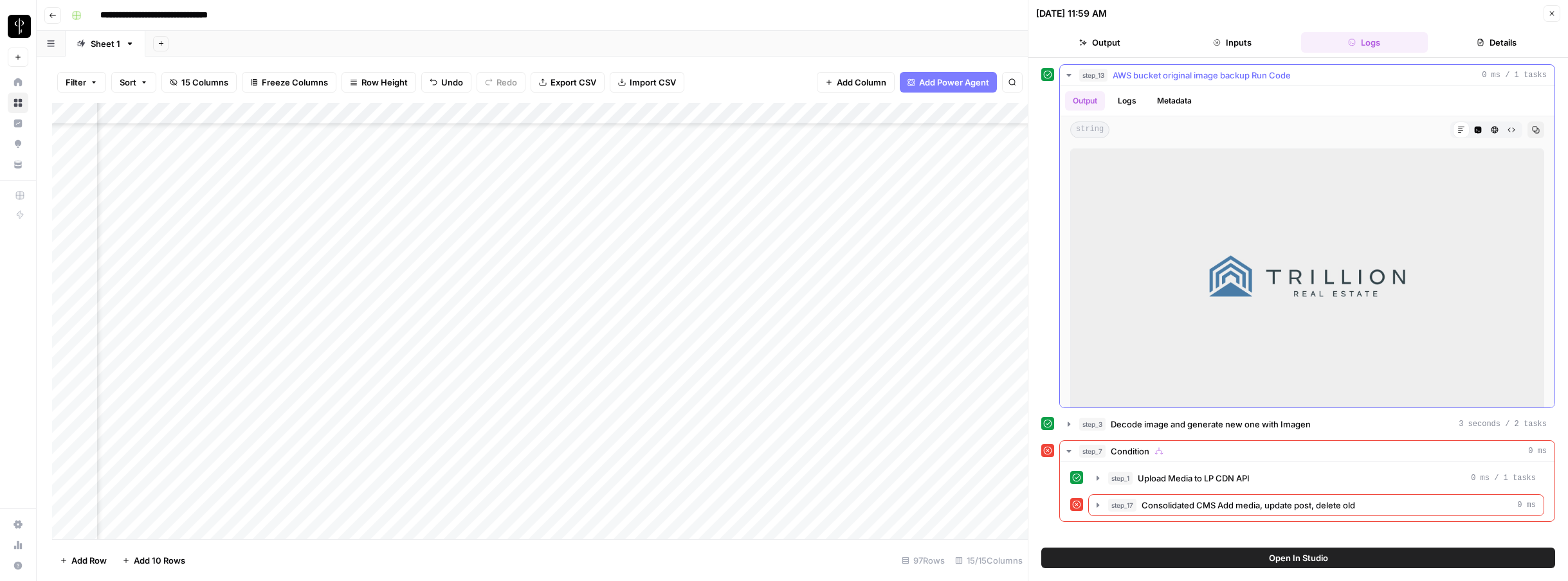
click at [1073, 75] on icon "button" at bounding box center [1069, 75] width 11 height 11
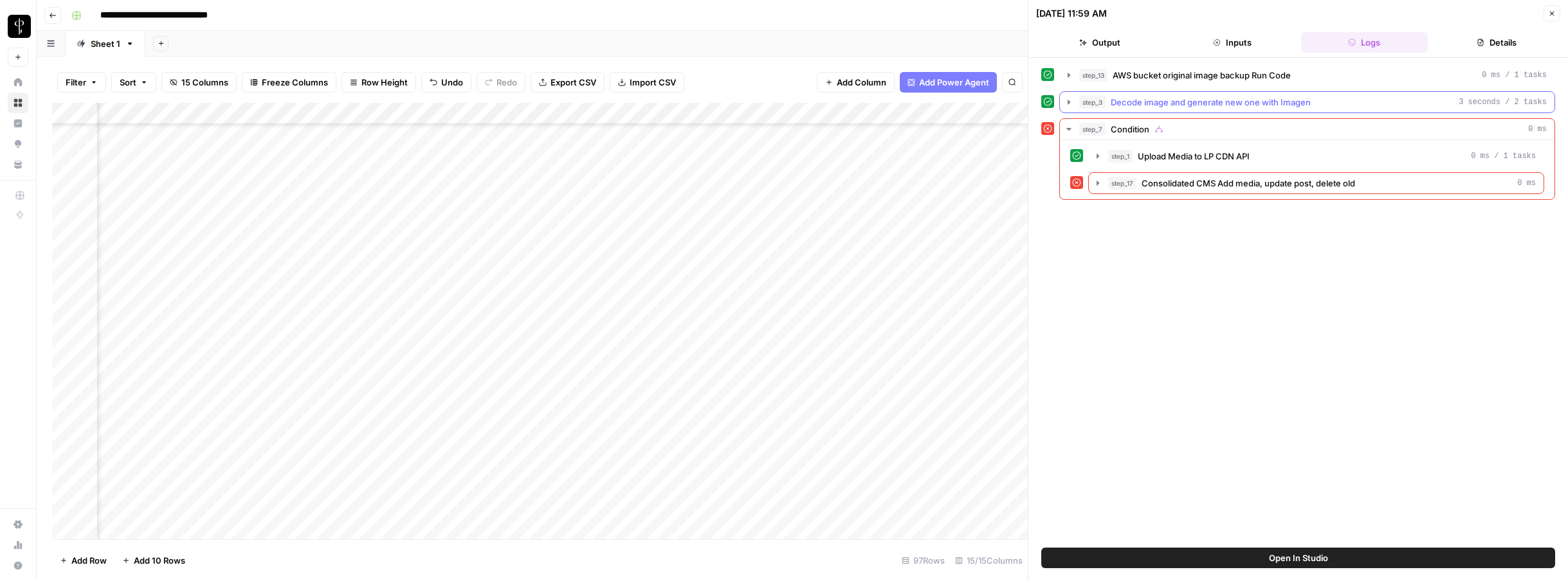
click at [1069, 102] on icon "button" at bounding box center [1069, 102] width 2 height 5
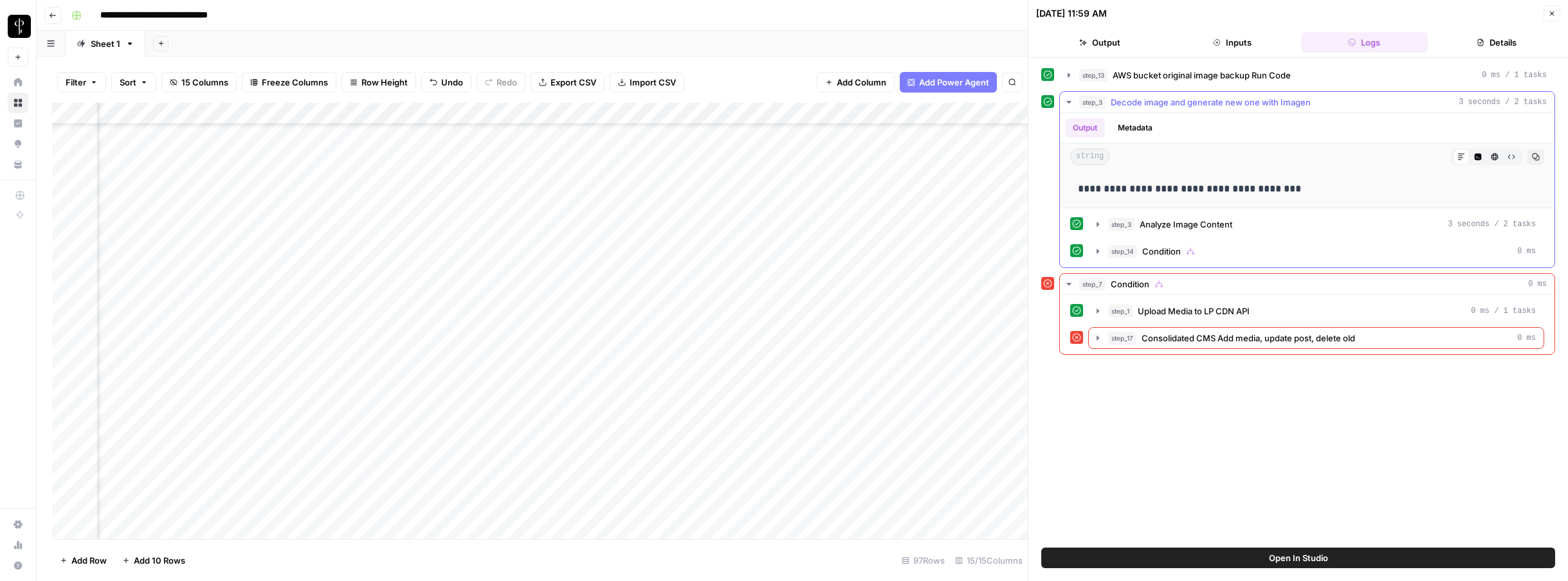
click at [1069, 102] on icon "button" at bounding box center [1069, 102] width 5 height 2
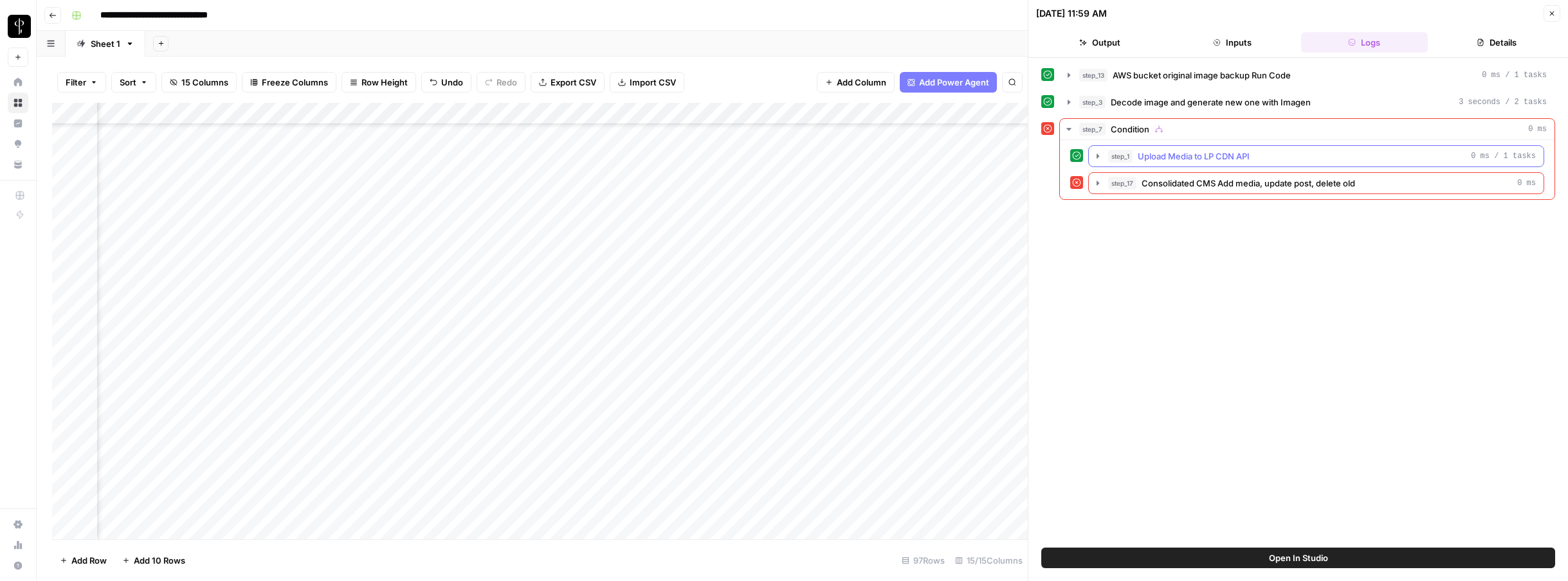
click at [1080, 154] on icon "button" at bounding box center [1098, 156] width 11 height 11
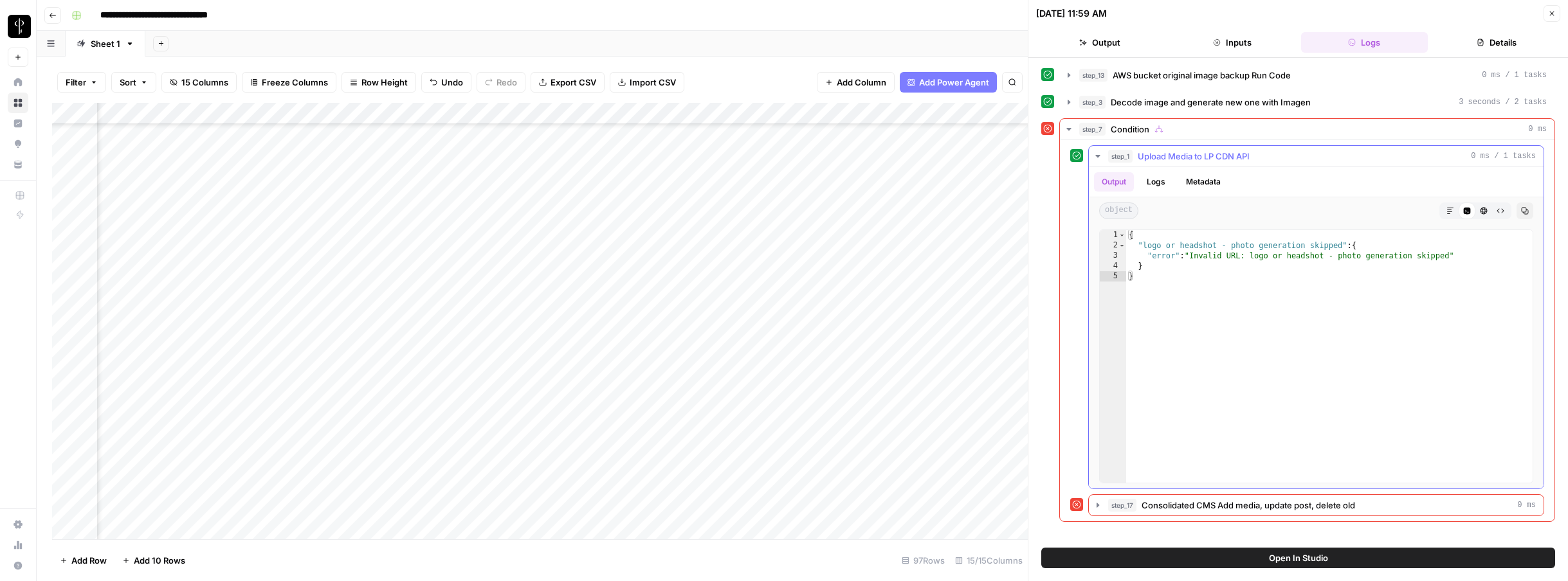
click at [1080, 154] on icon "button" at bounding box center [1098, 156] width 11 height 11
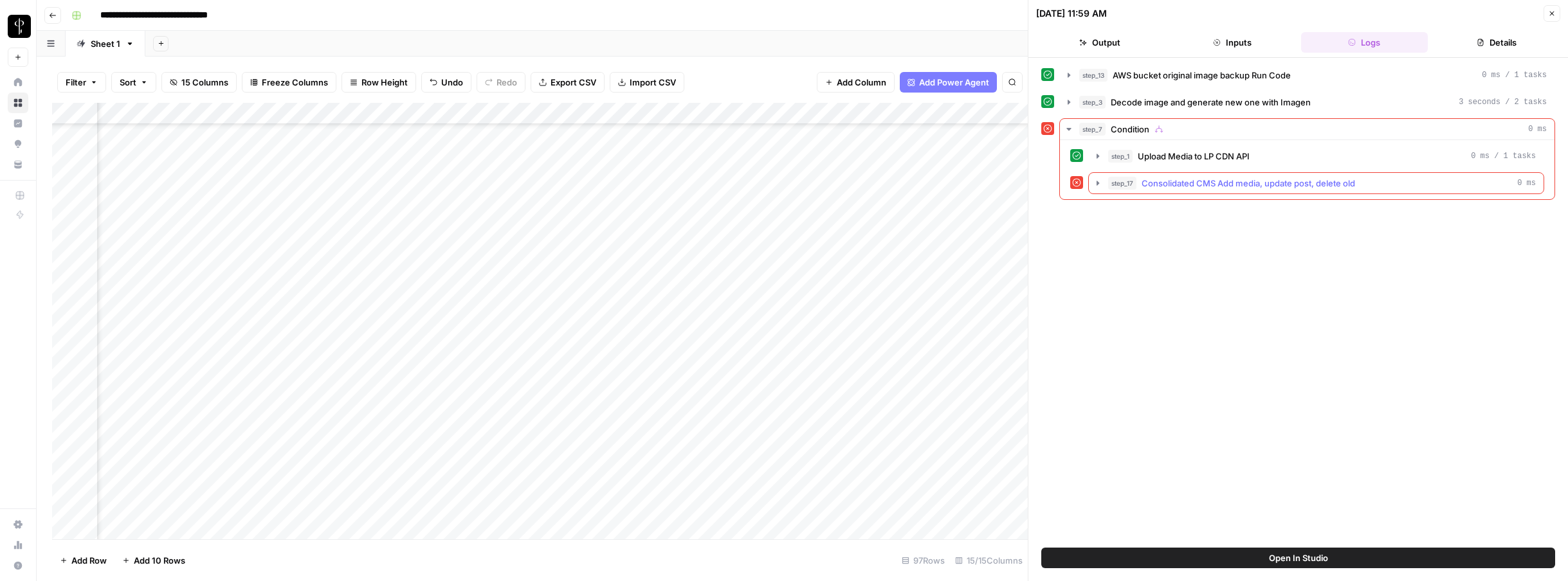
click at [1080, 180] on icon "button" at bounding box center [1098, 183] width 11 height 11
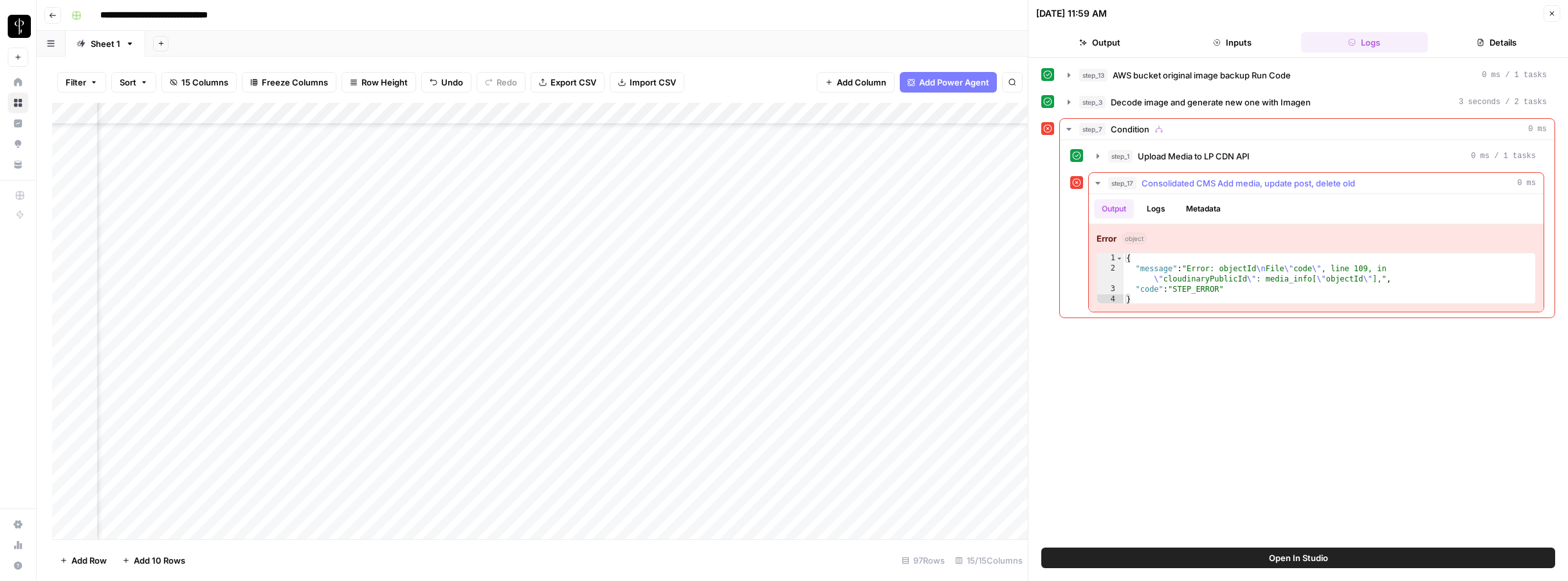
click at [1080, 180] on icon "button" at bounding box center [1098, 183] width 11 height 11
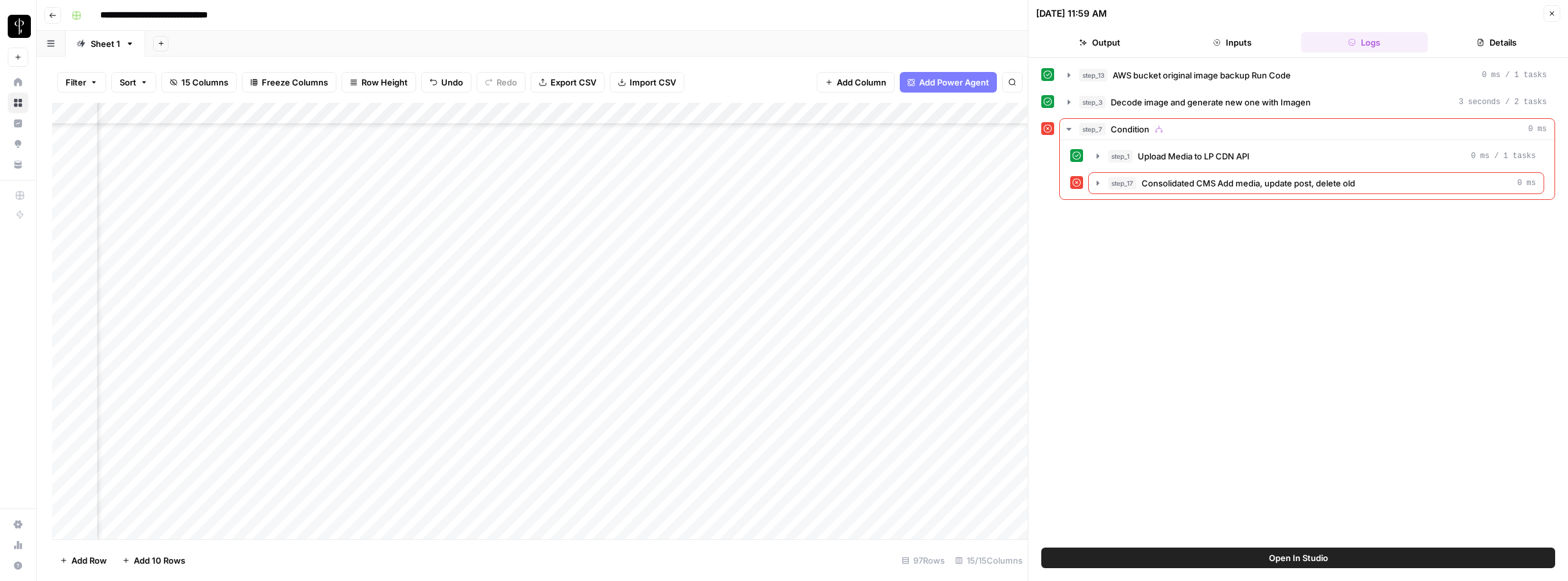
click at [952, 112] on div "Add Column" at bounding box center [540, 321] width 976 height 436
click at [942, 97] on div "Filter Sort 15 Columns Freeze Columns Row Height Undo Redo Export CSV Import CS…" at bounding box center [540, 82] width 976 height 41
click at [853, 112] on div "Add Column" at bounding box center [540, 321] width 976 height 436
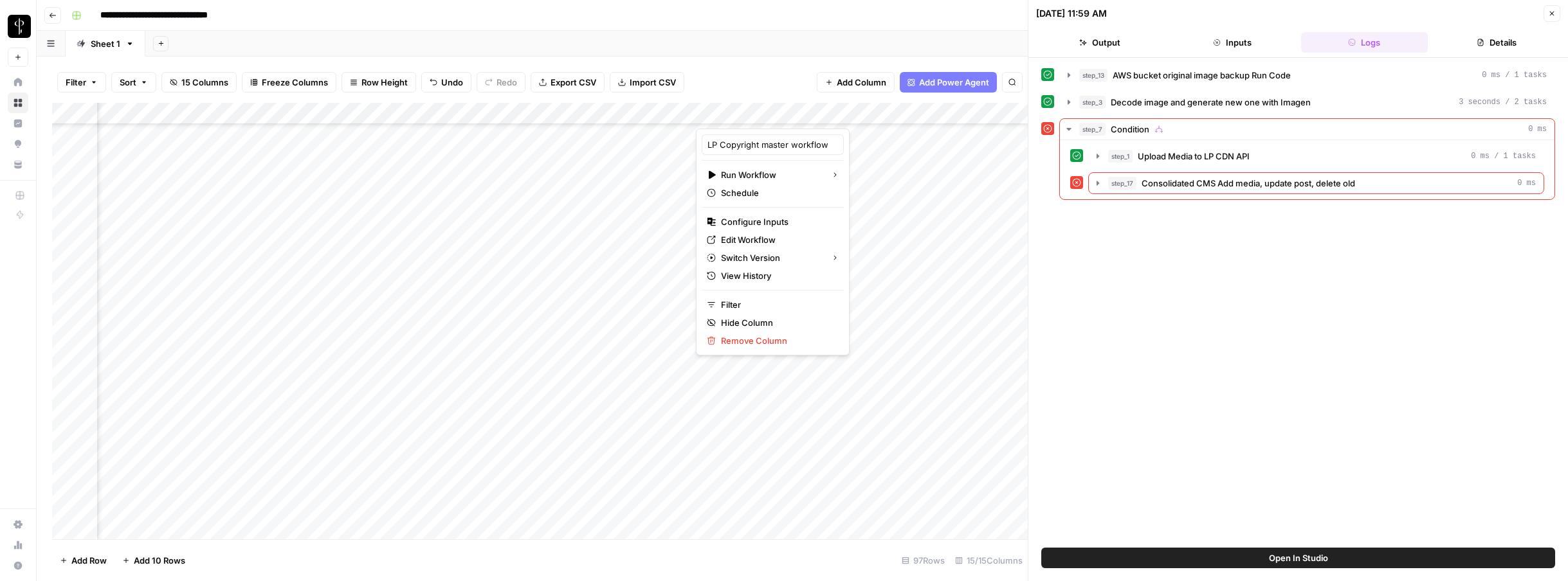
click at [716, 78] on div "Filter Sort 15 Columns Freeze Columns Row Height Undo Redo Export CSV Import CS…" at bounding box center [540, 82] width 976 height 41
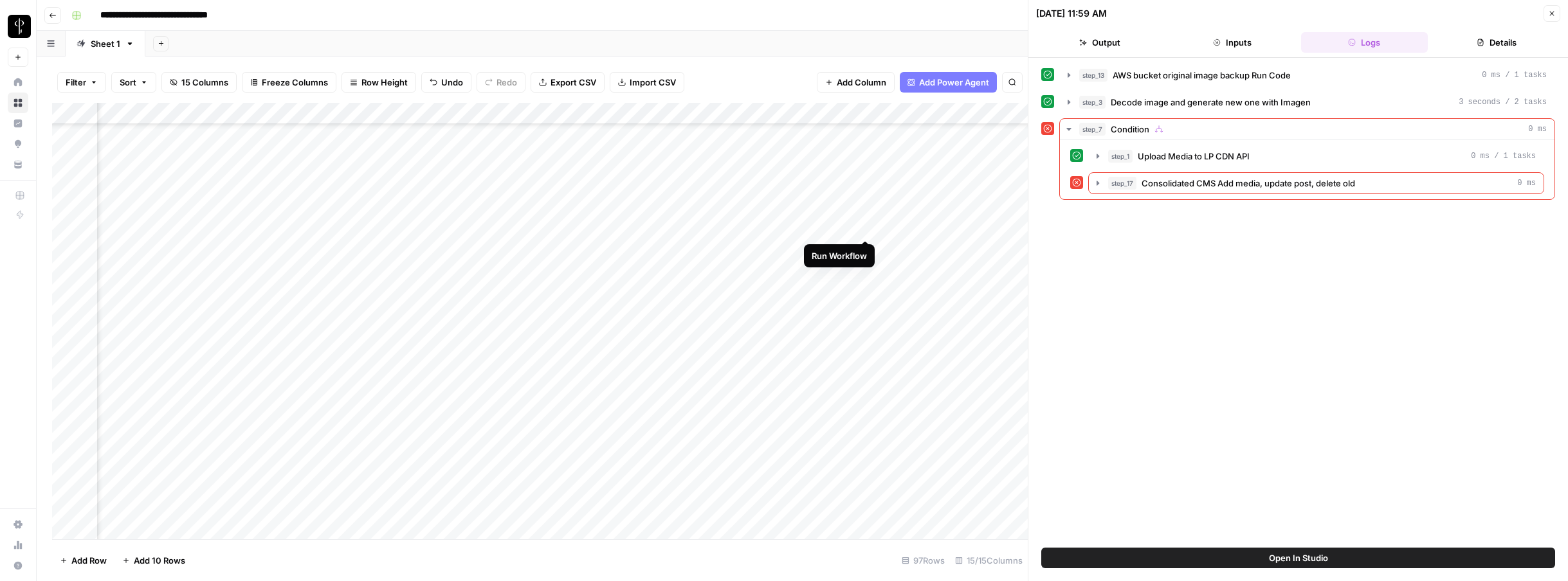
click at [866, 223] on div "Add Column" at bounding box center [540, 321] width 976 height 436
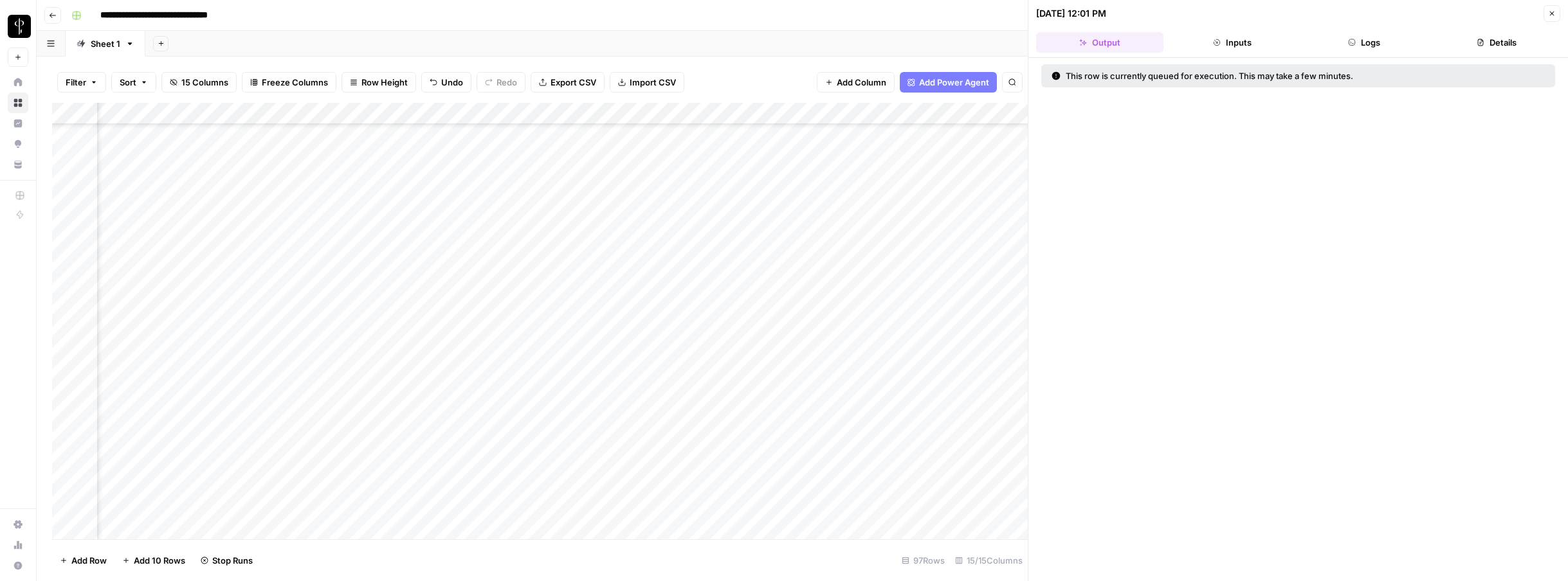
scroll to position [891, 782]
click at [753, 291] on div "Add Column" at bounding box center [540, 321] width 976 height 436
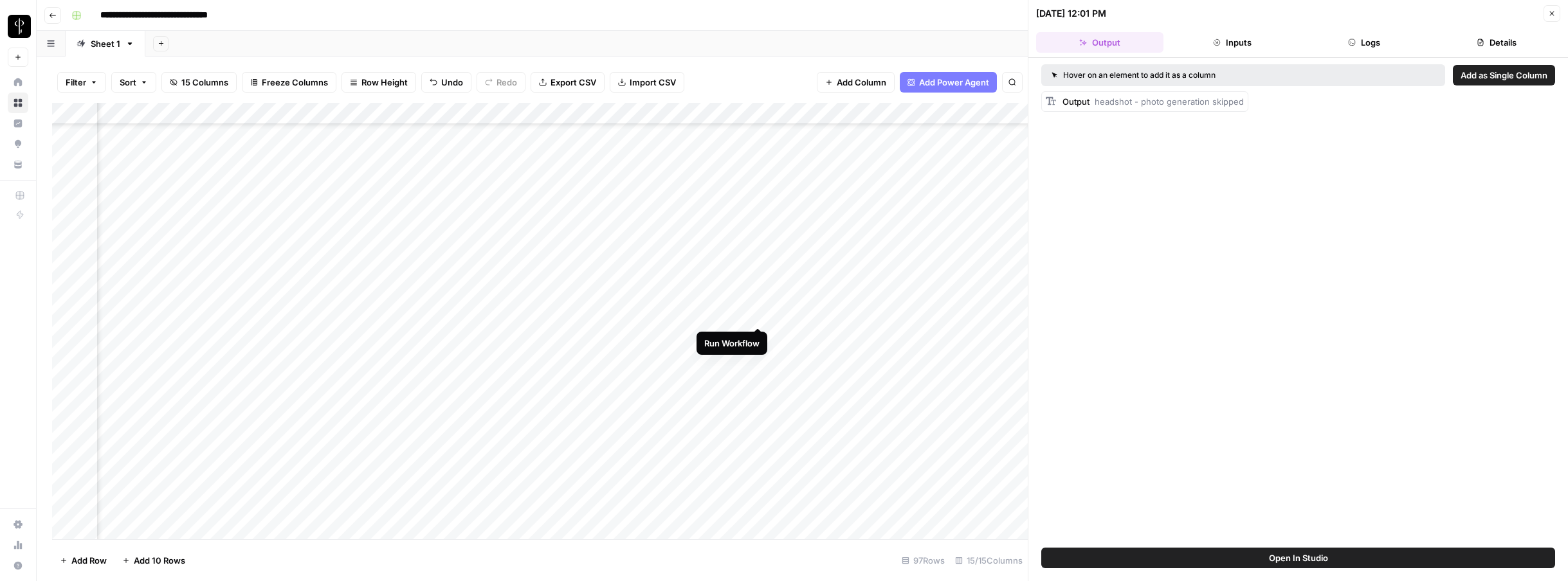
click at [756, 315] on div "Add Column" at bounding box center [540, 321] width 976 height 436
click at [756, 336] on div "Add Column" at bounding box center [540, 321] width 976 height 436
click at [924, 231] on div "Add Column" at bounding box center [540, 321] width 976 height 436
click at [735, 223] on div "Add Column" at bounding box center [540, 321] width 976 height 436
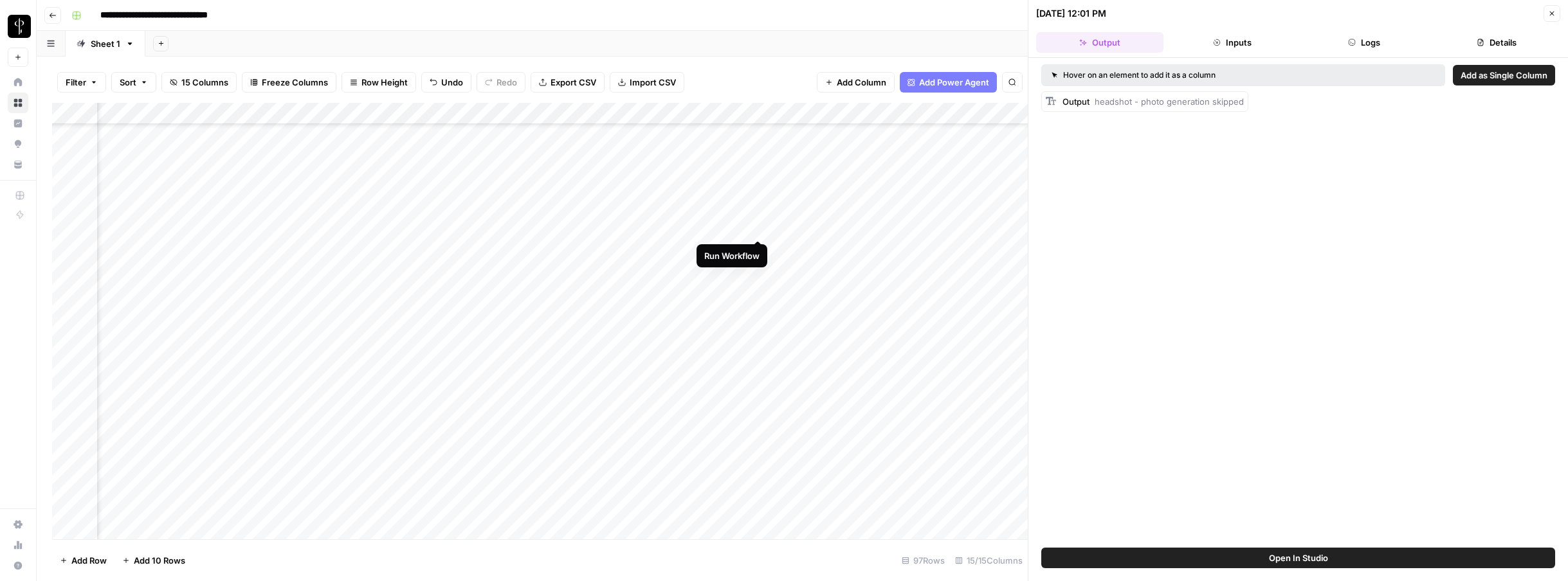
click at [758, 226] on div "Add Column" at bounding box center [540, 321] width 976 height 436
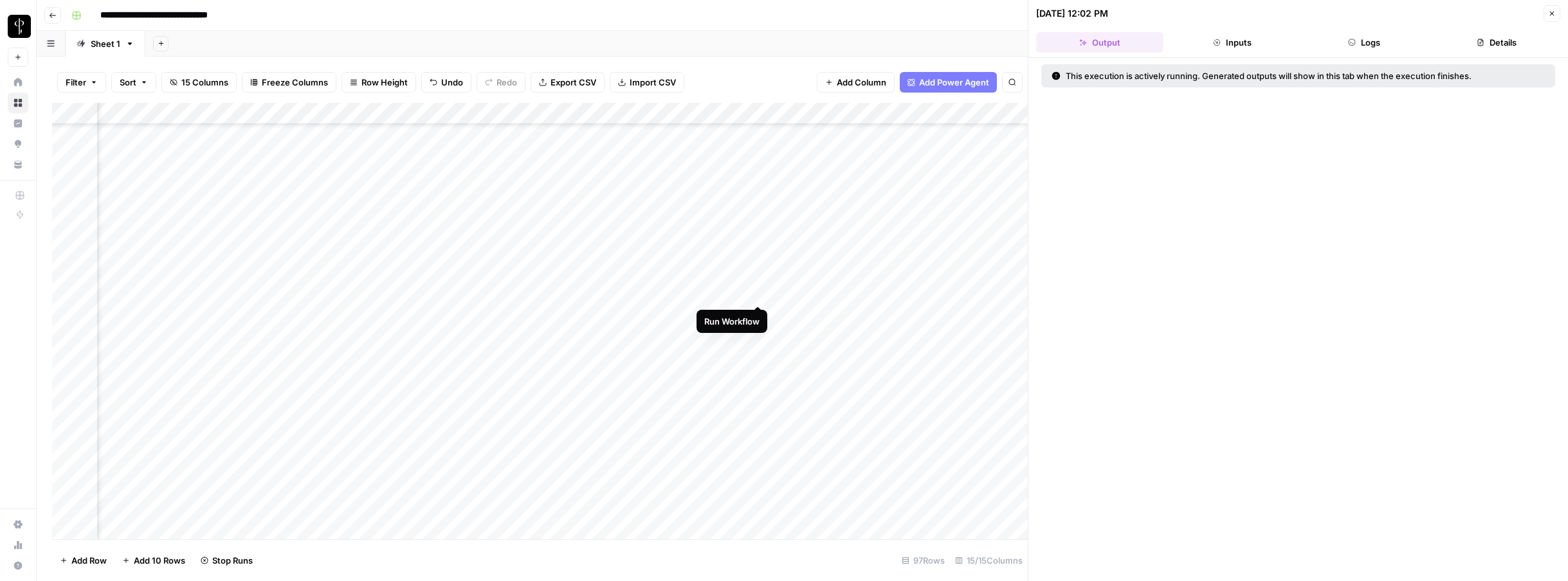
click at [762, 293] on div "Add Column" at bounding box center [540, 321] width 976 height 436
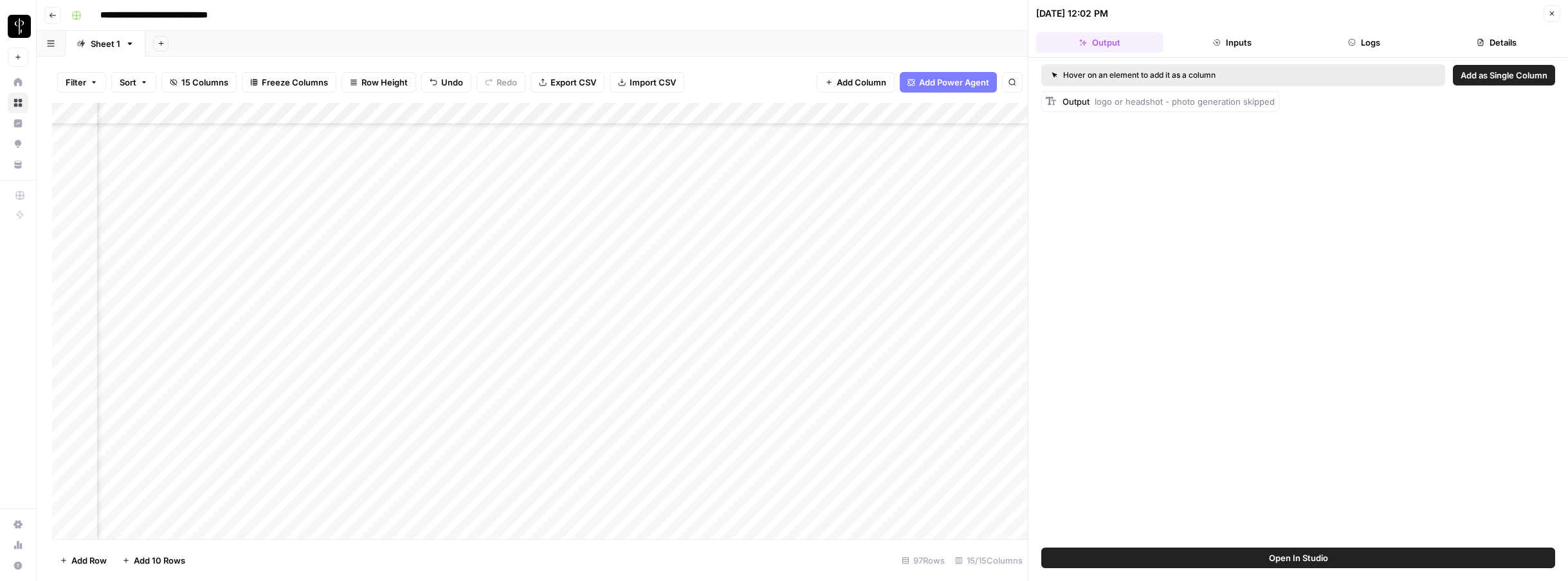
scroll to position [886, 782]
